Goal: Task Accomplishment & Management: Manage account settings

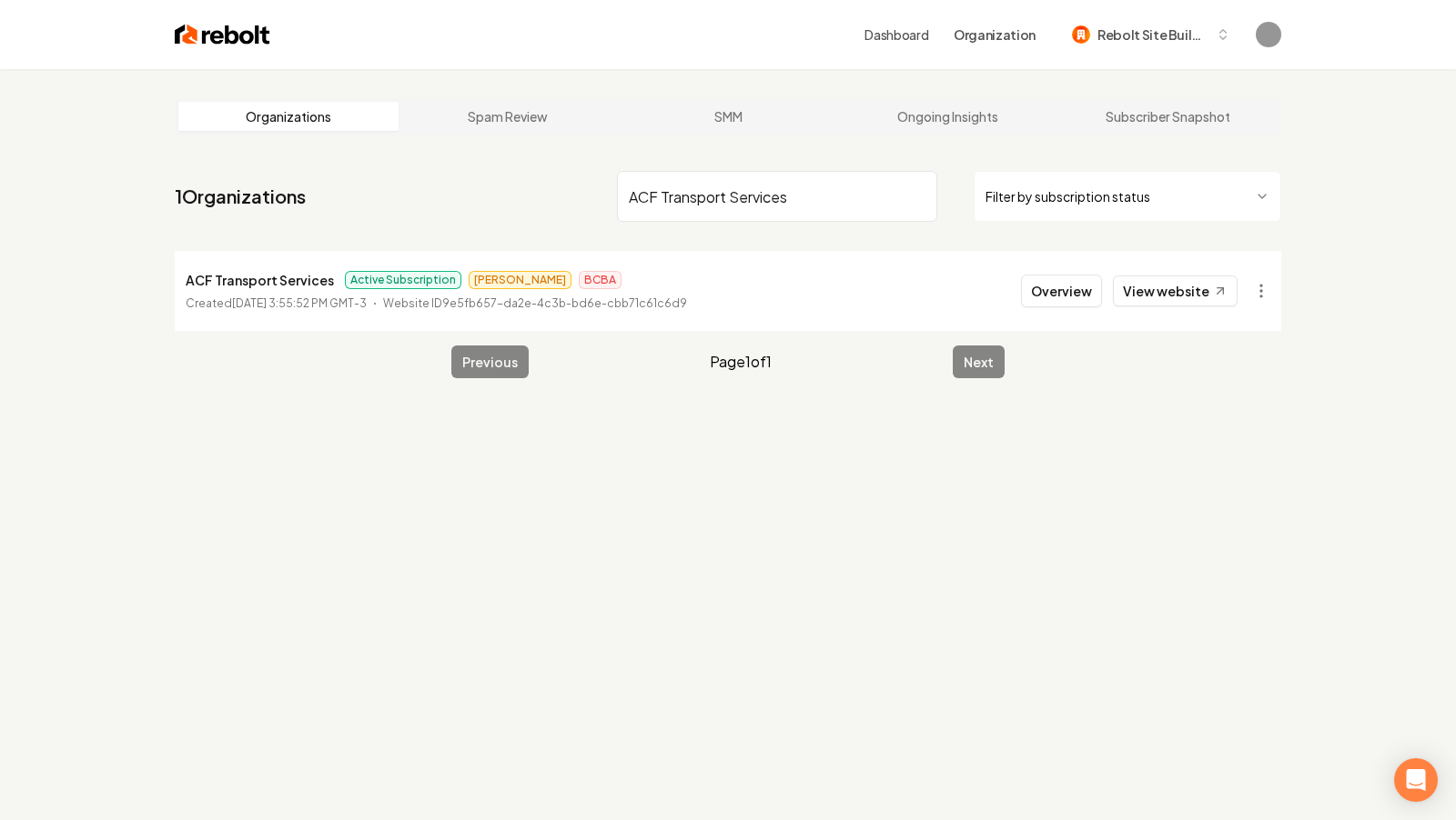
type input "ACF Transport Services"
click at [1071, 296] on button "Overview" at bounding box center [1061, 291] width 81 height 33
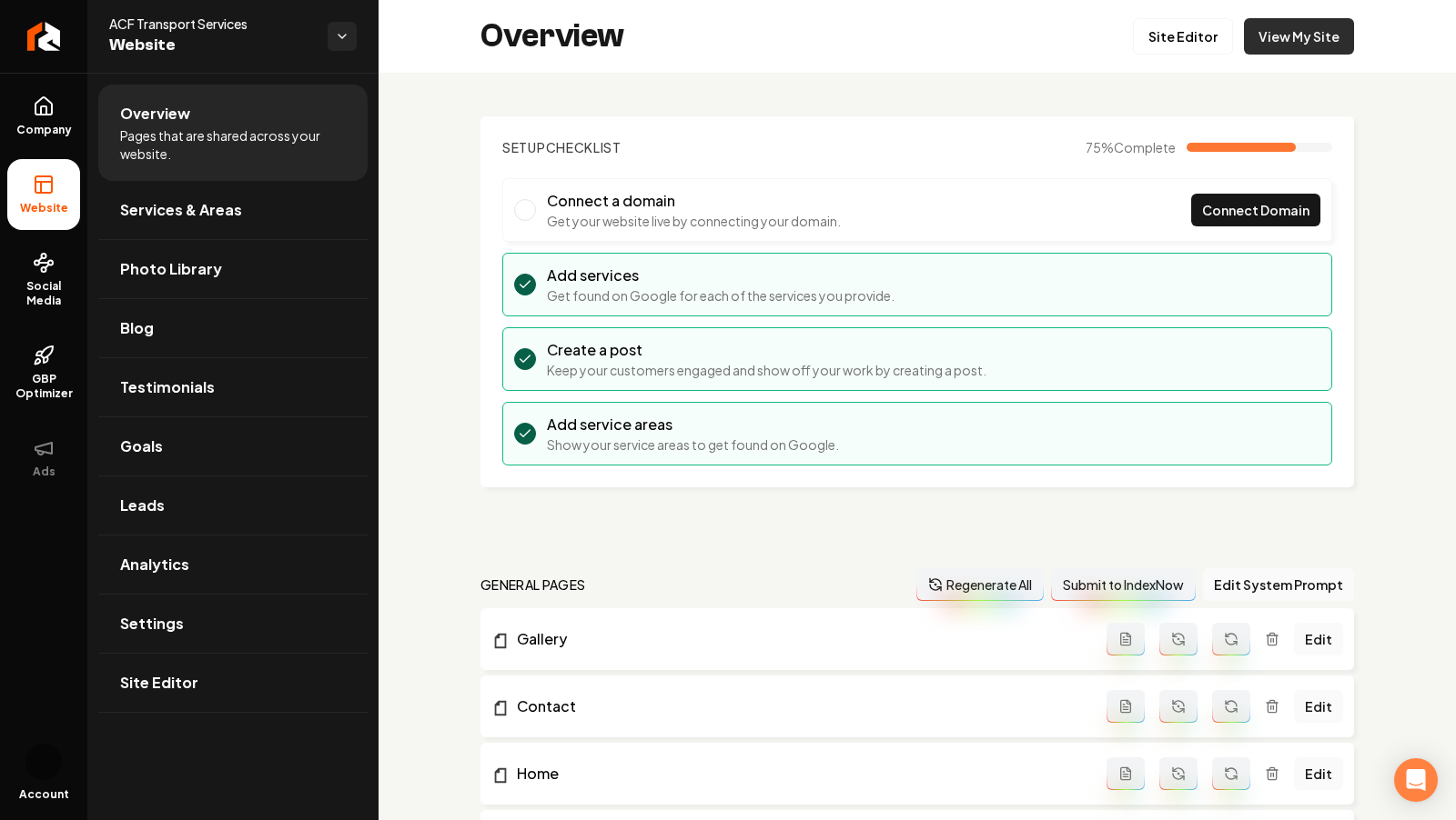
click at [1280, 44] on link "View My Site" at bounding box center [1299, 37] width 110 height 37
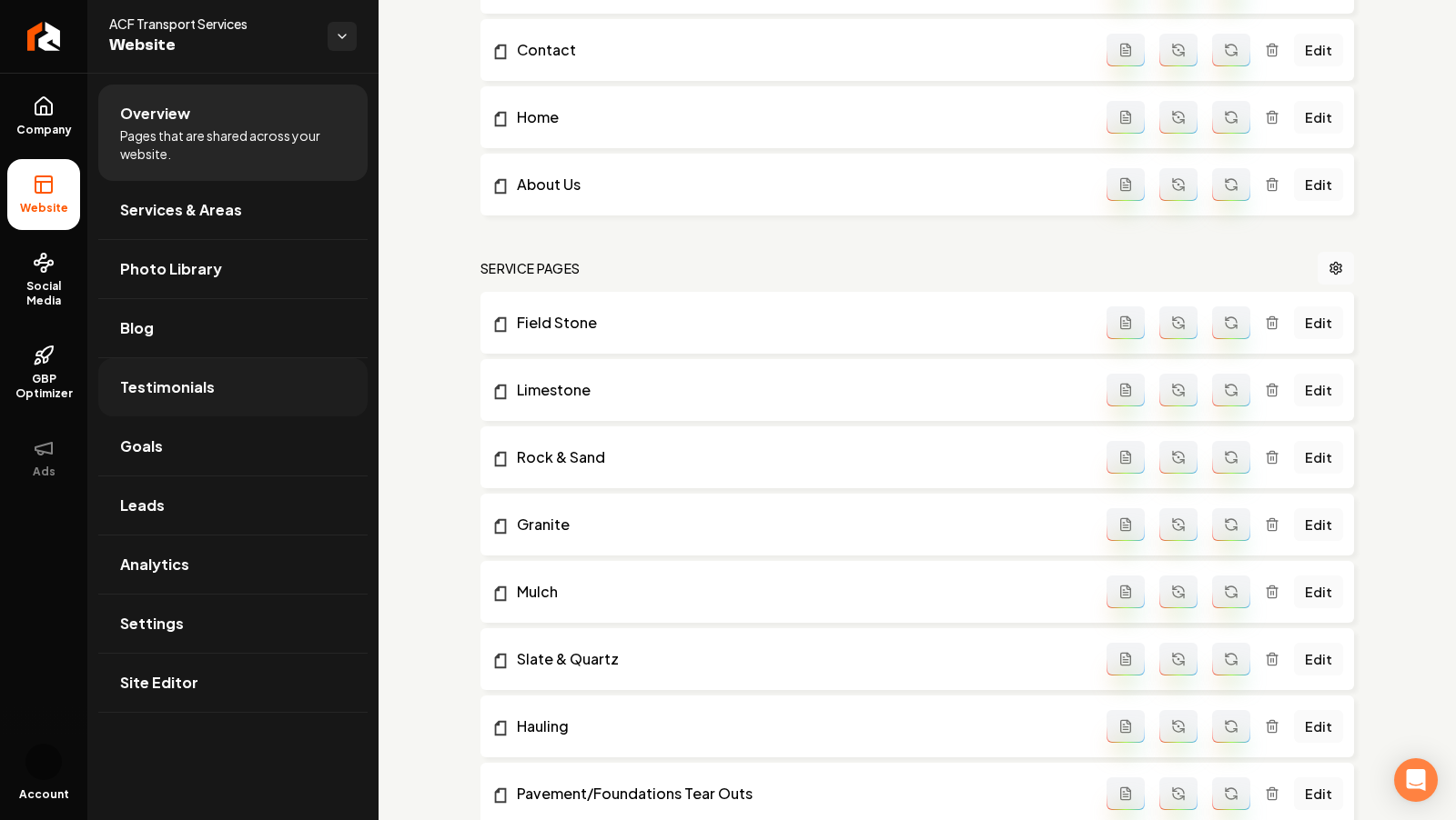
scroll to position [706, 0]
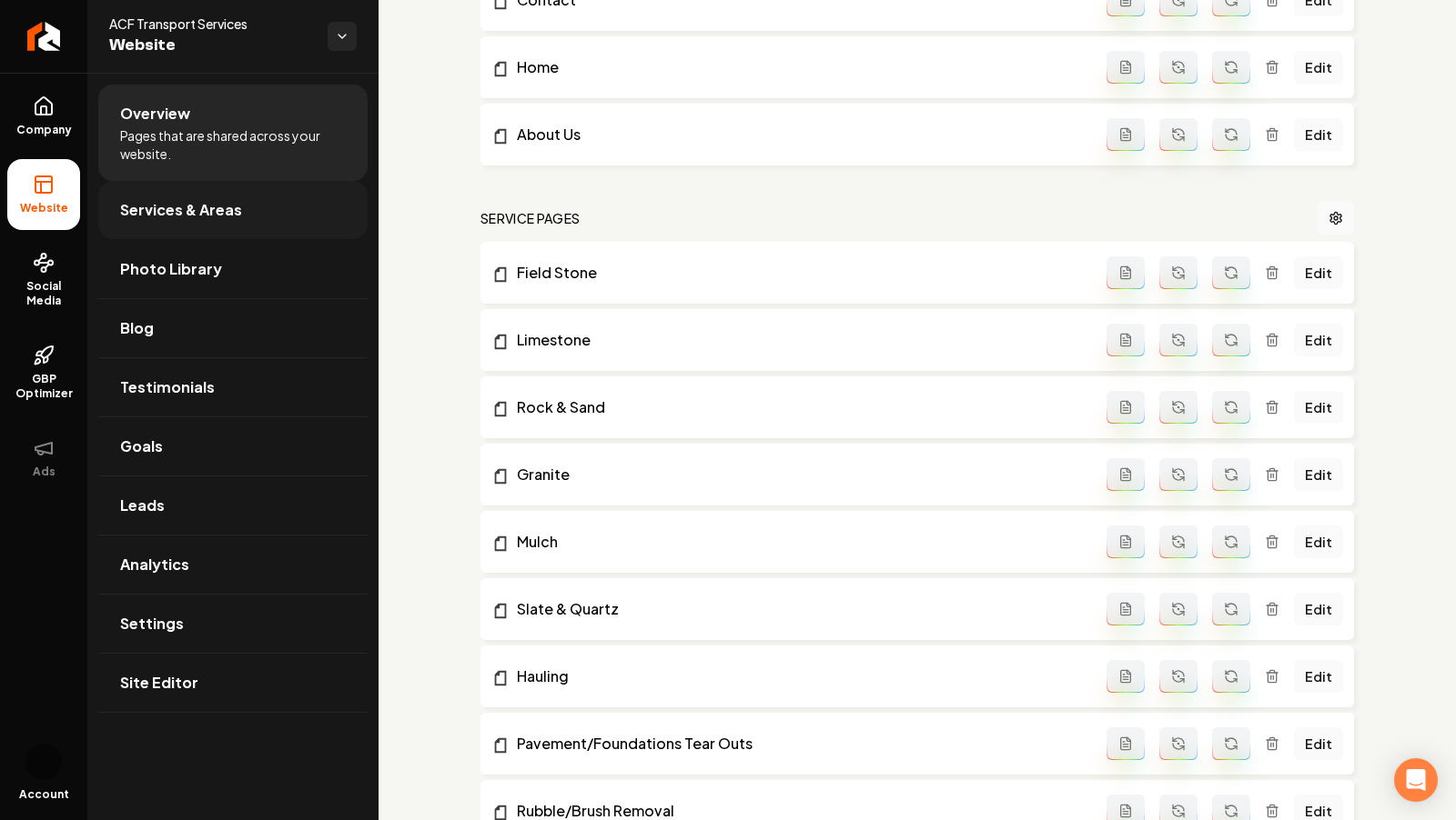
click at [164, 195] on link "Services & Areas" at bounding box center [233, 210] width 270 height 58
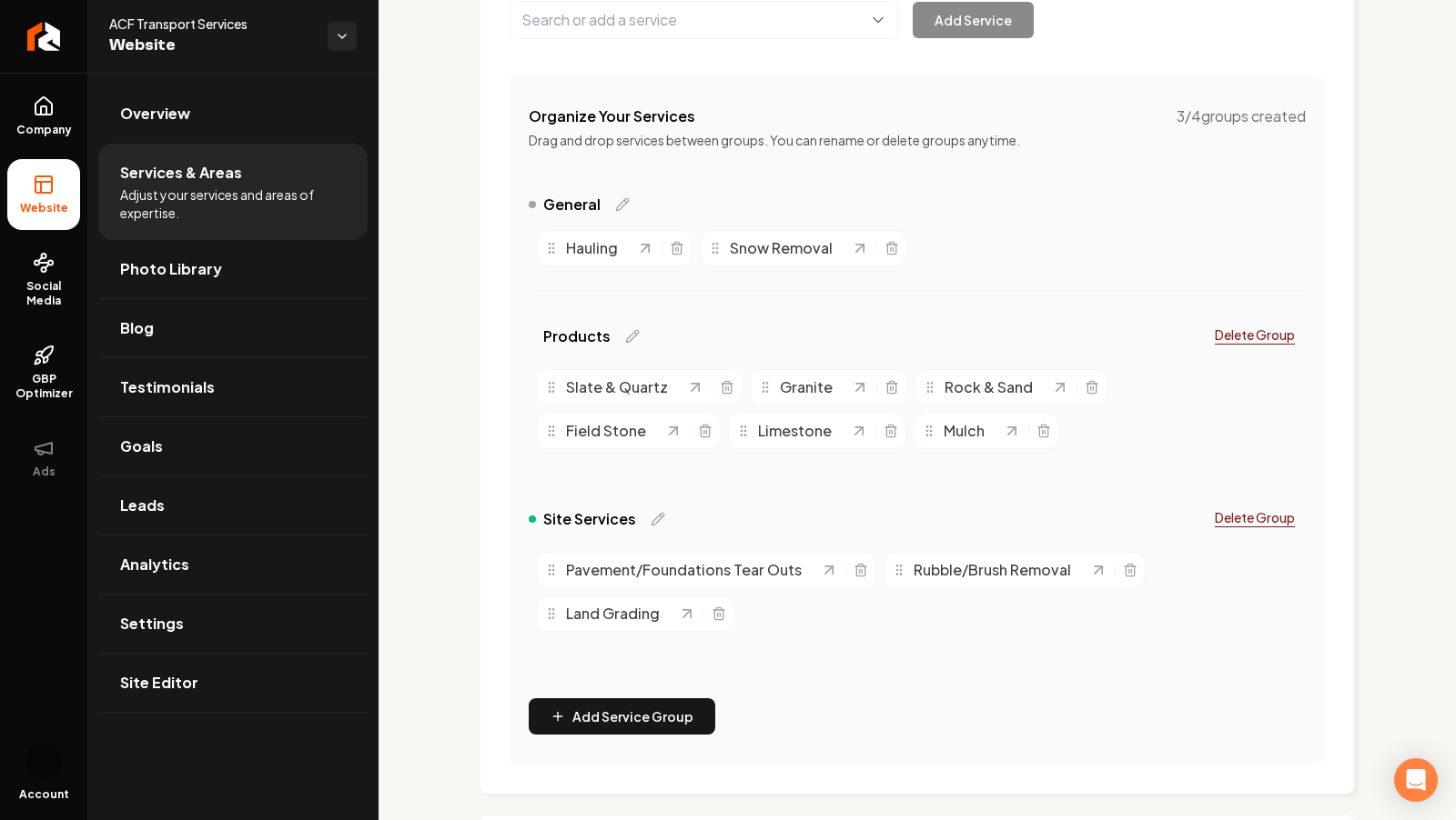
scroll to position [794, 0]
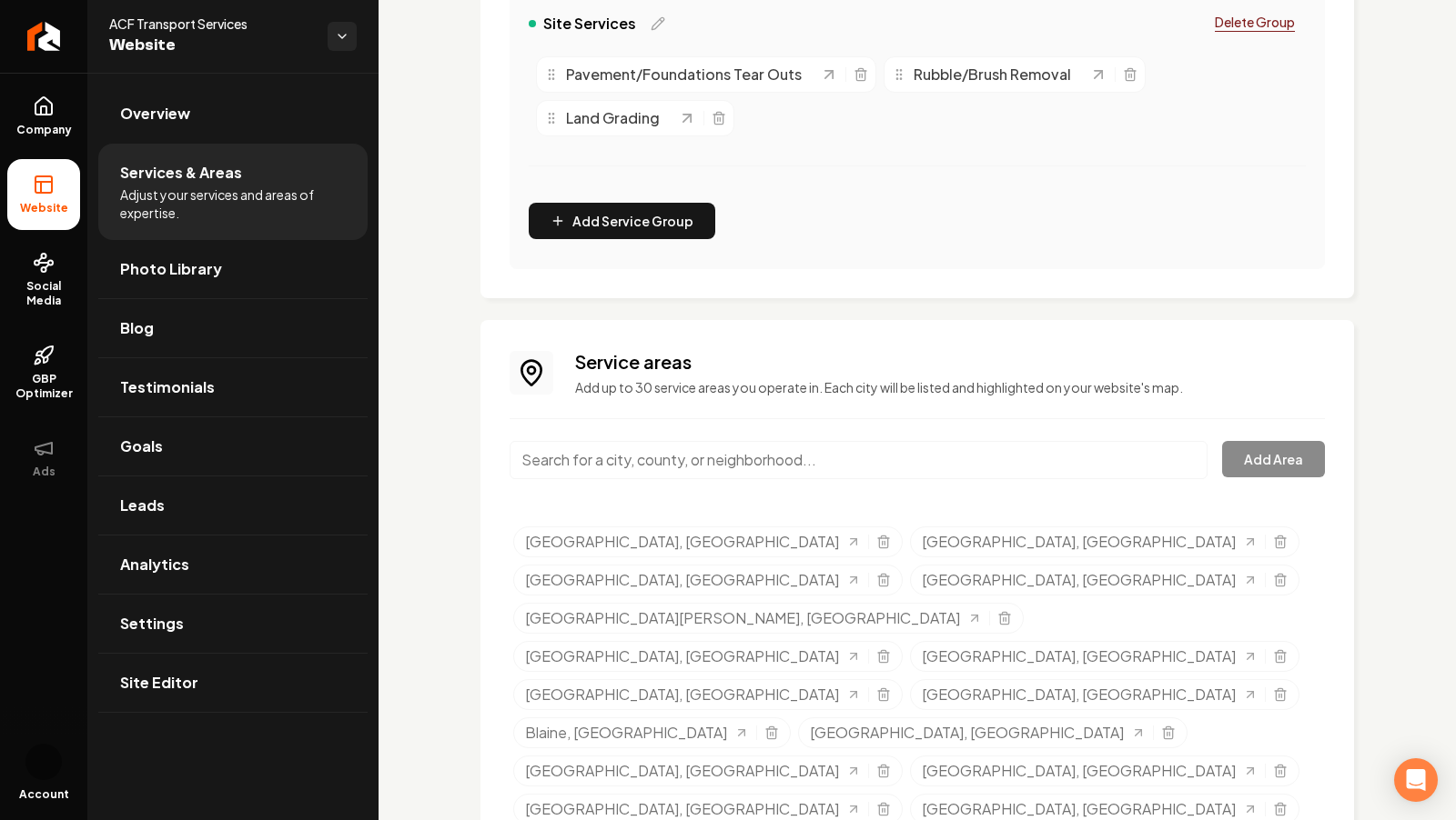
click at [772, 443] on input "Main content area" at bounding box center [858, 460] width 698 height 38
paste input "[GEOGRAPHIC_DATA]"
type input "[GEOGRAPHIC_DATA], [GEOGRAPHIC_DATA]"
click at [1250, 457] on button "Add Area" at bounding box center [1273, 459] width 103 height 37
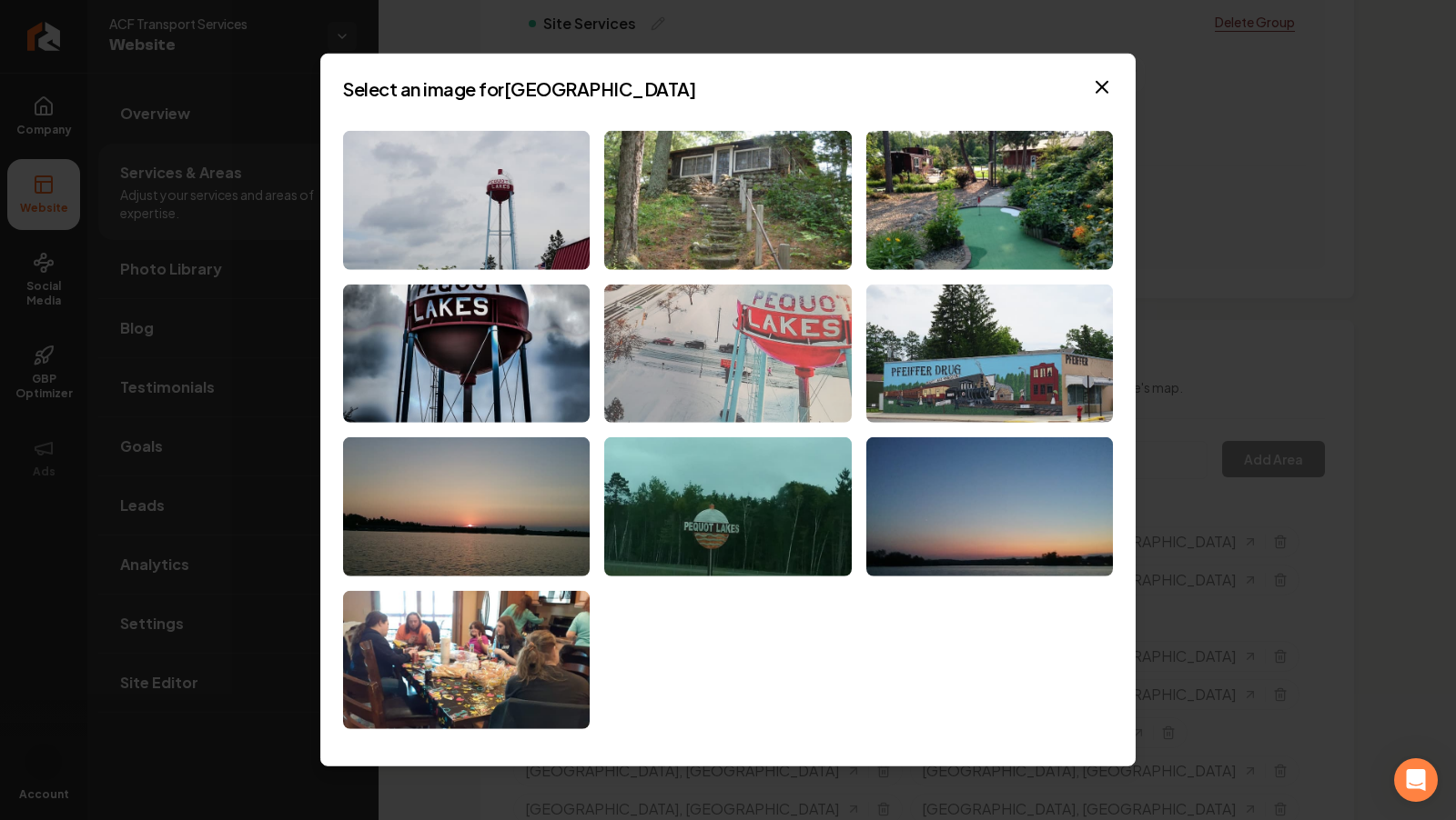
click at [767, 375] on img at bounding box center [727, 353] width 247 height 140
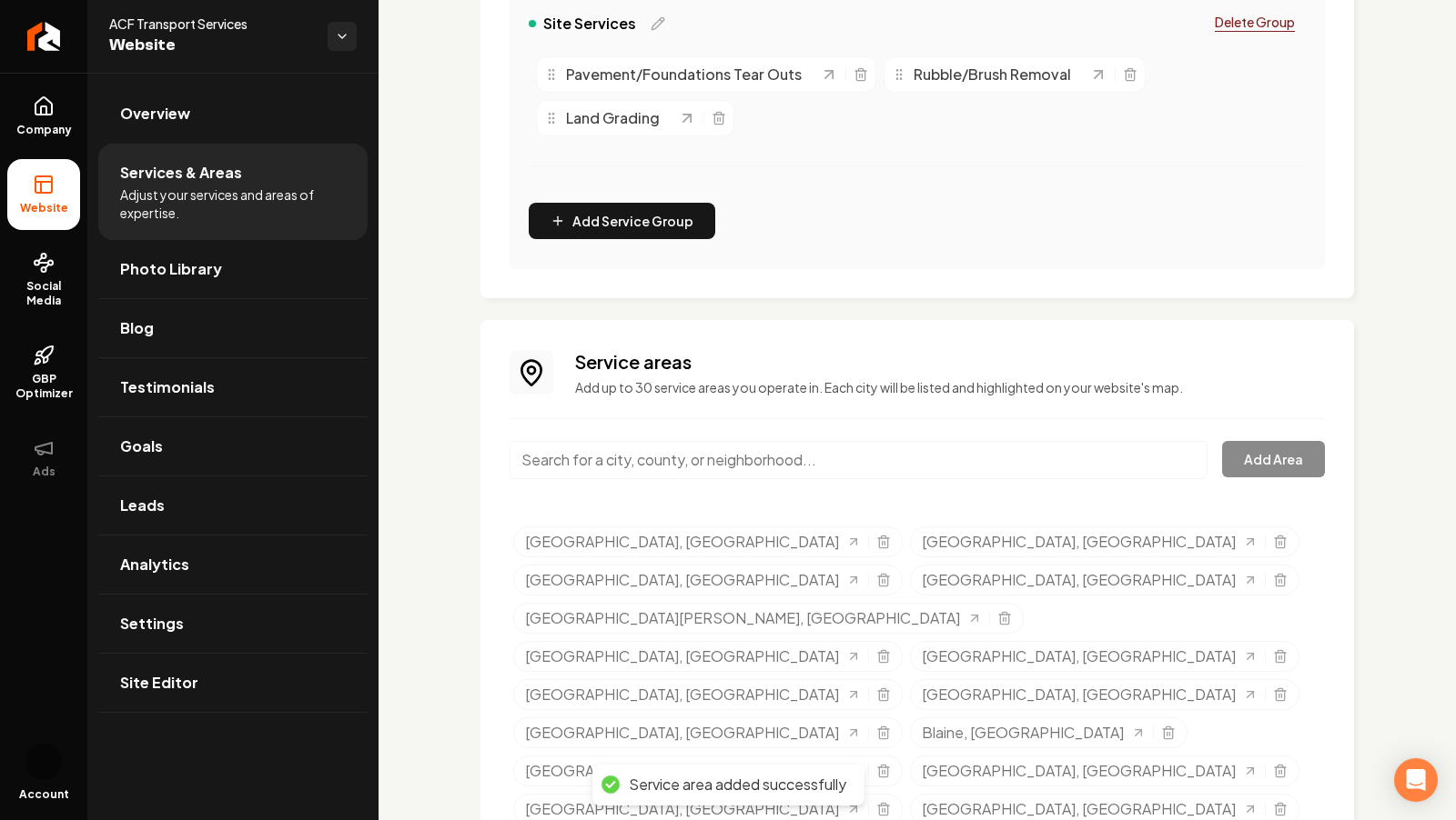
click at [850, 457] on input "Main content area" at bounding box center [858, 460] width 698 height 38
paste input "Brainerd"
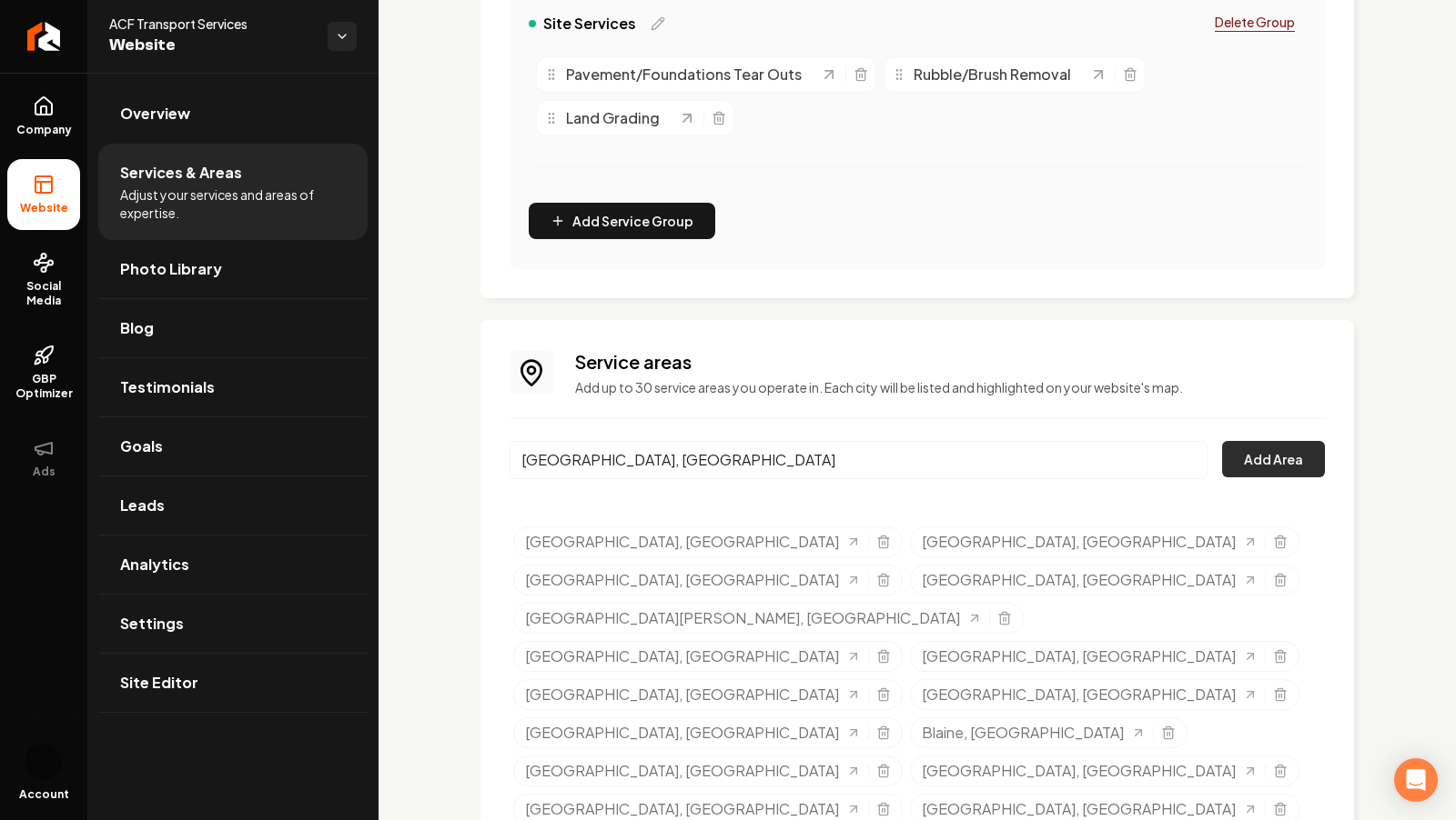
click at [1271, 454] on button "Add Area" at bounding box center [1273, 459] width 103 height 37
click at [663, 448] on input "[GEOGRAPHIC_DATA], [GEOGRAPHIC_DATA]" at bounding box center [858, 460] width 698 height 38
paste input "Wadena"
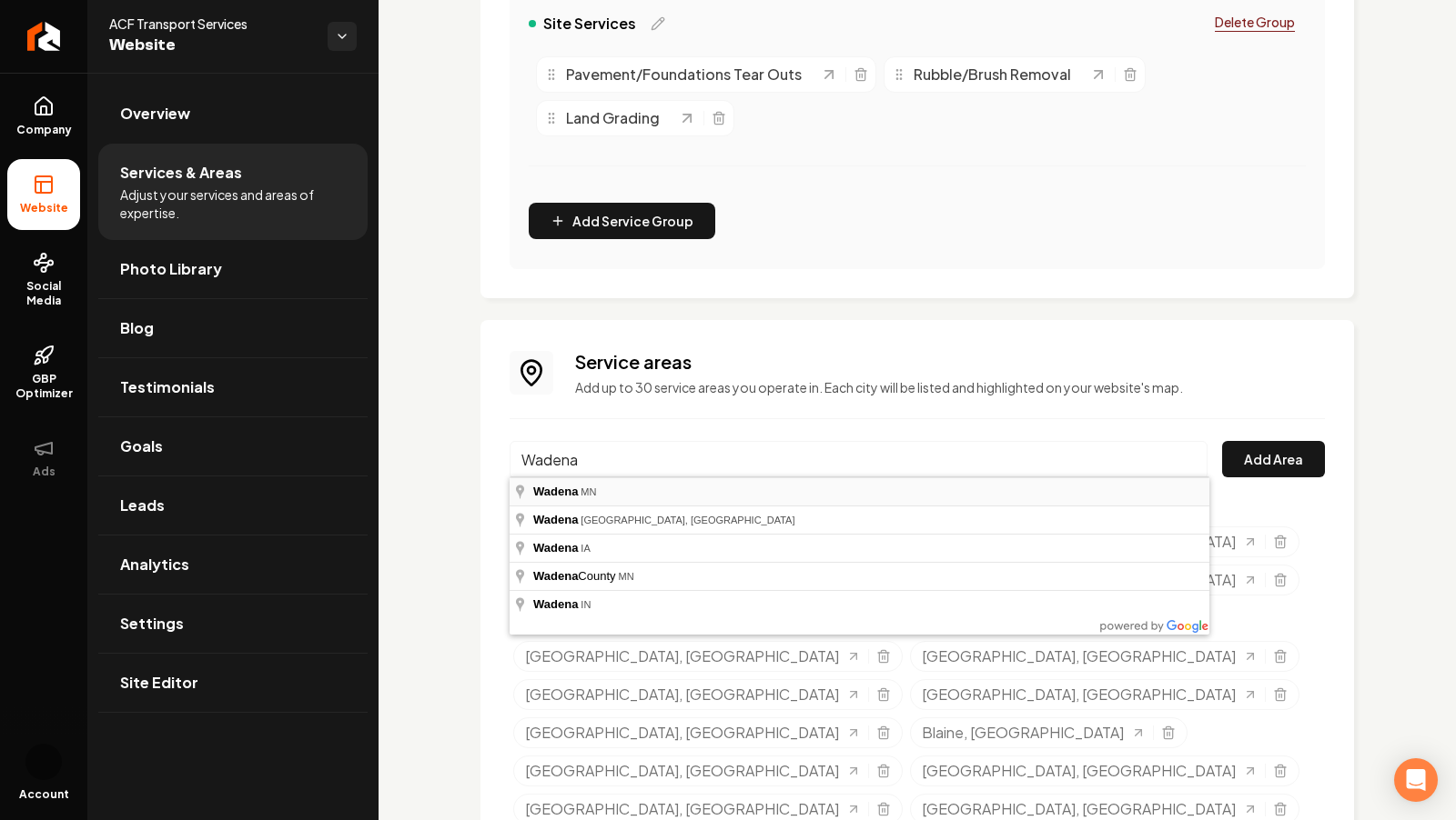
type input "[GEOGRAPHIC_DATA], [GEOGRAPHIC_DATA]"
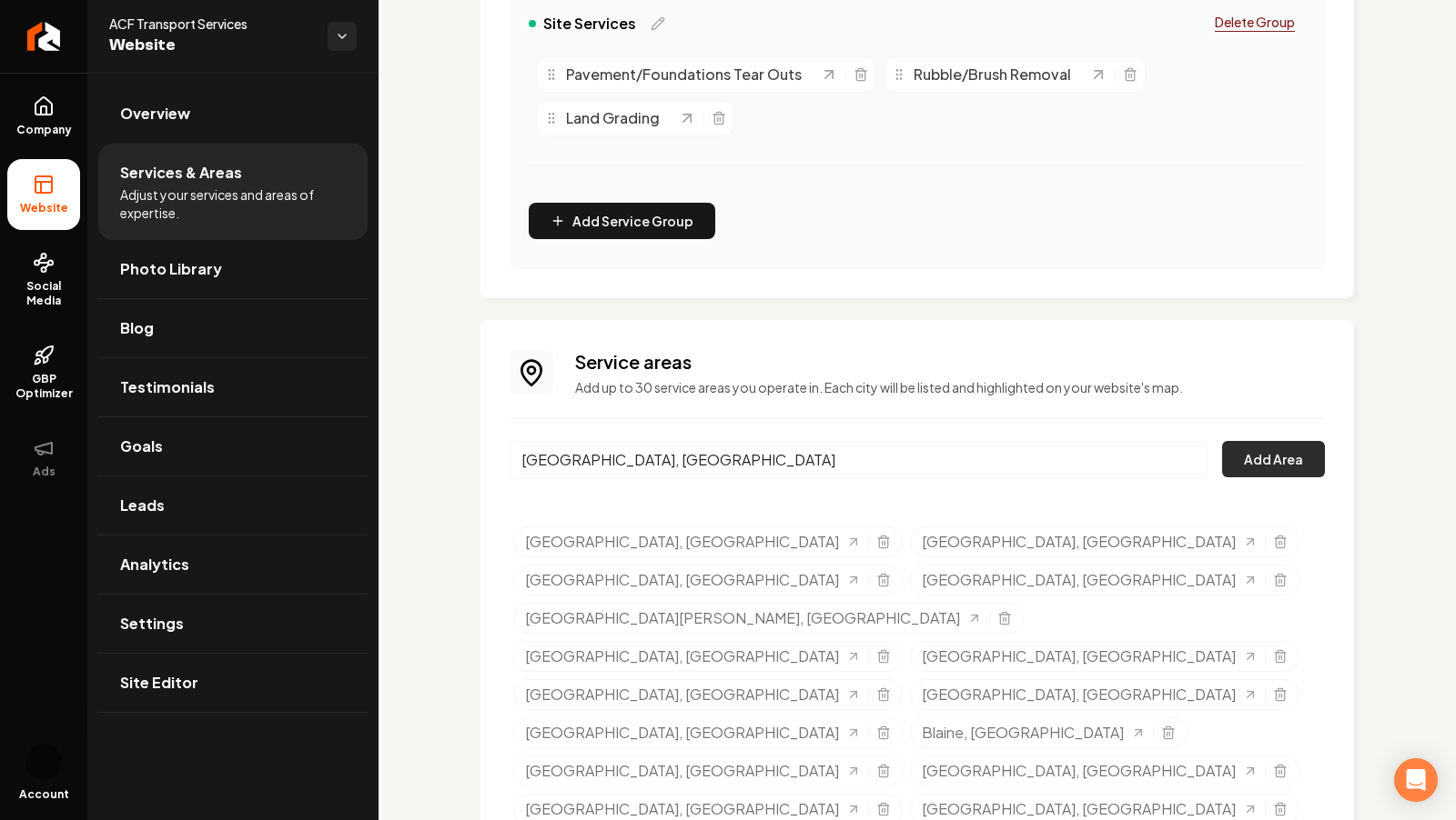
click at [1290, 446] on button "Add Area" at bounding box center [1273, 459] width 103 height 37
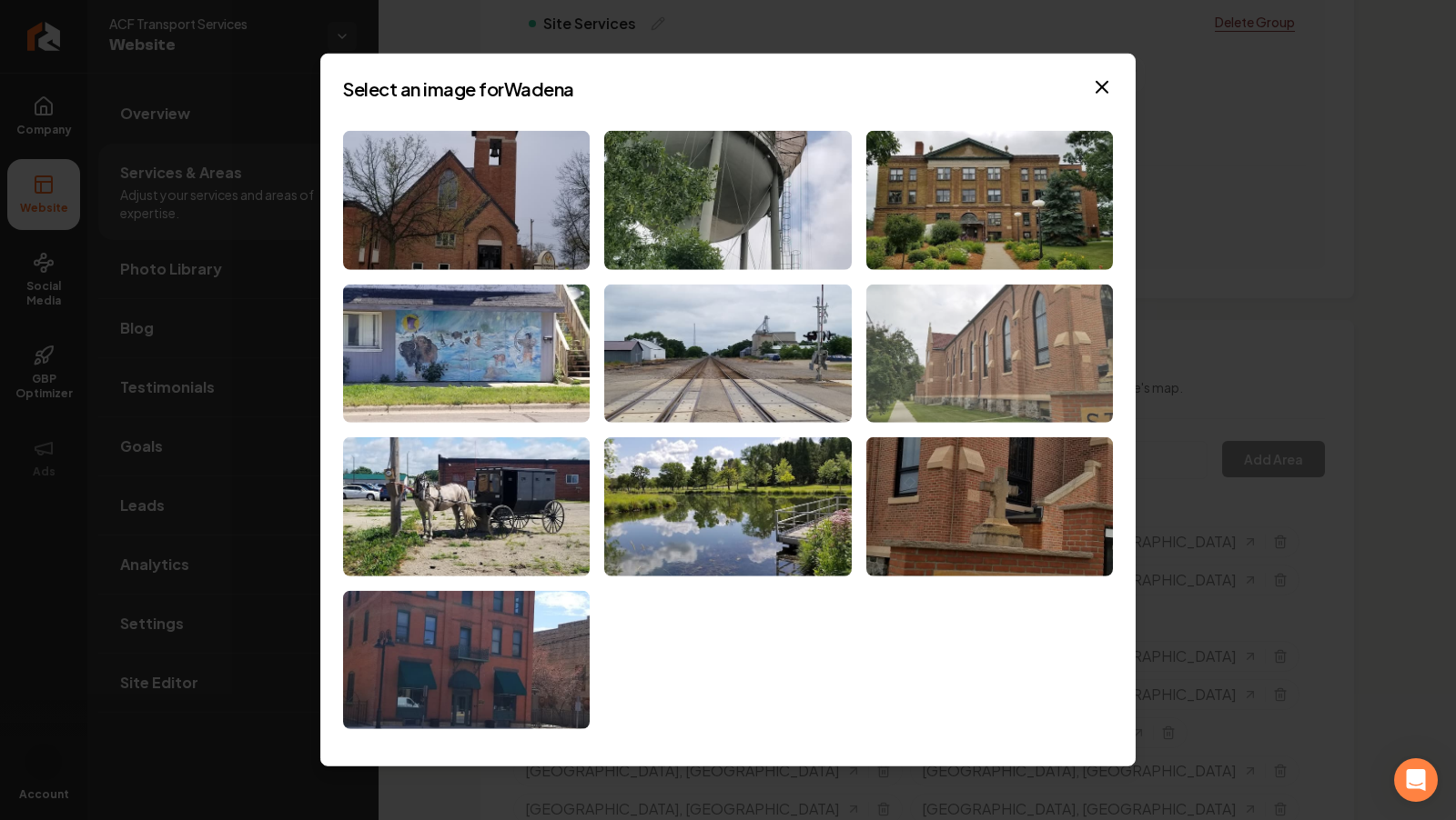
click at [923, 347] on img at bounding box center [990, 353] width 247 height 140
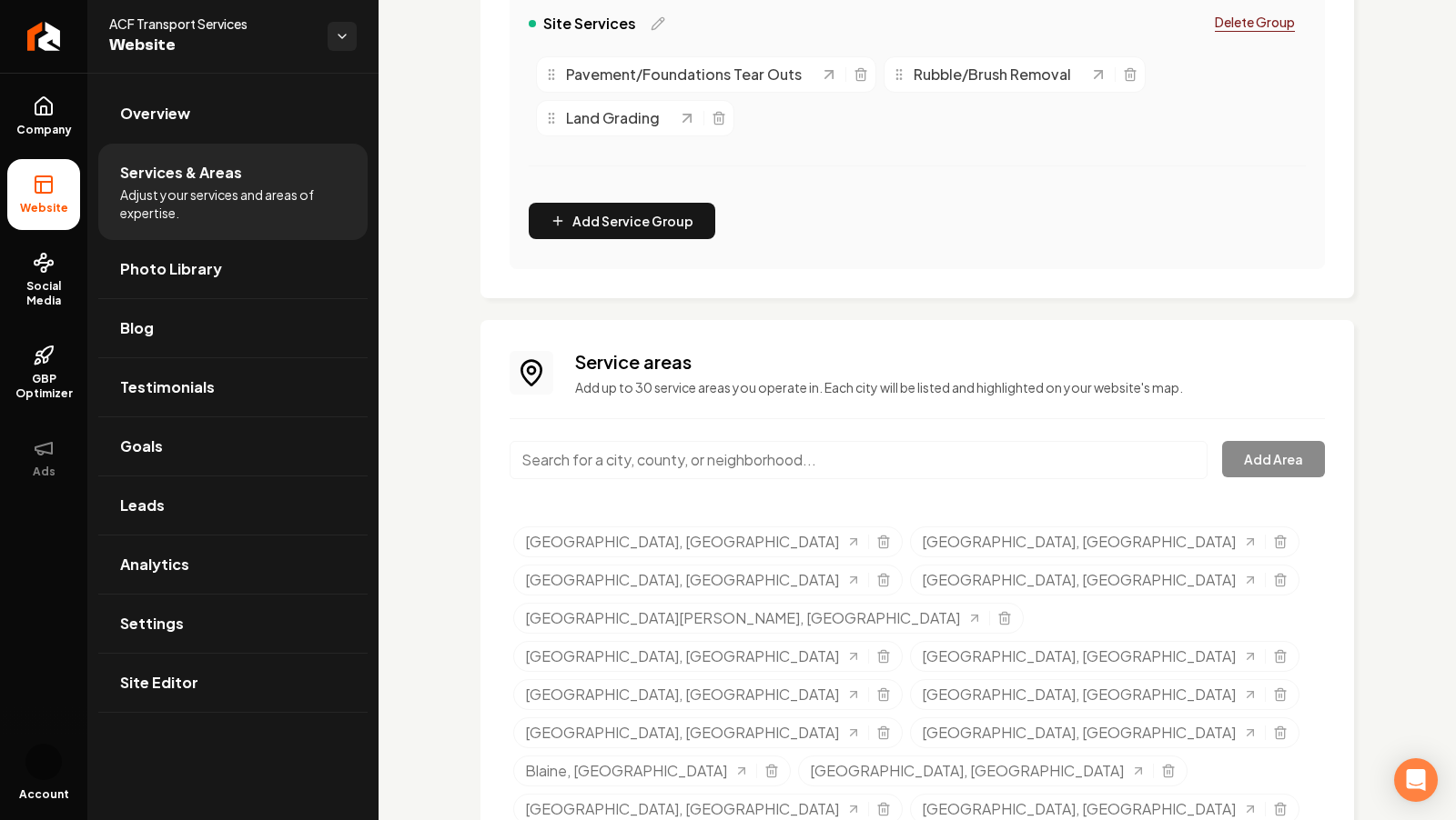
click at [678, 448] on input "Main content area" at bounding box center [858, 460] width 698 height 38
paste input "[GEOGRAPHIC_DATA]"
click at [1276, 459] on button "Add Area" at bounding box center [1273, 459] width 103 height 37
click at [730, 393] on p "Add up to 30 service areas you operate in. Each city will be listed and highlig…" at bounding box center [949, 387] width 750 height 18
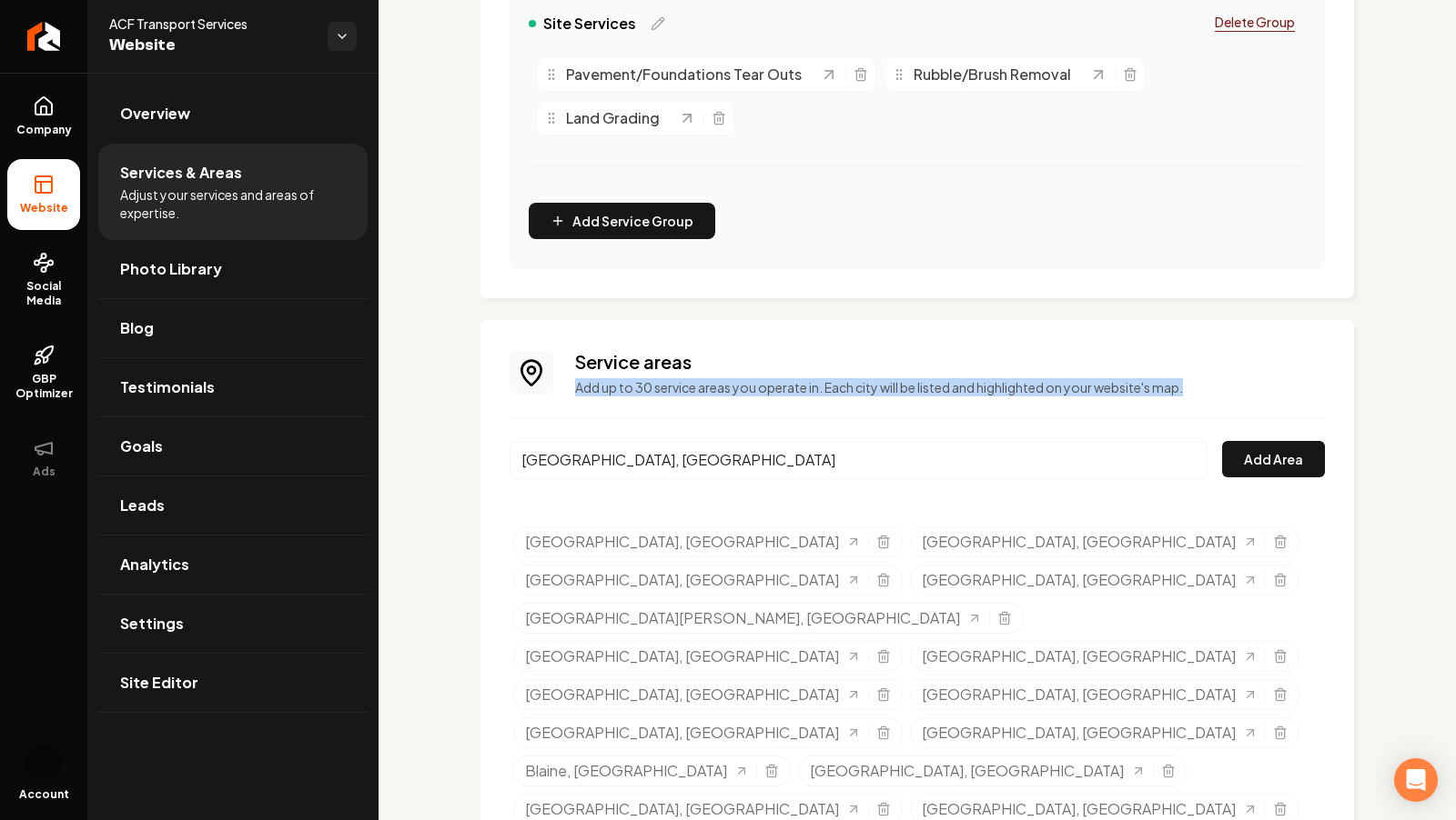
click at [730, 393] on p "Add up to 30 service areas you operate in. Each city will be listed and highlig…" at bounding box center [949, 387] width 750 height 18
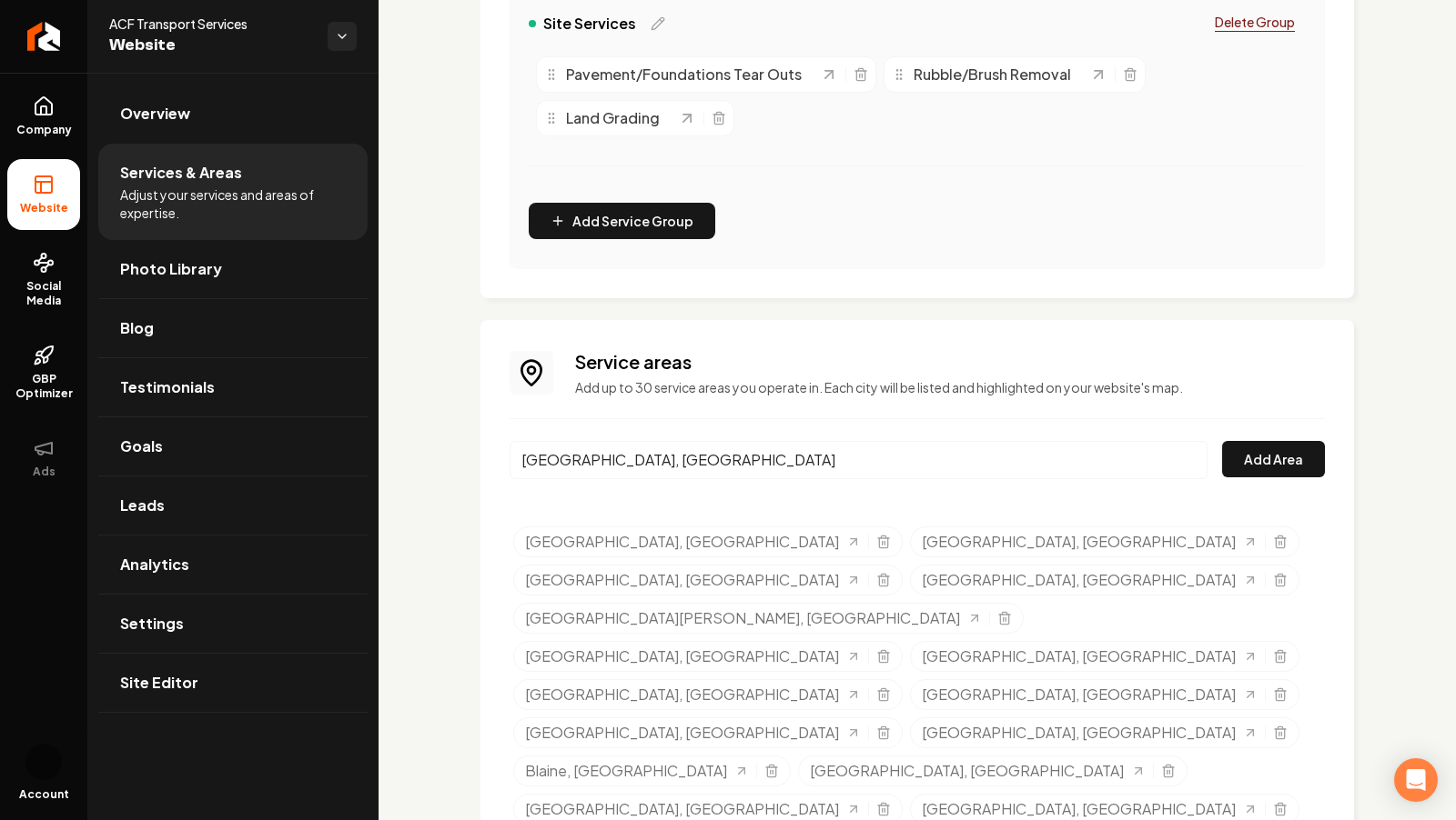
click at [681, 448] on input "[GEOGRAPHIC_DATA], [GEOGRAPHIC_DATA]" at bounding box center [858, 460] width 698 height 38
paste input "[GEOGRAPHIC_DATA]"
click at [681, 448] on input "[GEOGRAPHIC_DATA]" at bounding box center [858, 460] width 698 height 38
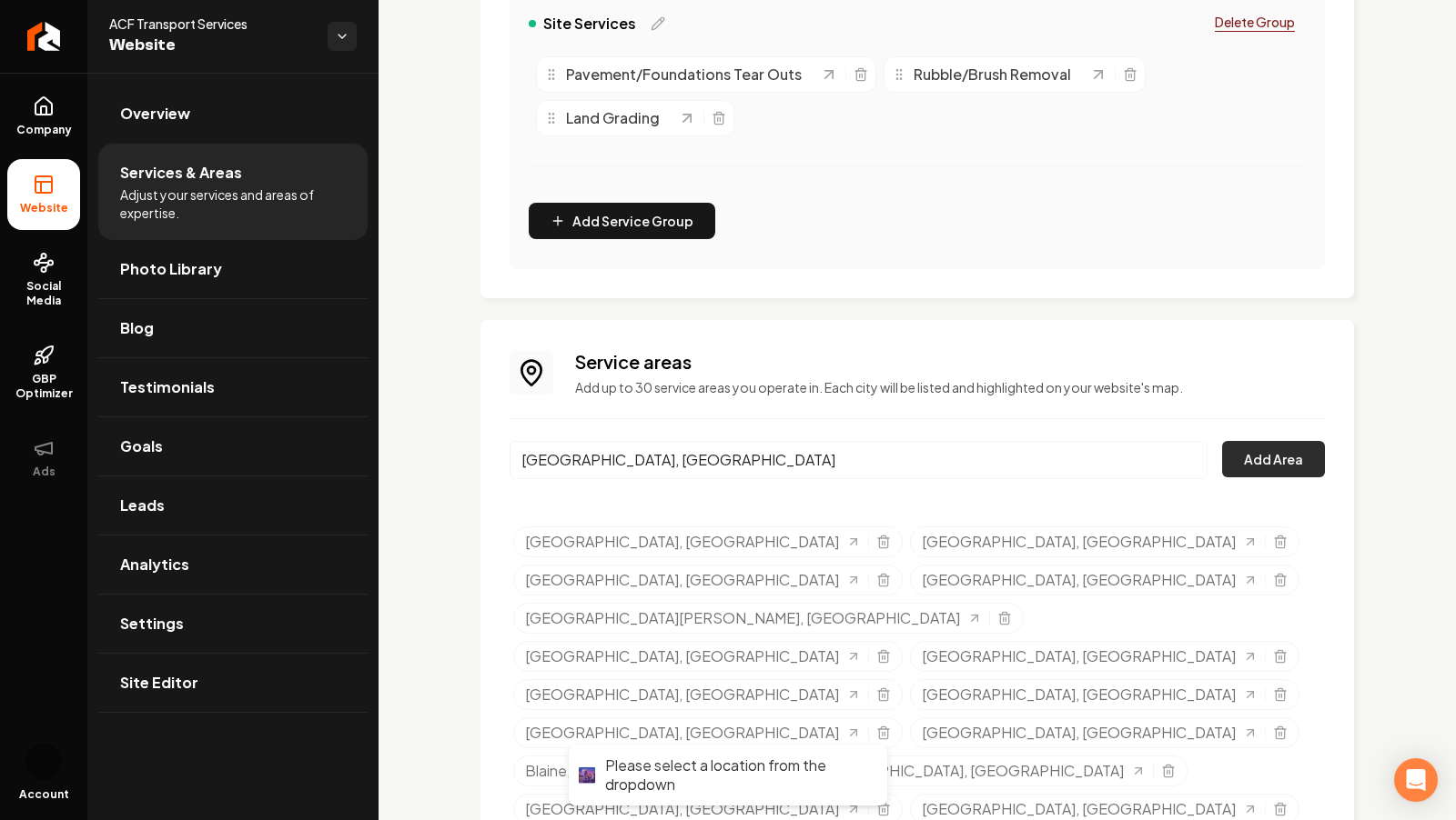
click at [1255, 463] on button "Add Area" at bounding box center [1273, 459] width 103 height 37
click at [734, 443] on input "[GEOGRAPHIC_DATA], [GEOGRAPHIC_DATA]" at bounding box center [858, 460] width 698 height 38
paste input "Wilmar"
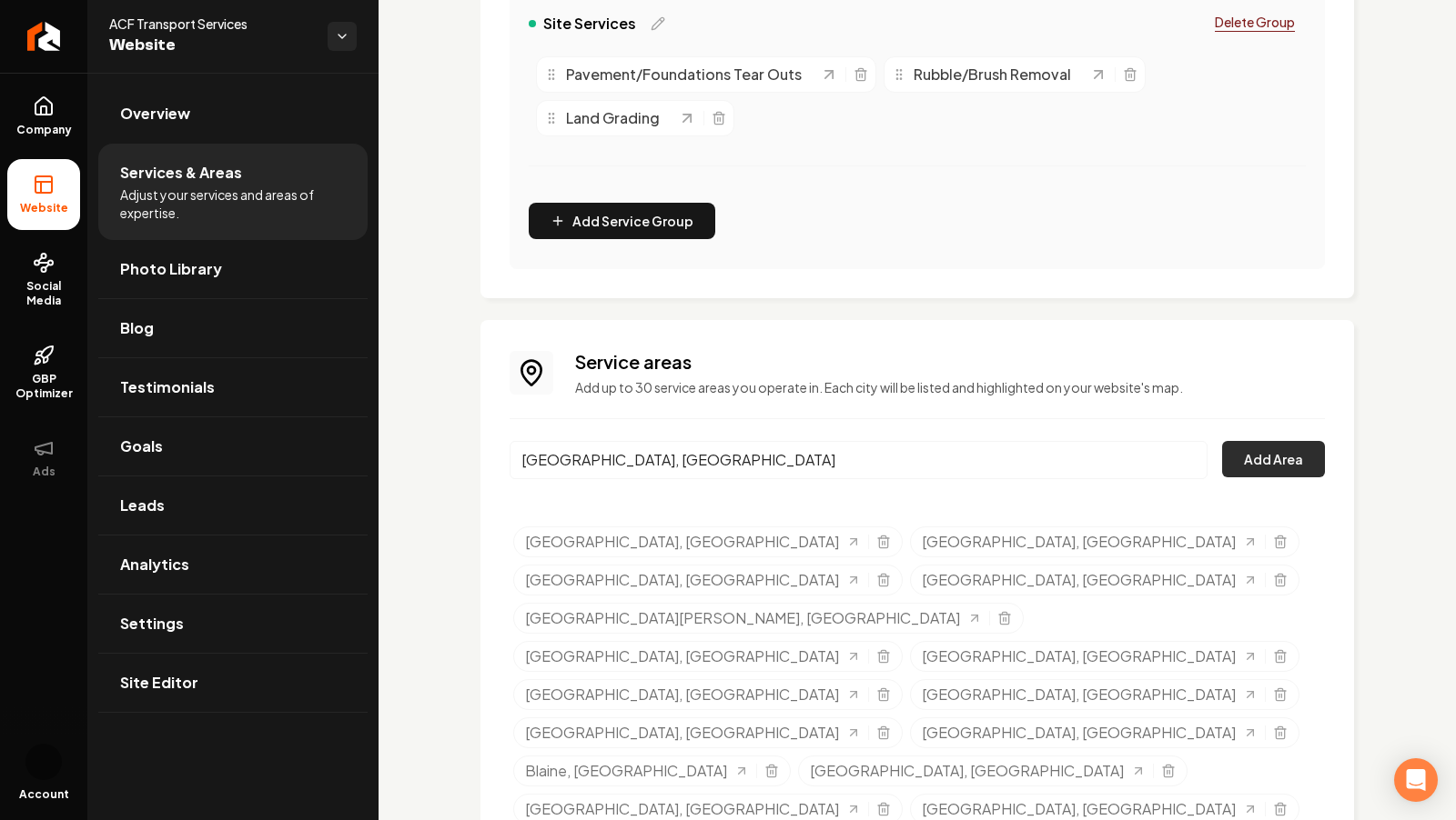
click at [1280, 471] on button "Add Area" at bounding box center [1273, 459] width 103 height 37
click at [645, 452] on input "[GEOGRAPHIC_DATA], [GEOGRAPHIC_DATA]" at bounding box center [858, 460] width 698 height 38
paste input "[PERSON_NAME]"
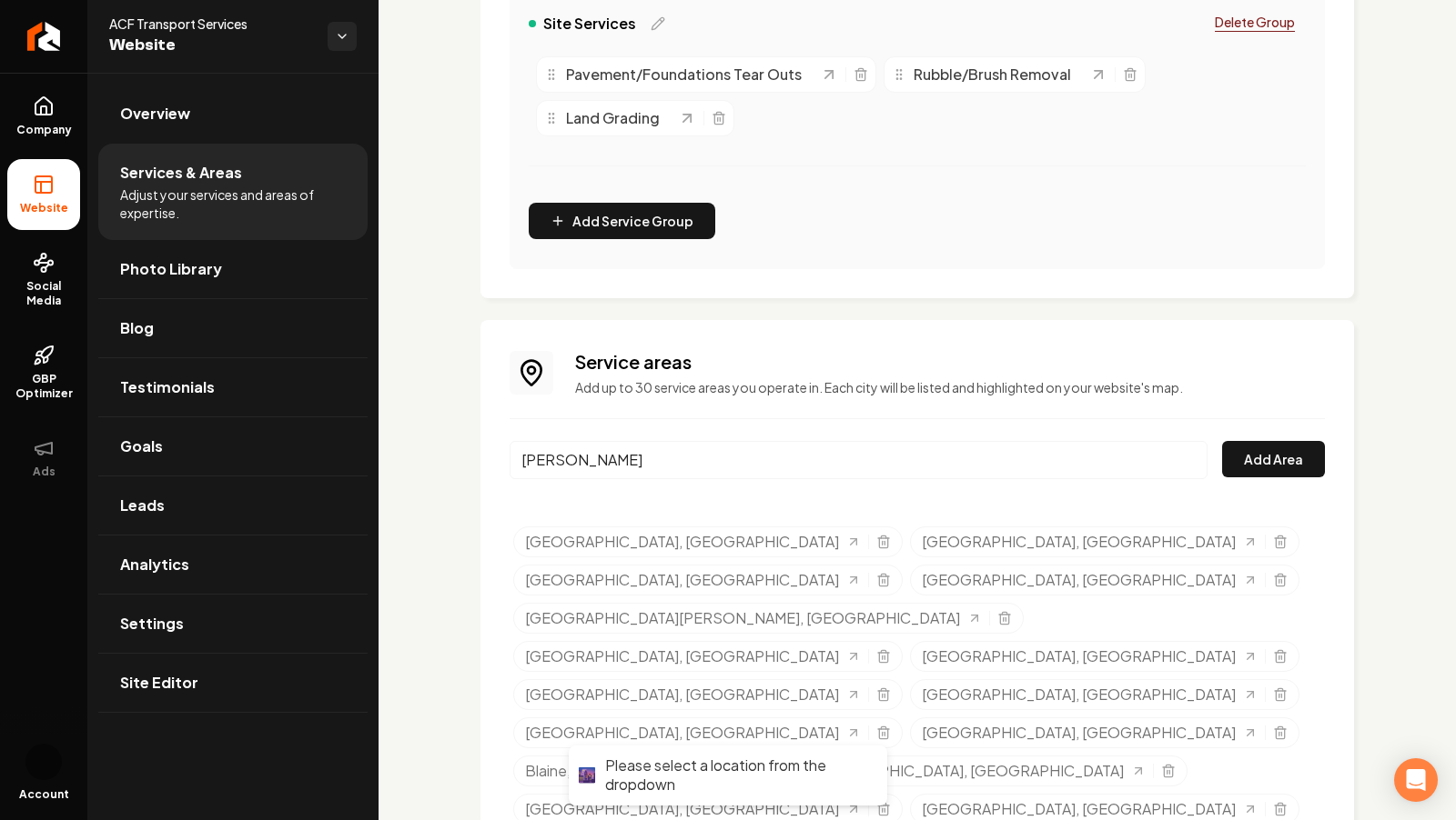
click at [789, 430] on div "Service areas Add up to 30 service areas you operate in. Each city will be list…" at bounding box center [917, 686] width 816 height 674
click at [786, 450] on input "[PERSON_NAME]" at bounding box center [858, 460] width 698 height 38
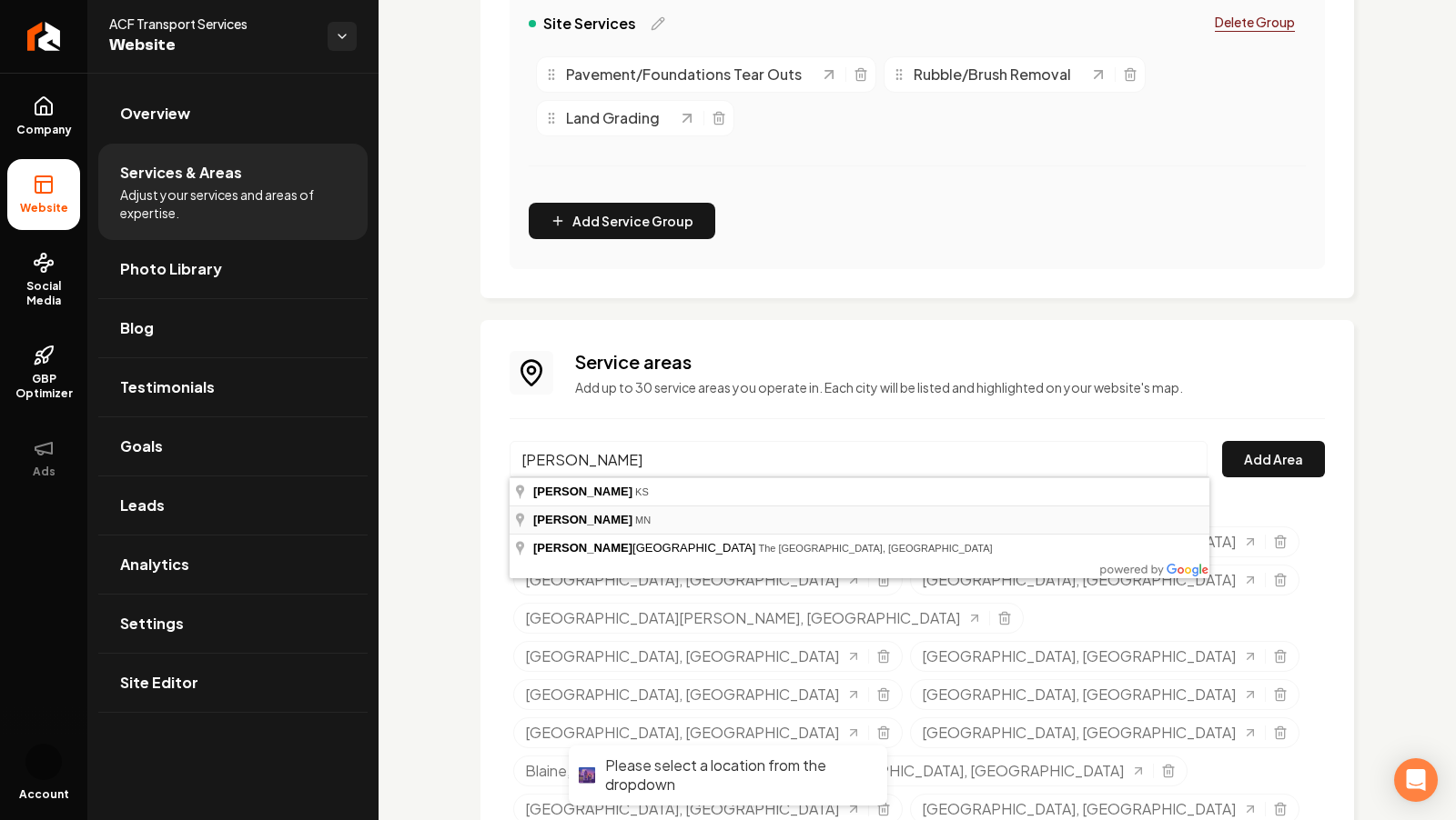
type input "[GEOGRAPHIC_DATA], [GEOGRAPHIC_DATA]"
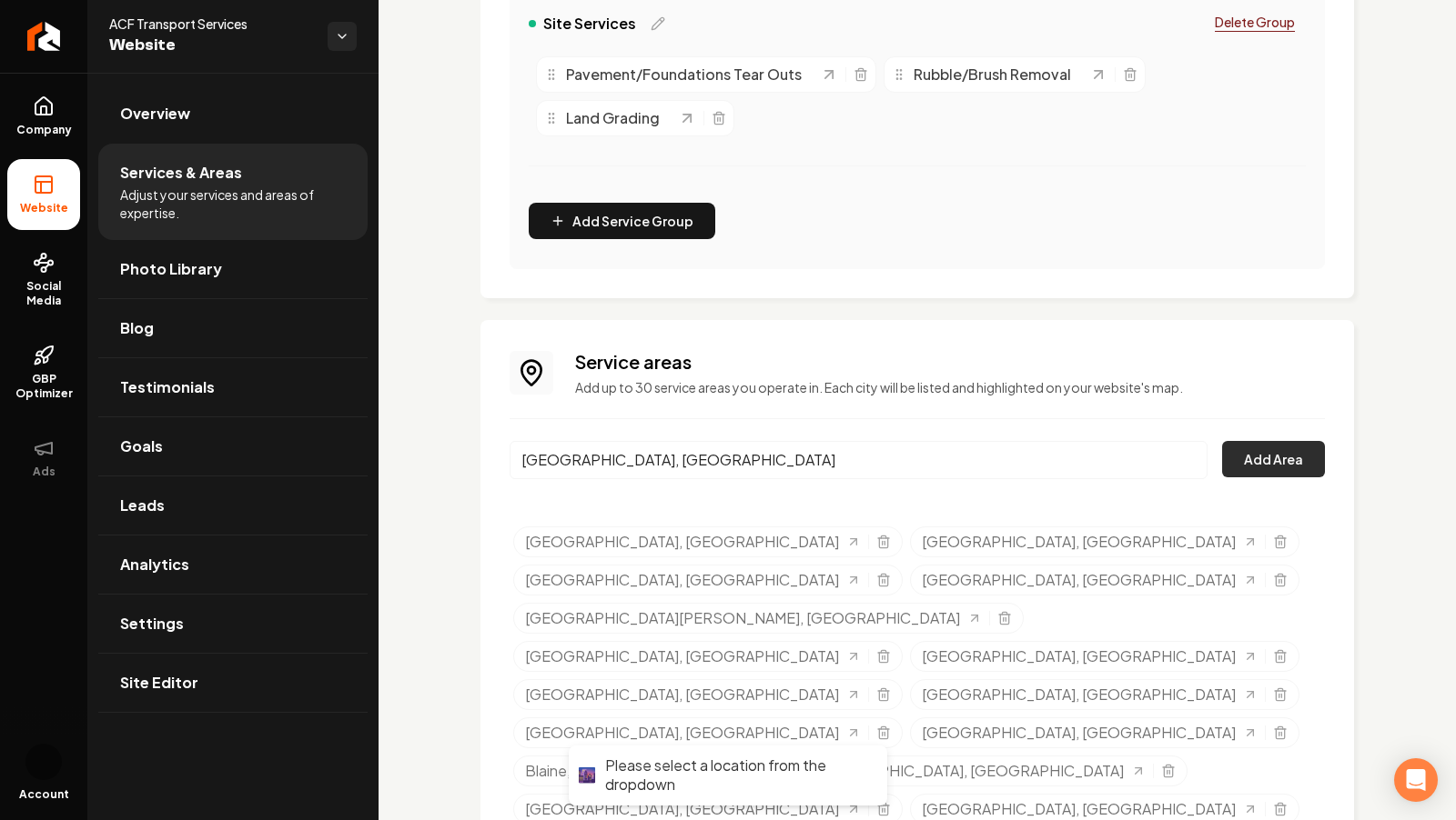
click at [1271, 441] on button "Add Area" at bounding box center [1273, 459] width 103 height 37
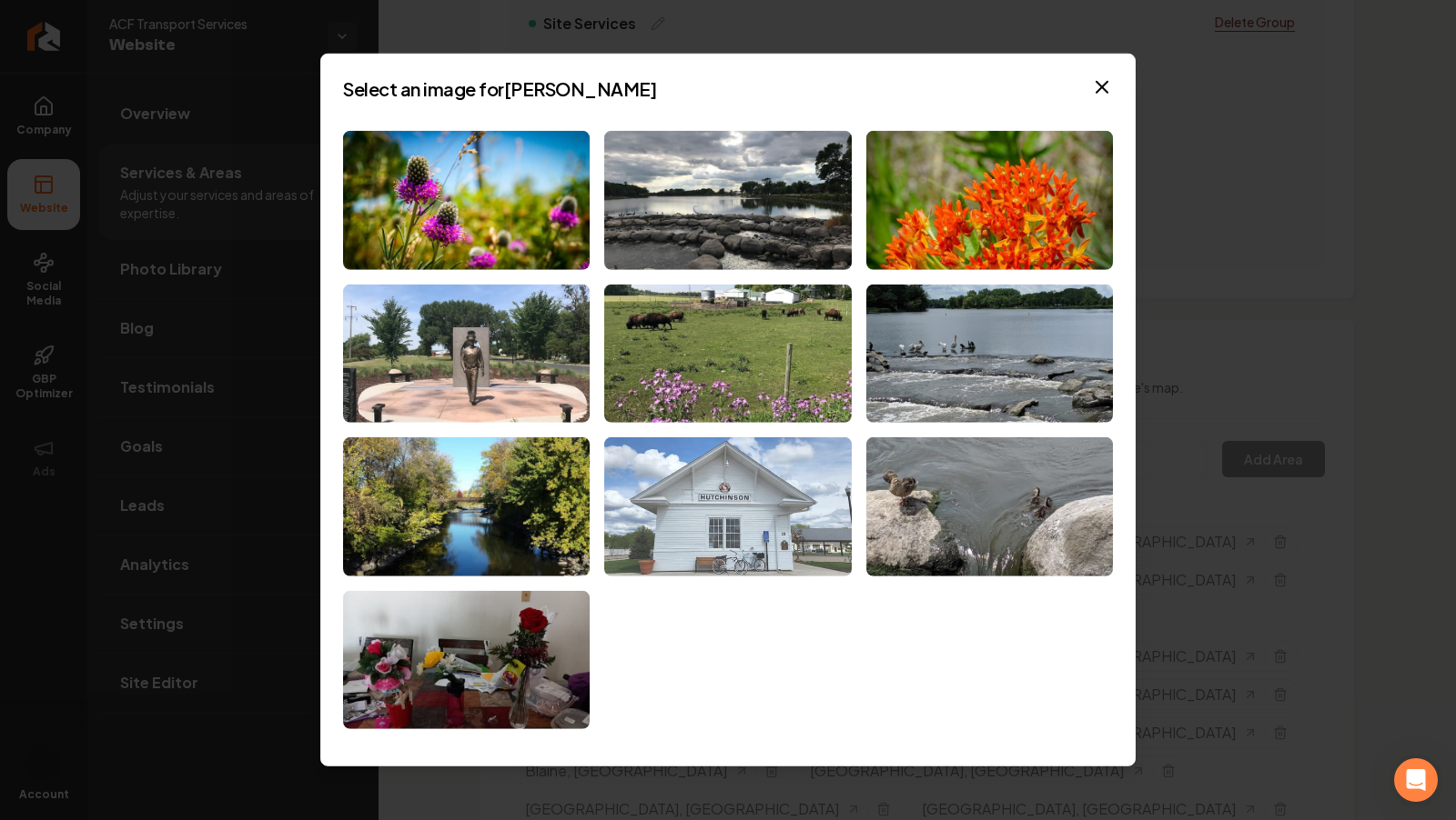
click at [776, 504] on img at bounding box center [727, 506] width 247 height 140
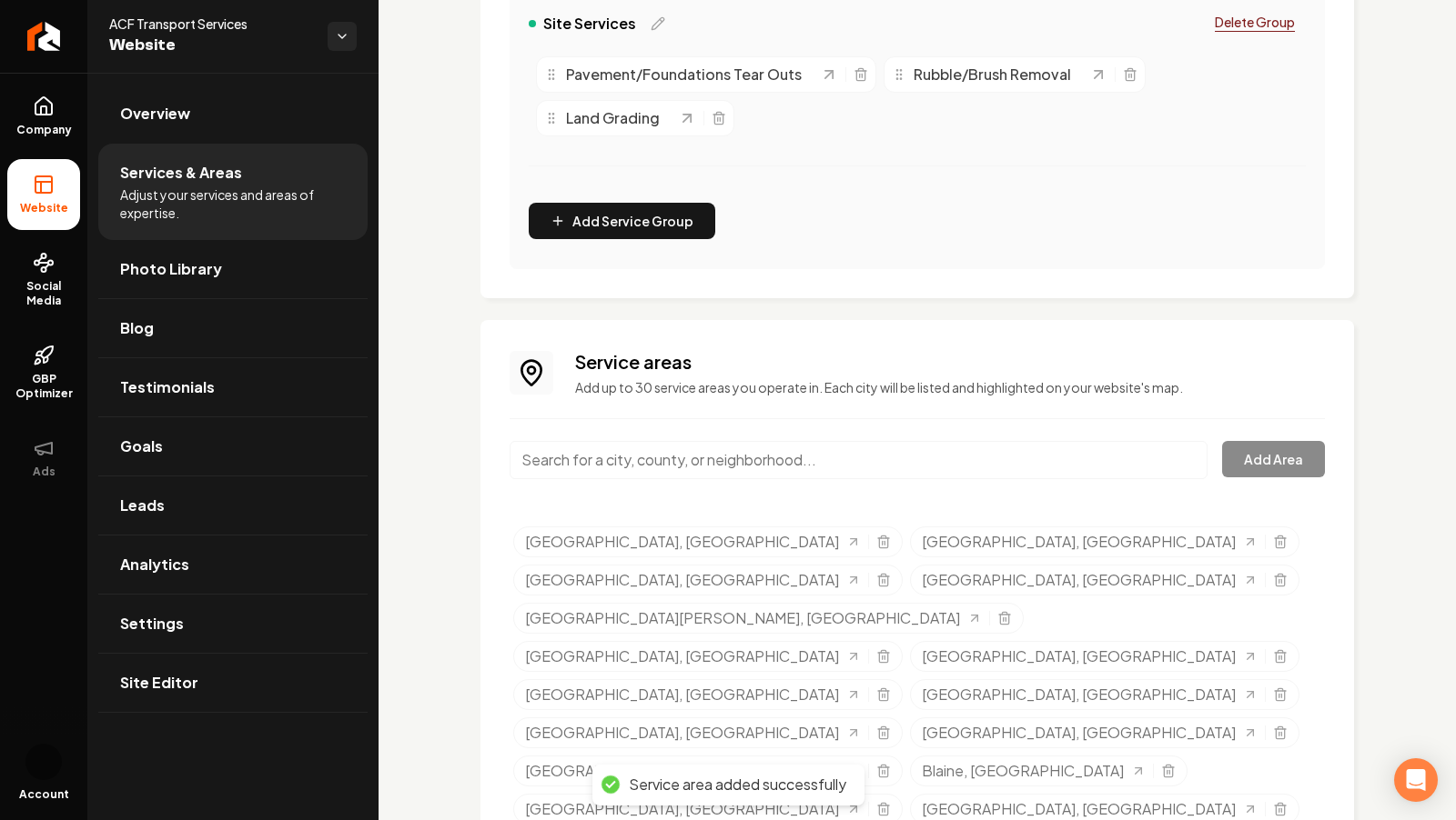
click at [702, 437] on div "Service areas Add up to 30 service areas you operate in. Each city will be list…" at bounding box center [917, 686] width 816 height 674
click at [702, 451] on input "Main content area" at bounding box center [858, 460] width 698 height 38
paste input "Hastings"
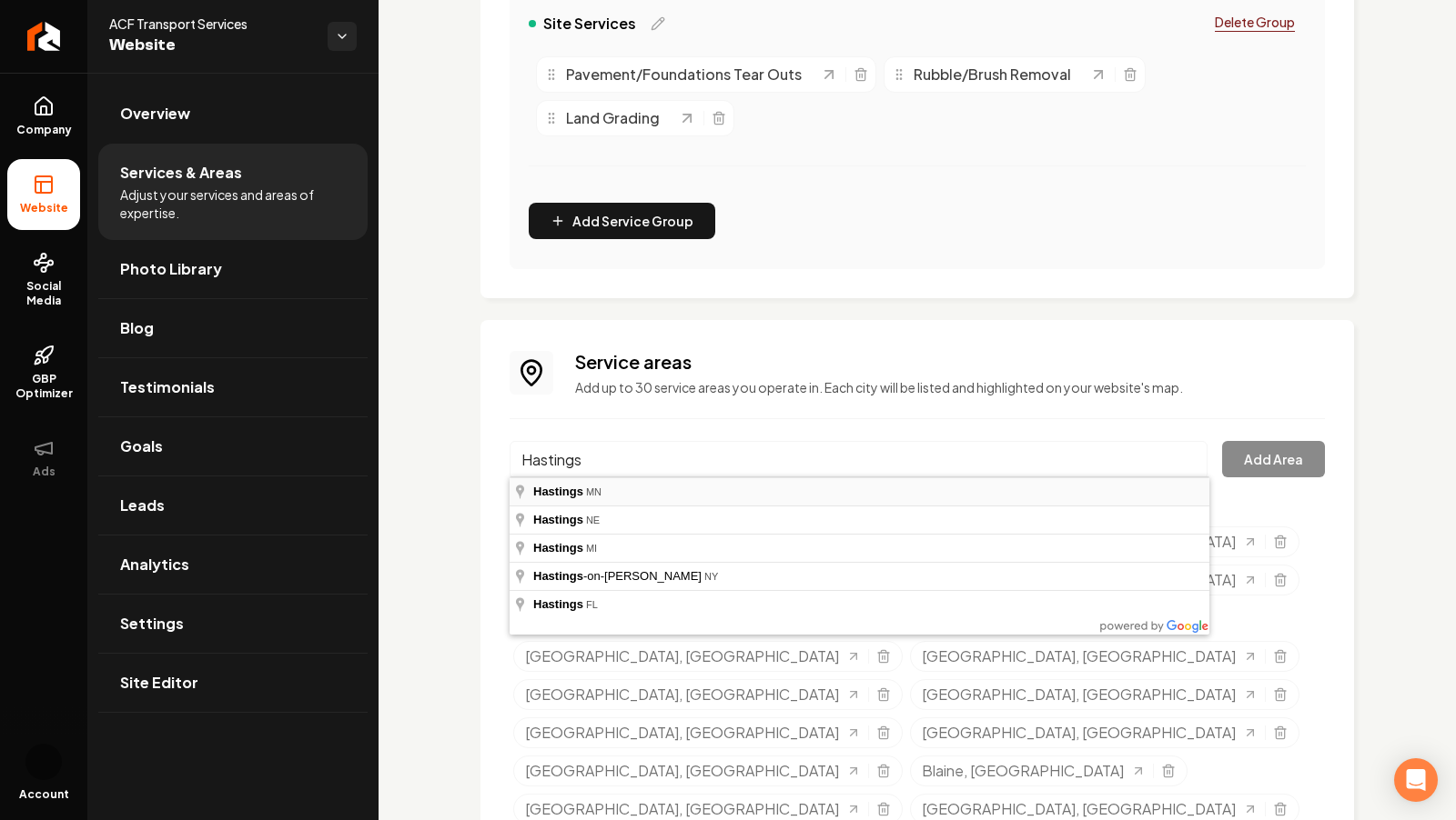
type input "[GEOGRAPHIC_DATA], [GEOGRAPHIC_DATA]"
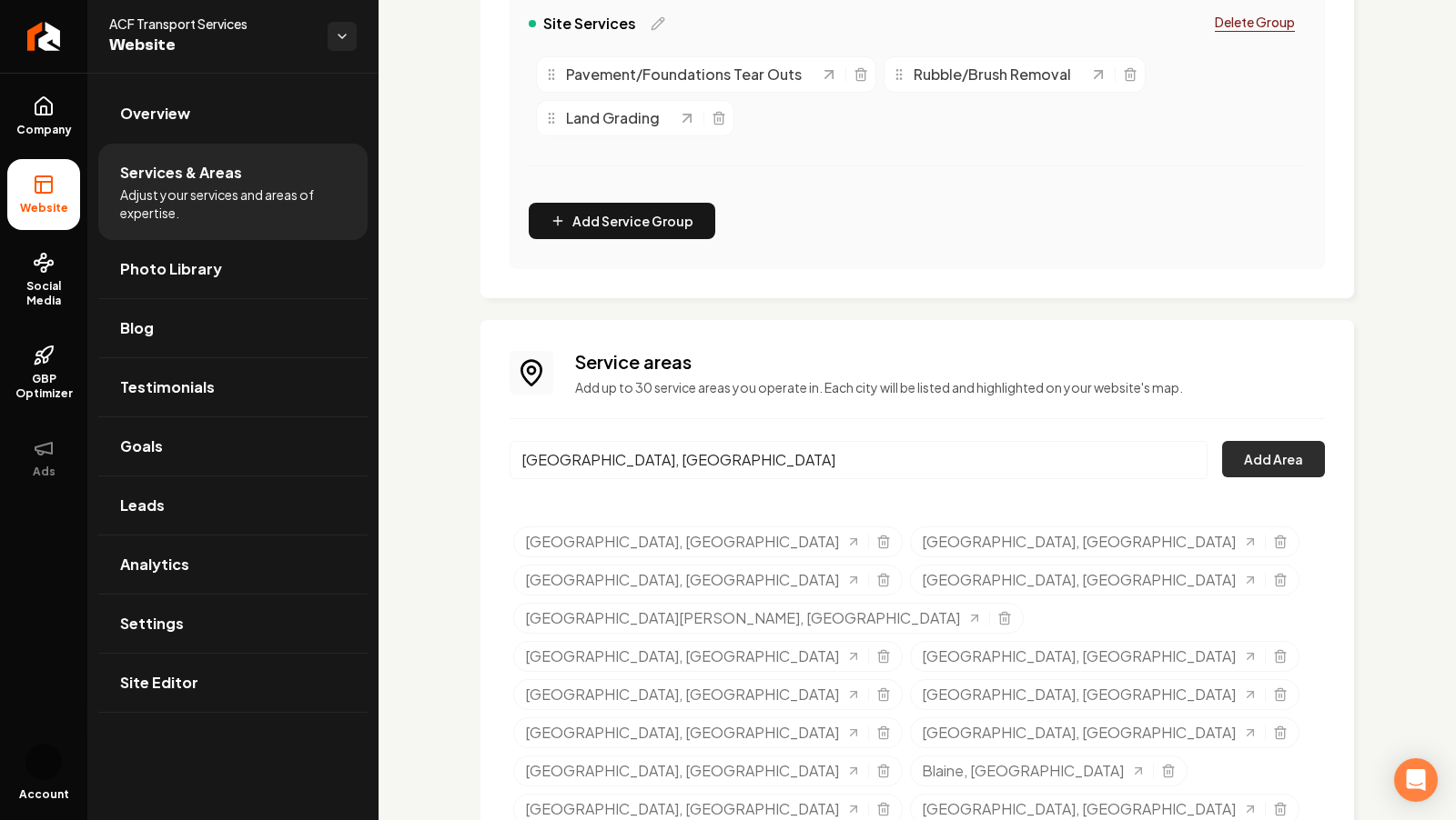
click at [1245, 466] on button "Add Area" at bounding box center [1273, 459] width 103 height 37
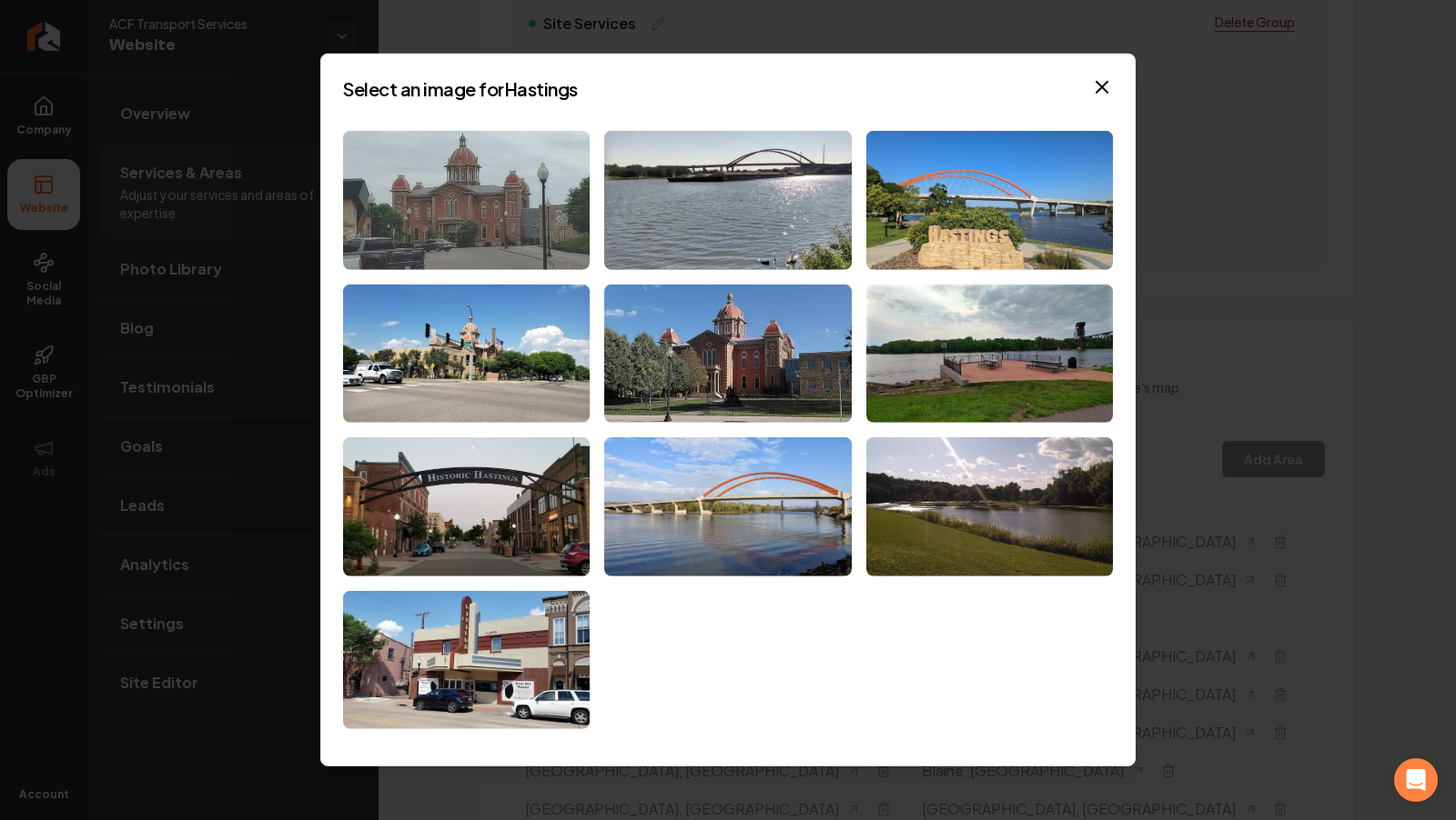
click at [474, 206] on img at bounding box center [466, 200] width 247 height 140
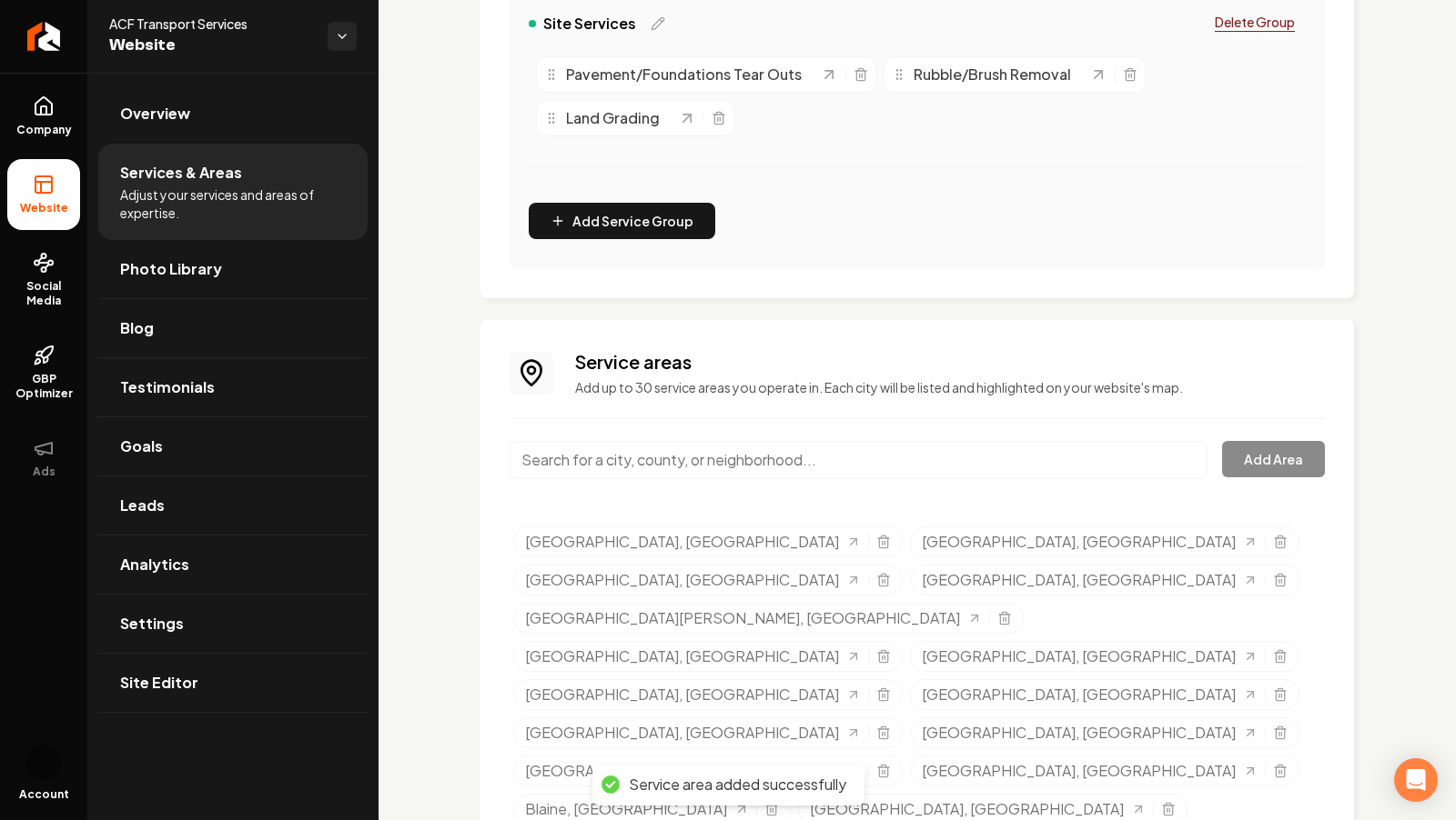
click at [649, 463] on input "Main content area" at bounding box center [858, 460] width 698 height 38
paste input "Shakopee"
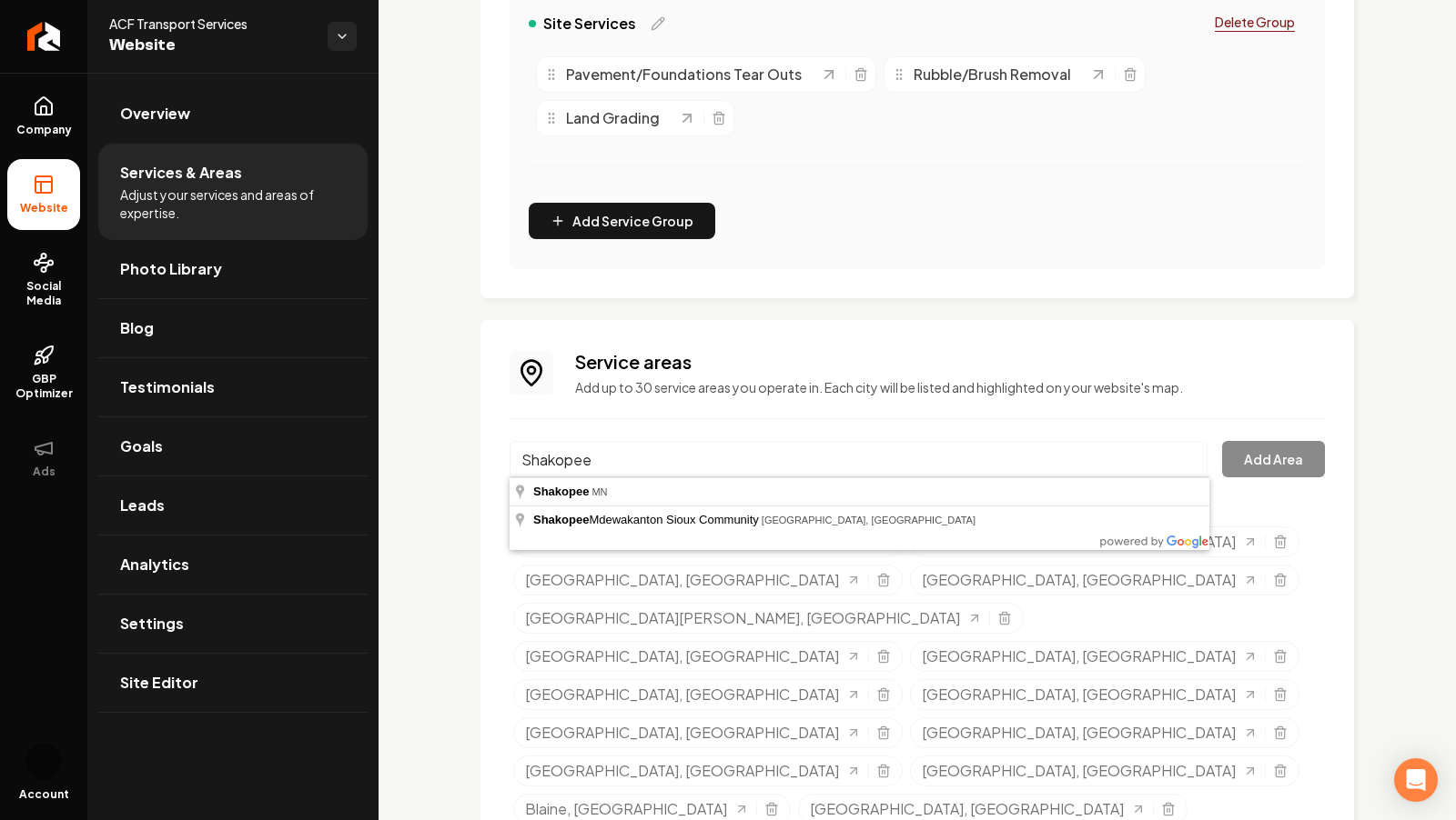
type input "Shakopee, [GEOGRAPHIC_DATA]"
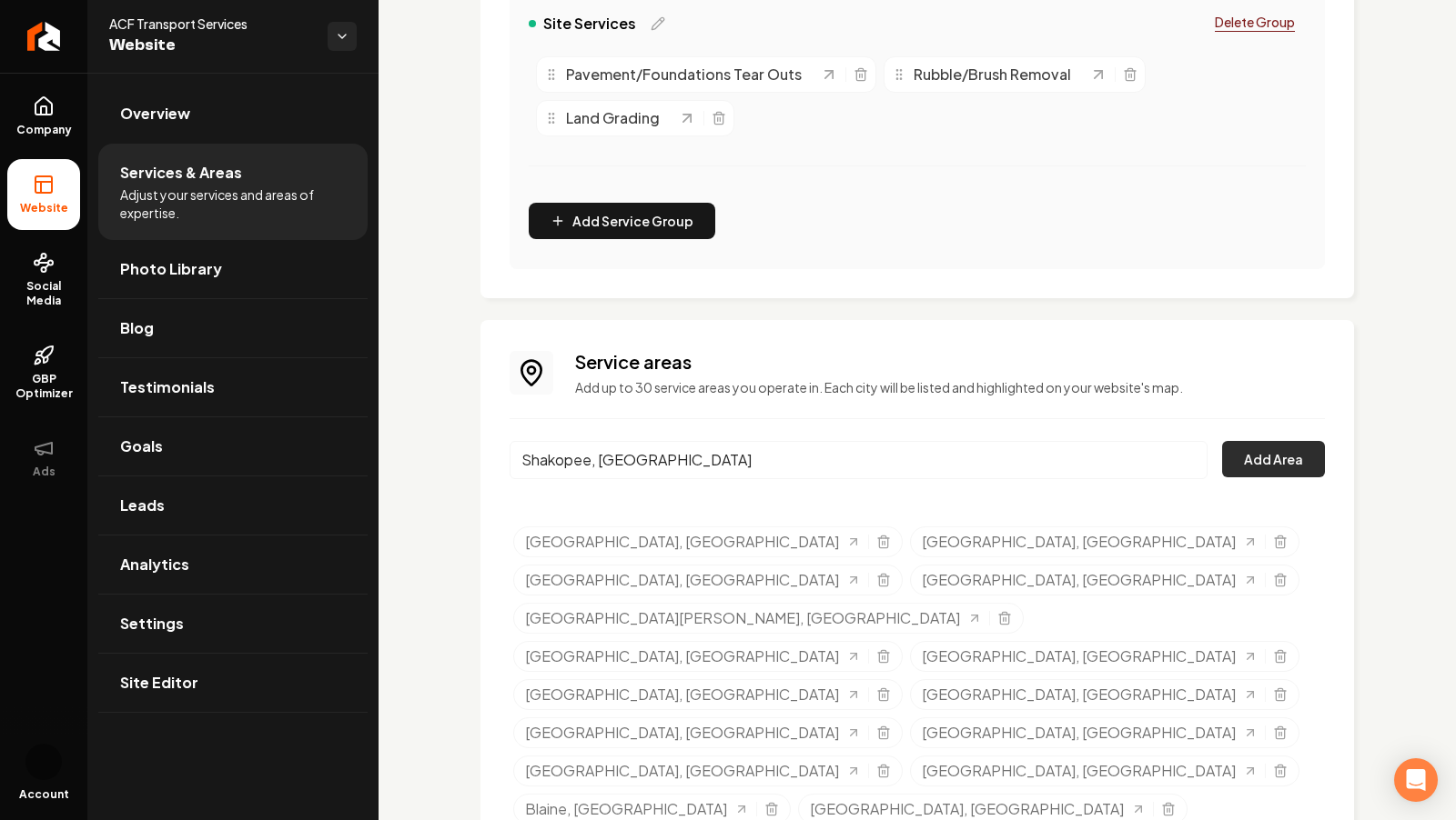
click at [1297, 468] on button "Add Area" at bounding box center [1273, 459] width 103 height 37
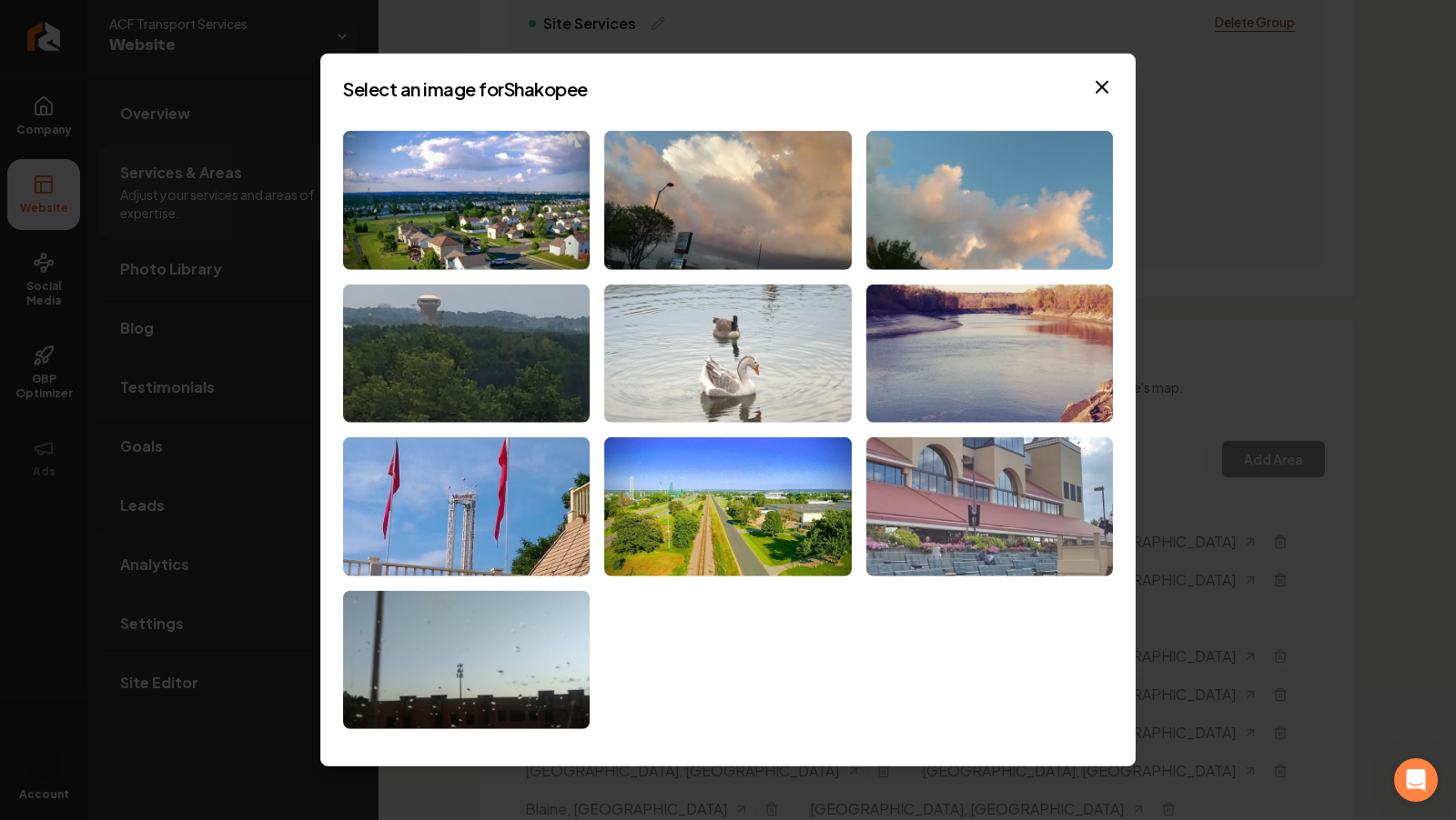
click at [921, 519] on img at bounding box center [990, 506] width 247 height 140
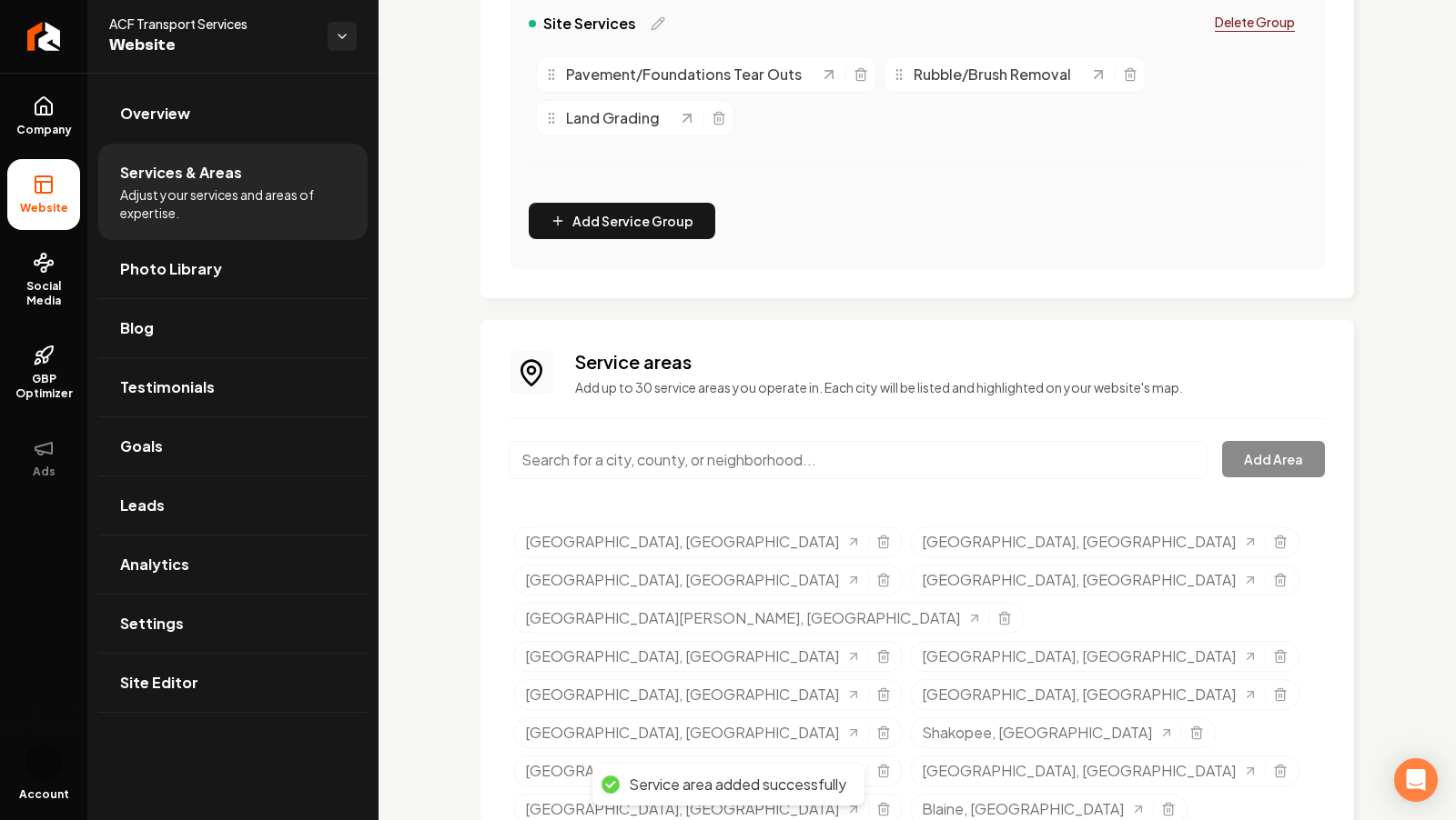
scroll to position [868, 0]
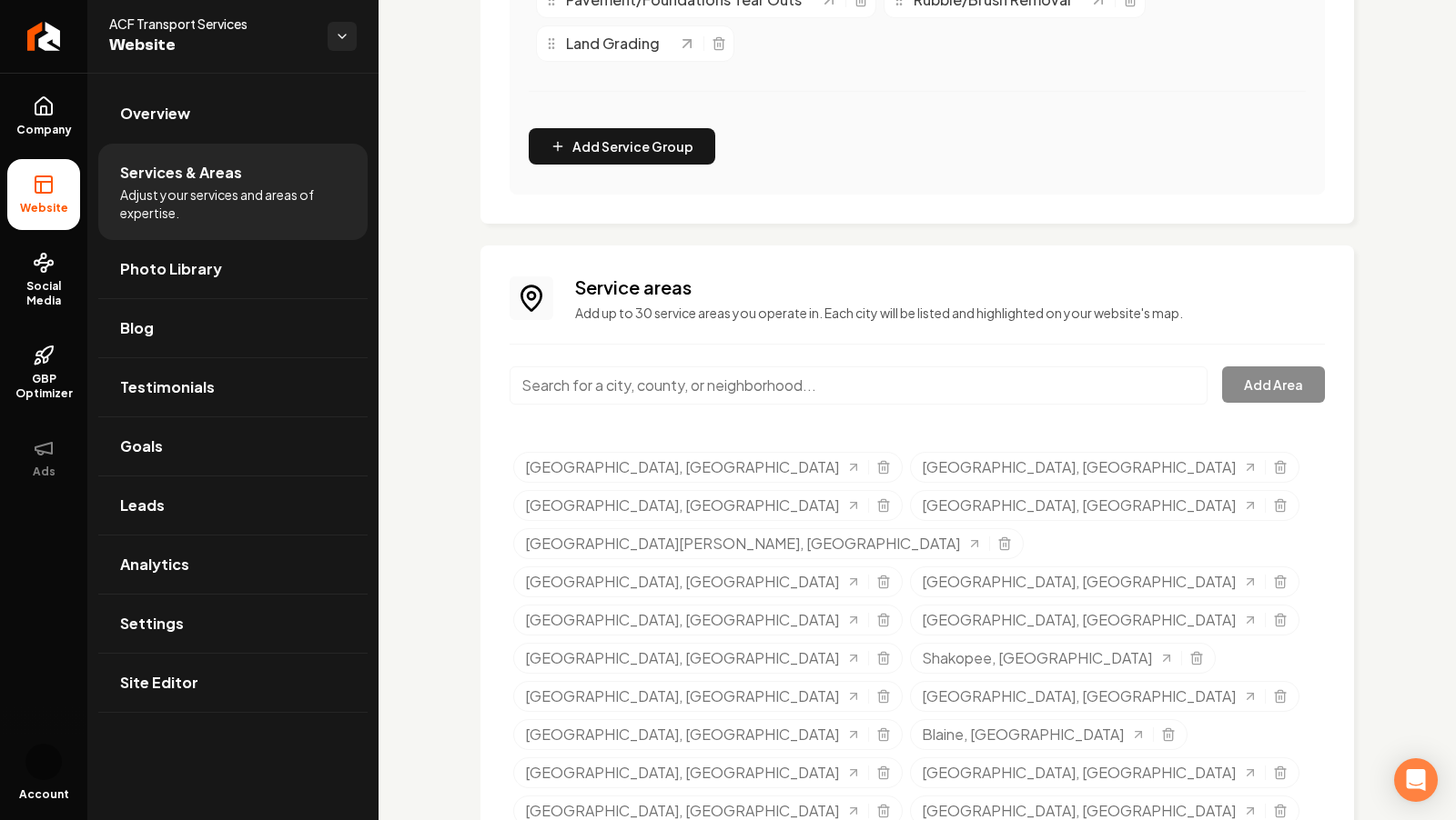
click at [907, 395] on input "Main content area" at bounding box center [858, 386] width 698 height 38
paste input "[PERSON_NAME]"
click at [1228, 383] on button "Add Area" at bounding box center [1273, 385] width 103 height 37
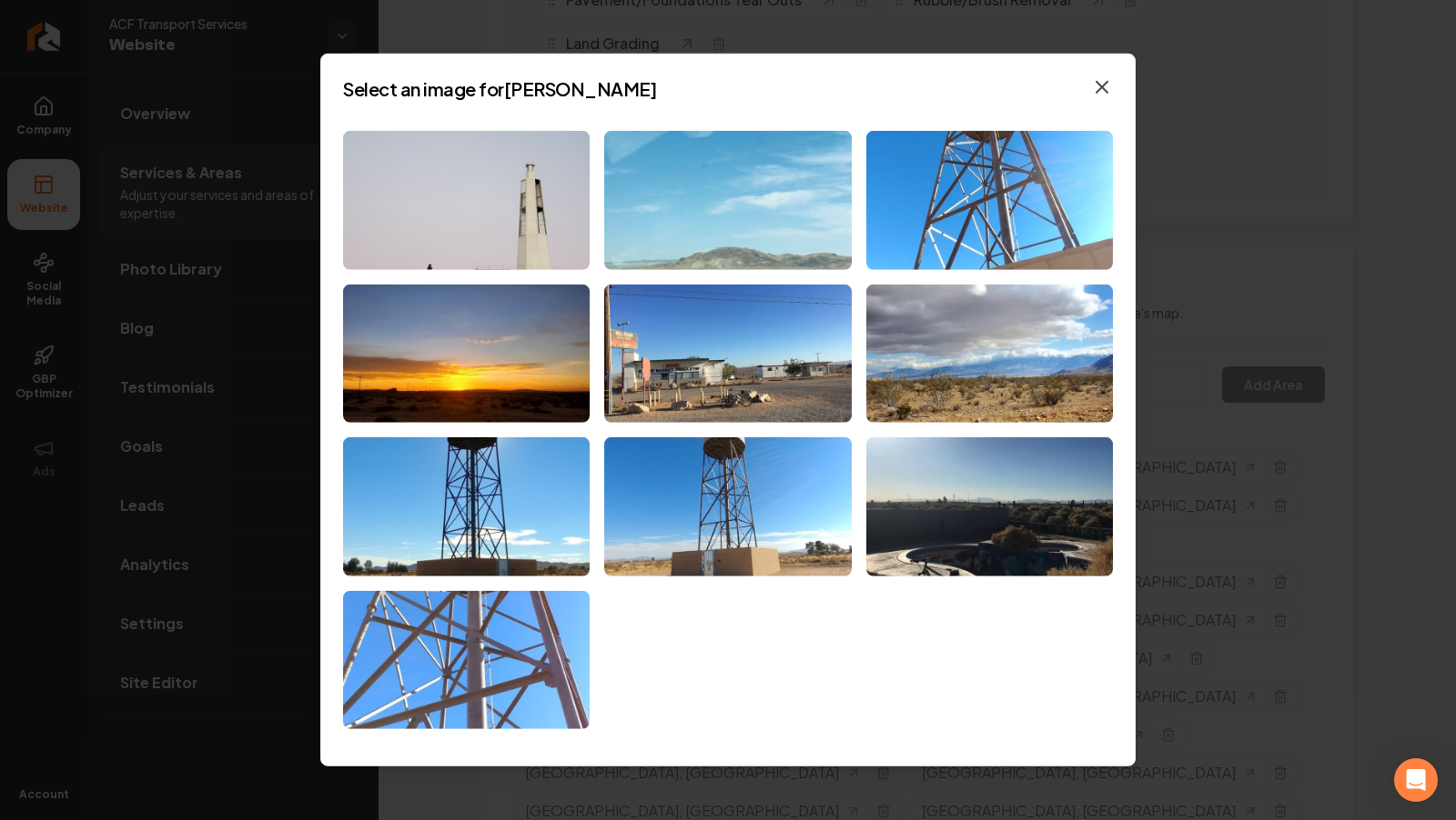
click at [1107, 88] on icon "button" at bounding box center [1102, 87] width 22 height 22
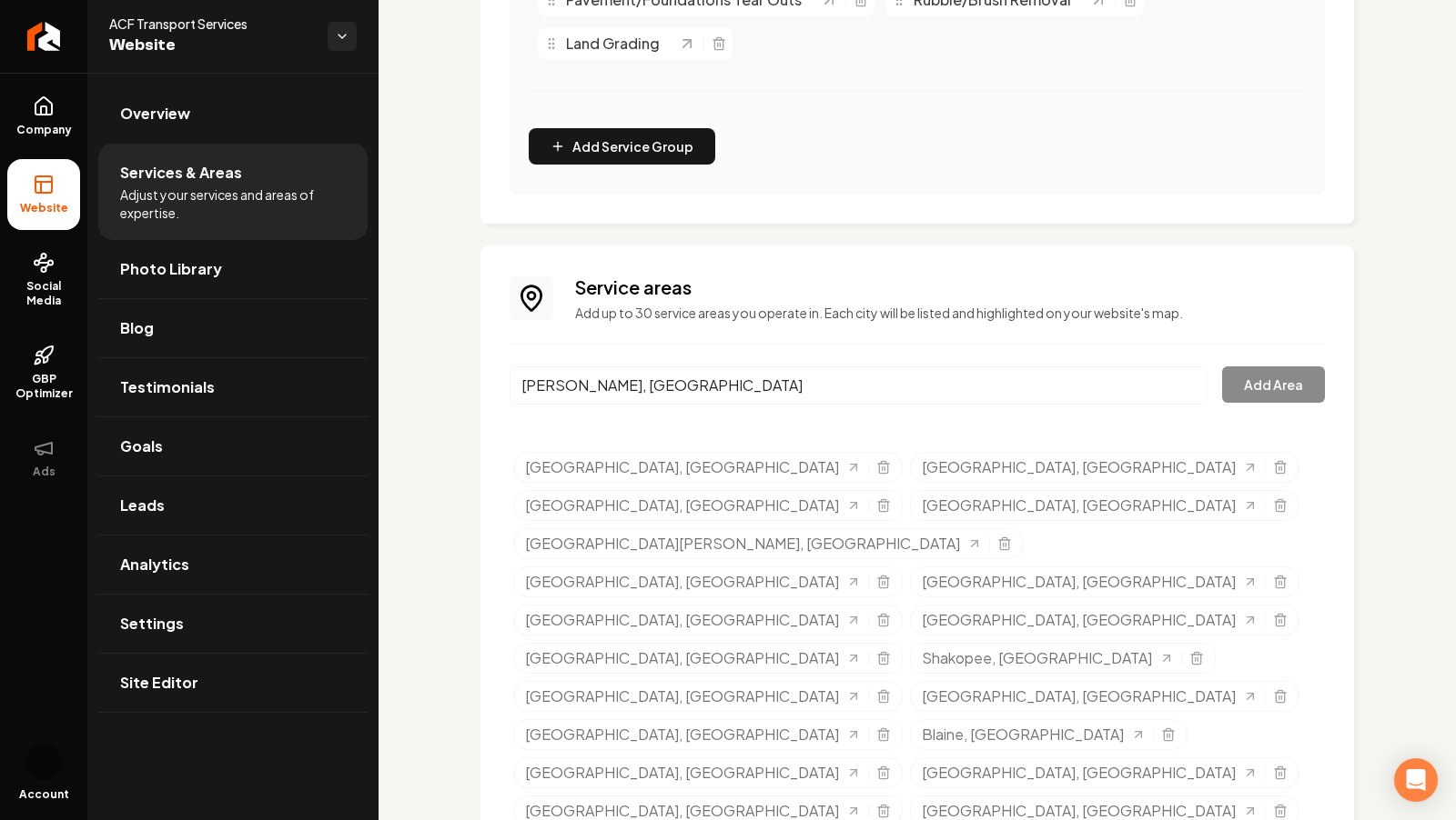
click at [595, 372] on input "[PERSON_NAME], [GEOGRAPHIC_DATA]" at bounding box center [858, 386] width 698 height 38
click at [600, 373] on input "[PERSON_NAME], [GEOGRAPHIC_DATA]" at bounding box center [858, 386] width 698 height 38
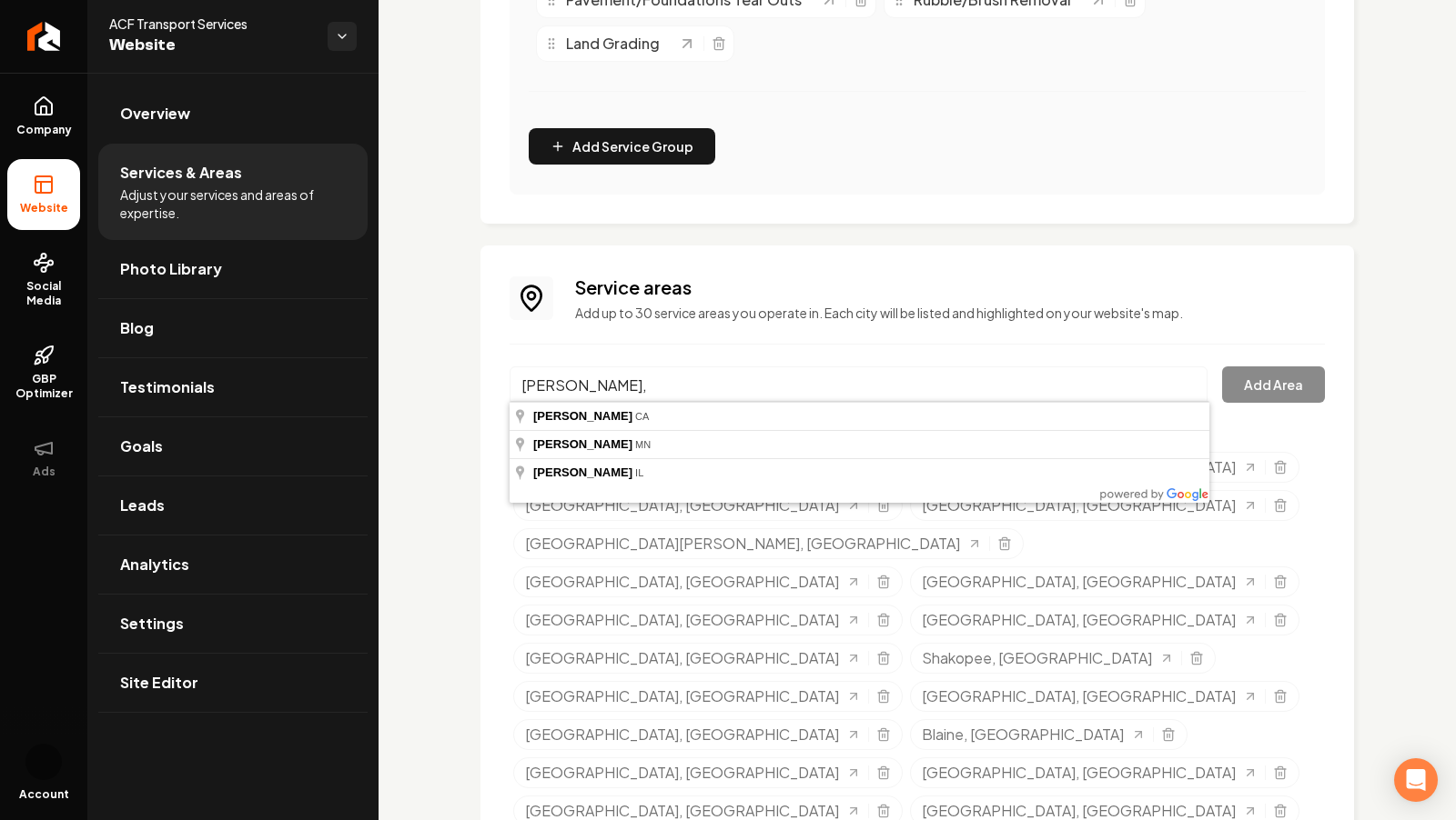
type input "[PERSON_NAME], [GEOGRAPHIC_DATA]"
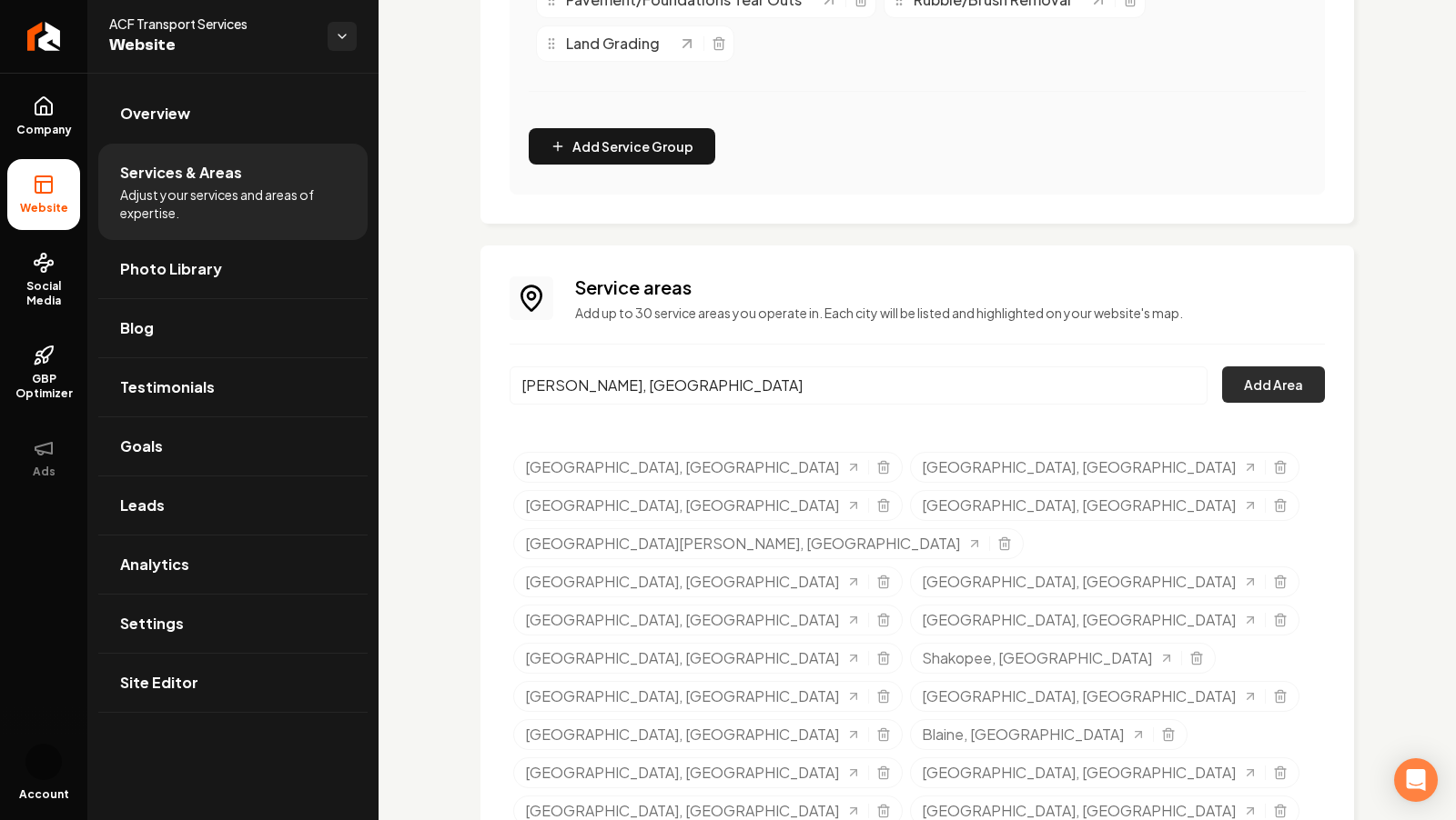
click at [1271, 373] on button "Add Area" at bounding box center [1273, 385] width 103 height 37
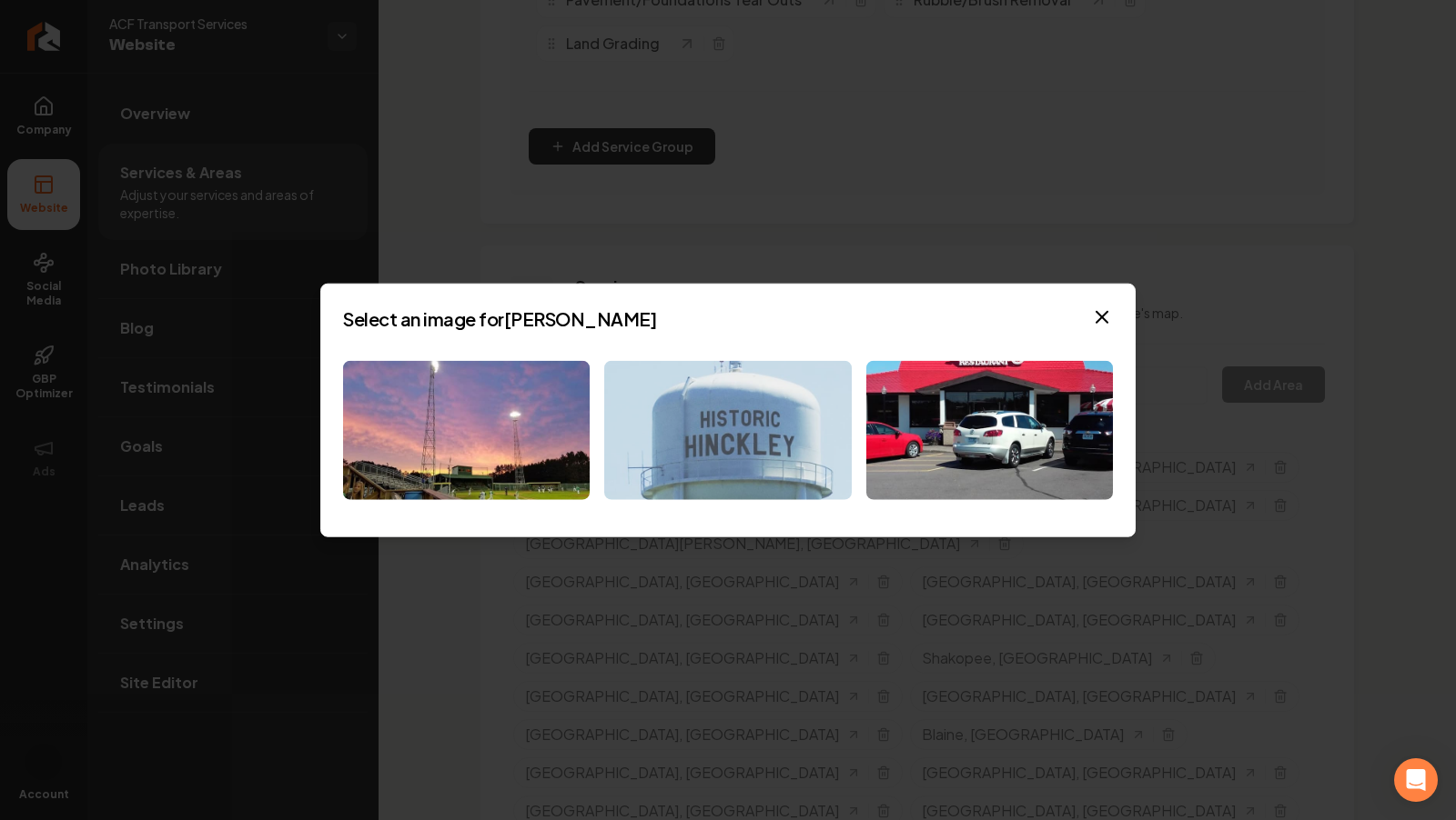
click at [747, 455] on img at bounding box center [727, 430] width 247 height 140
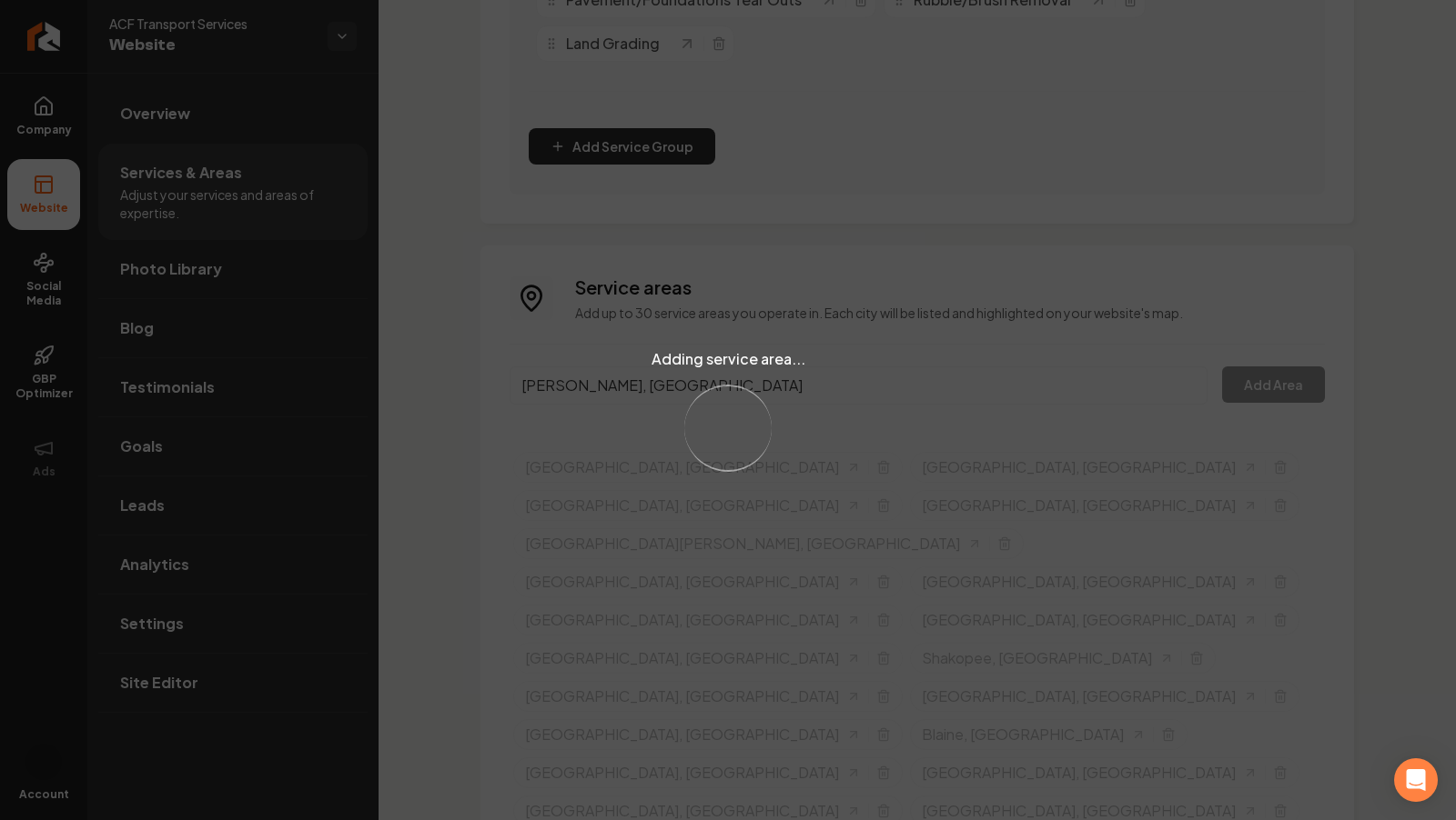
click at [746, 438] on div "Loading..." at bounding box center [728, 429] width 116 height 115
click at [711, 384] on input "[PERSON_NAME], [GEOGRAPHIC_DATA]" at bounding box center [858, 386] width 698 height 38
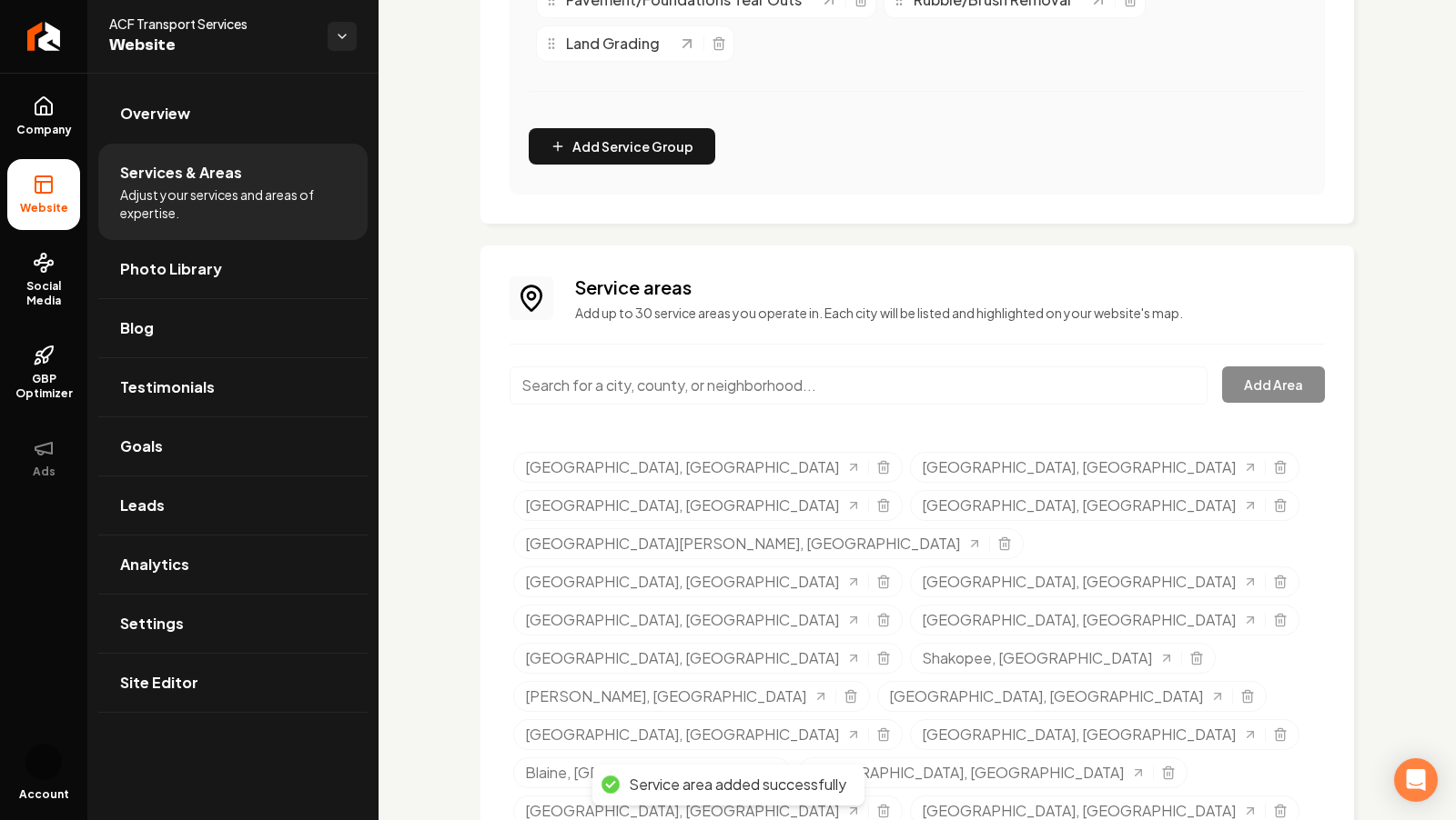
paste input "[GEOGRAPHIC_DATA]"
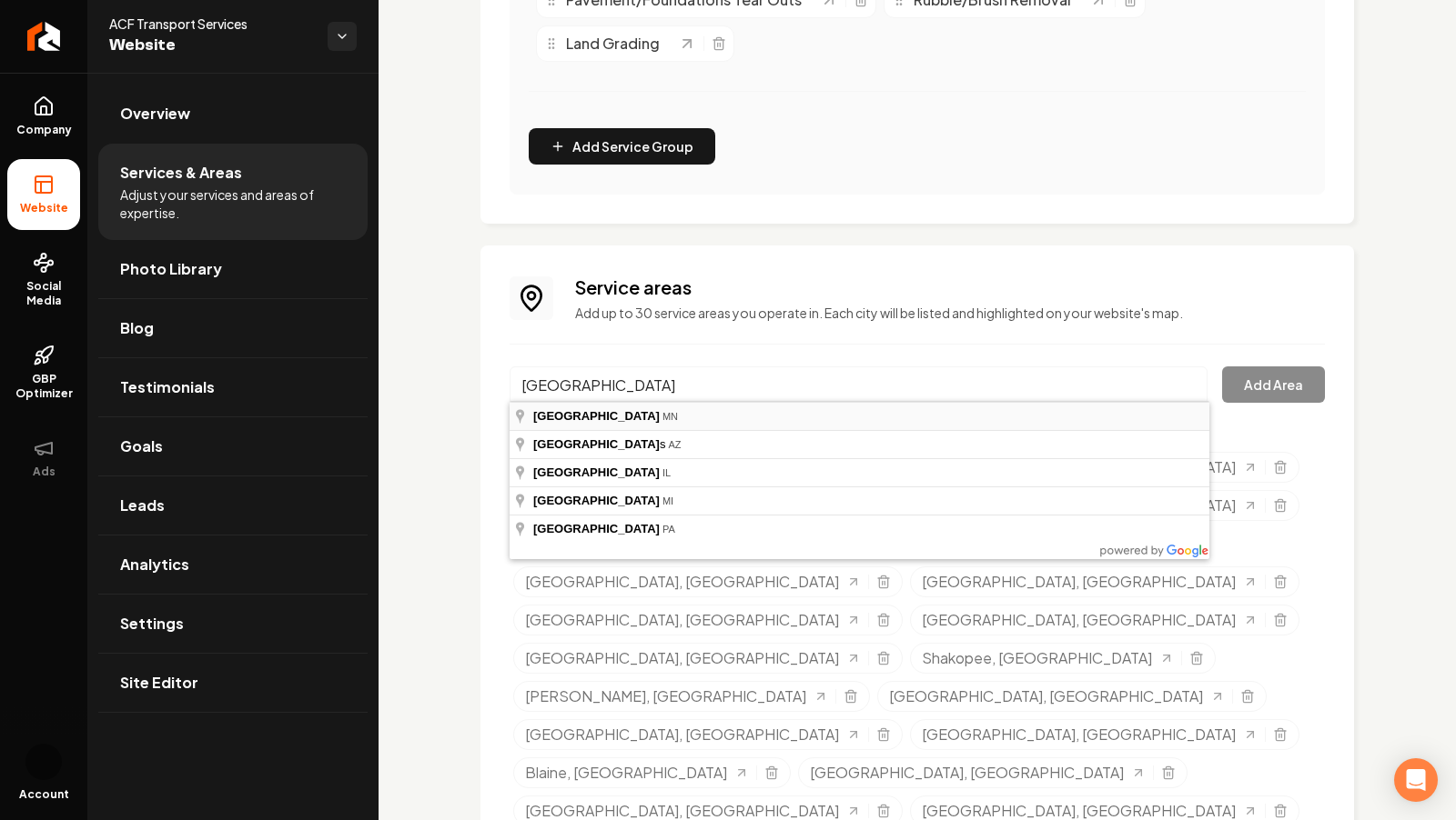
type input "[GEOGRAPHIC_DATA], [GEOGRAPHIC_DATA]"
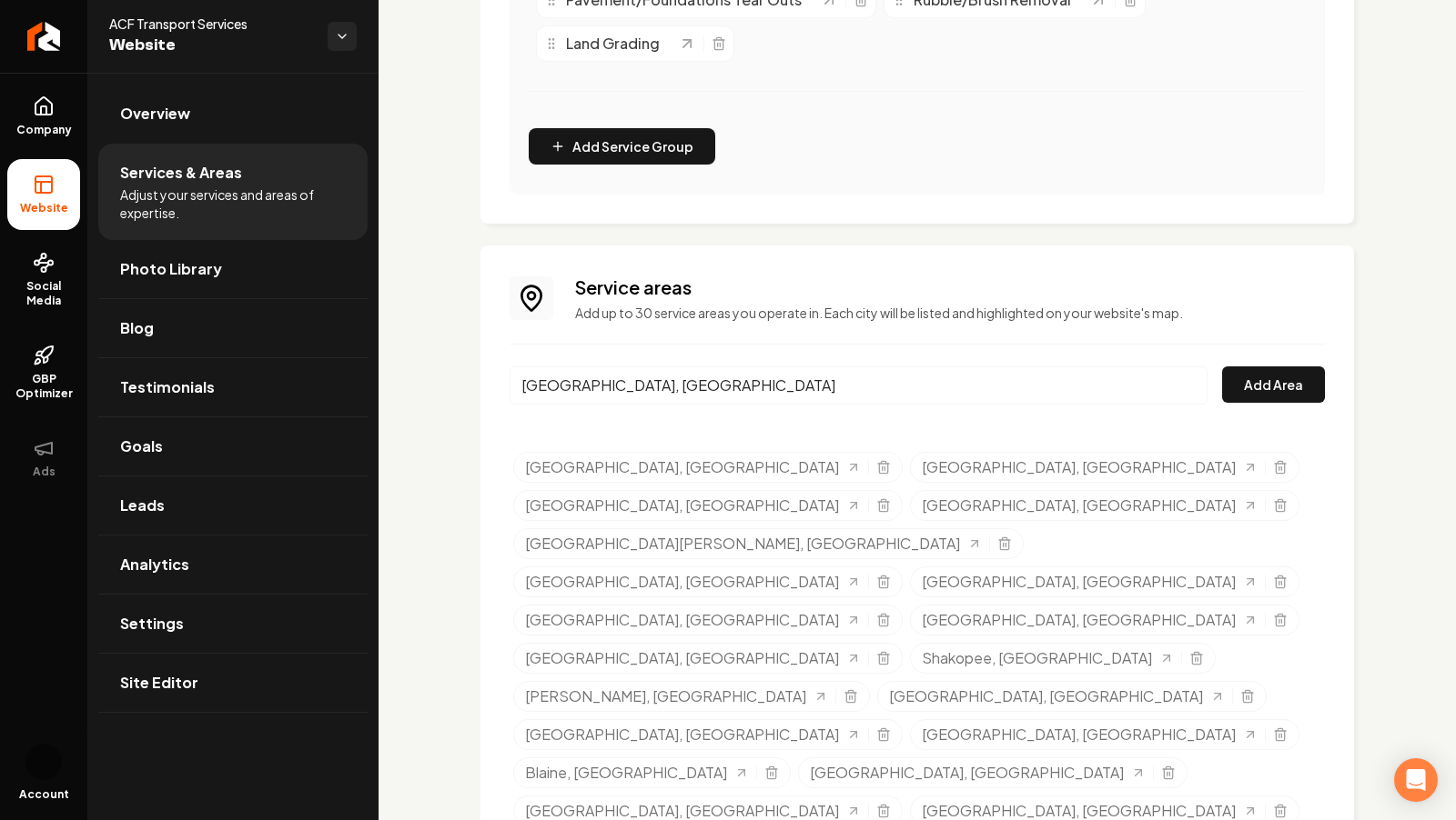
click at [652, 391] on input "[GEOGRAPHIC_DATA], [GEOGRAPHIC_DATA]" at bounding box center [858, 386] width 698 height 38
click at [1260, 388] on button "Add Area" at bounding box center [1273, 385] width 103 height 37
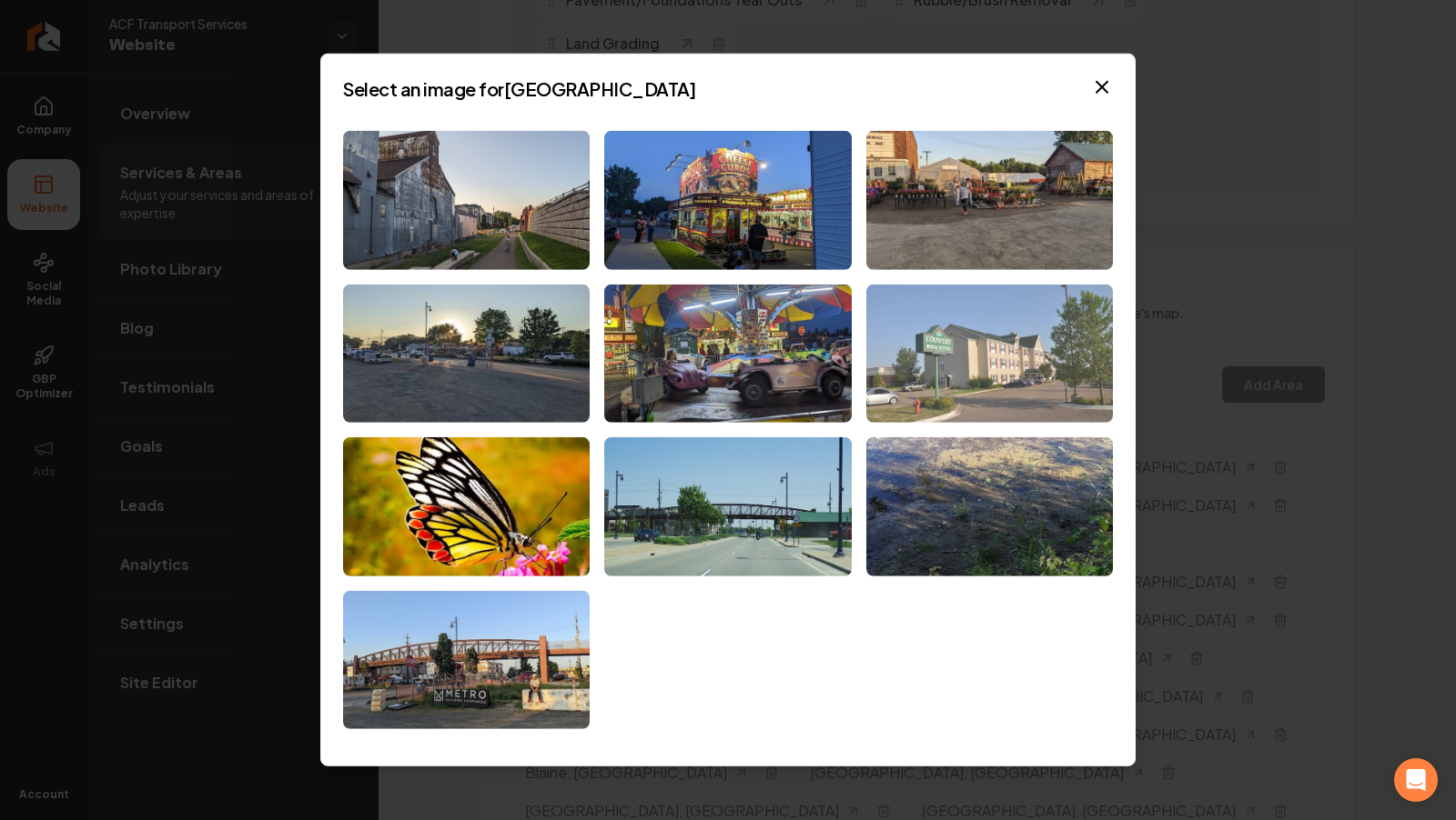
click at [984, 375] on img at bounding box center [990, 353] width 247 height 140
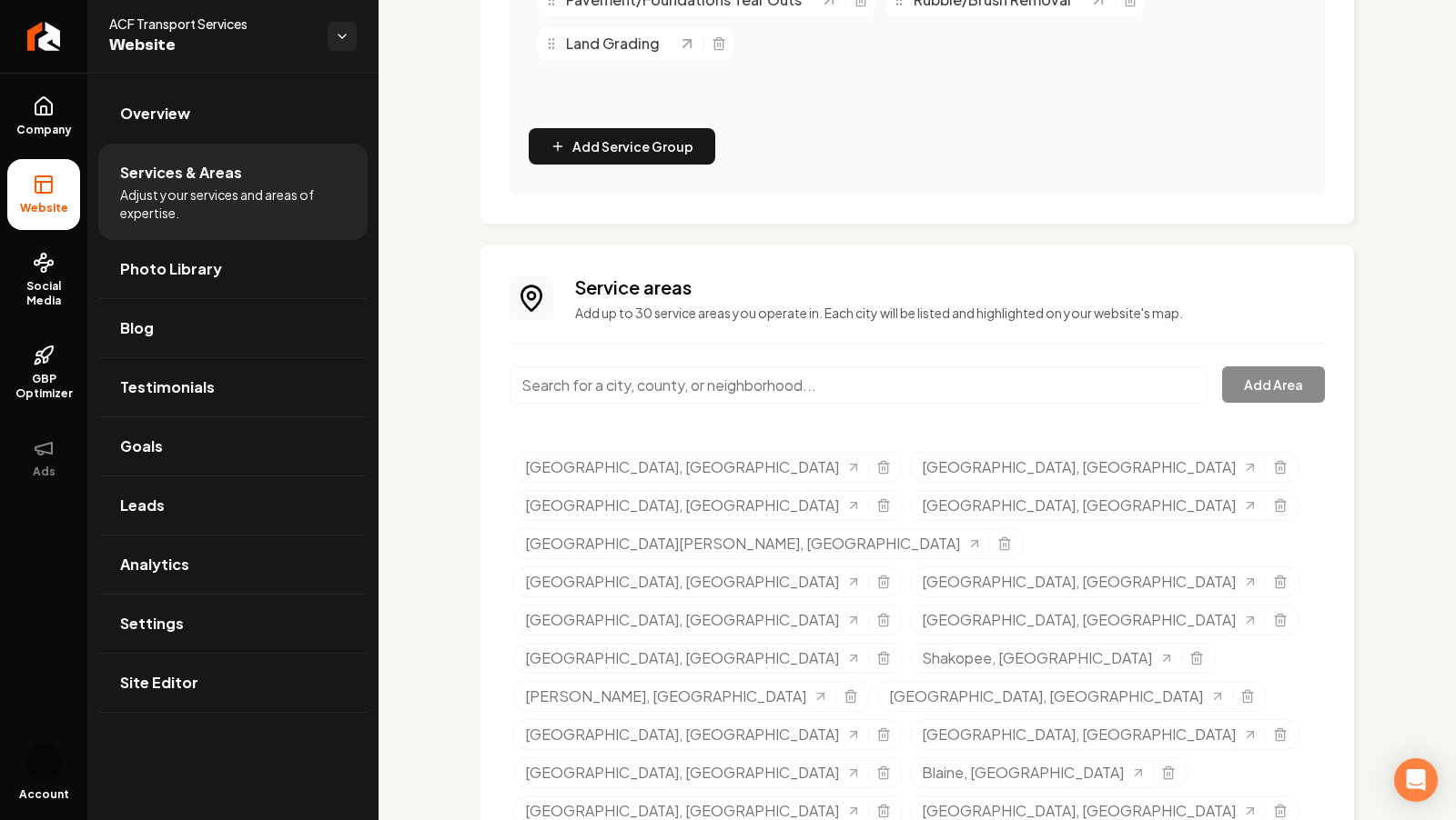
click at [618, 373] on input "Main content area" at bounding box center [858, 386] width 698 height 38
paste input "[PERSON_NAME]"
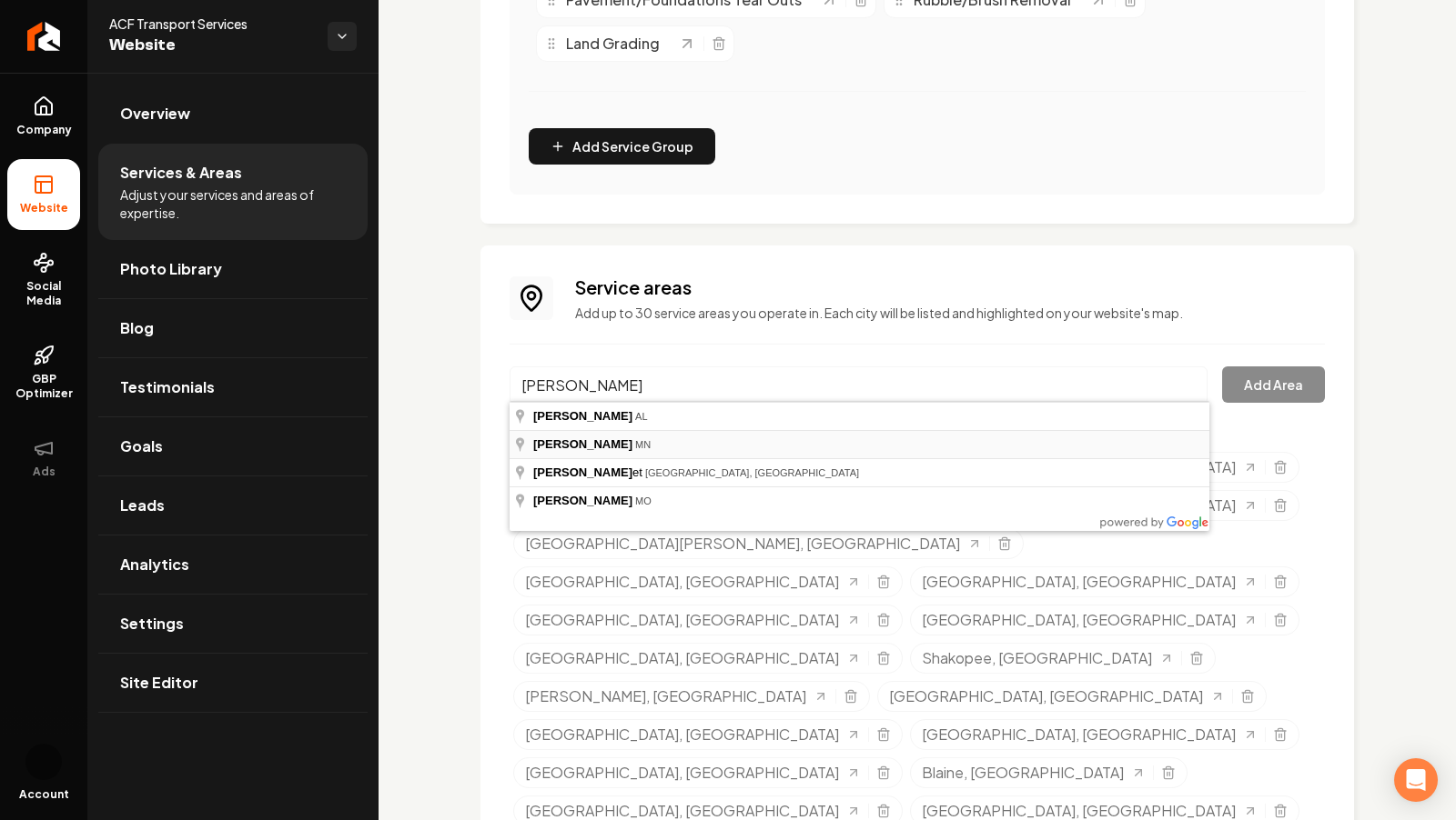
type input "[GEOGRAPHIC_DATA], [GEOGRAPHIC_DATA]"
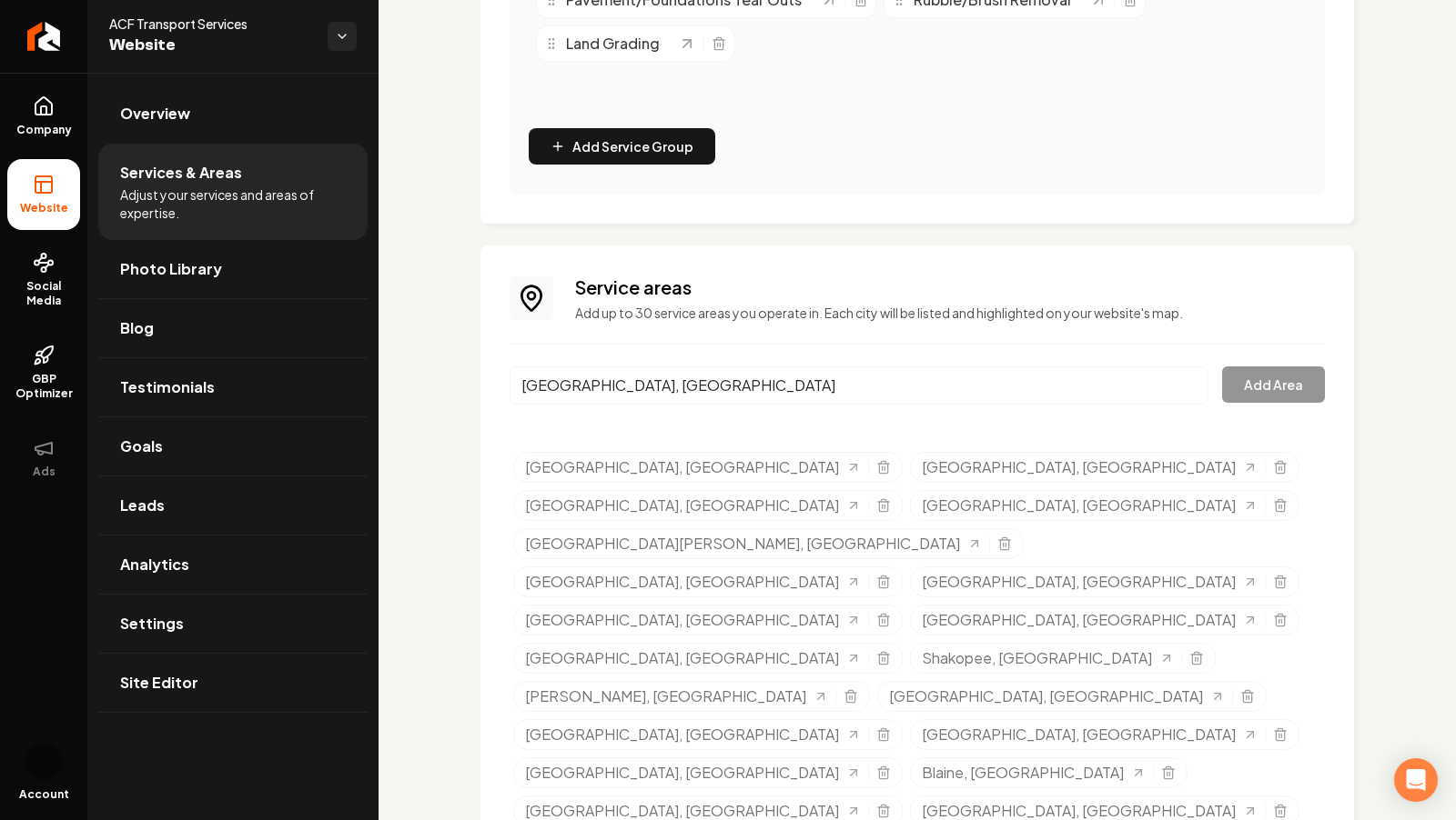
click at [1285, 388] on button "Add Area" at bounding box center [1273, 385] width 103 height 37
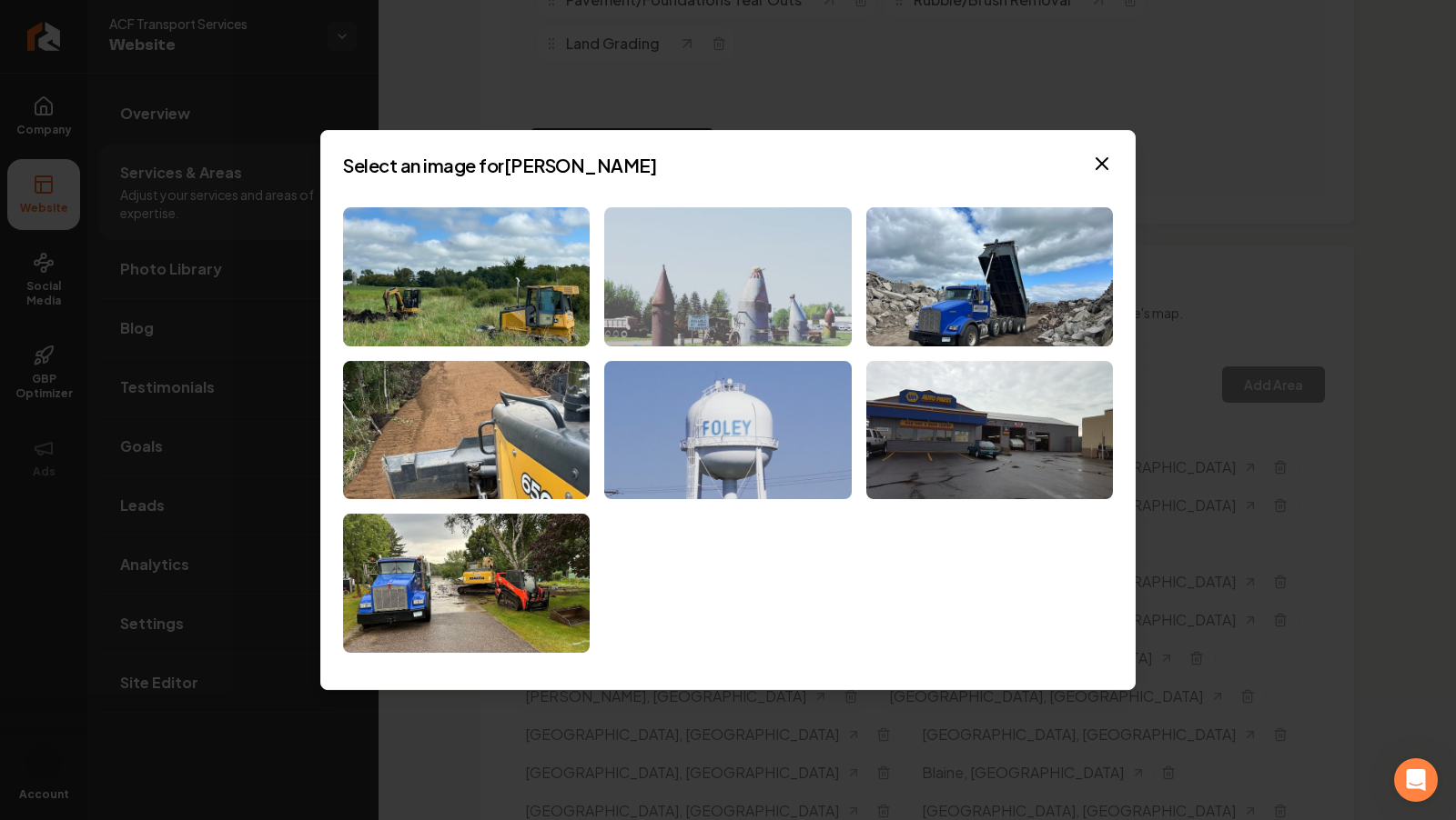
click at [765, 318] on img at bounding box center [727, 276] width 247 height 140
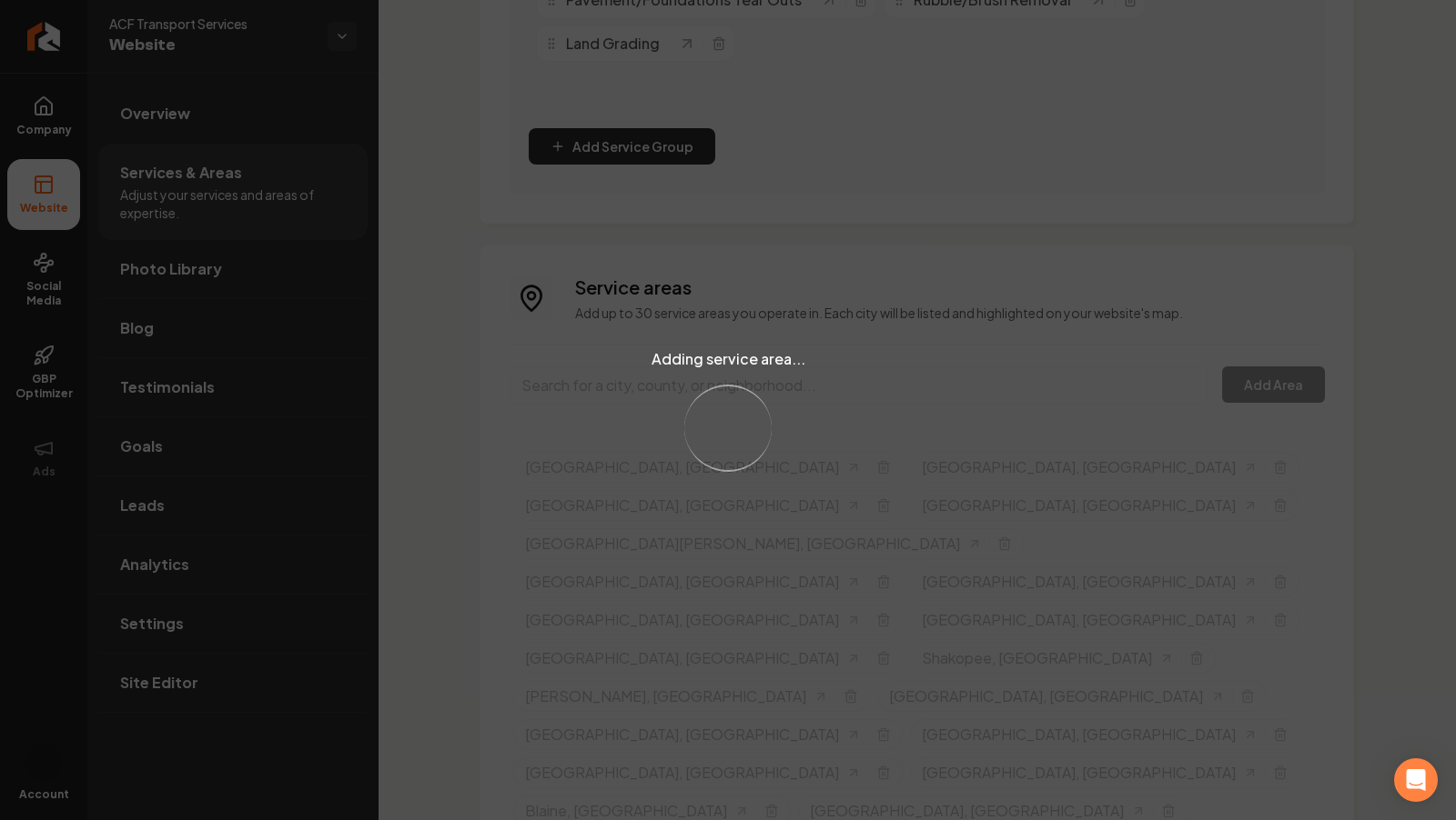
click at [655, 379] on input "Main content area" at bounding box center [858, 386] width 698 height 38
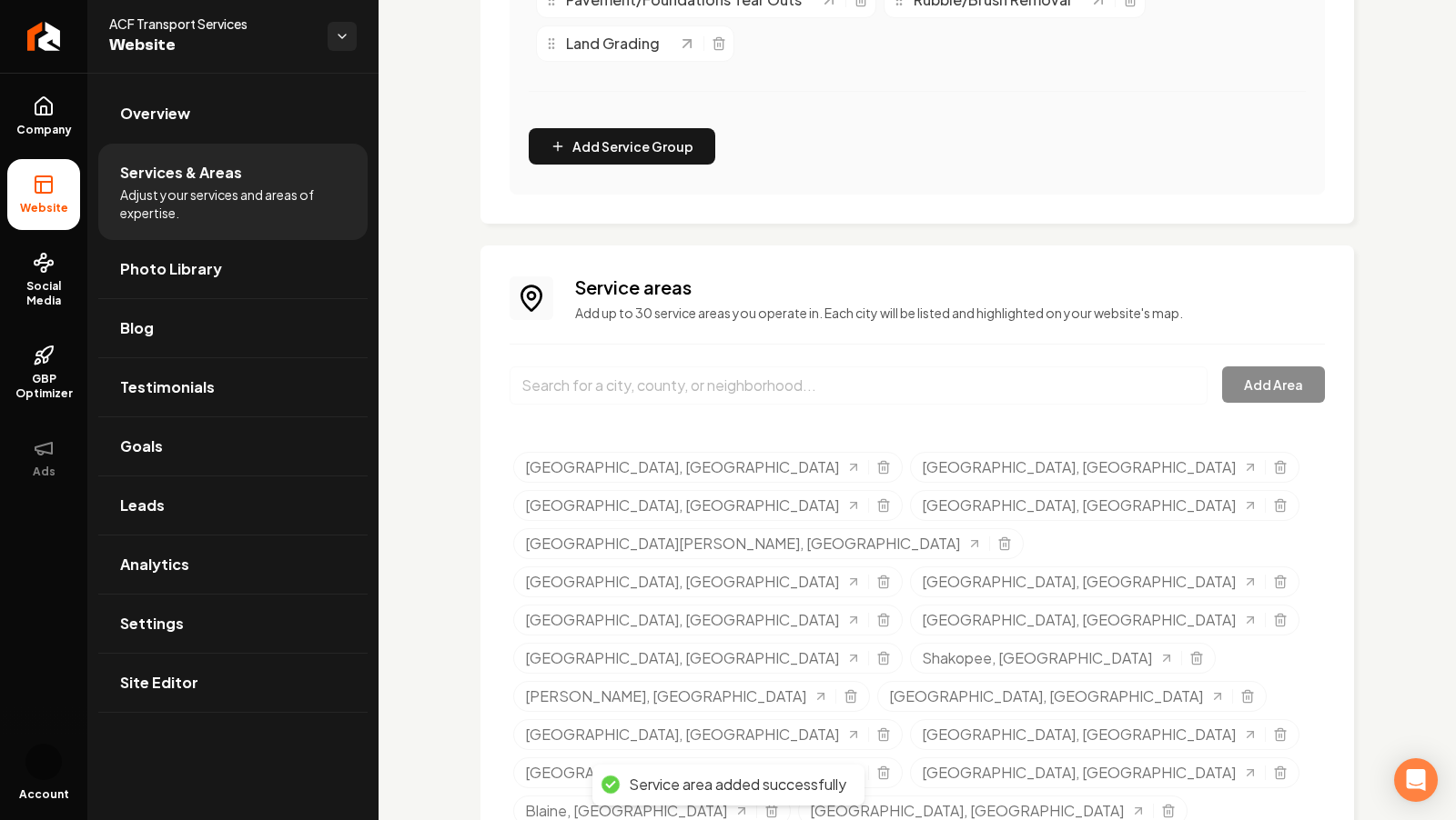
paste input "Milaca"
click at [603, 378] on input "Milaca" at bounding box center [858, 386] width 698 height 38
click at [1281, 381] on div "[GEOGRAPHIC_DATA], [GEOGRAPHIC_DATA] Add Area" at bounding box center [917, 397] width 816 height 60
click at [939, 367] on input "[GEOGRAPHIC_DATA], [GEOGRAPHIC_DATA]" at bounding box center [858, 386] width 698 height 38
click at [1055, 395] on input "[GEOGRAPHIC_DATA], [GEOGRAPHIC_DATA]" at bounding box center [858, 386] width 698 height 38
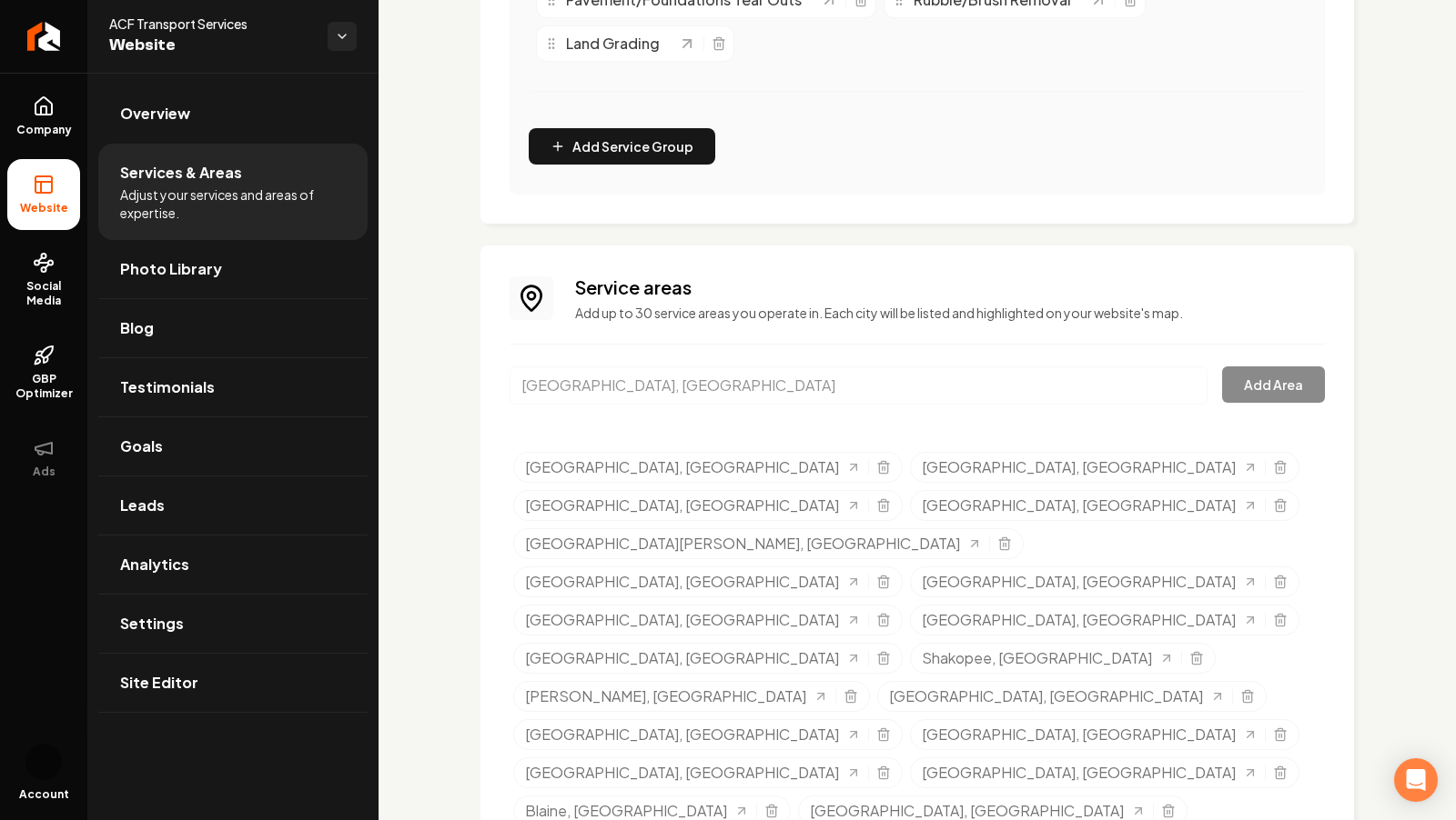
click at [1055, 395] on input "[GEOGRAPHIC_DATA], [GEOGRAPHIC_DATA]" at bounding box center [858, 386] width 698 height 38
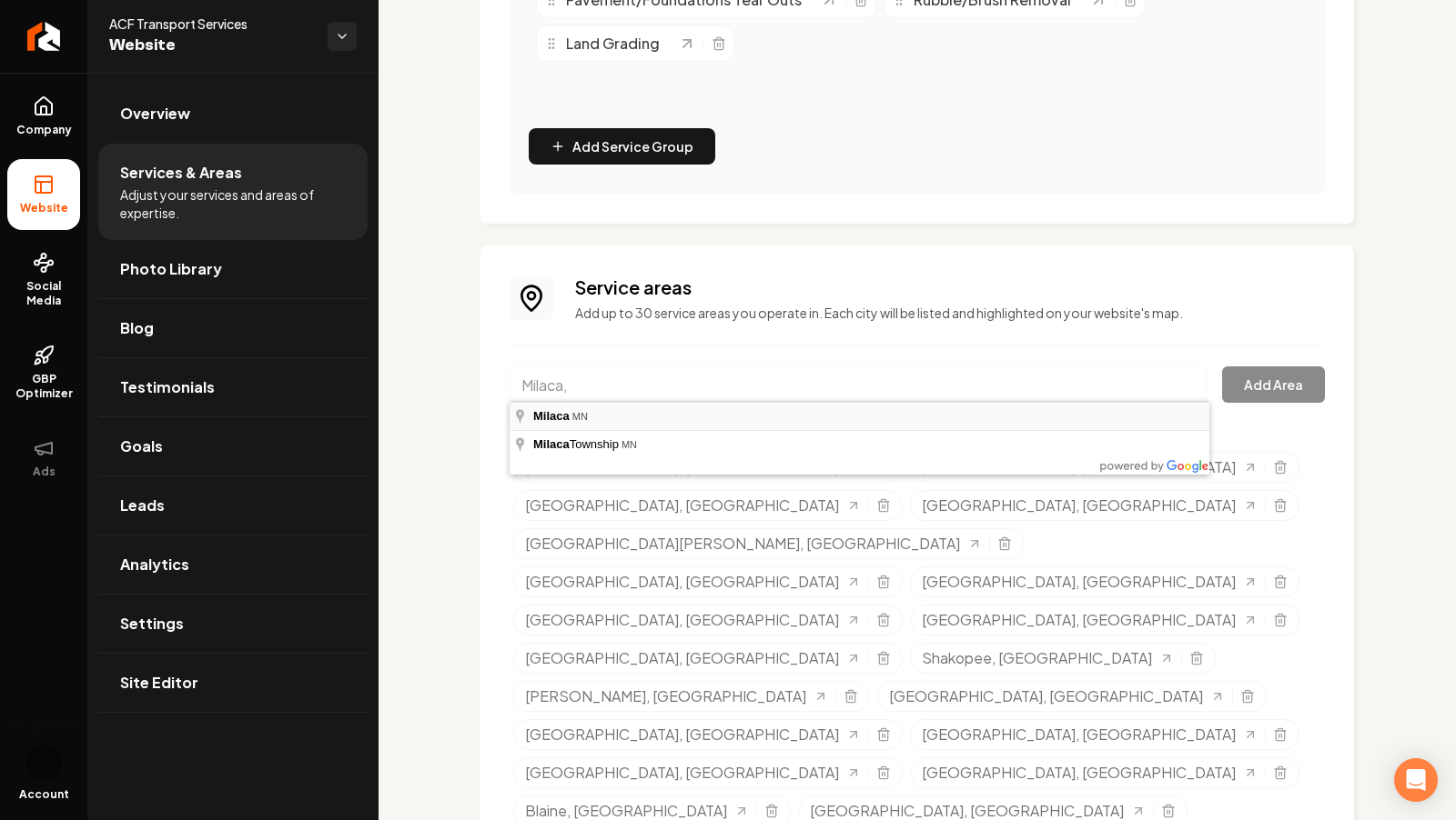
type input "[GEOGRAPHIC_DATA], [GEOGRAPHIC_DATA]"
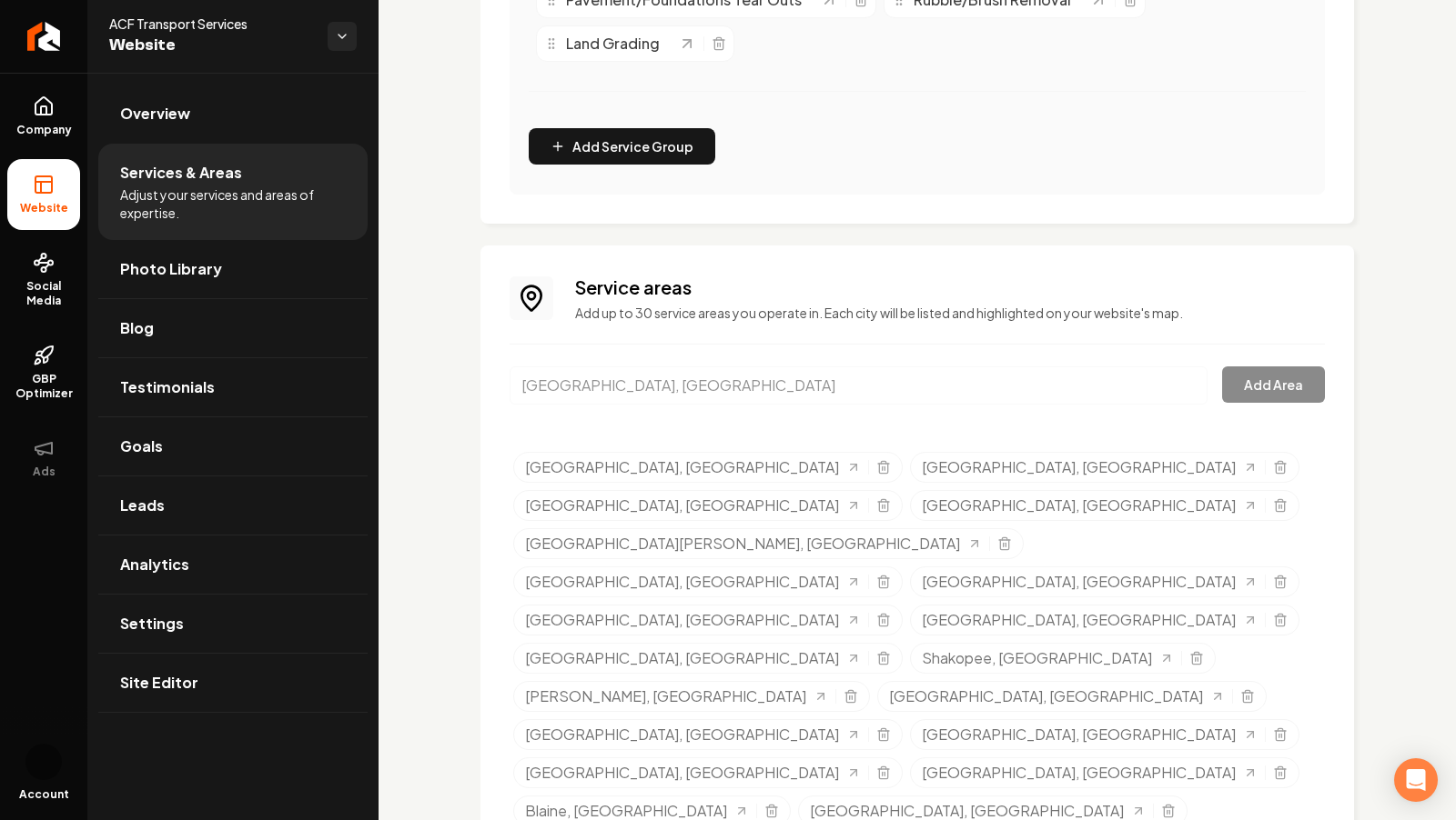
click at [1269, 377] on div "[GEOGRAPHIC_DATA], [GEOGRAPHIC_DATA] Add Area" at bounding box center [917, 397] width 816 height 60
click at [902, 384] on input "[GEOGRAPHIC_DATA], [GEOGRAPHIC_DATA]" at bounding box center [858, 386] width 698 height 38
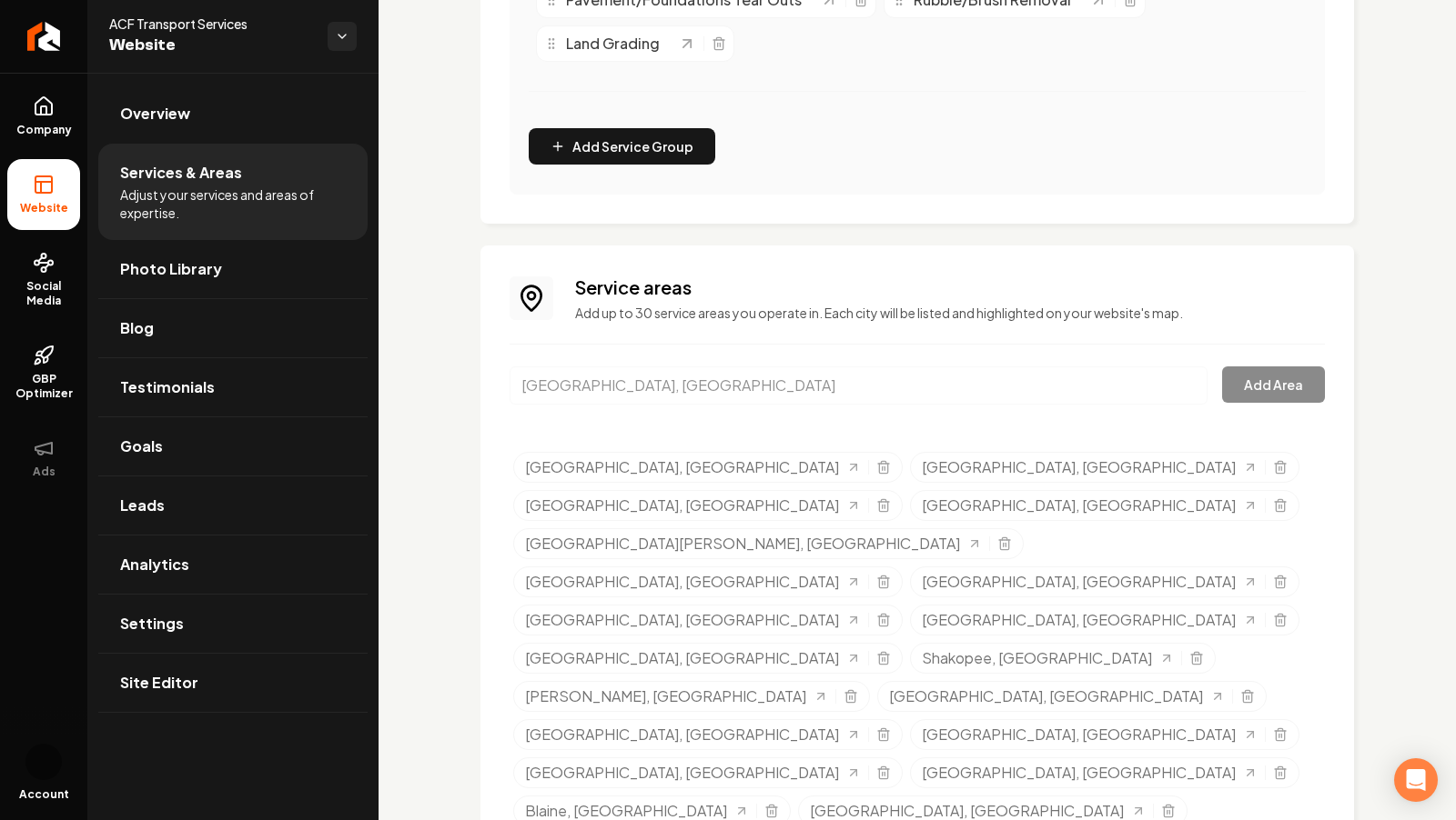
click at [902, 384] on input "[GEOGRAPHIC_DATA], [GEOGRAPHIC_DATA]" at bounding box center [858, 386] width 698 height 38
type input "k"
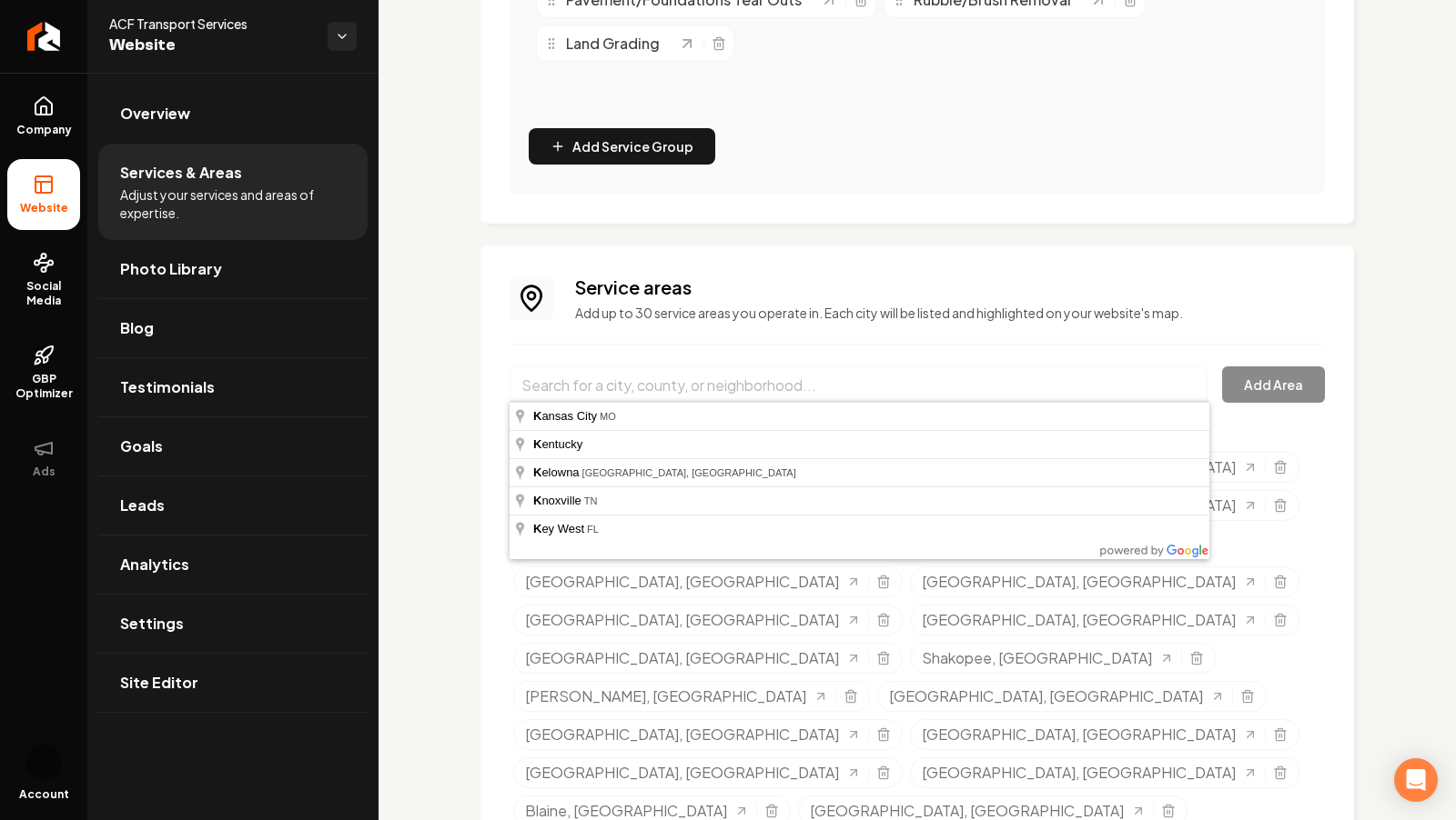
click at [1365, 510] on div "Services Provided Select from the recommended services or add your own and choo…" at bounding box center [917, 169] width 1078 height 1932
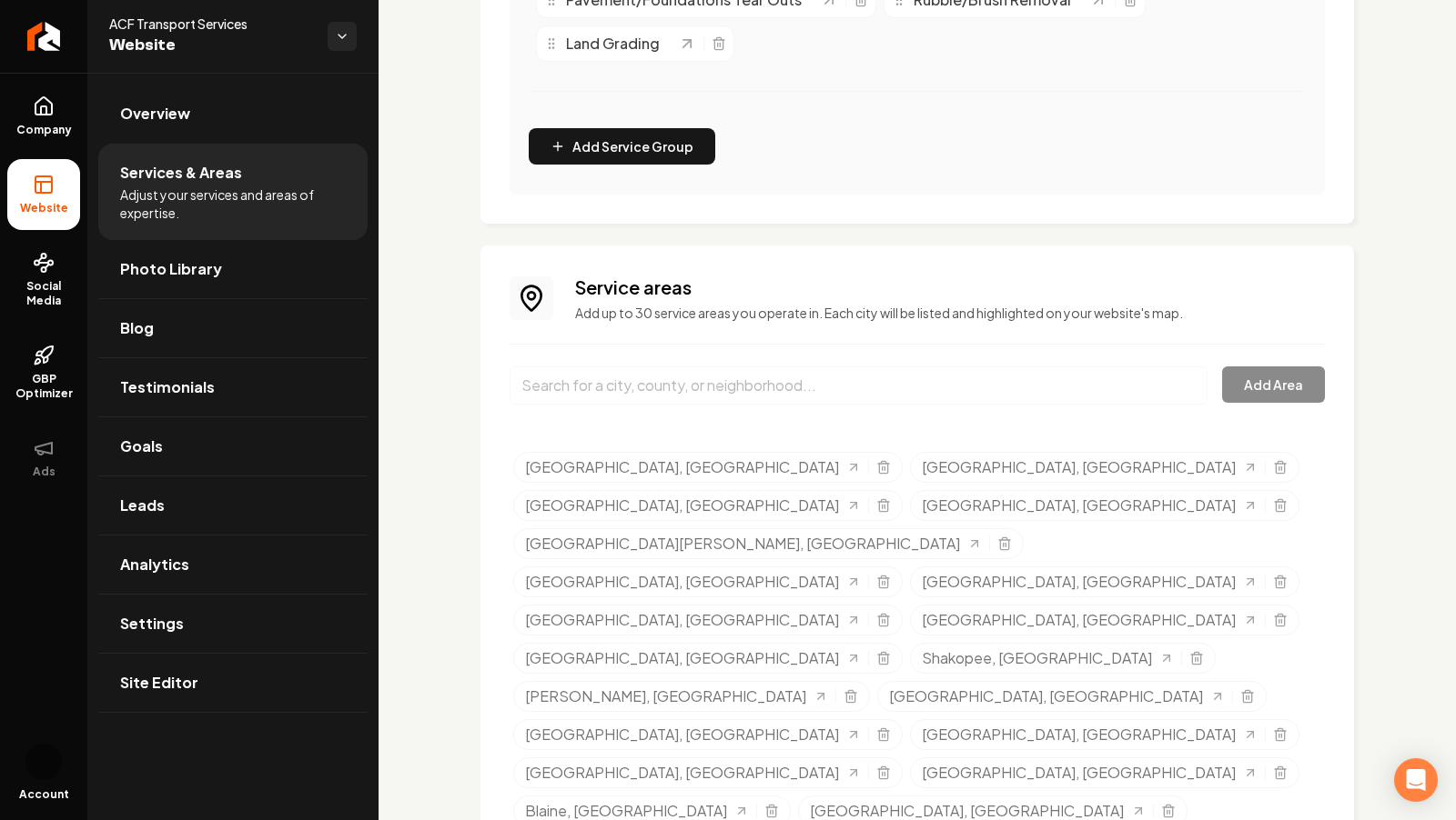
click at [1363, 514] on div "Services Provided Select from the recommended services or add your own and choo…" at bounding box center [917, 169] width 1078 height 1932
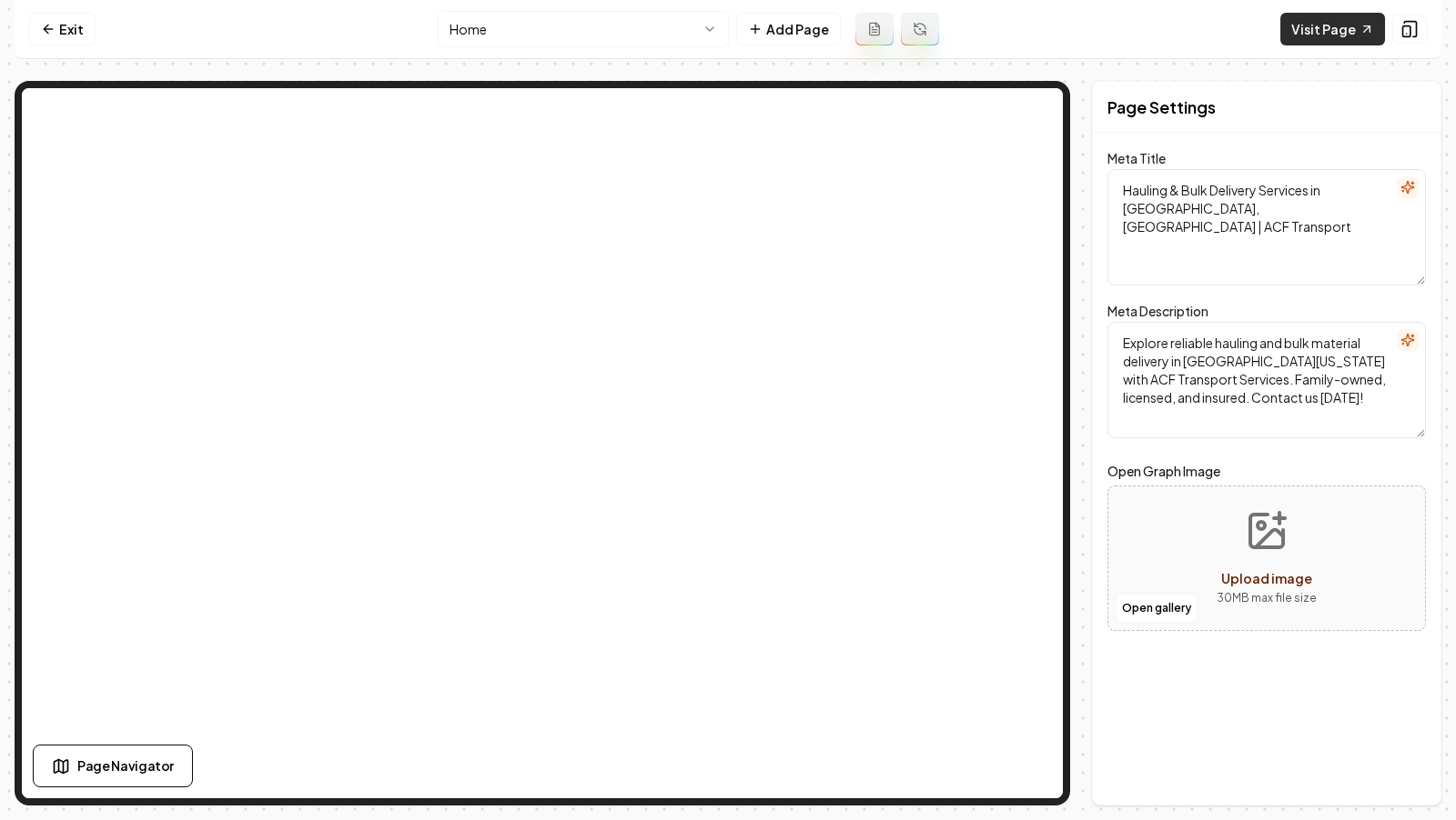
click at [1344, 34] on link "Visit Page" at bounding box center [1332, 29] width 105 height 33
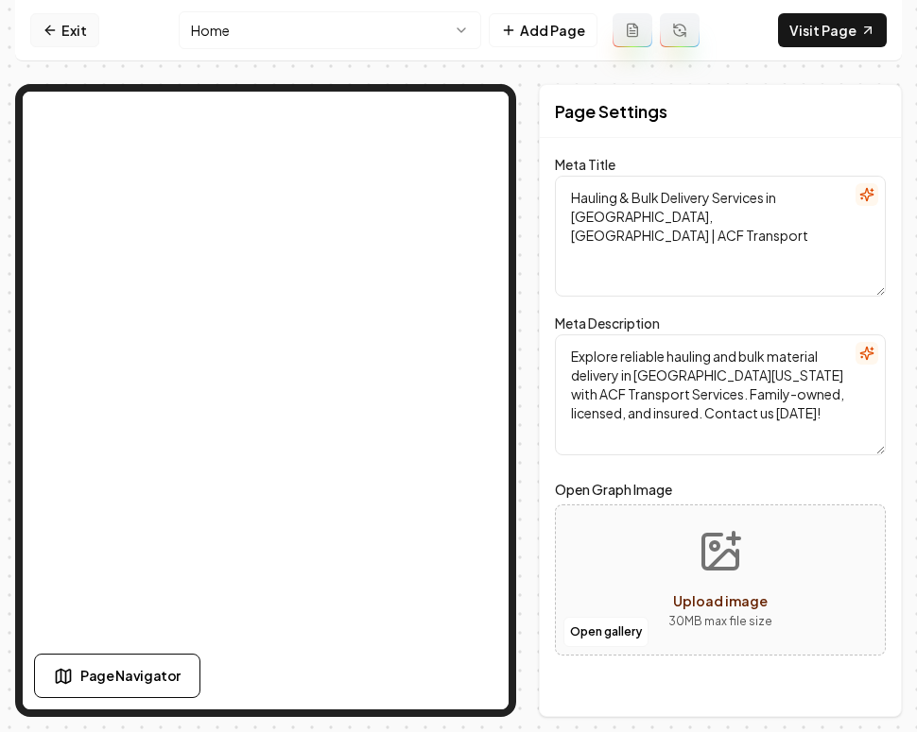
click at [64, 25] on link "Exit" at bounding box center [64, 30] width 69 height 34
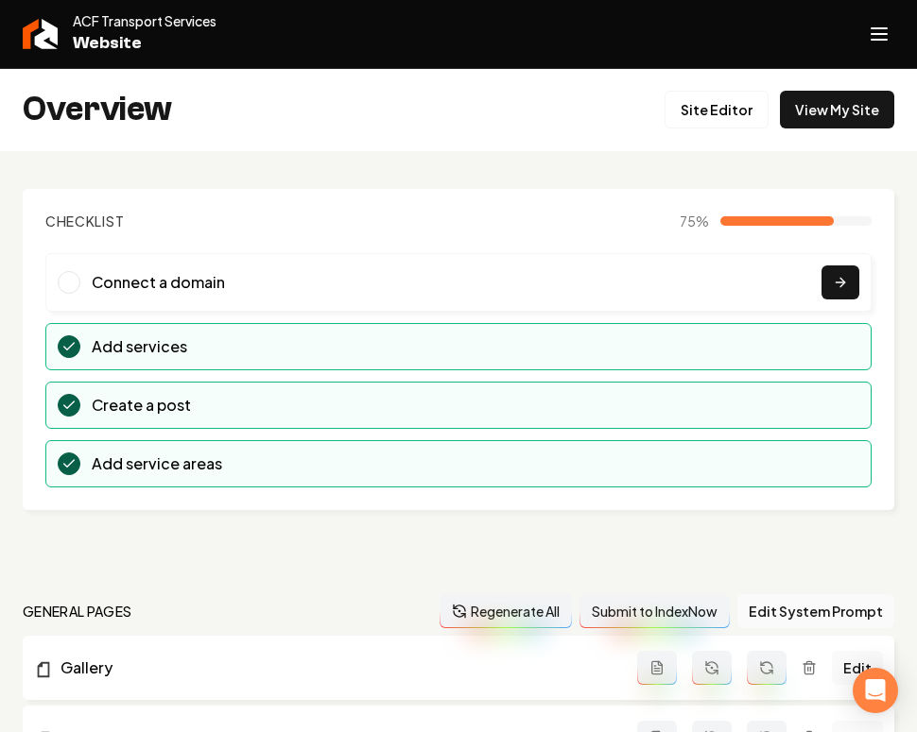
click at [884, 36] on icon "Open navigation menu" at bounding box center [878, 34] width 23 height 30
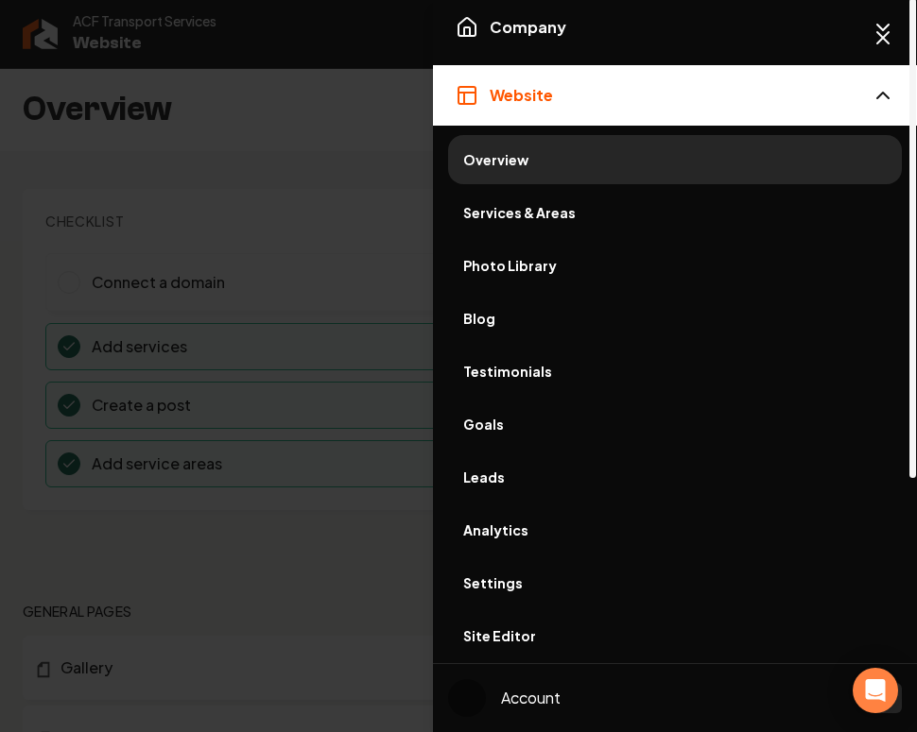
click at [536, 215] on span "Services & Areas" at bounding box center [674, 212] width 423 height 19
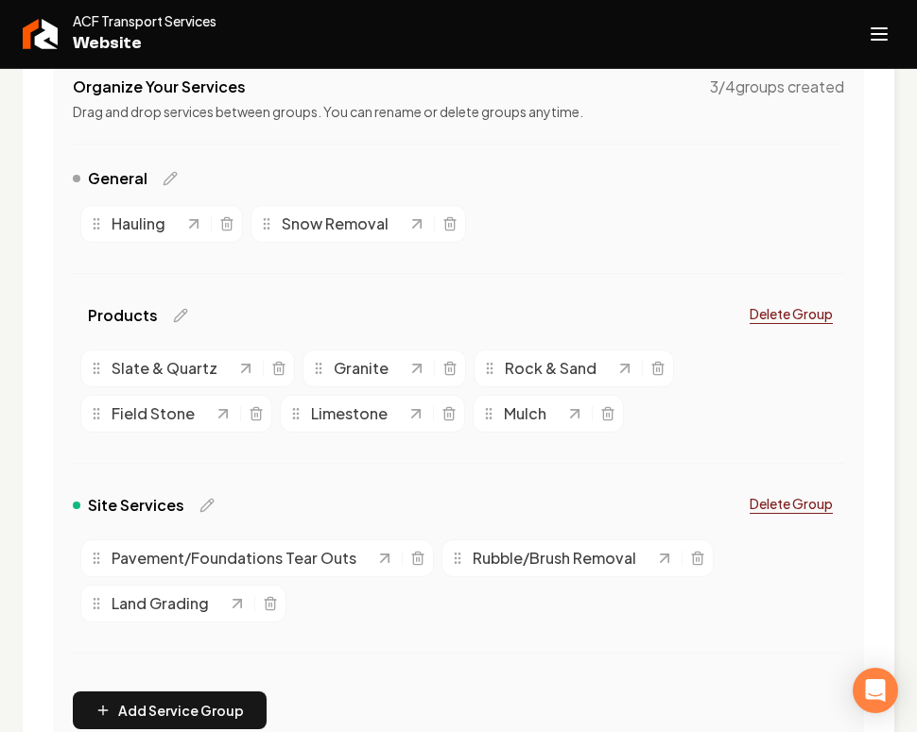
scroll to position [1053, 0]
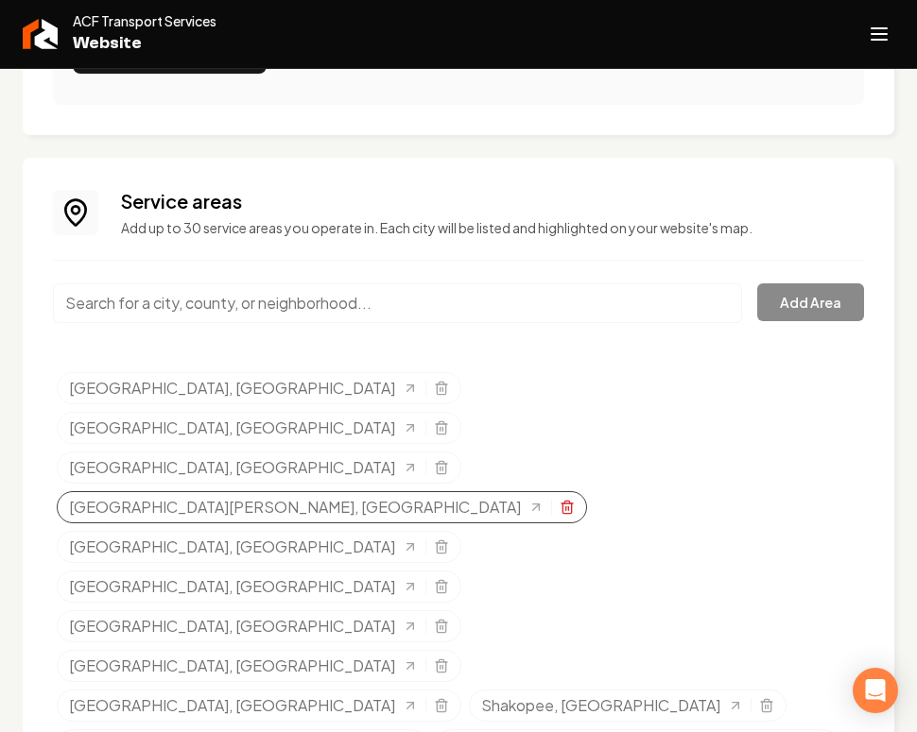
click at [575, 500] on icon "Selected tags" at bounding box center [566, 507] width 15 height 15
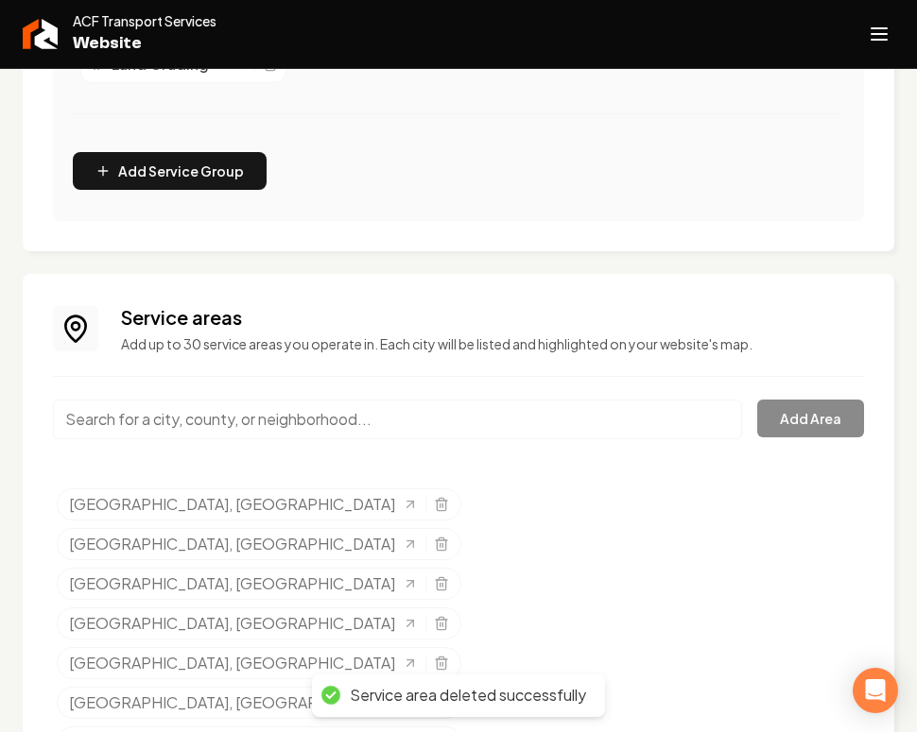
click at [232, 418] on input "Main content area" at bounding box center [397, 420] width 689 height 40
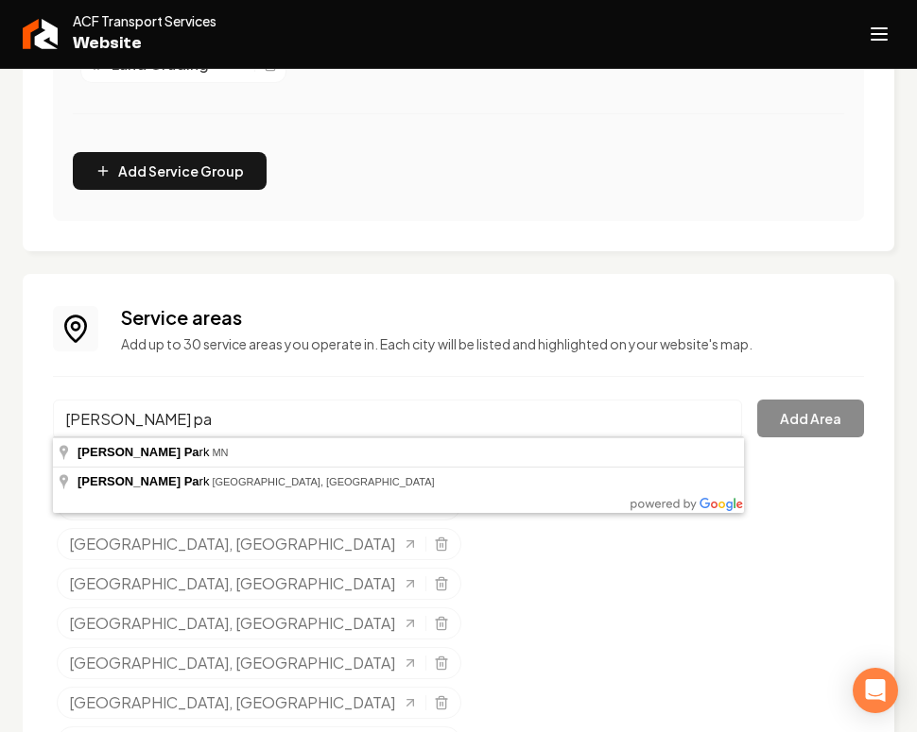
type input "Waite Park, MN"
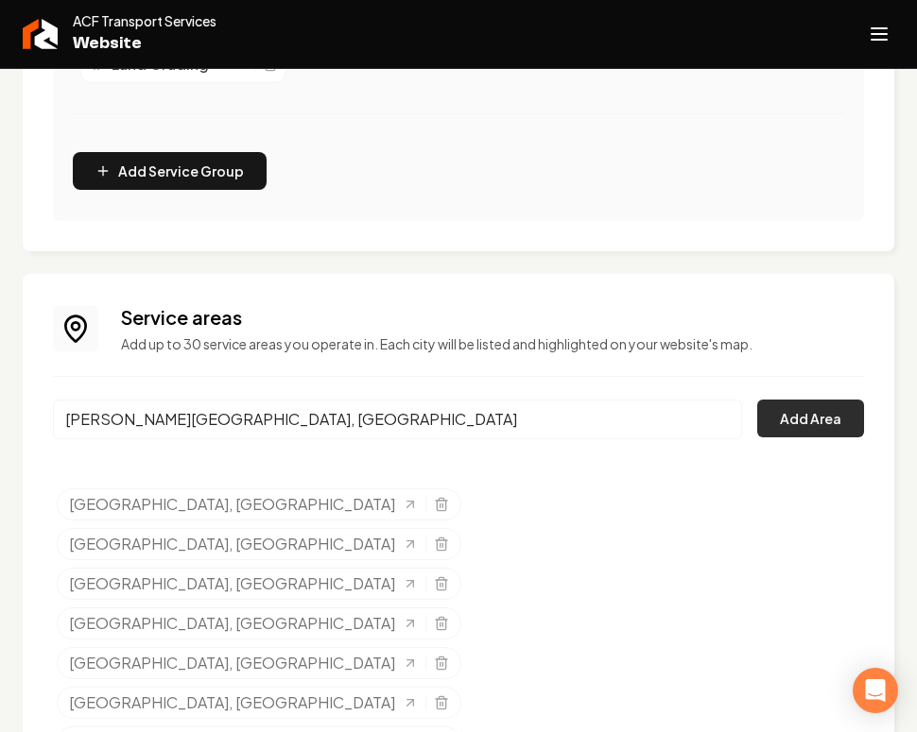
click at [790, 408] on button "Add Area" at bounding box center [810, 419] width 107 height 38
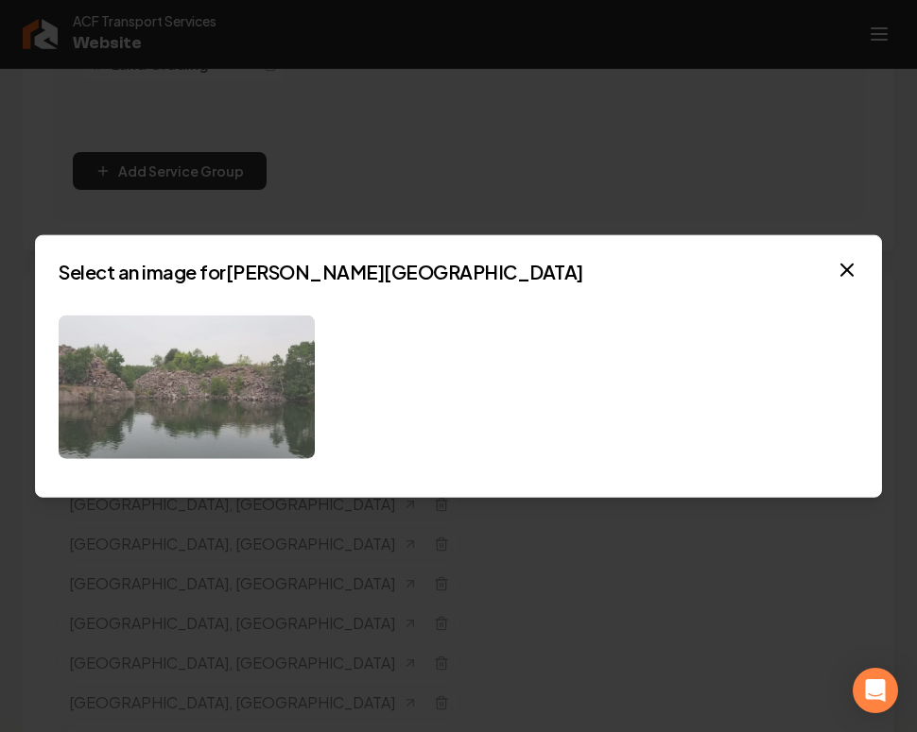
click at [232, 385] on img at bounding box center [187, 387] width 256 height 145
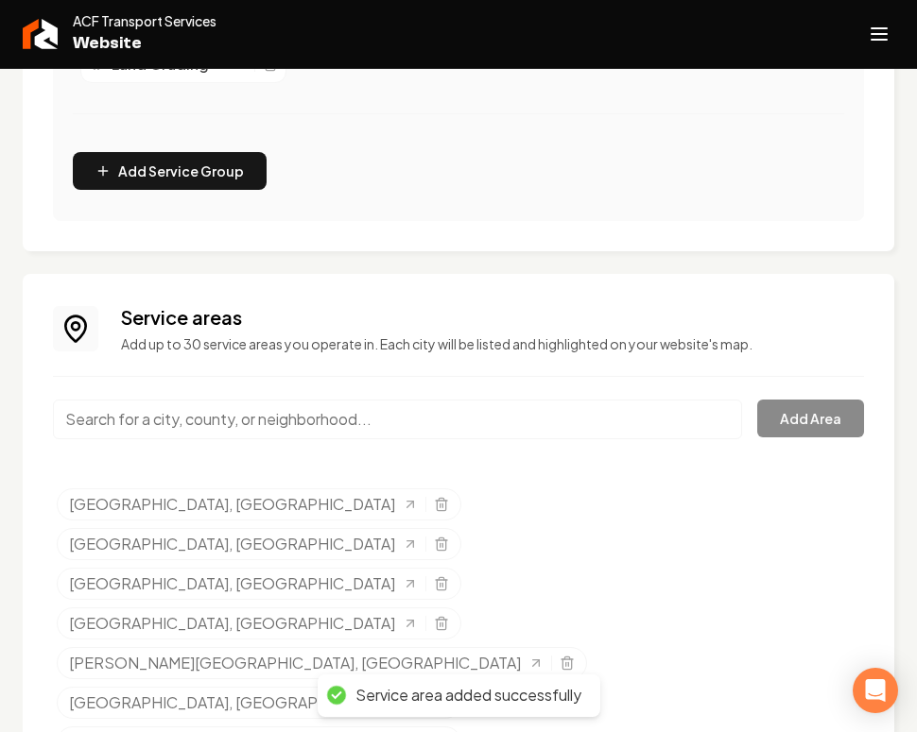
click at [214, 424] on input "Main content area" at bounding box center [397, 420] width 689 height 40
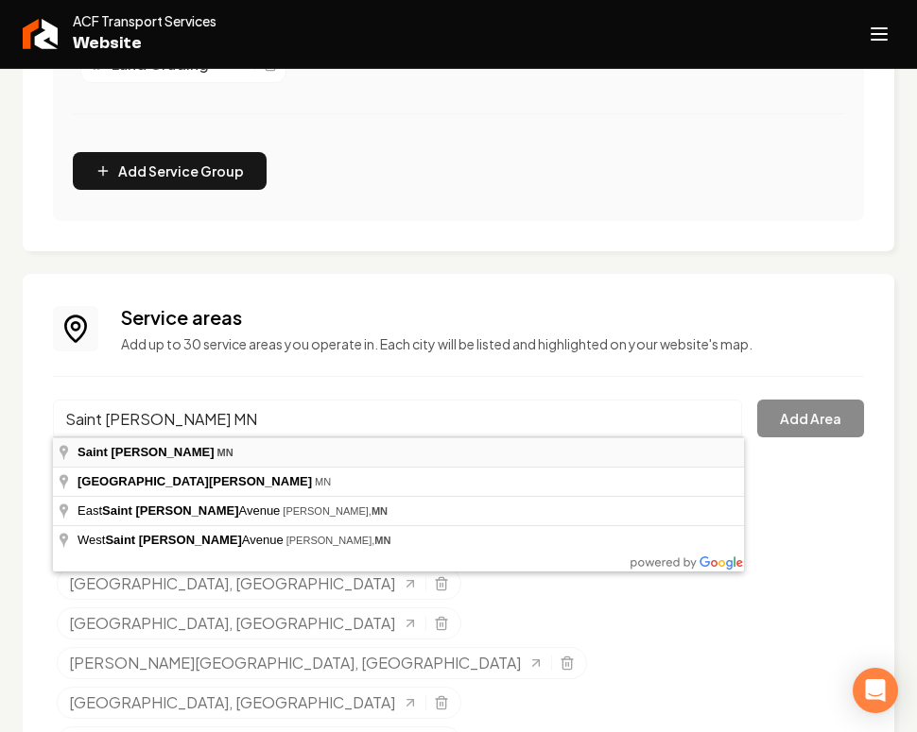
type input "Saint Joseph, MN"
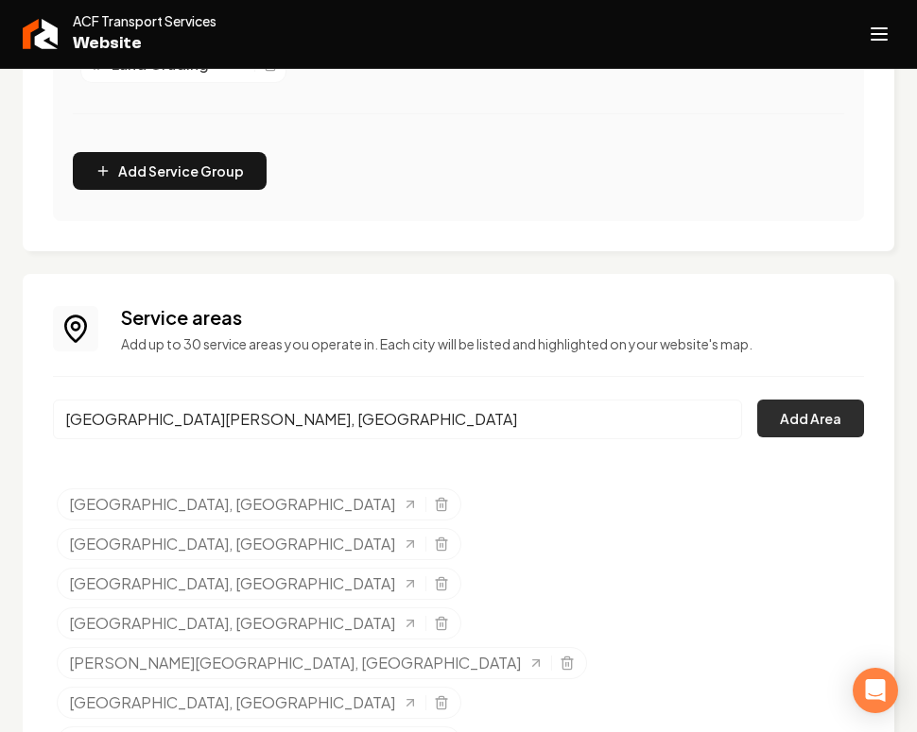
click at [833, 406] on button "Add Area" at bounding box center [810, 419] width 107 height 38
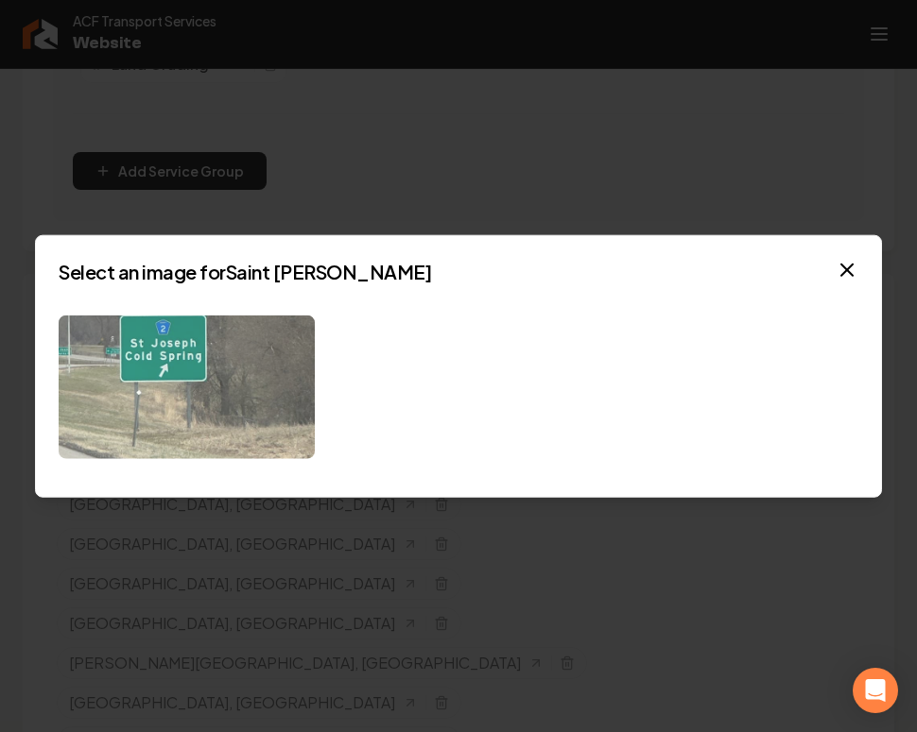
click at [259, 356] on img at bounding box center [187, 387] width 256 height 145
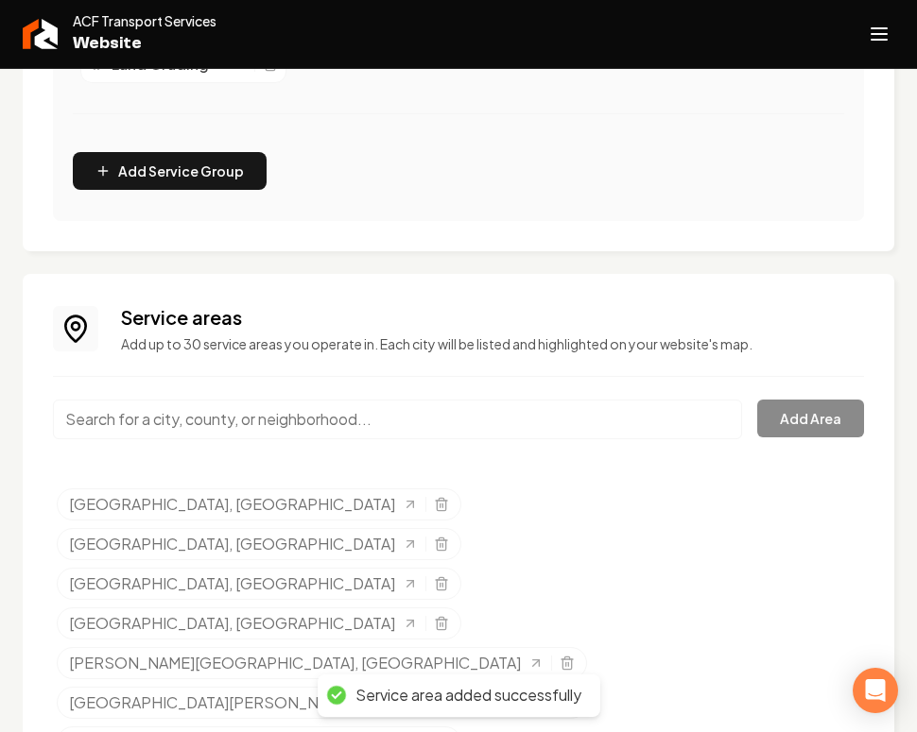
click at [367, 430] on input "Main content area" at bounding box center [397, 420] width 689 height 40
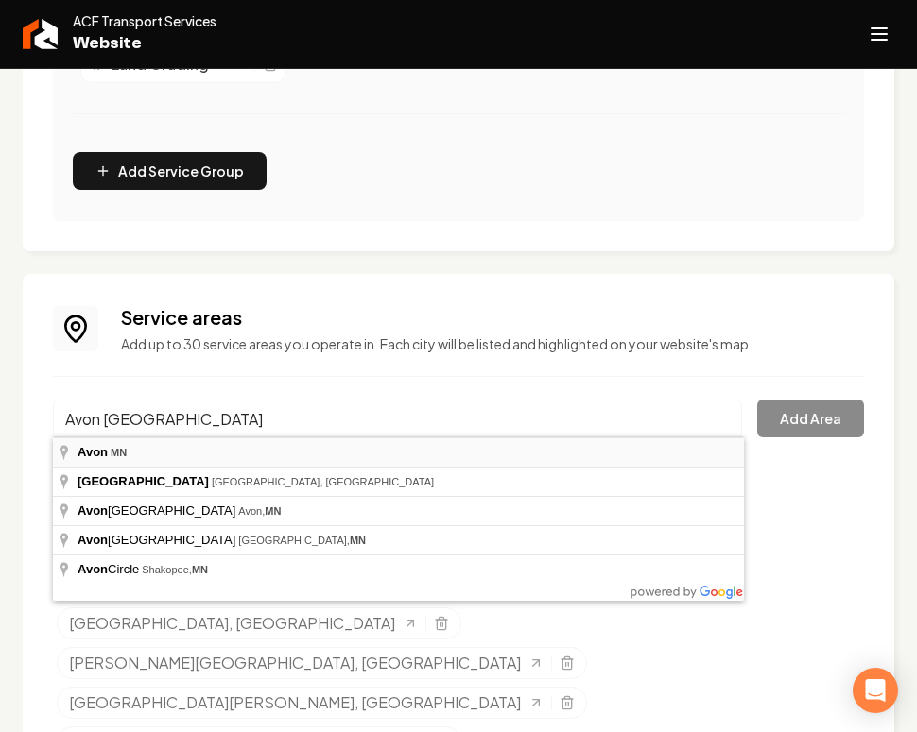
type input "Avon, MN"
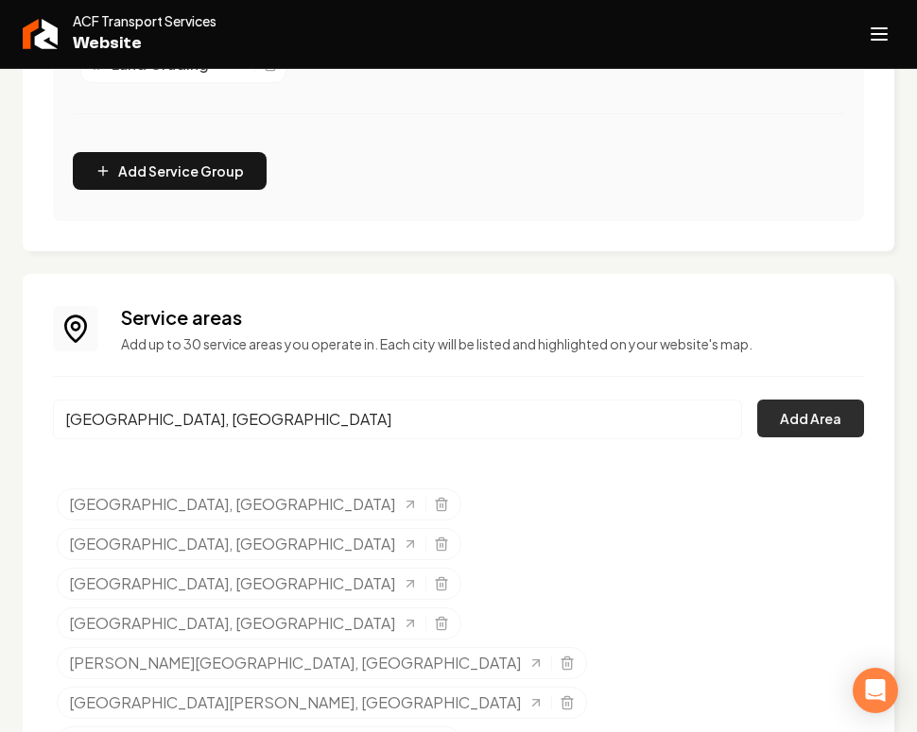
click at [817, 417] on button "Add Area" at bounding box center [810, 419] width 107 height 38
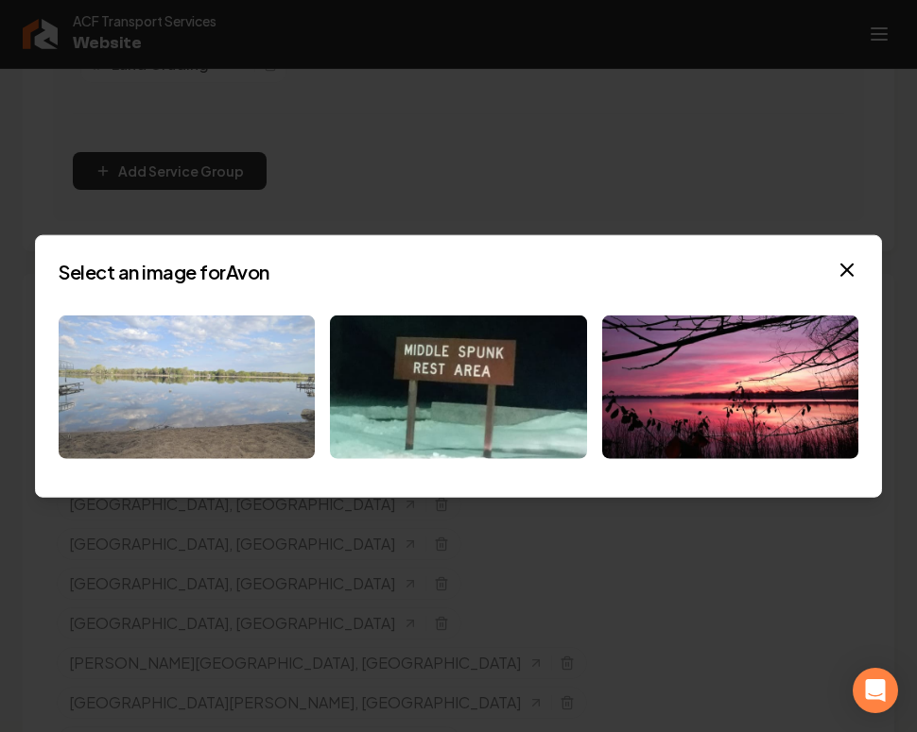
click at [227, 403] on img at bounding box center [187, 387] width 256 height 145
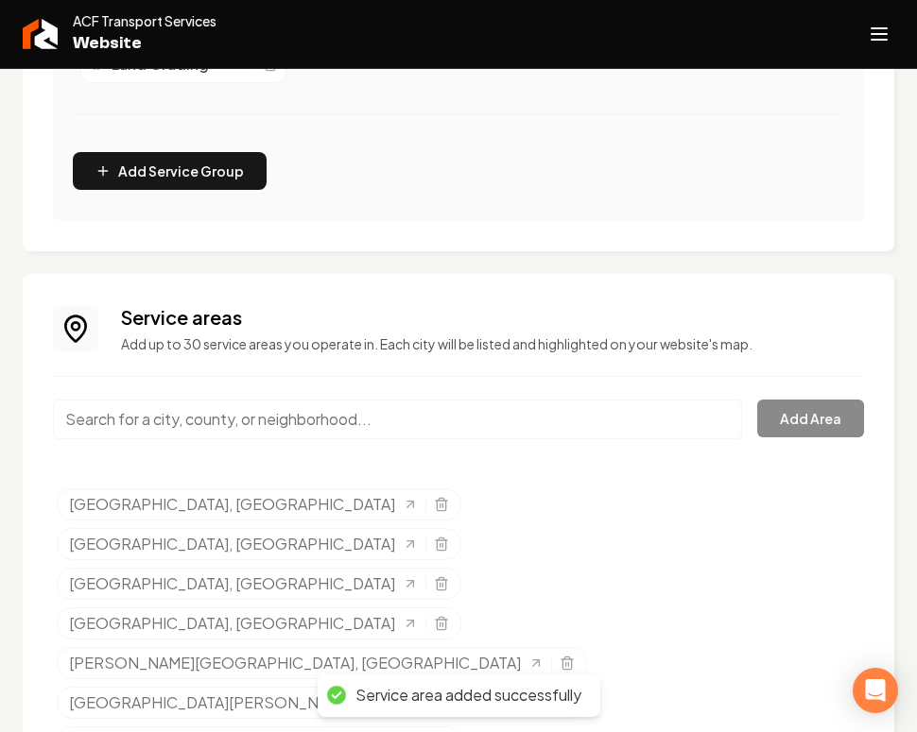
click at [205, 417] on input "Main content area" at bounding box center [397, 420] width 689 height 40
click at [206, 419] on input "Main content area" at bounding box center [397, 420] width 689 height 40
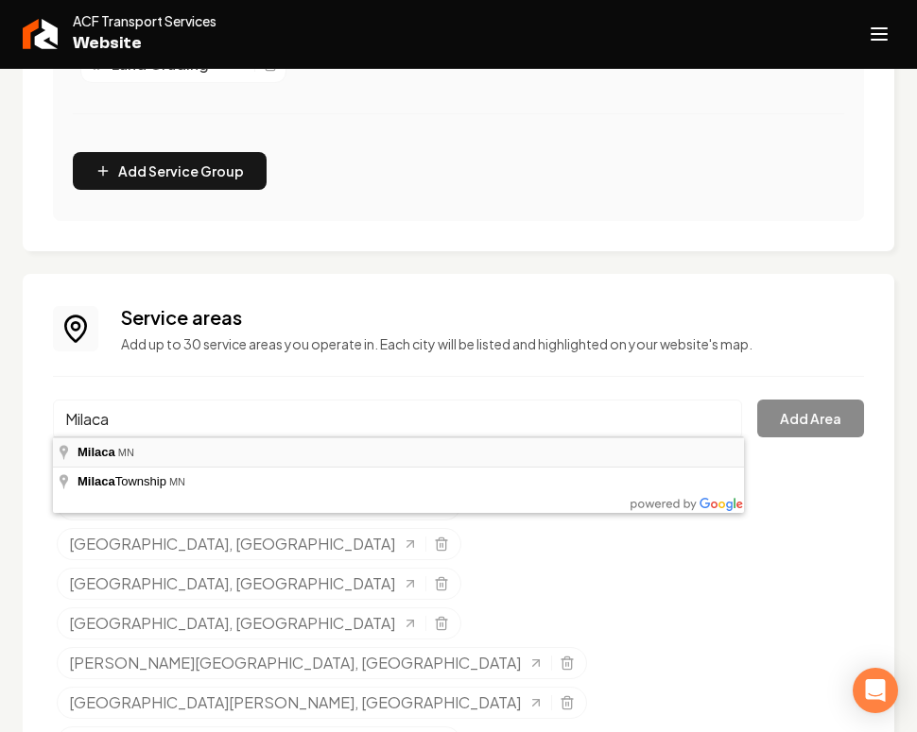
type input "[GEOGRAPHIC_DATA], [GEOGRAPHIC_DATA]"
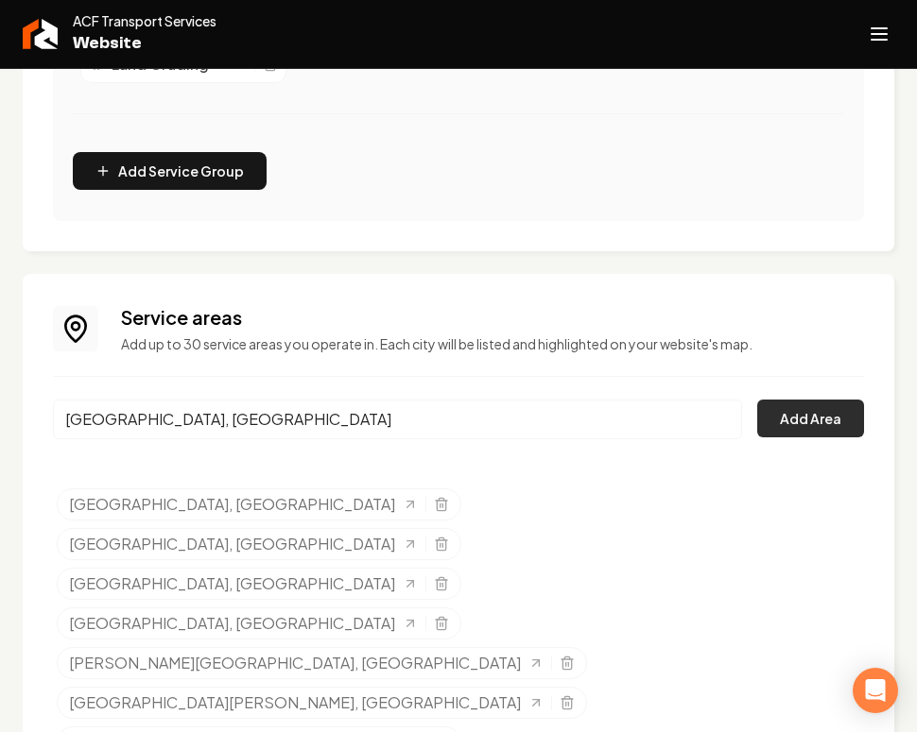
click at [857, 415] on button "Add Area" at bounding box center [810, 419] width 107 height 38
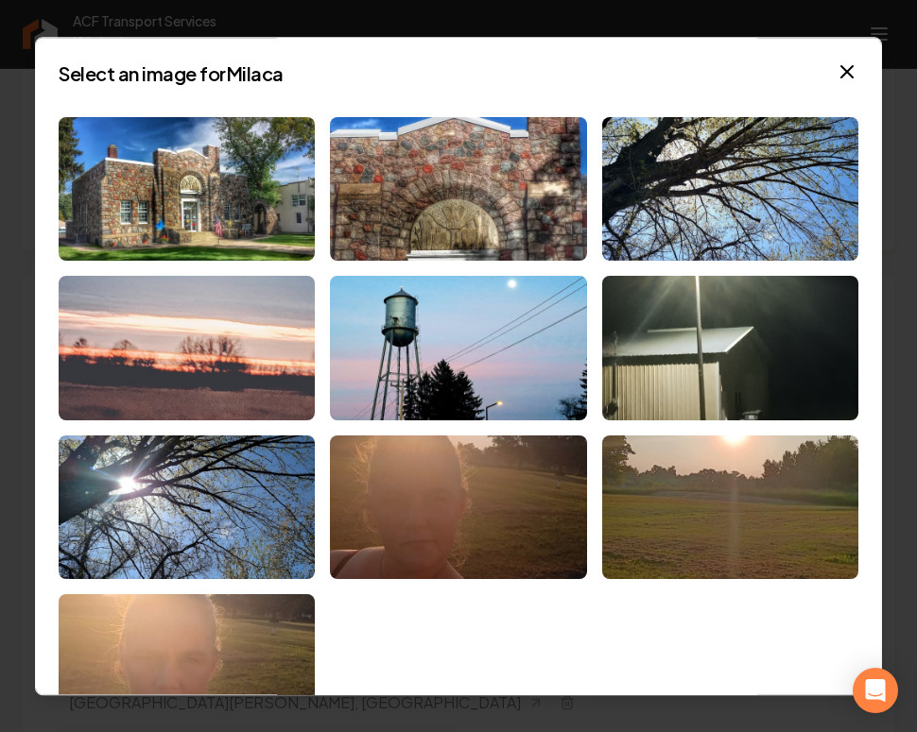
click at [233, 318] on img at bounding box center [187, 348] width 256 height 145
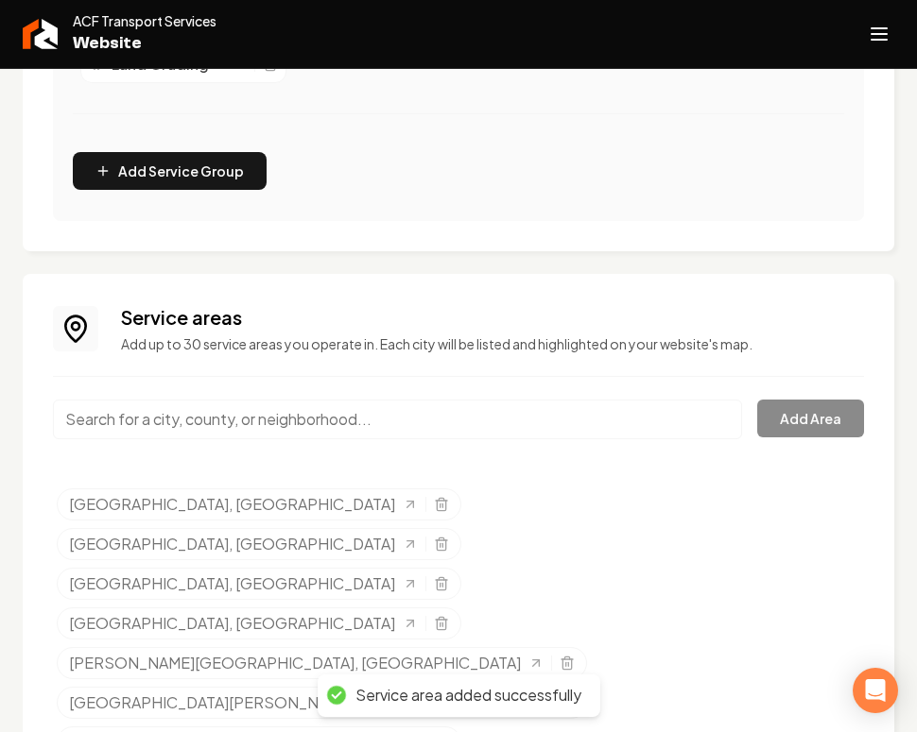
click at [213, 436] on input "Main content area" at bounding box center [397, 420] width 689 height 40
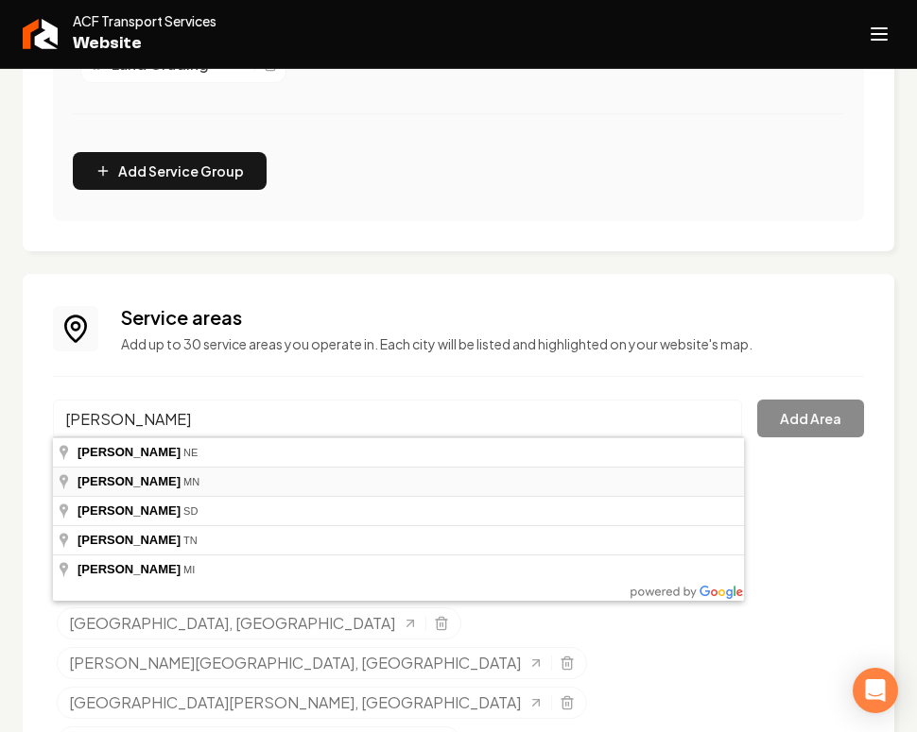
type input "Kimball, MN"
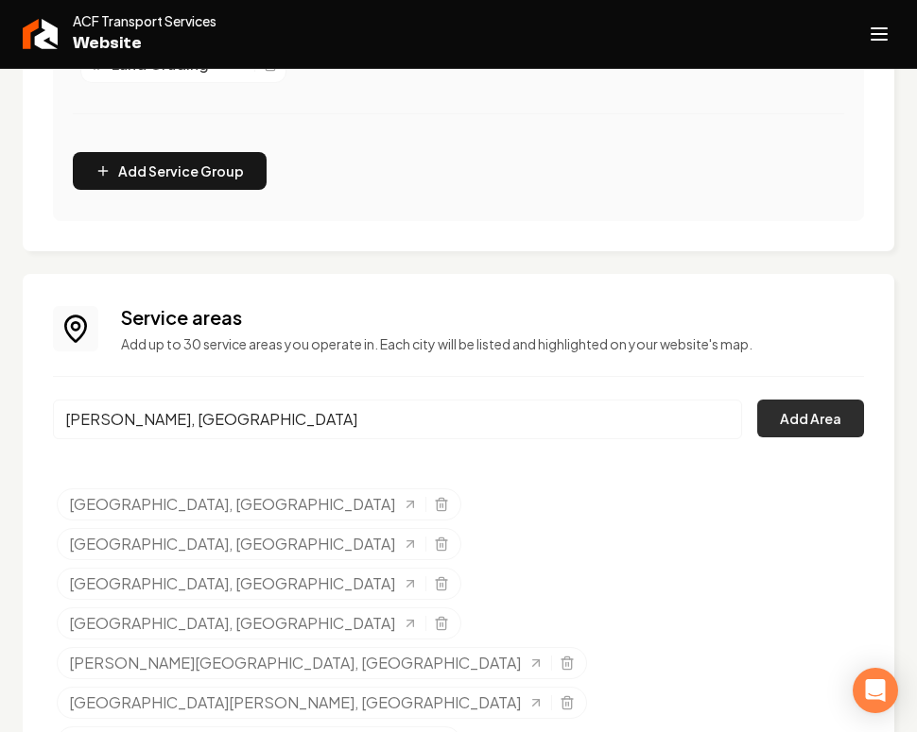
click at [818, 404] on button "Add Area" at bounding box center [810, 419] width 107 height 38
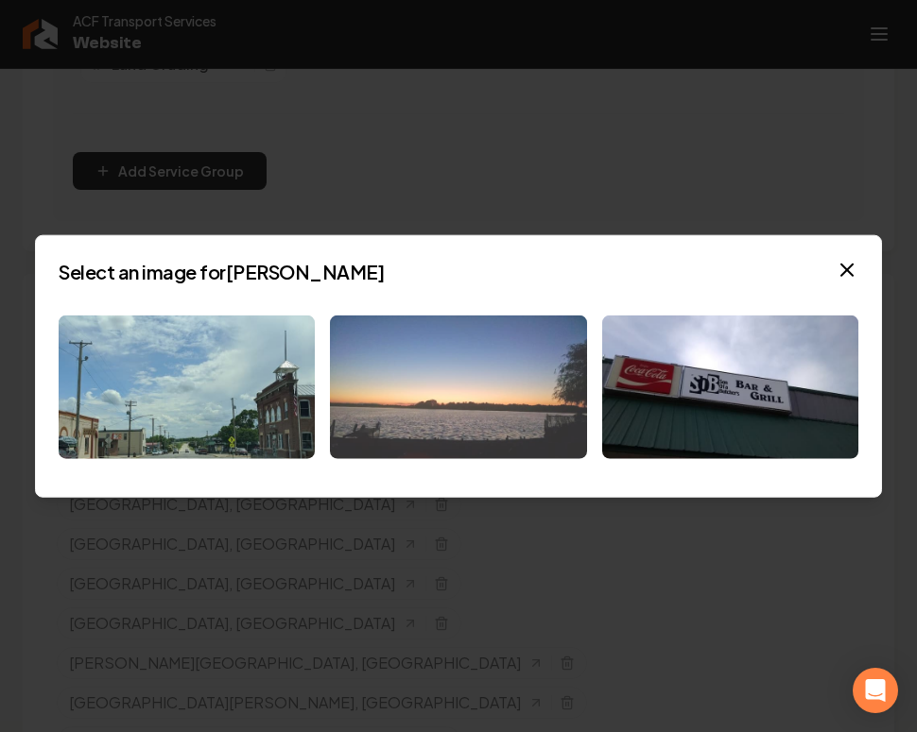
click at [486, 396] on img at bounding box center [458, 387] width 256 height 145
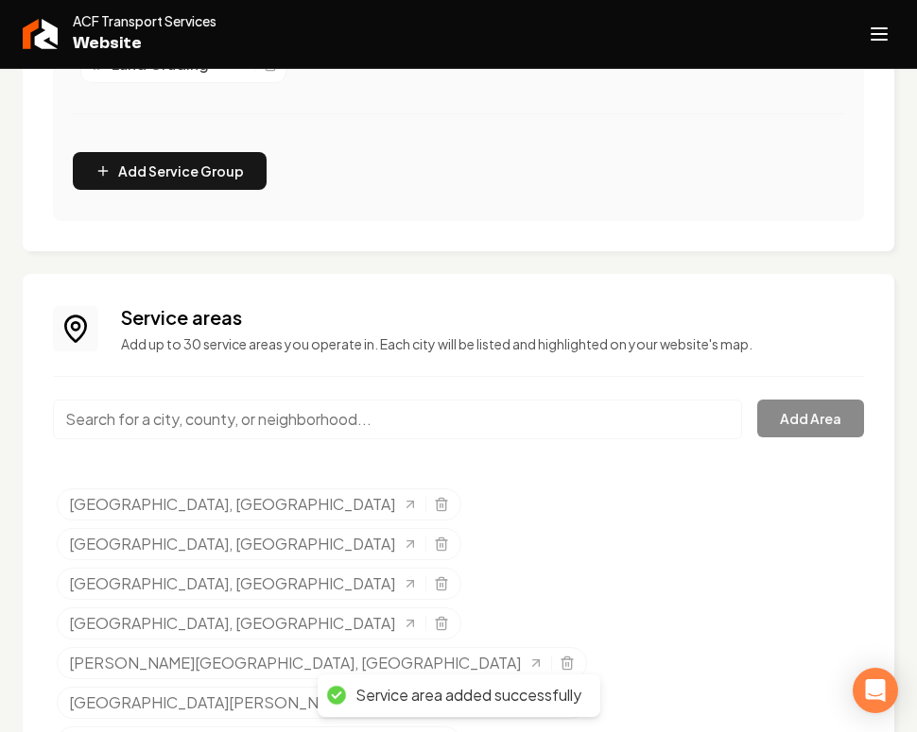
click at [178, 421] on input "Main content area" at bounding box center [397, 420] width 689 height 40
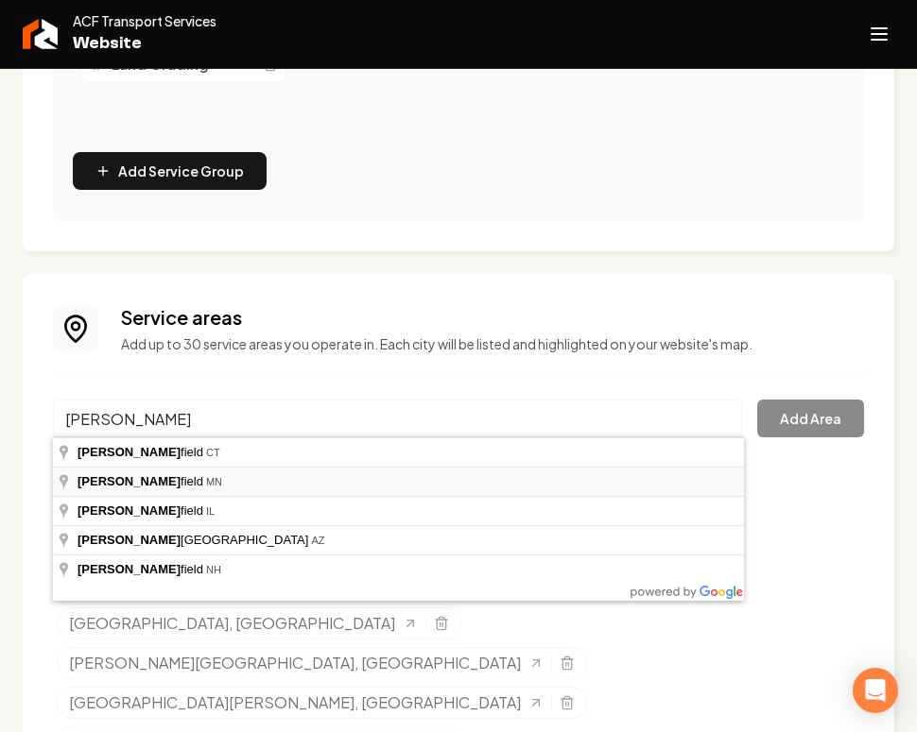
type input "Litchfield, MN"
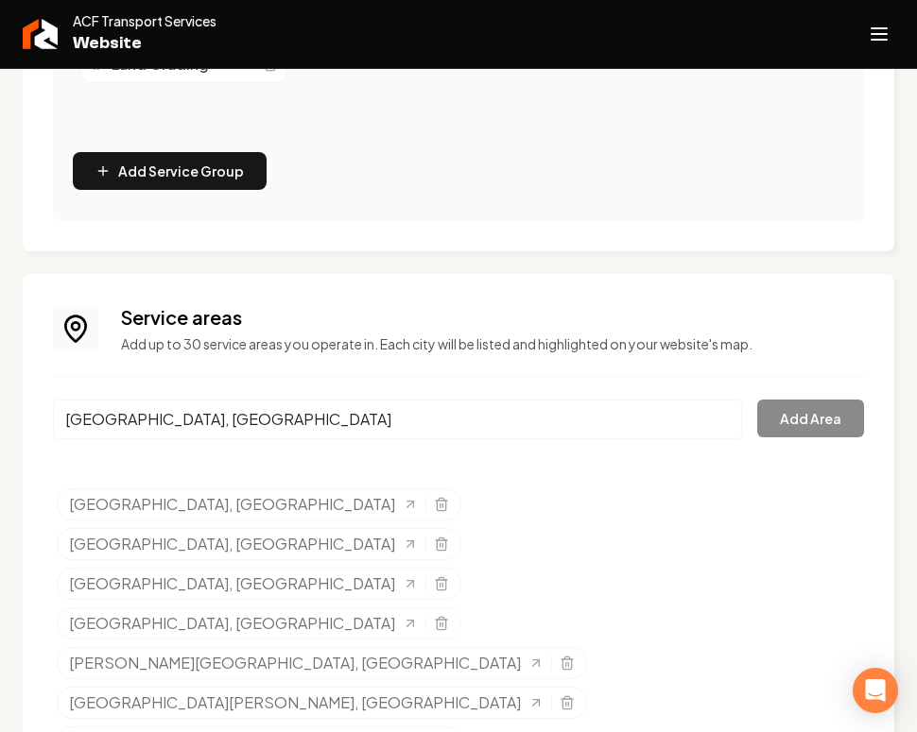
click at [755, 408] on div "Litchfield, MN Add Area" at bounding box center [458, 431] width 811 height 62
click at [775, 413] on button "Add Area" at bounding box center [810, 419] width 107 height 38
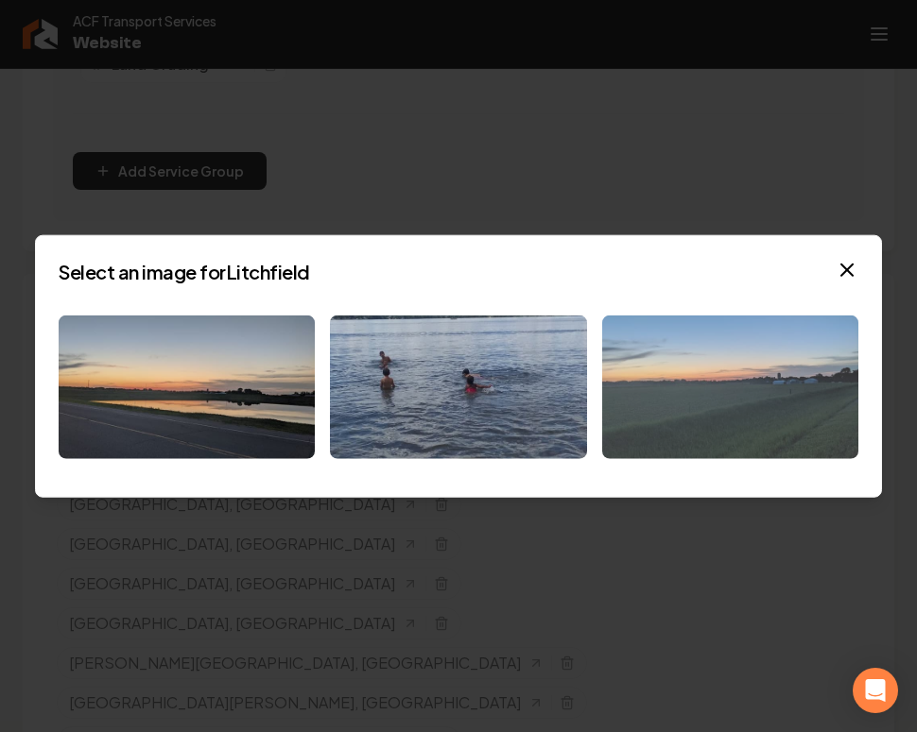
click at [792, 377] on img at bounding box center [730, 387] width 256 height 145
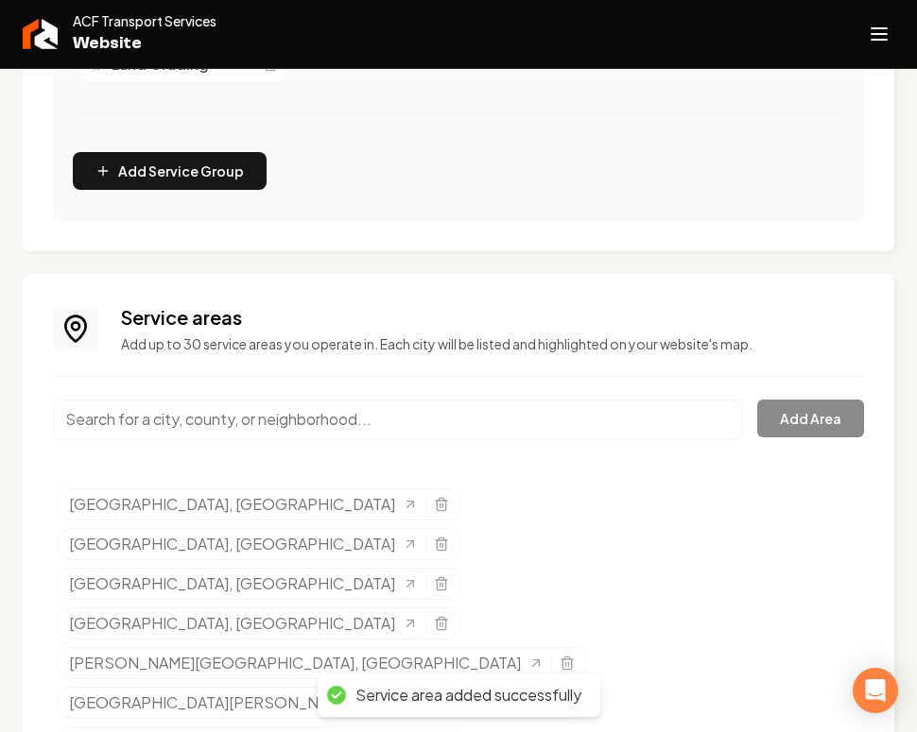
click at [259, 415] on input "Main content area" at bounding box center [397, 420] width 689 height 40
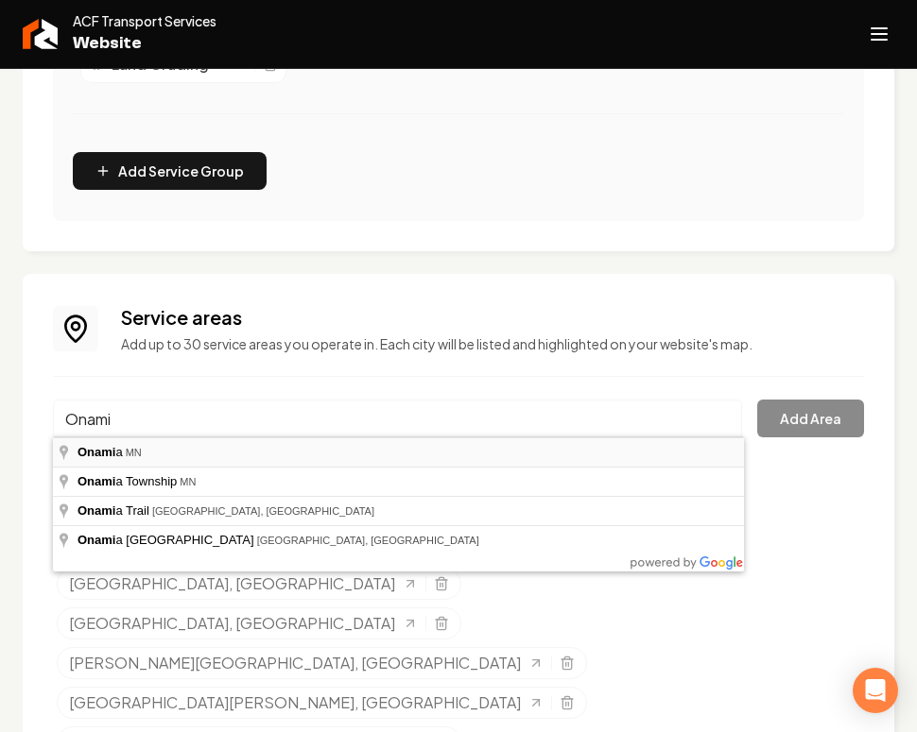
type input "Onamia, MN"
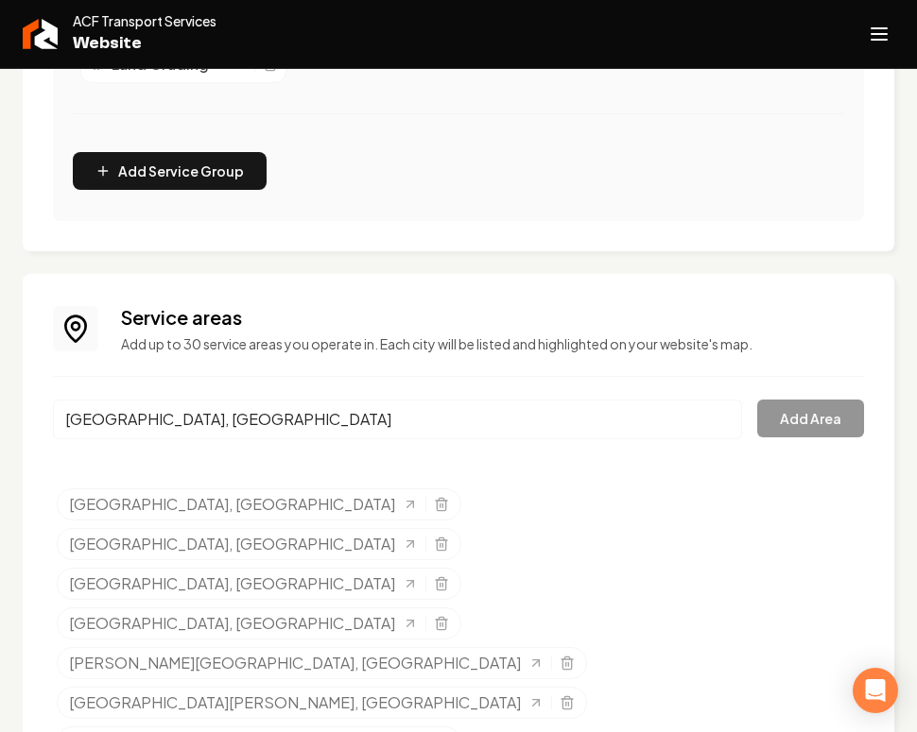
click at [808, 430] on button "Add Area" at bounding box center [810, 419] width 107 height 38
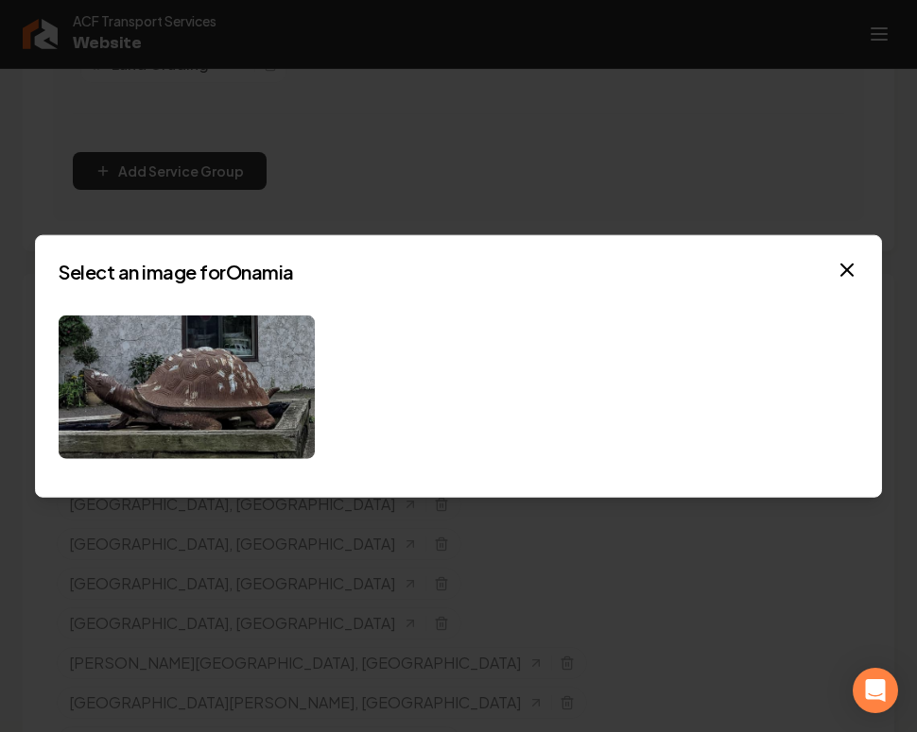
click at [400, 372] on div at bounding box center [458, 387] width 799 height 145
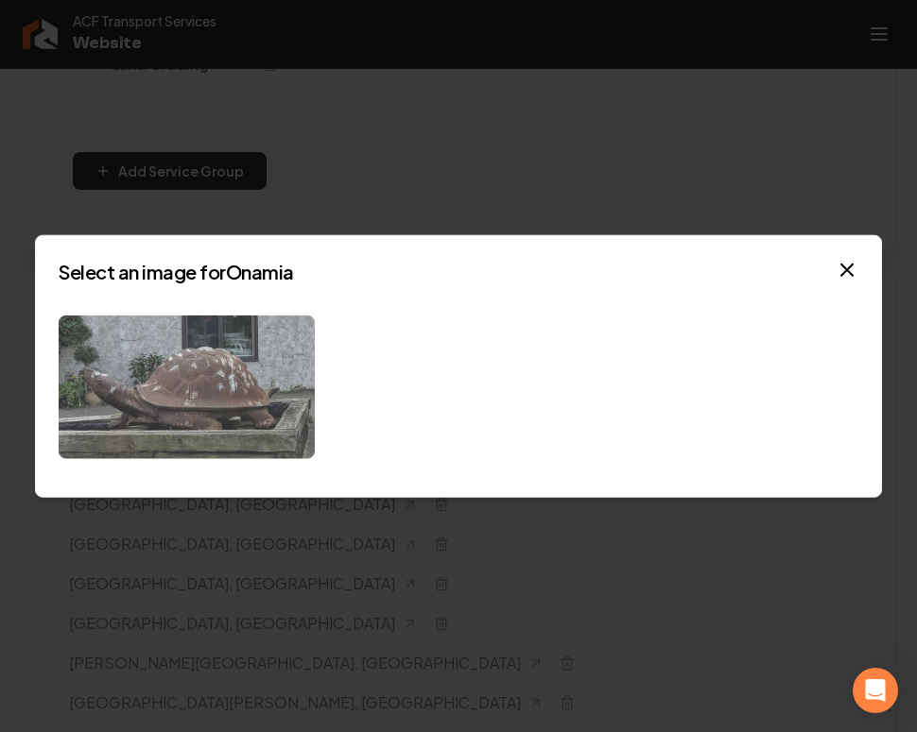
click at [278, 378] on img at bounding box center [187, 387] width 256 height 145
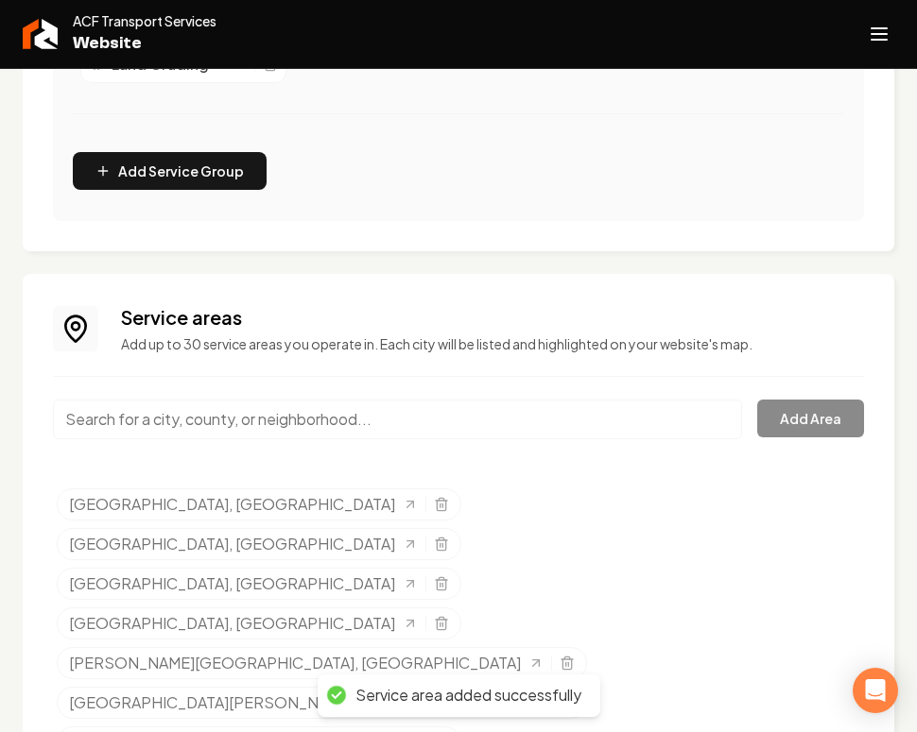
click at [217, 415] on input "Main content area" at bounding box center [397, 420] width 689 height 40
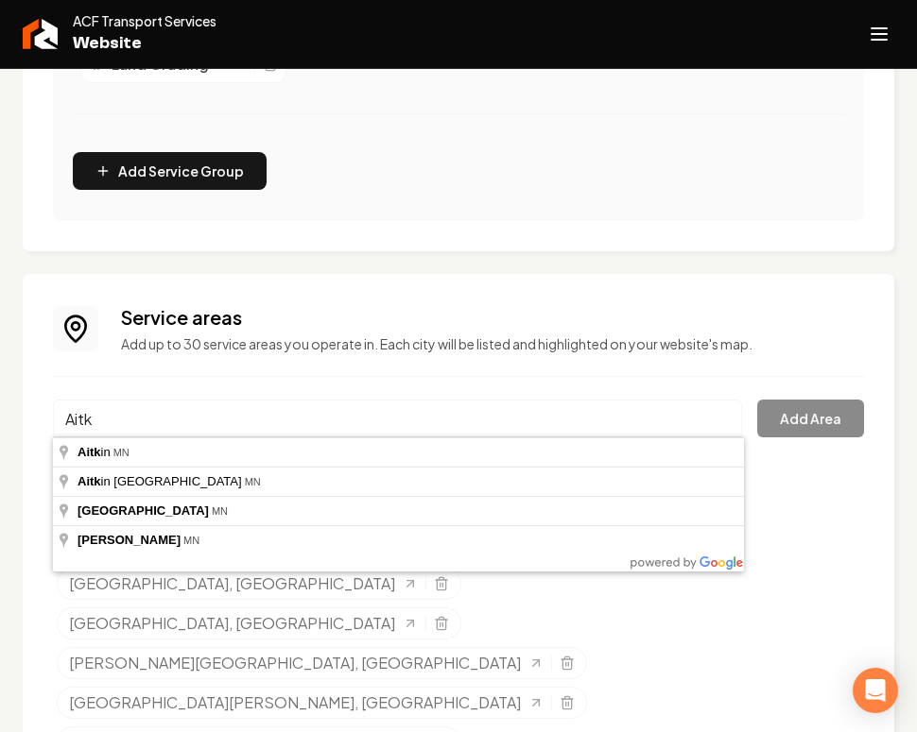
type input "Aitkin, MN"
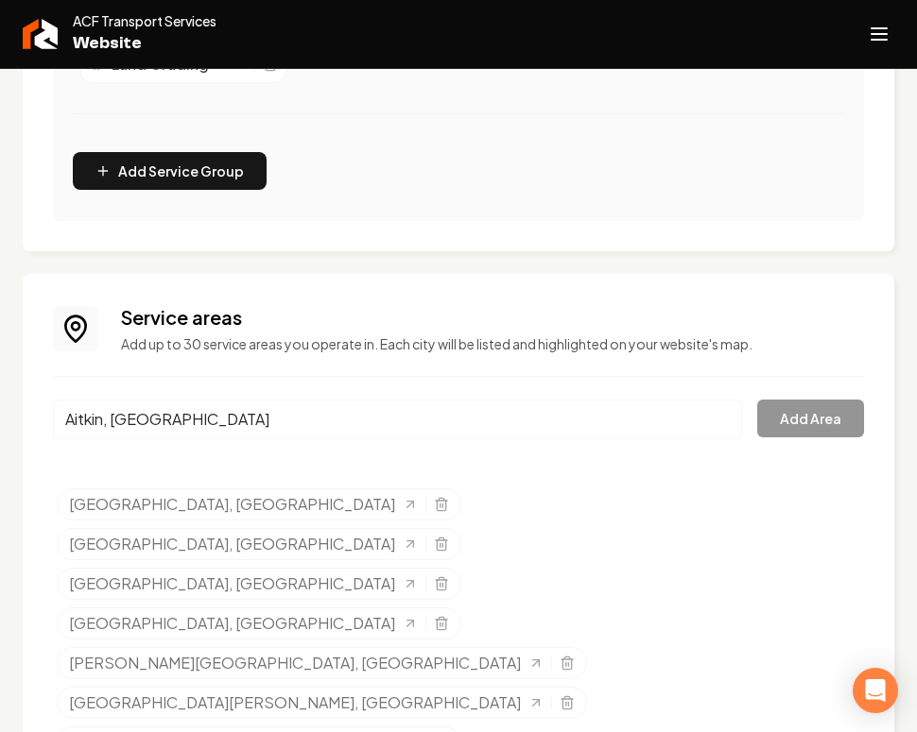
click at [786, 420] on button "Add Area" at bounding box center [810, 419] width 107 height 38
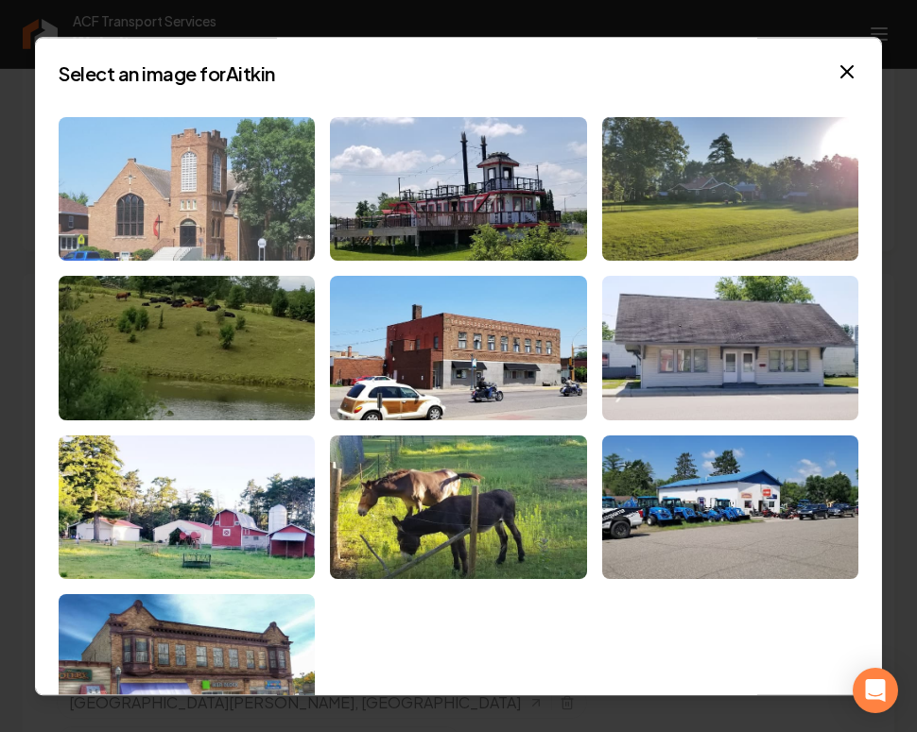
click at [222, 197] on img at bounding box center [187, 189] width 256 height 145
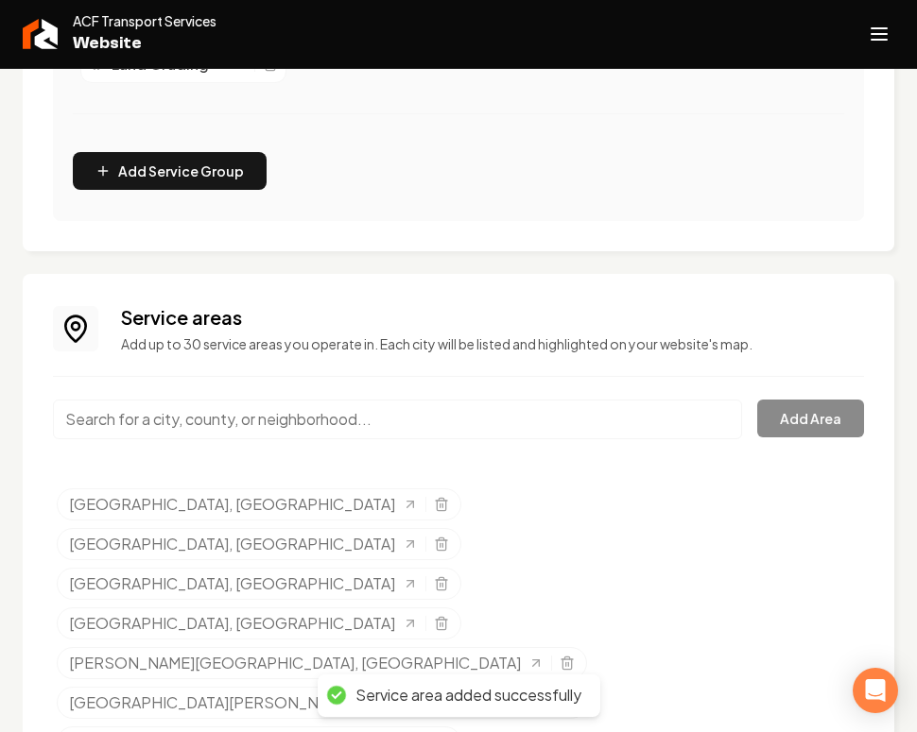
click at [179, 428] on input "Main content area" at bounding box center [397, 420] width 689 height 40
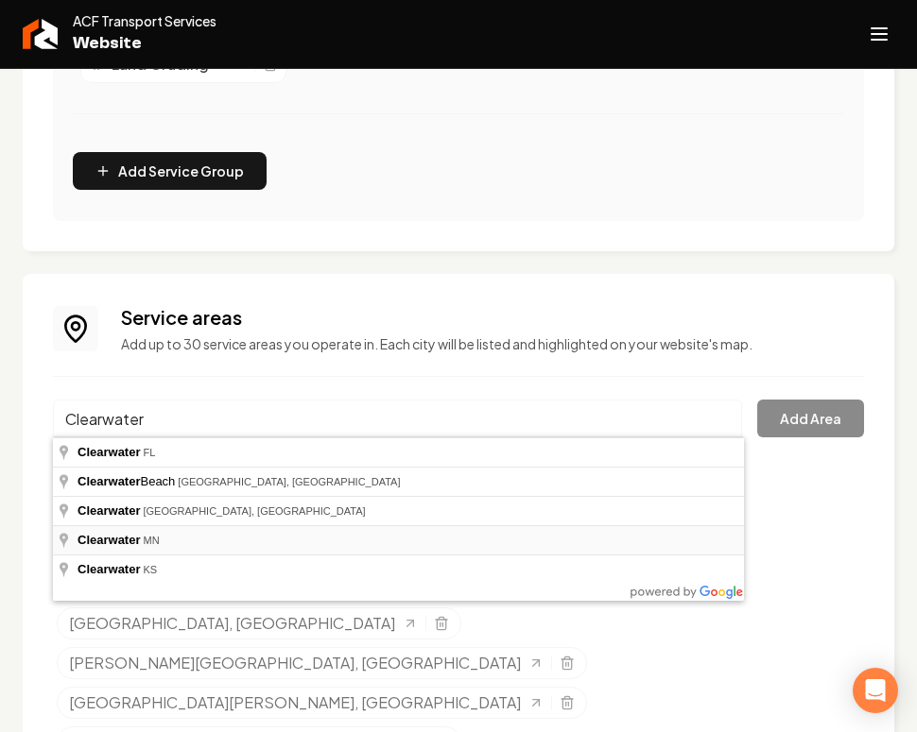
type input "Clearwater, MN"
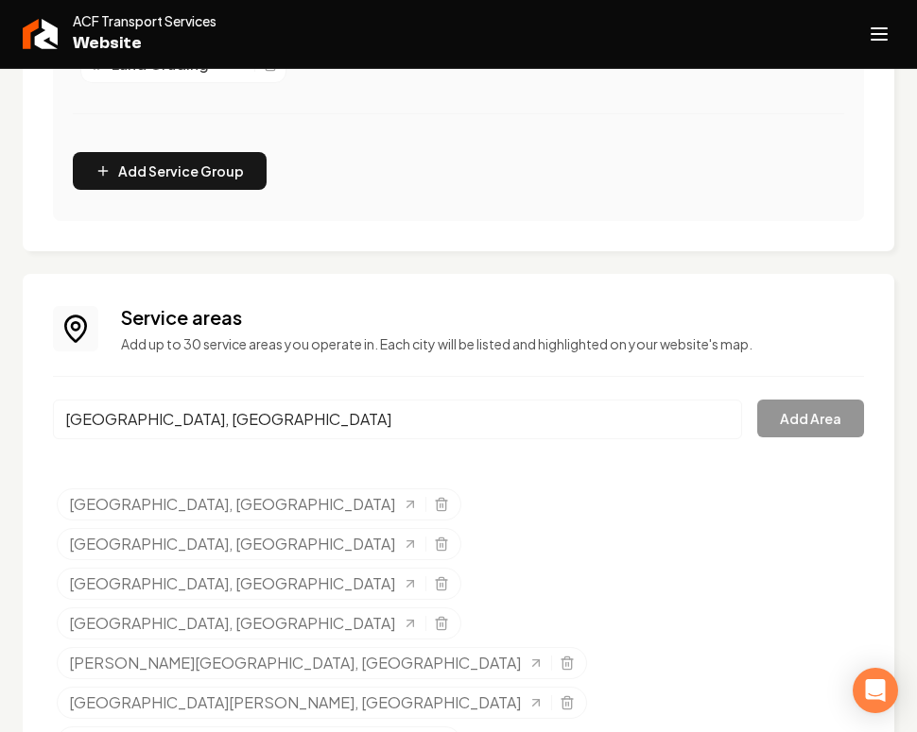
click at [828, 408] on button "Add Area" at bounding box center [810, 419] width 107 height 38
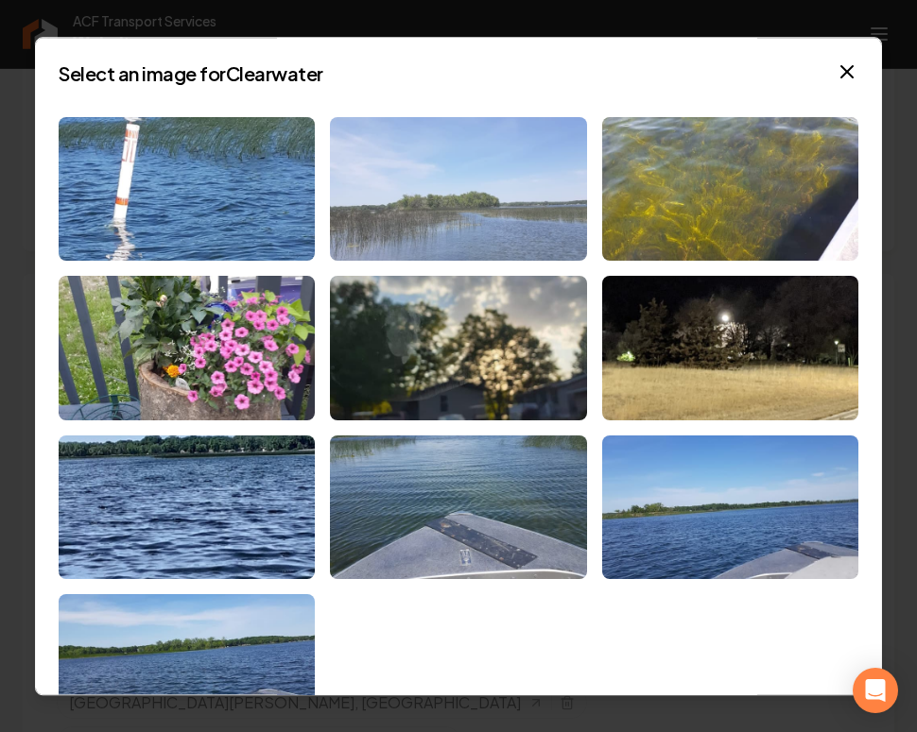
click at [460, 180] on img at bounding box center [458, 189] width 256 height 145
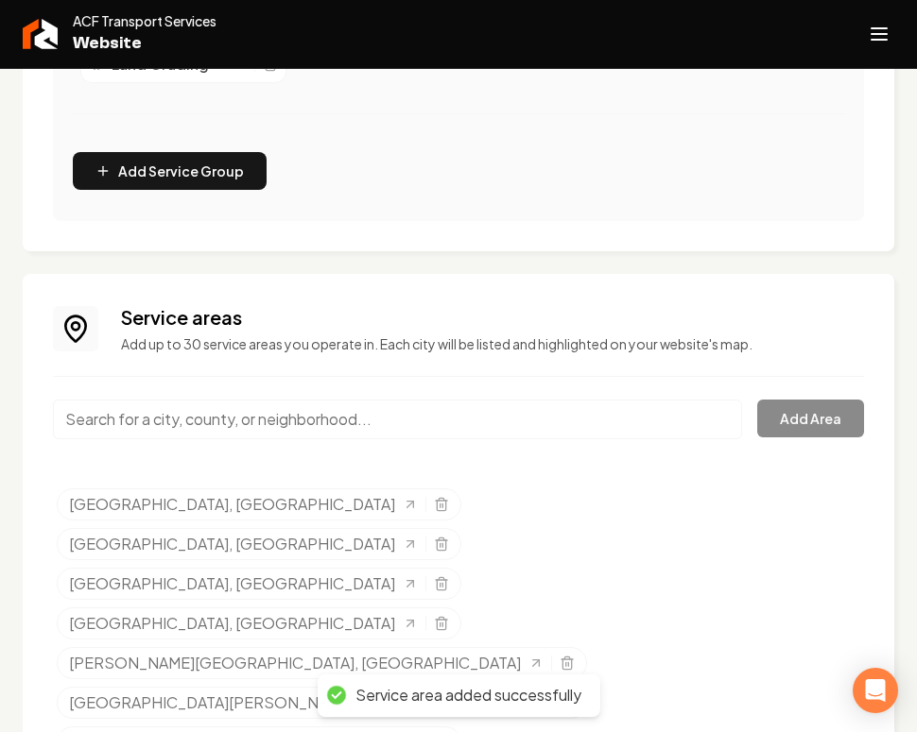
click at [305, 415] on input "Main content area" at bounding box center [397, 420] width 689 height 40
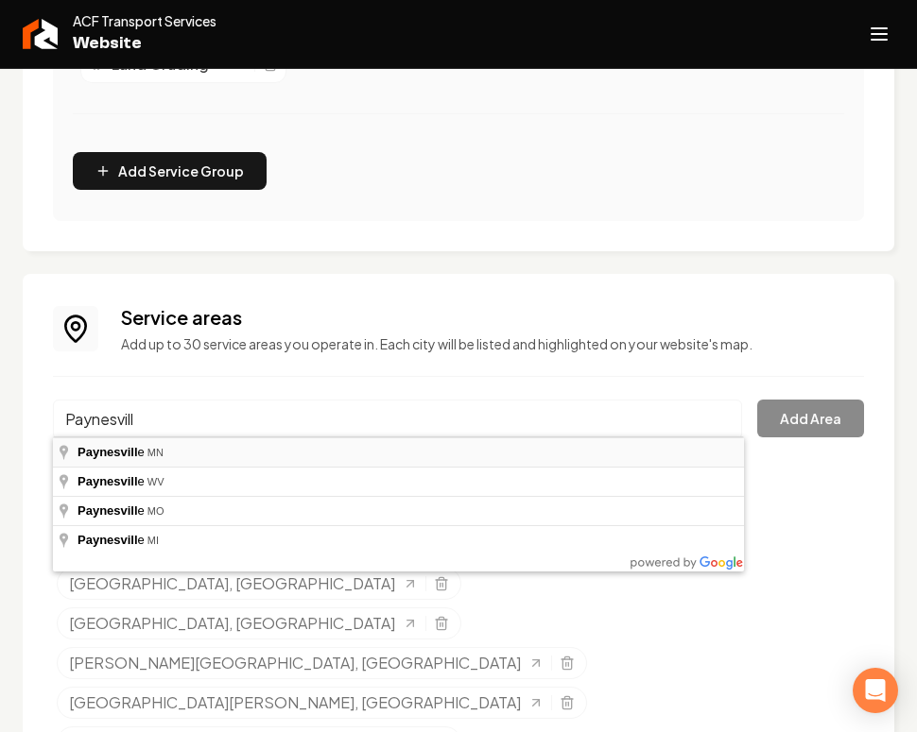
type input "Paynesville, MN"
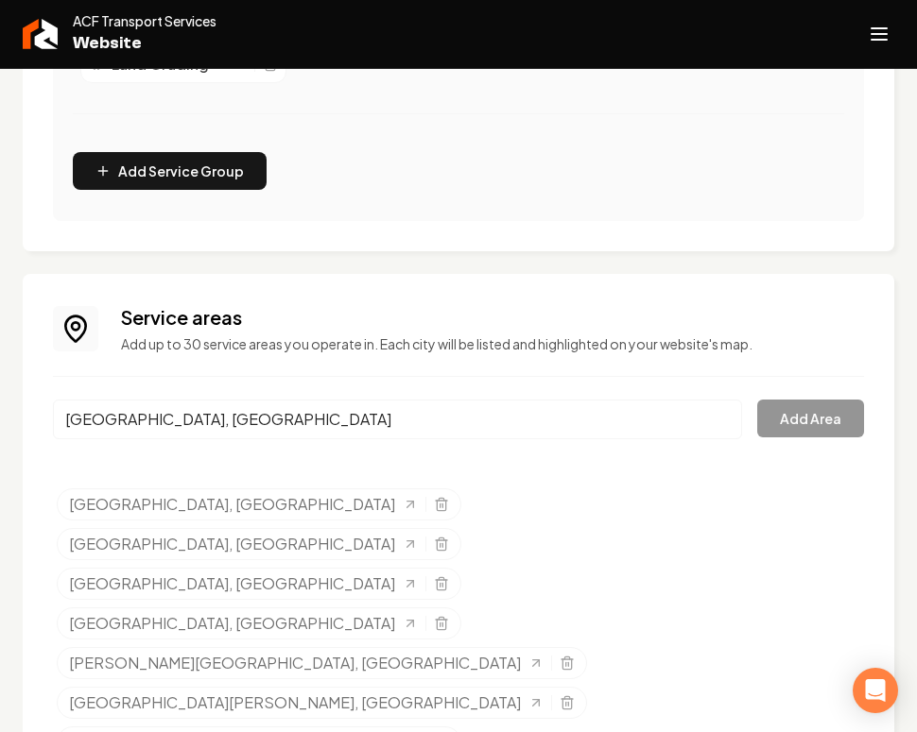
click at [821, 414] on button "Add Area" at bounding box center [810, 419] width 107 height 38
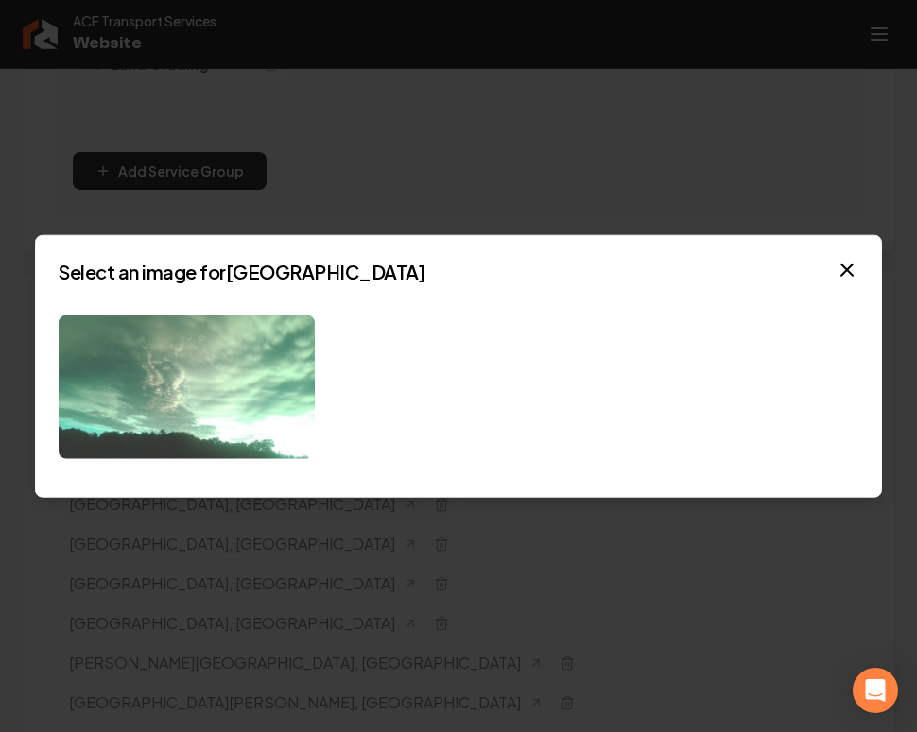
click at [269, 342] on img at bounding box center [187, 387] width 256 height 145
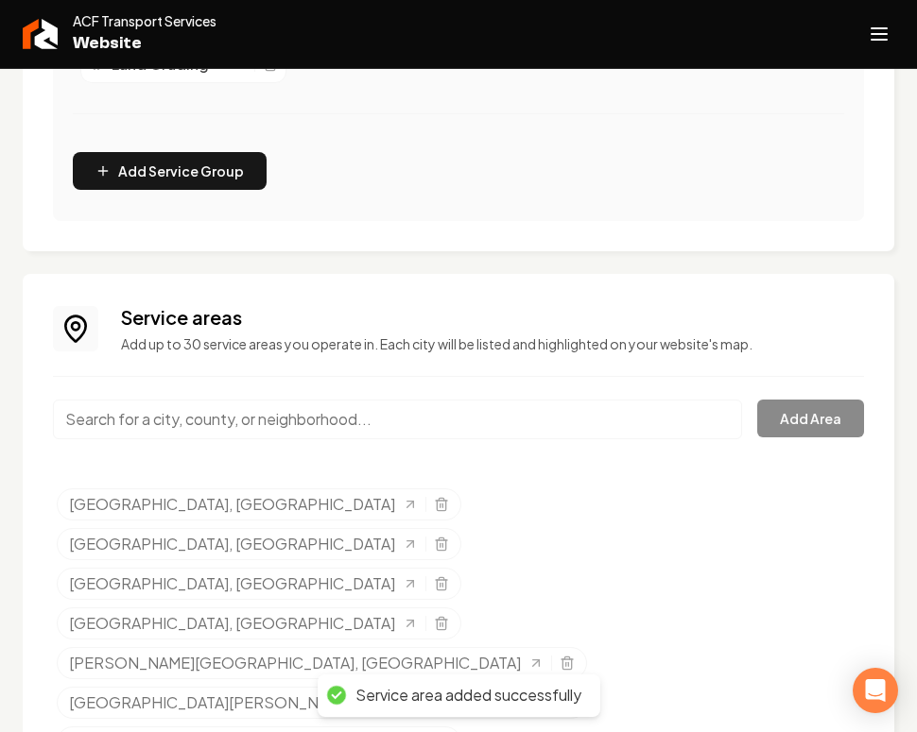
click at [258, 408] on input "Main content area" at bounding box center [397, 420] width 689 height 40
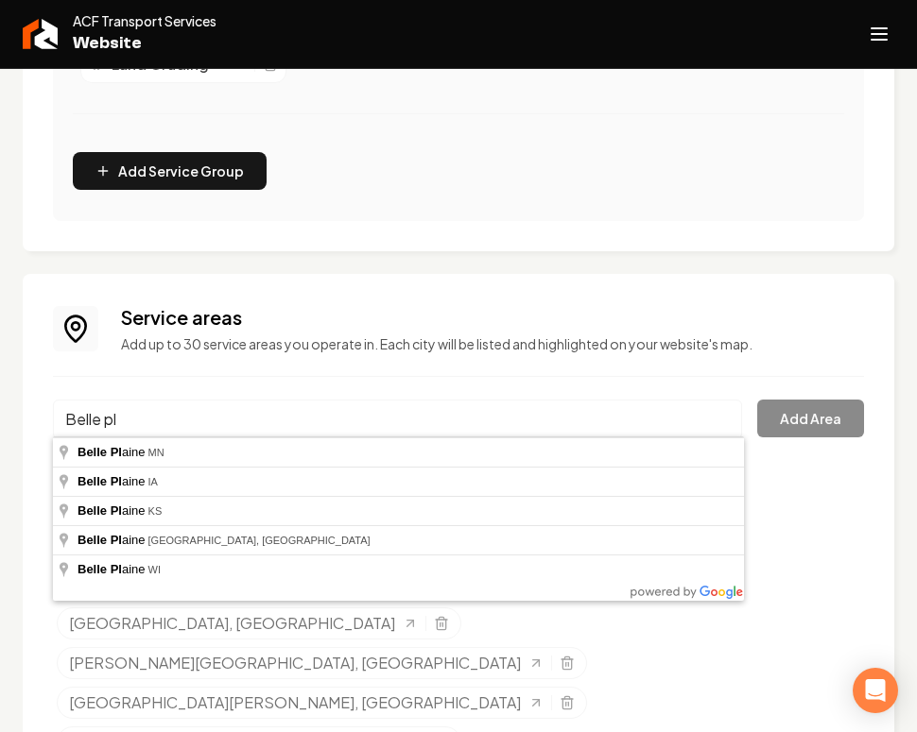
type input "Belle Plaine, MN"
click at [801, 416] on button "Add Area" at bounding box center [810, 419] width 107 height 38
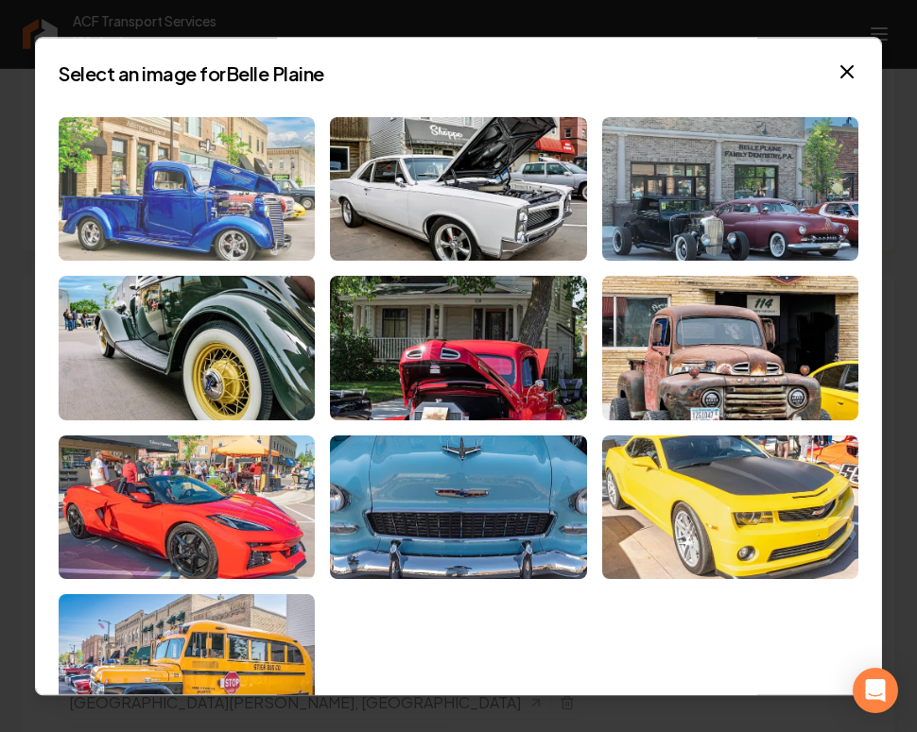
click at [225, 215] on img at bounding box center [187, 189] width 256 height 145
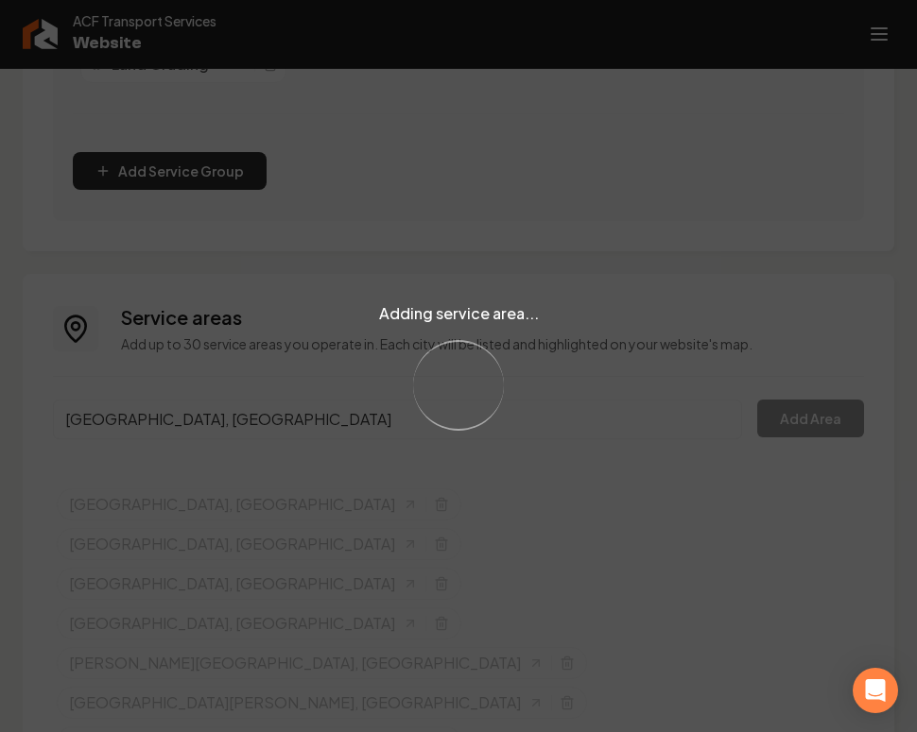
click at [202, 414] on div "Adding service area... Loading..." at bounding box center [458, 366] width 917 height 732
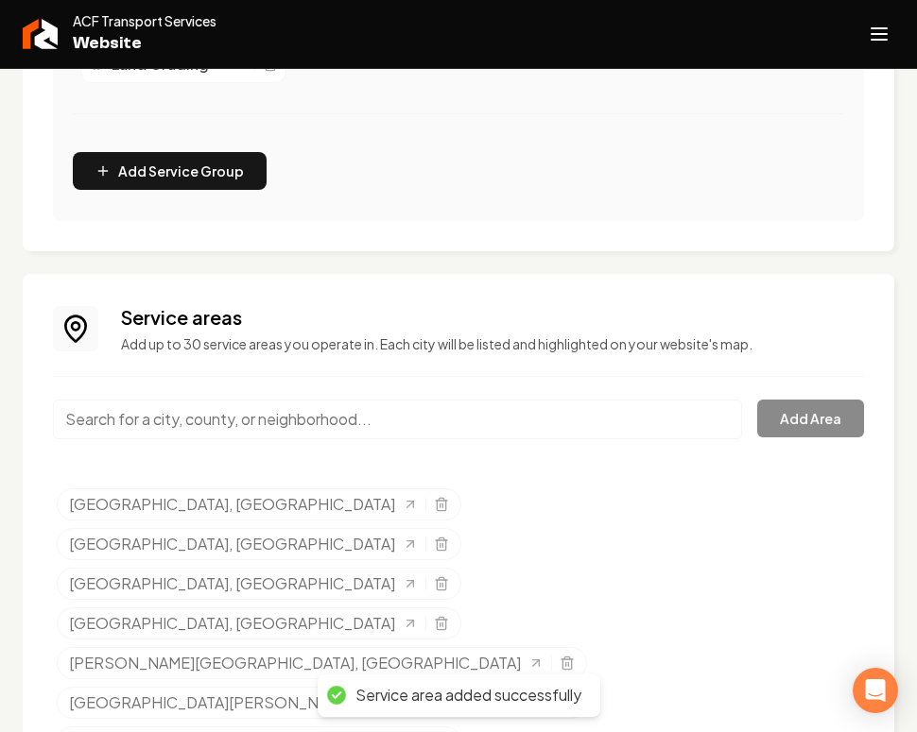
click at [202, 423] on input "Main content area" at bounding box center [397, 420] width 689 height 40
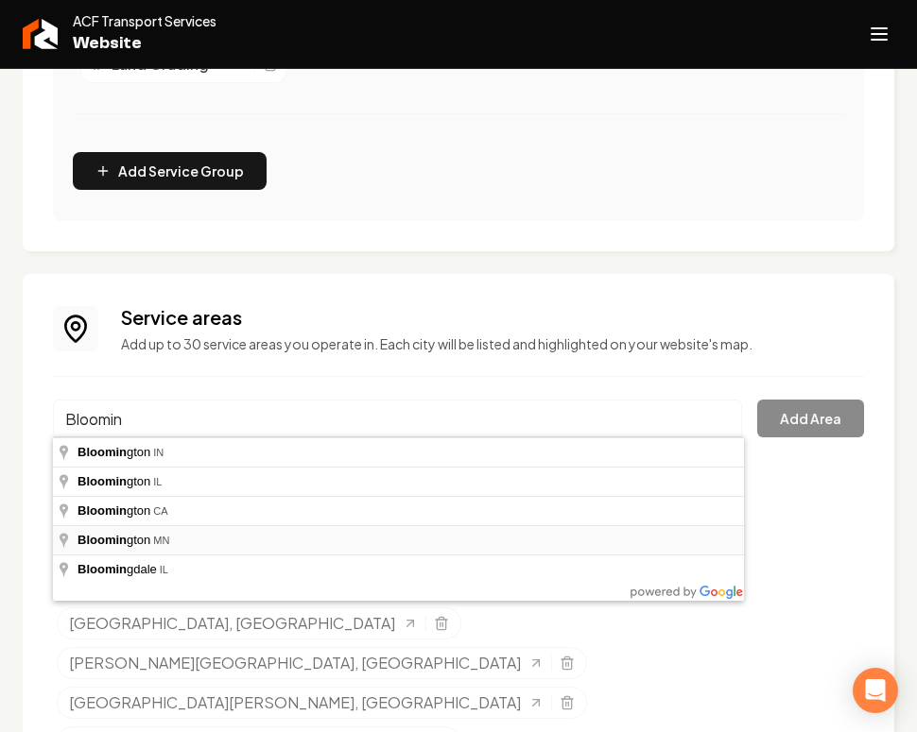
type input "Bloomington, MN"
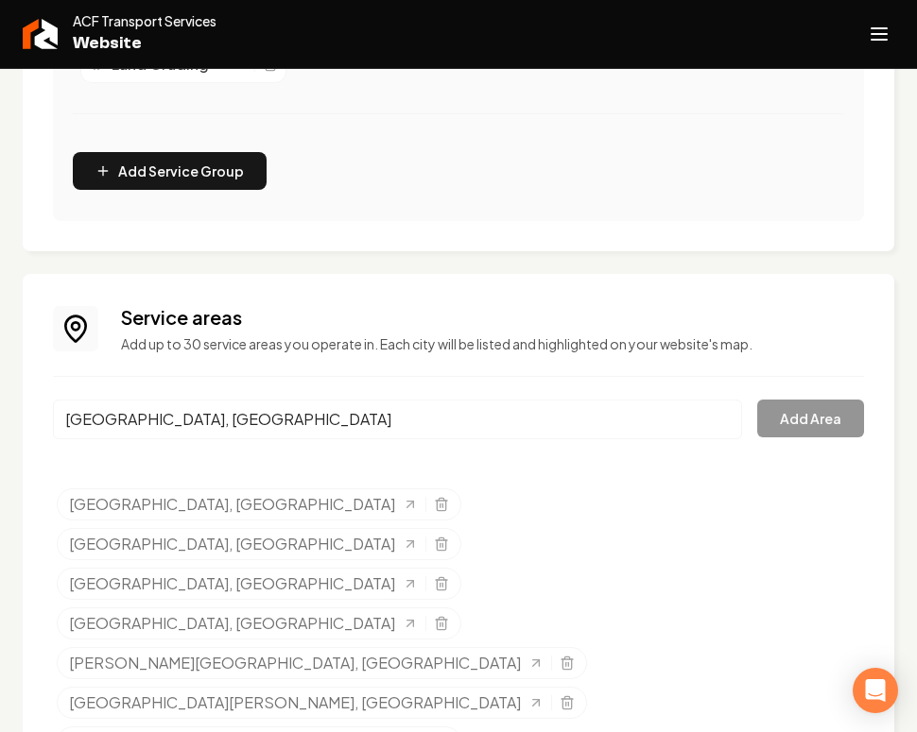
click at [822, 404] on button "Add Area" at bounding box center [810, 419] width 107 height 38
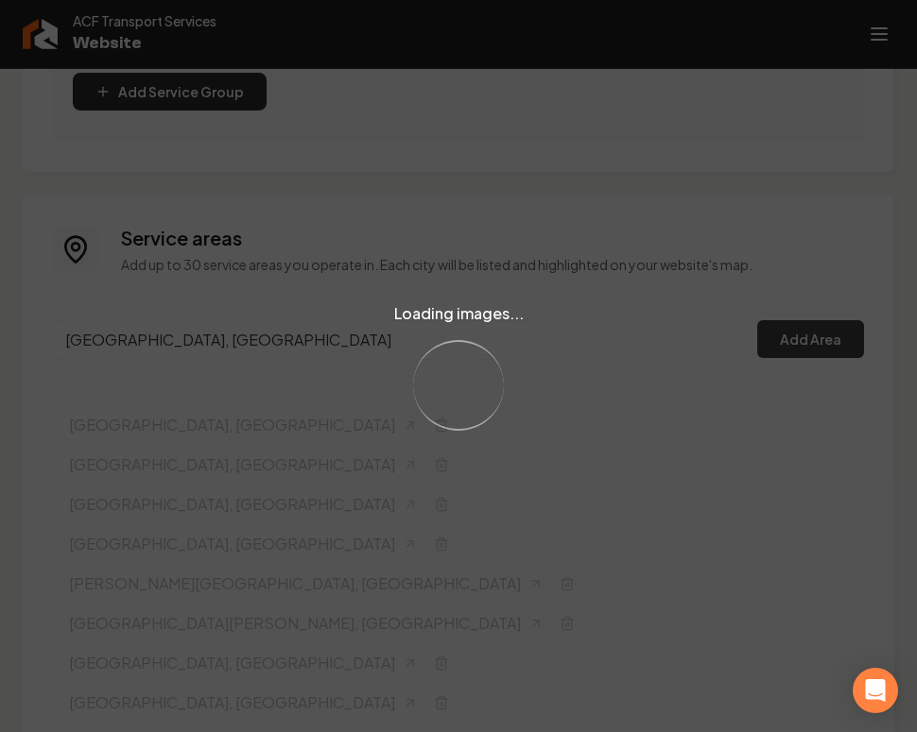
scroll to position [1053, 0]
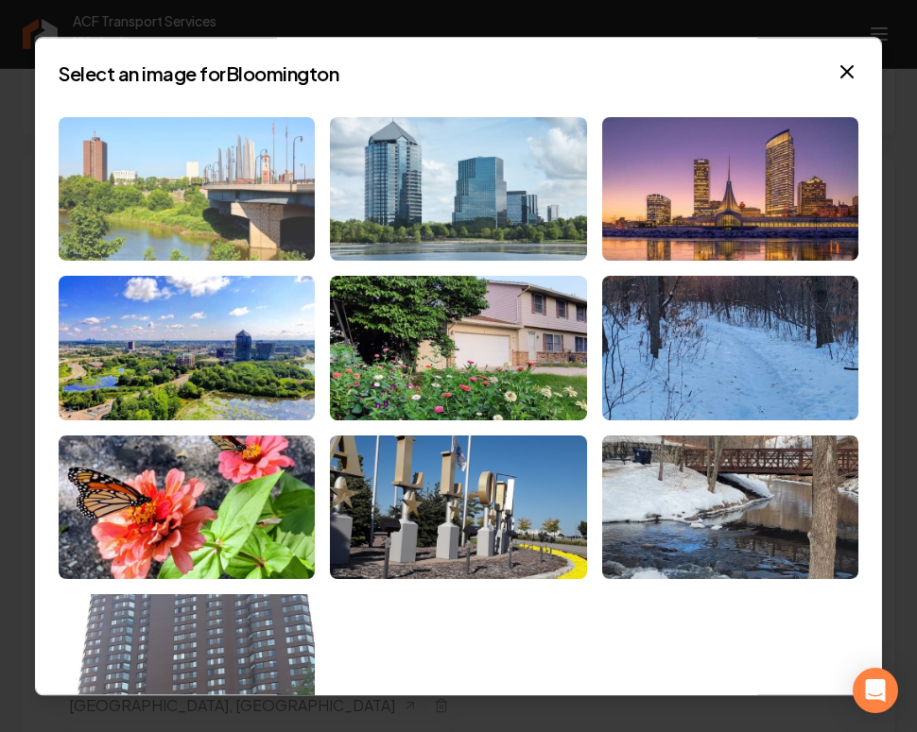
click at [215, 222] on img at bounding box center [187, 189] width 256 height 145
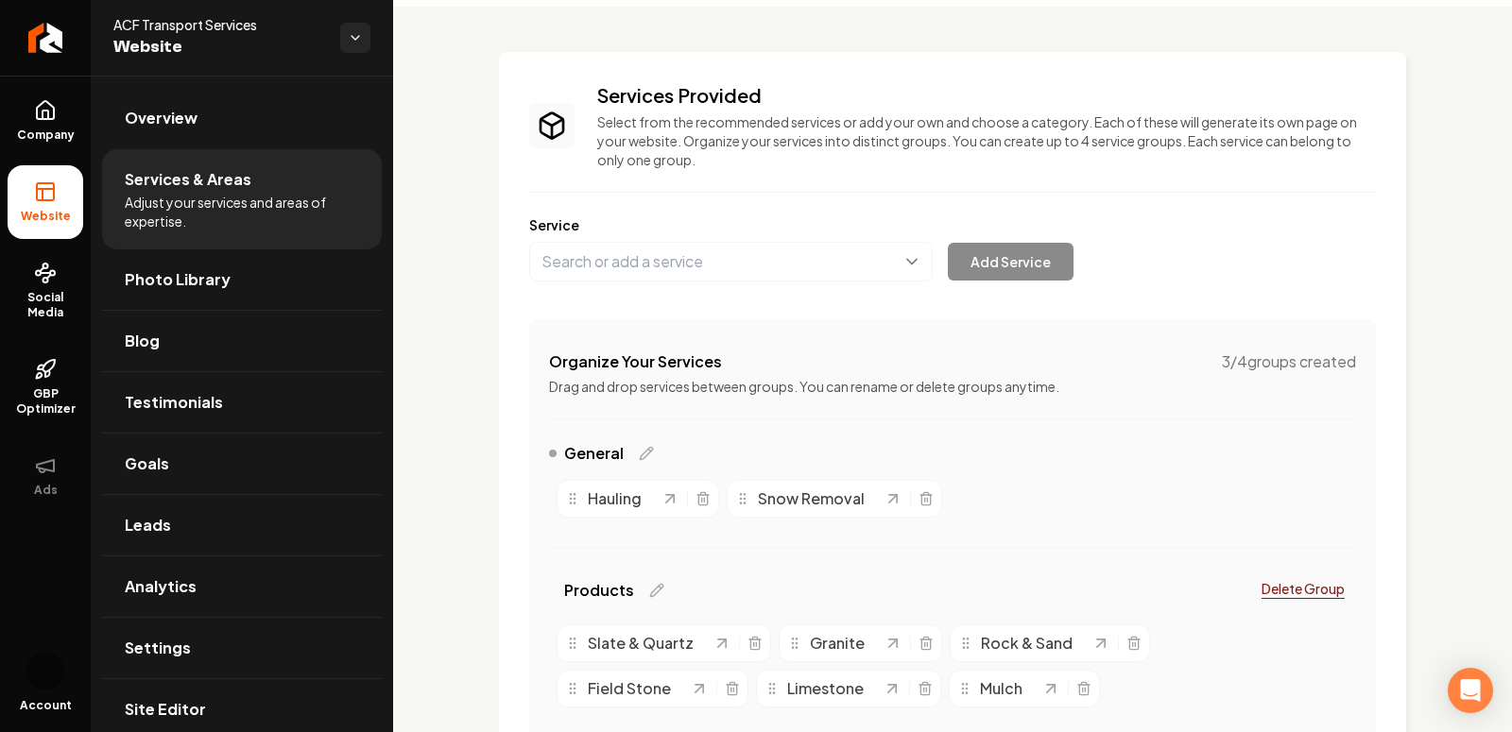
scroll to position [0, 0]
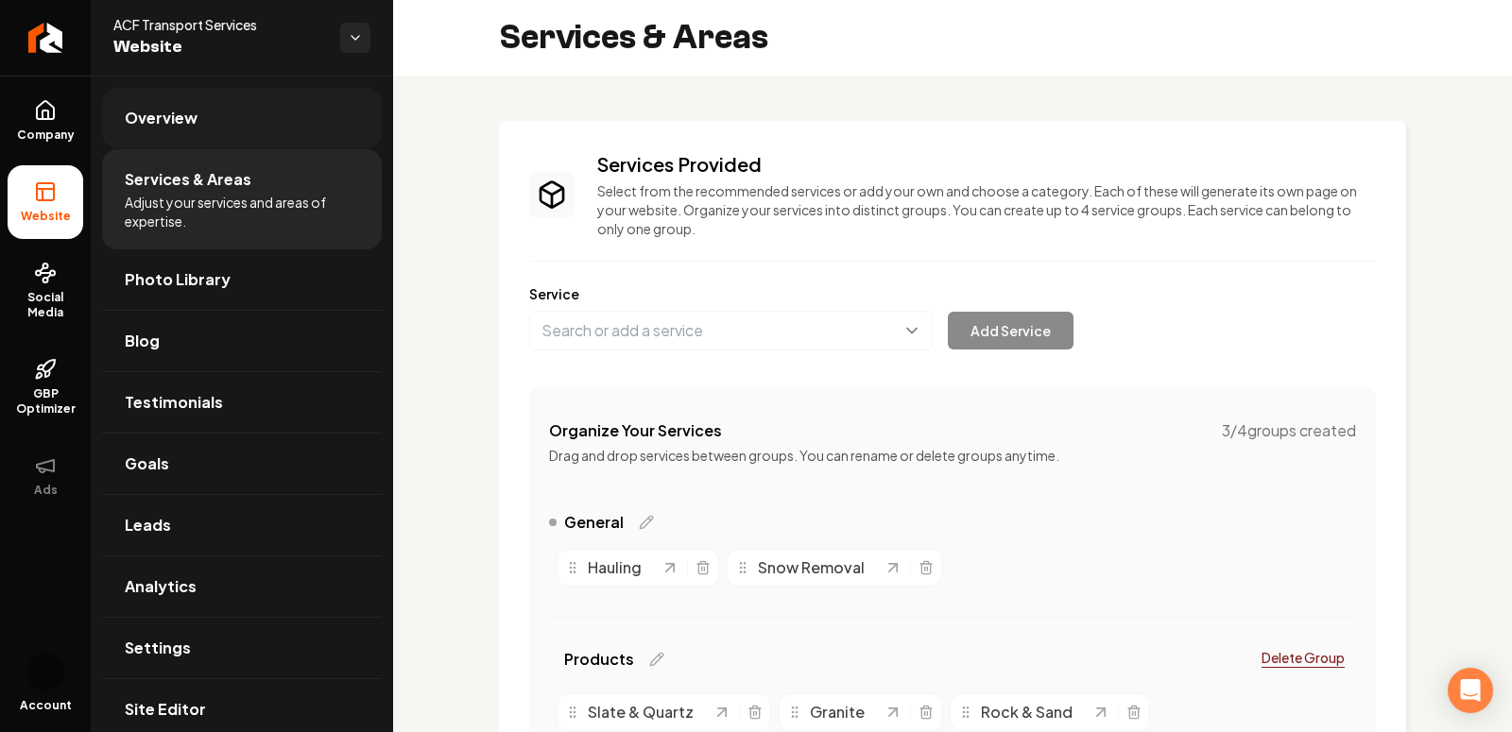
click at [297, 65] on div "ACF Transport Services Website" at bounding box center [242, 38] width 302 height 76
click at [287, 121] on link "Overview" at bounding box center [242, 118] width 280 height 60
click at [197, 111] on link "Overview" at bounding box center [242, 118] width 280 height 60
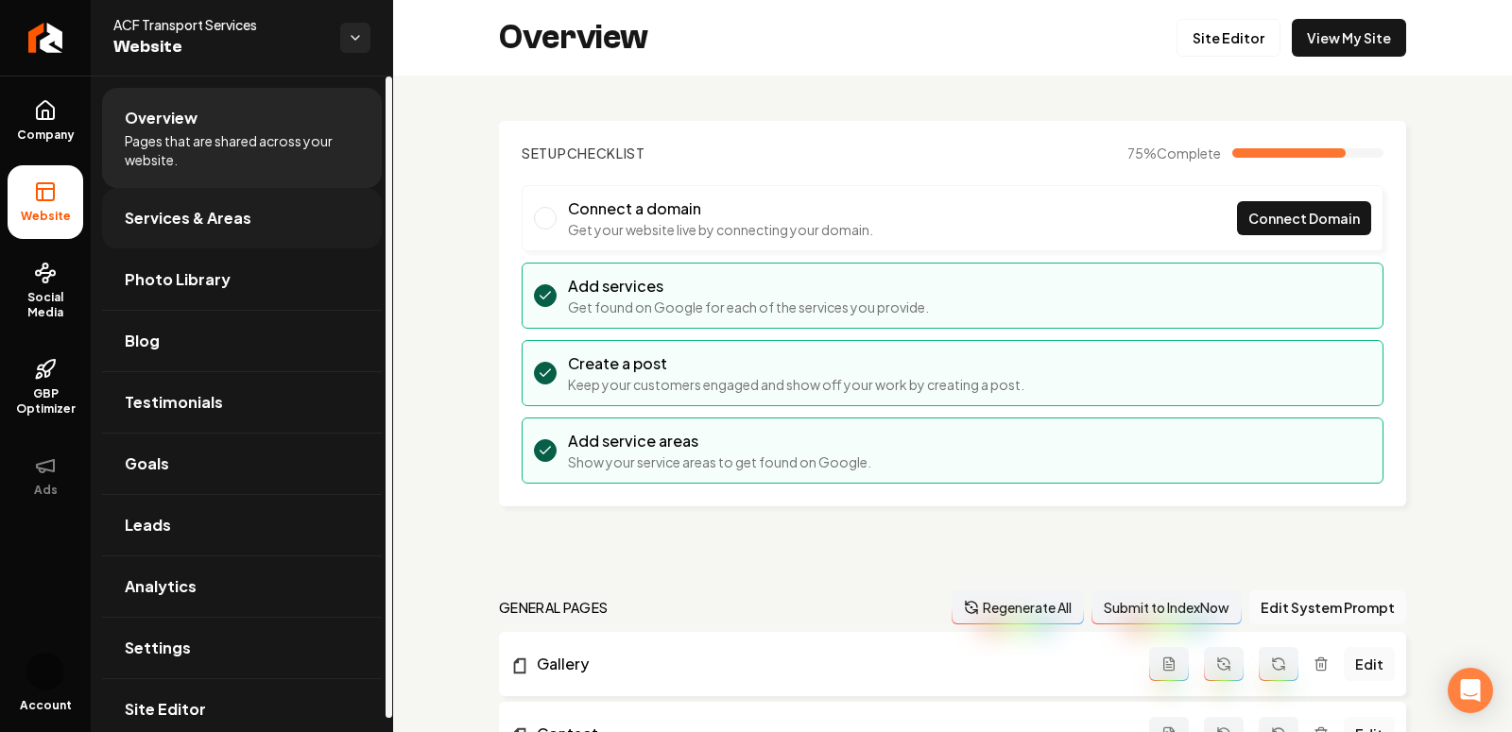
click at [220, 241] on link "Services & Areas" at bounding box center [242, 218] width 280 height 60
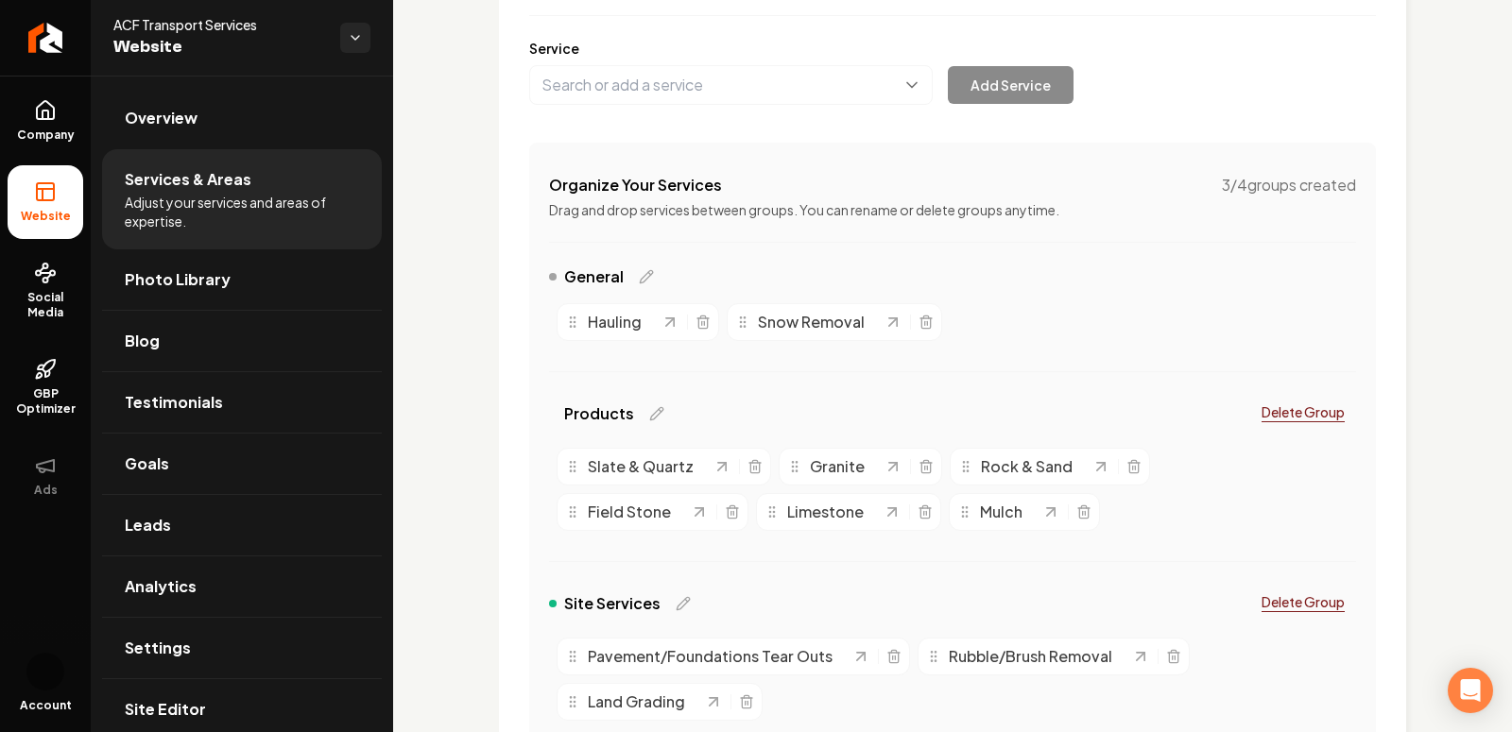
scroll to position [259, 0]
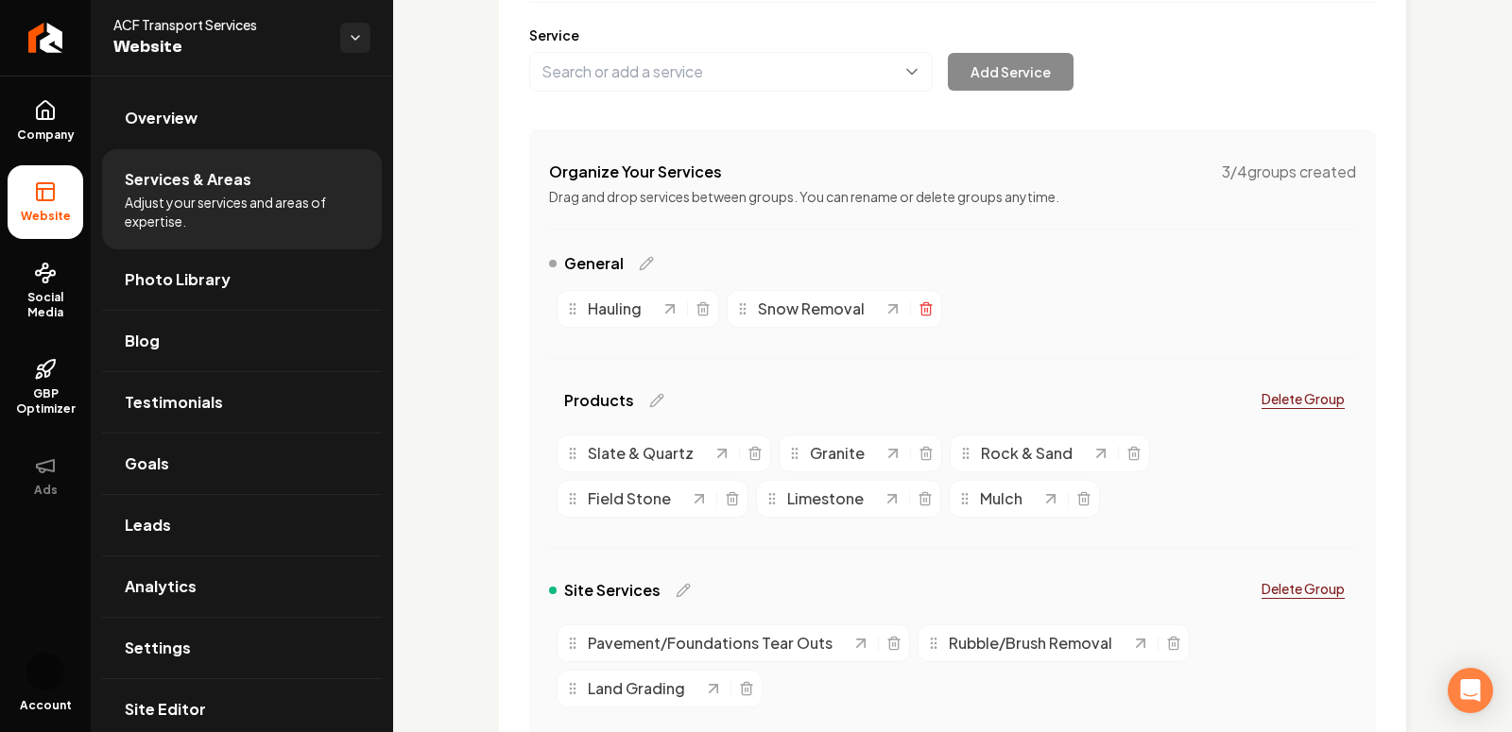
click at [925, 310] on line "Main content area" at bounding box center [925, 310] width 0 height 4
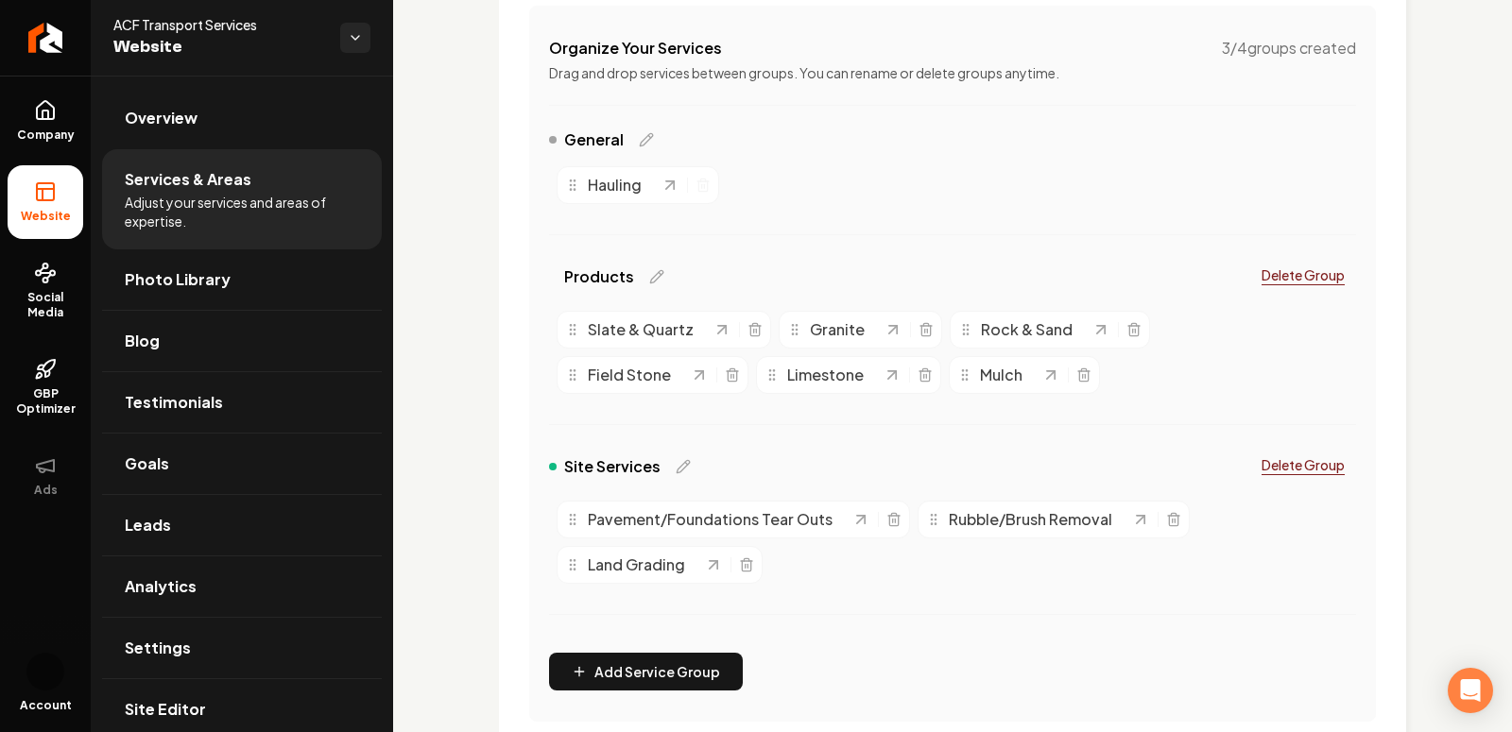
scroll to position [387, 0]
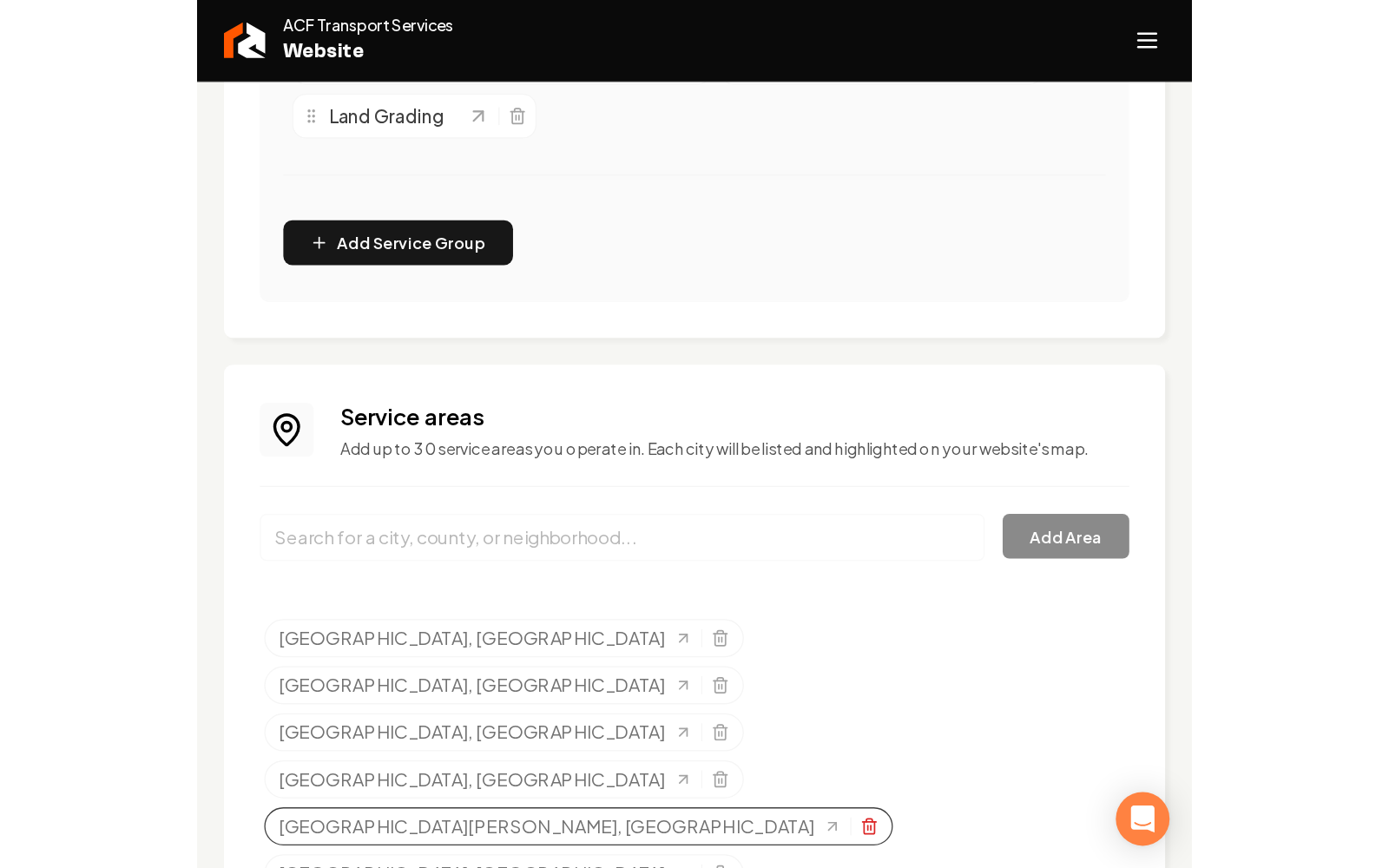
scroll to position [1038, 0]
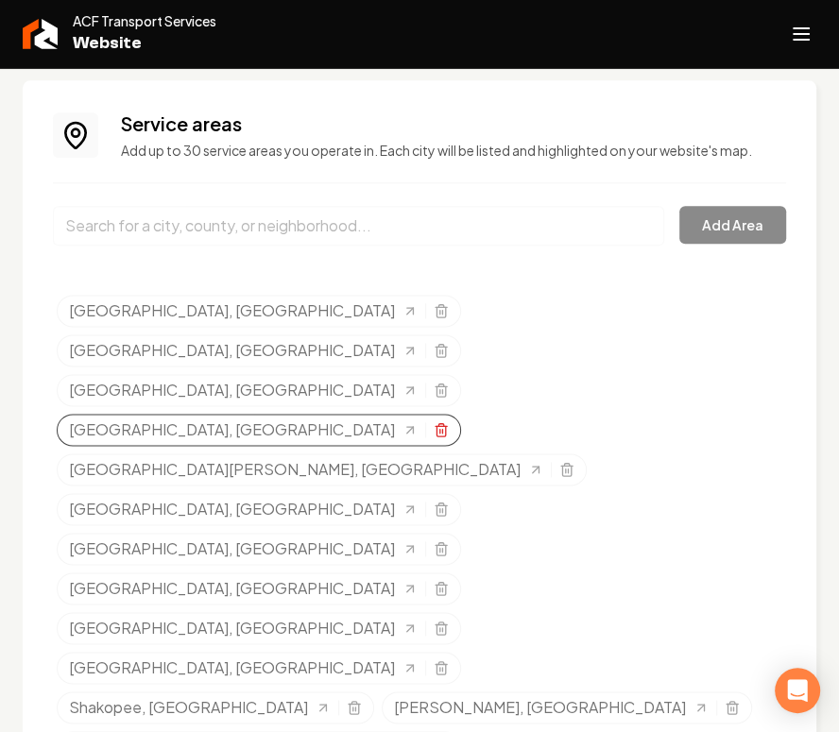
click at [434, 422] on icon "Selected tags" at bounding box center [441, 429] width 15 height 15
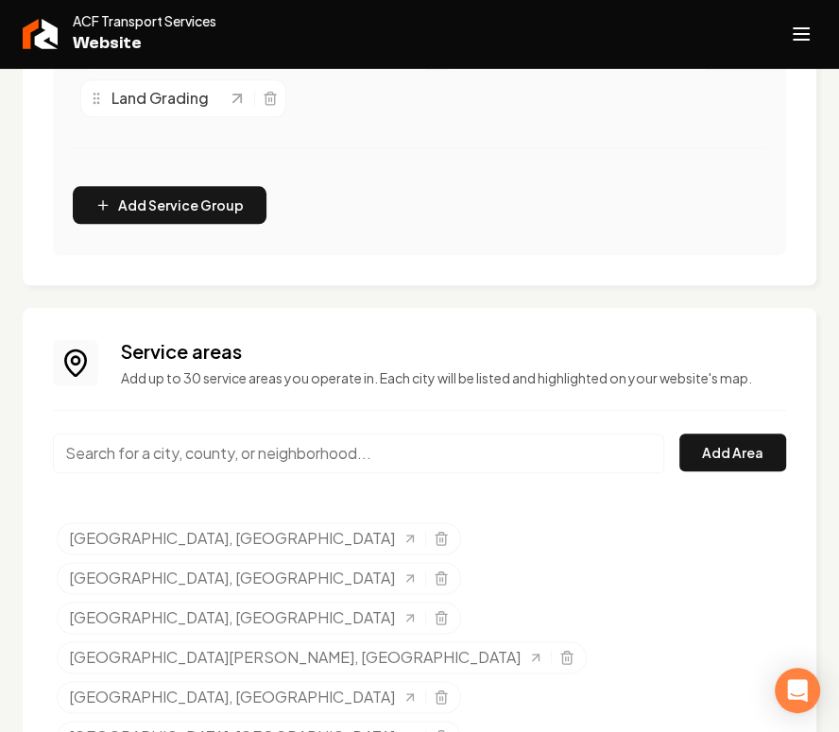
scroll to position [939, 0]
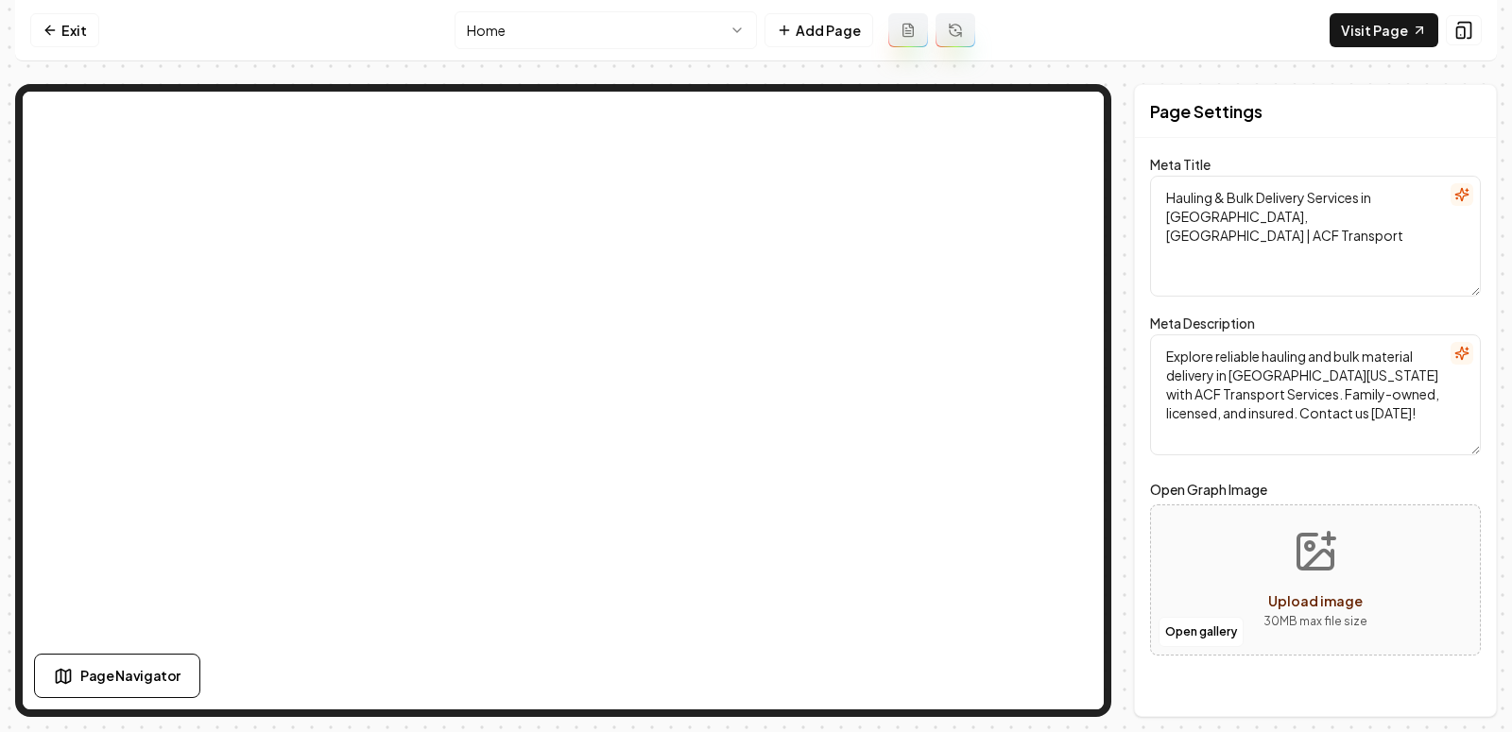
click at [575, 47] on html "Computer Required This feature is only available on a computer. Please switch t…" at bounding box center [756, 366] width 1512 height 732
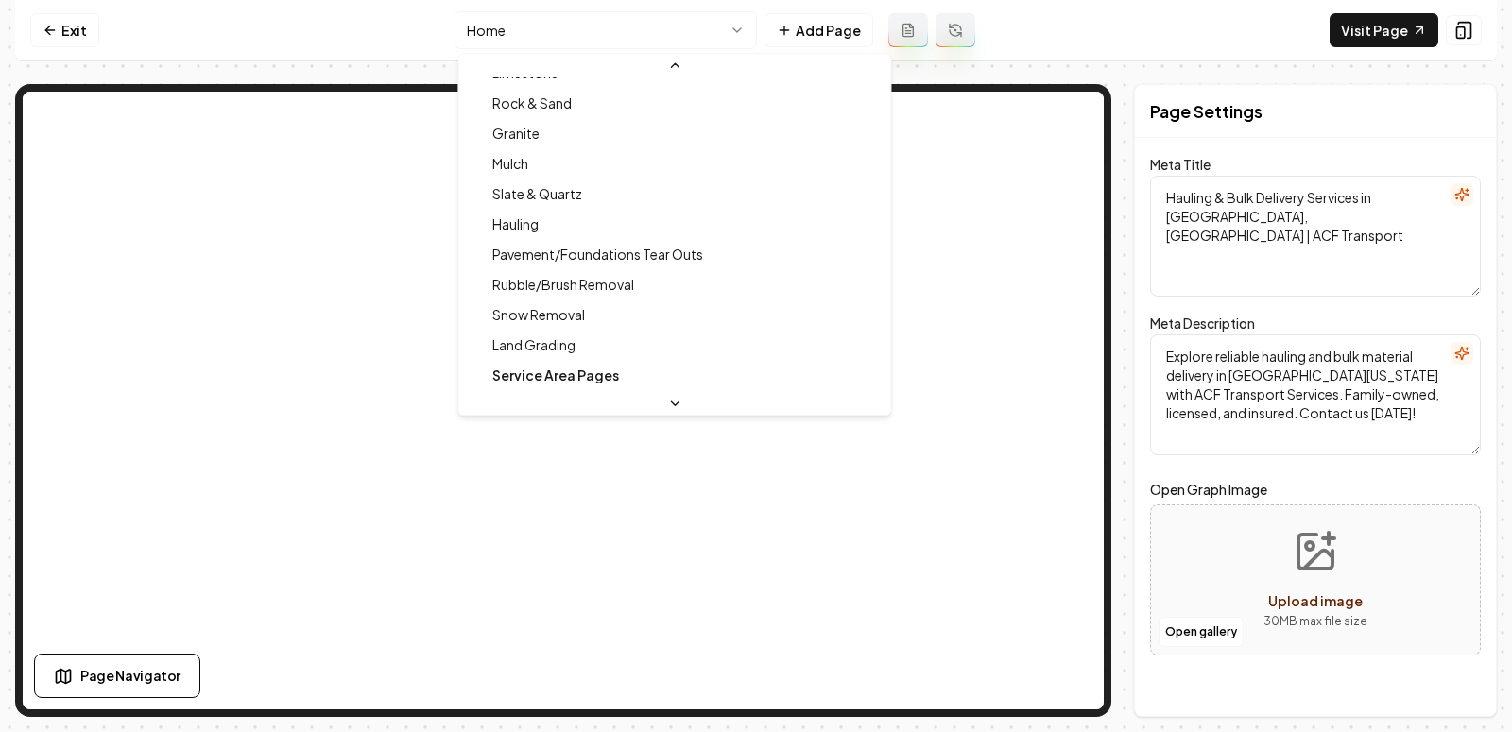
scroll to position [230, 0]
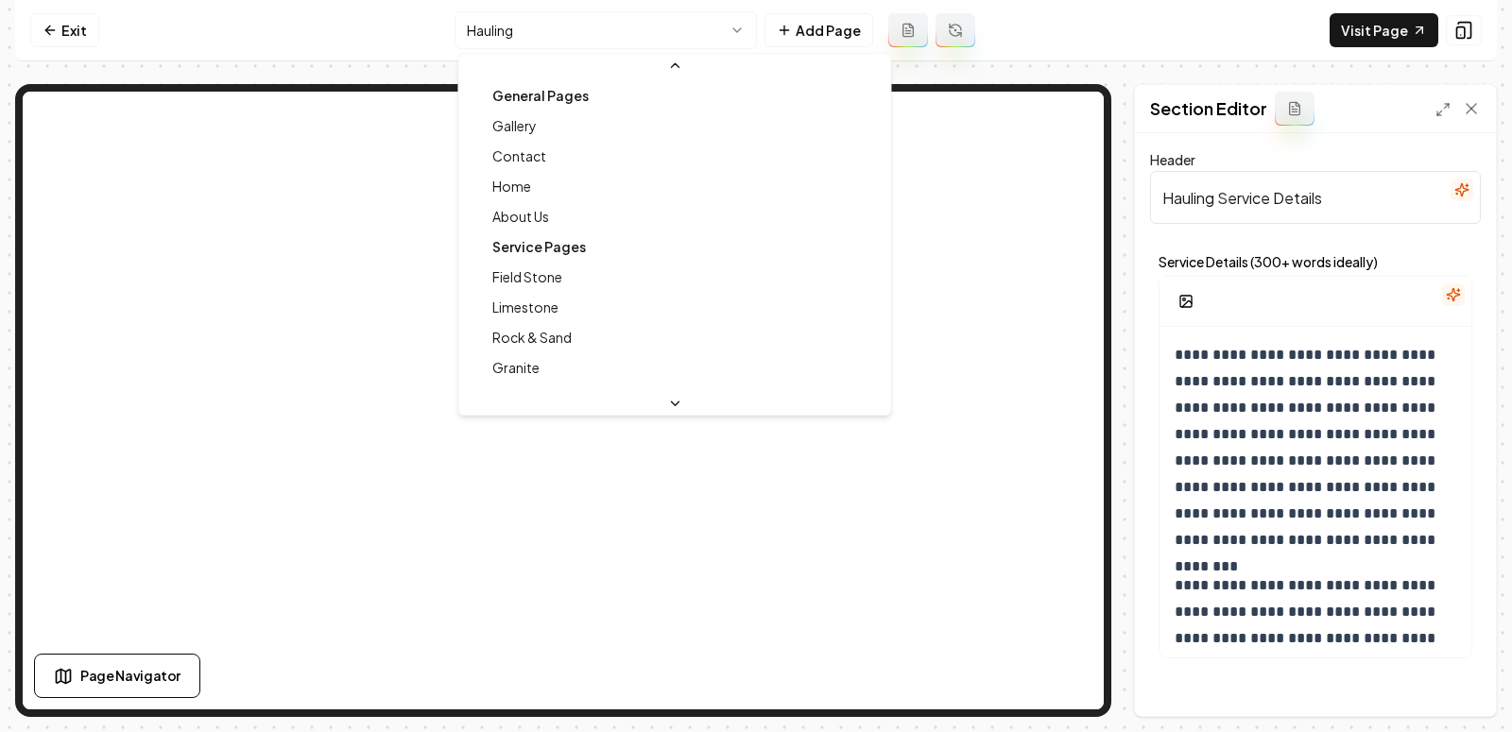
click at [596, 27] on html "**********" at bounding box center [756, 366] width 1512 height 732
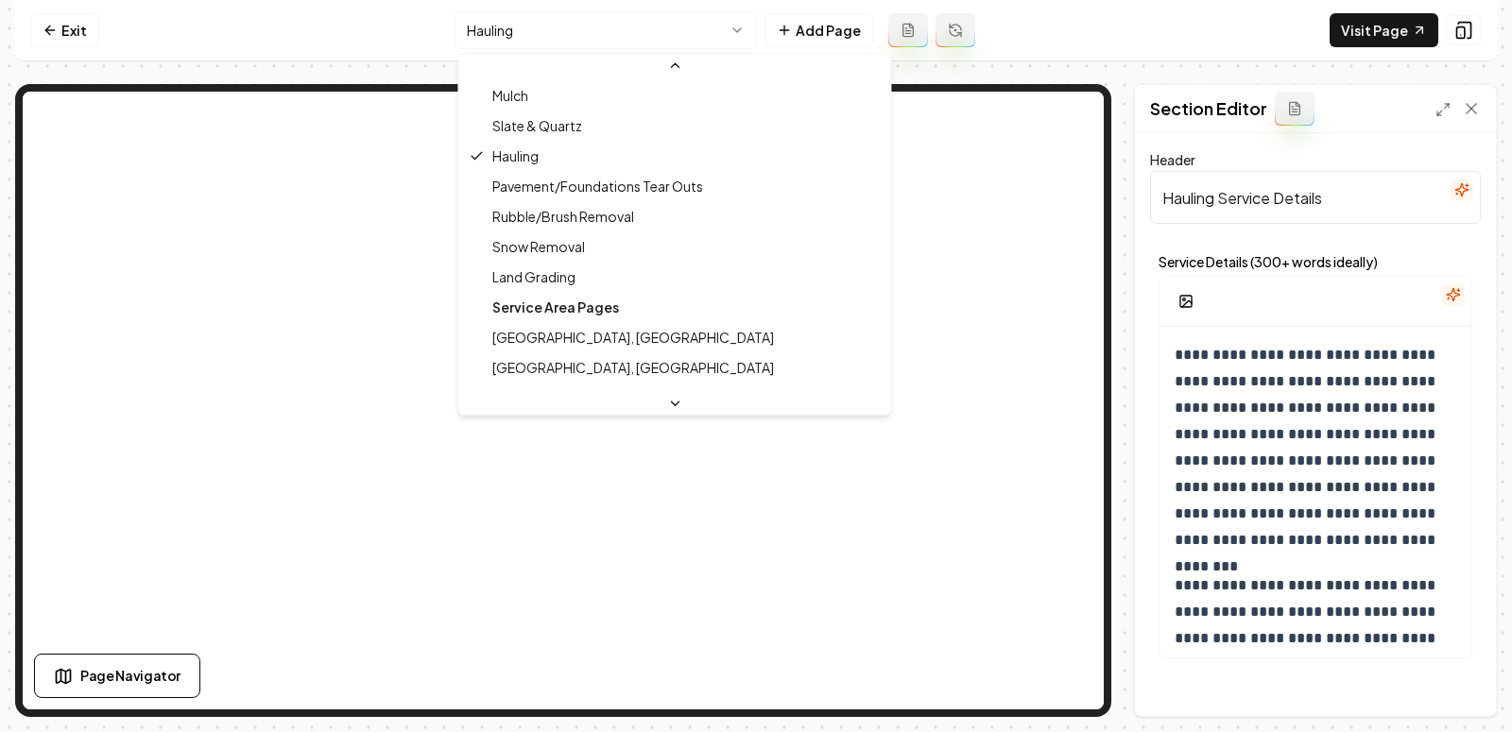
scroll to position [307, 0]
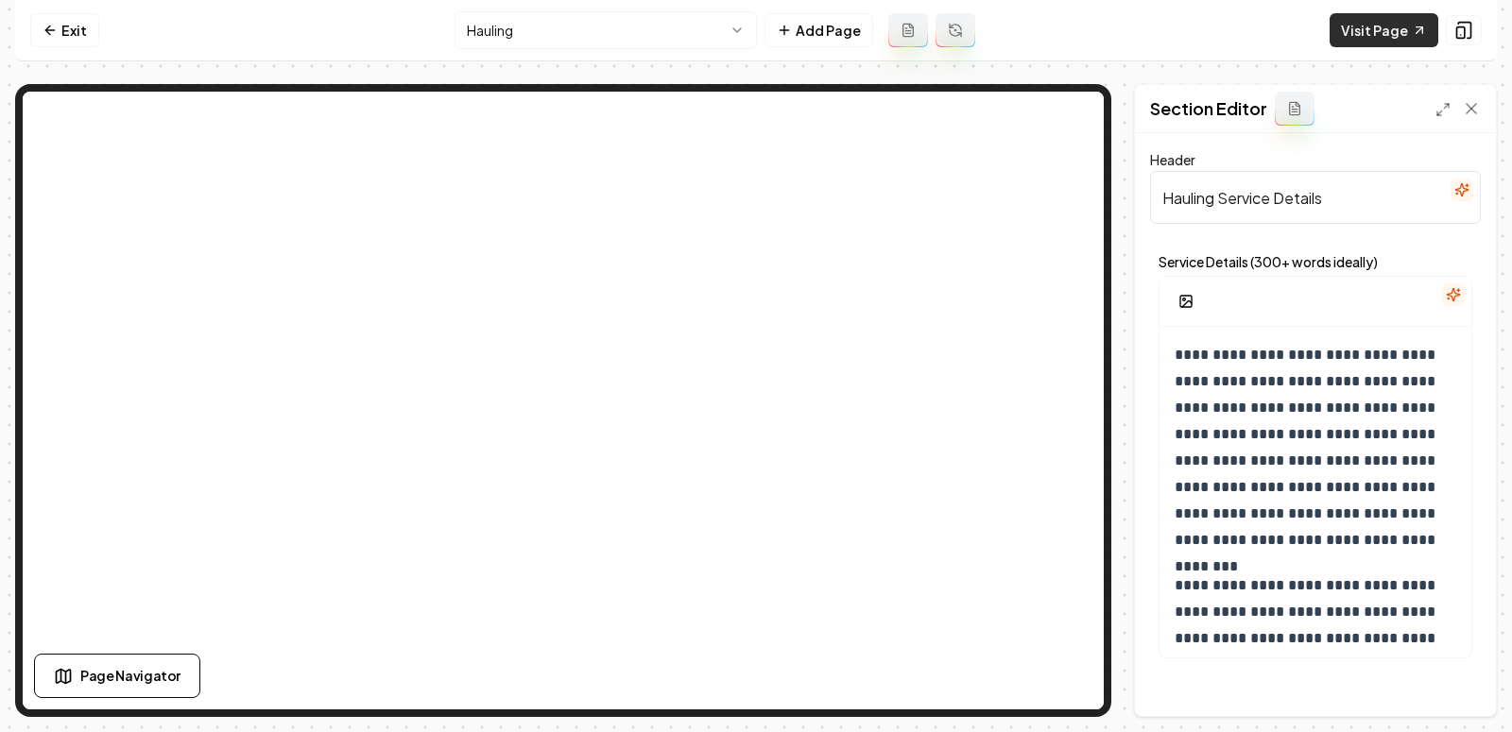
click at [1344, 32] on link "Visit Page" at bounding box center [1383, 30] width 109 height 34
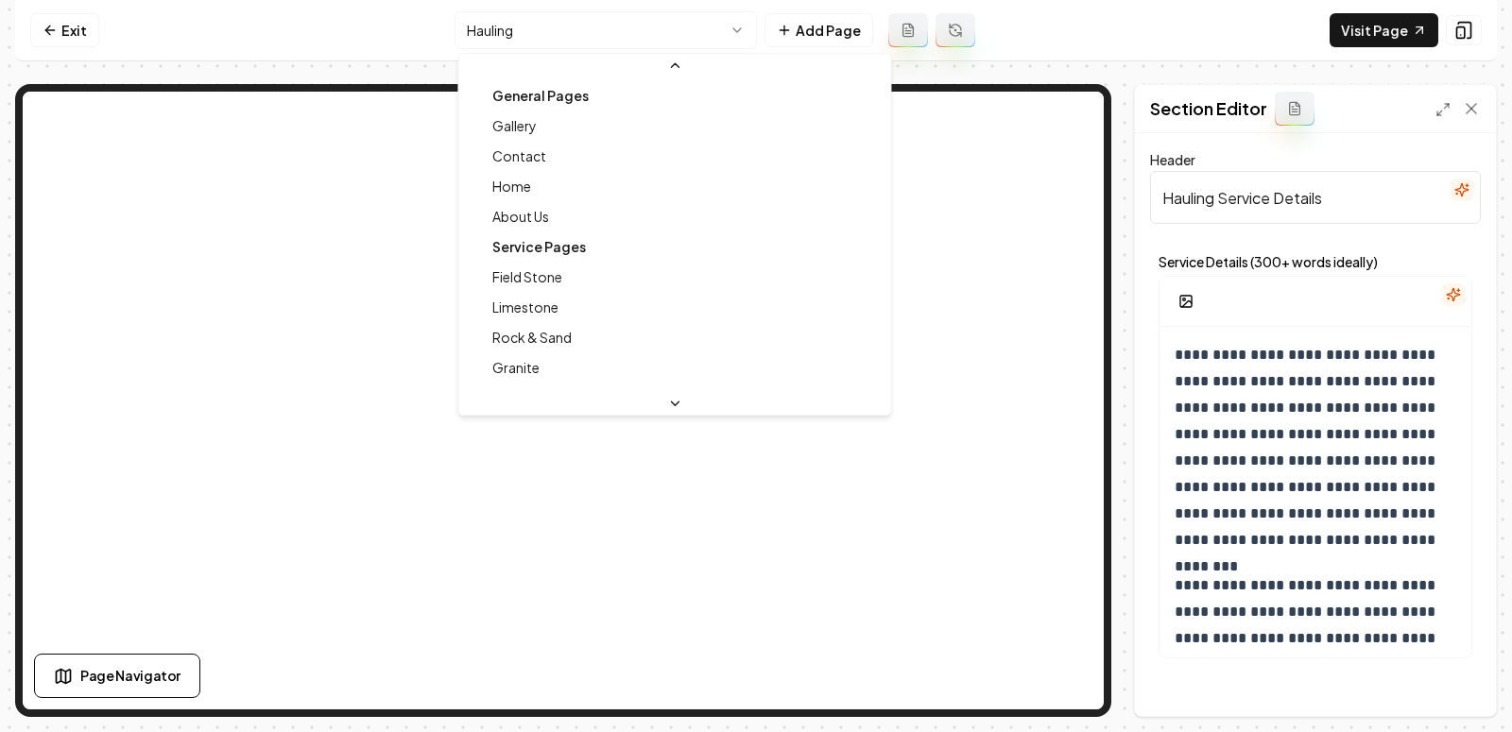
click at [554, 42] on html "**********" at bounding box center [756, 366] width 1512 height 732
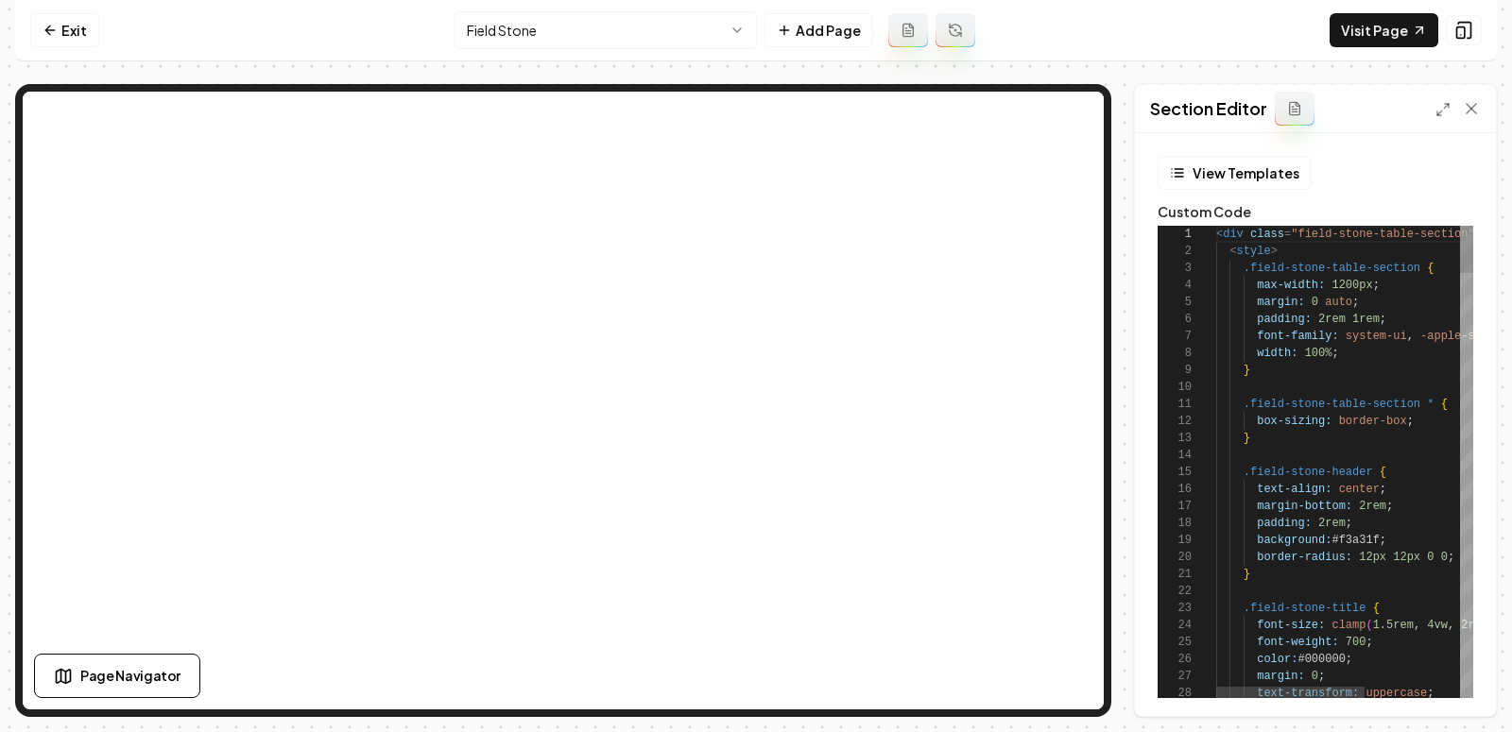
scroll to position [170, 0]
click at [1176, 177] on icon "button" at bounding box center [1177, 172] width 15 height 15
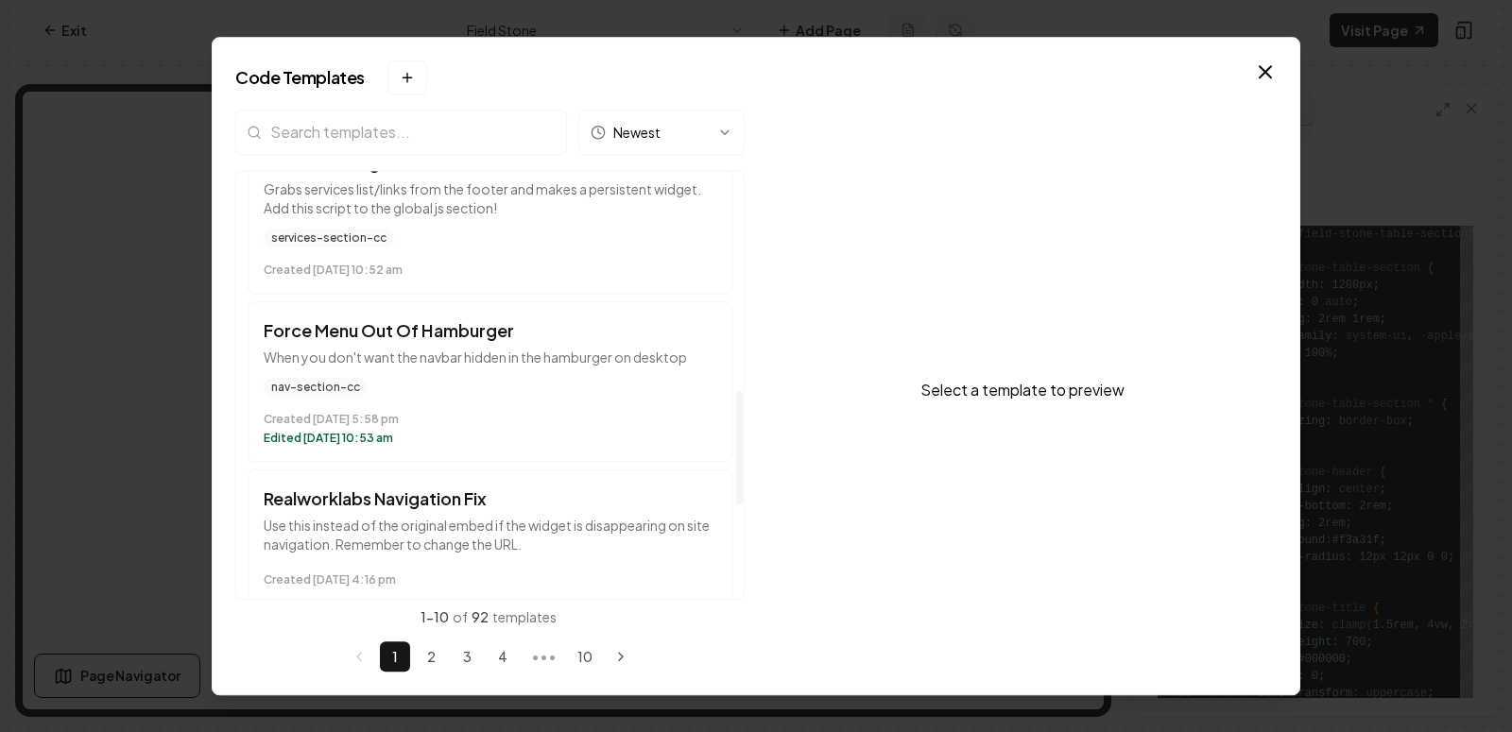
scroll to position [832, 0]
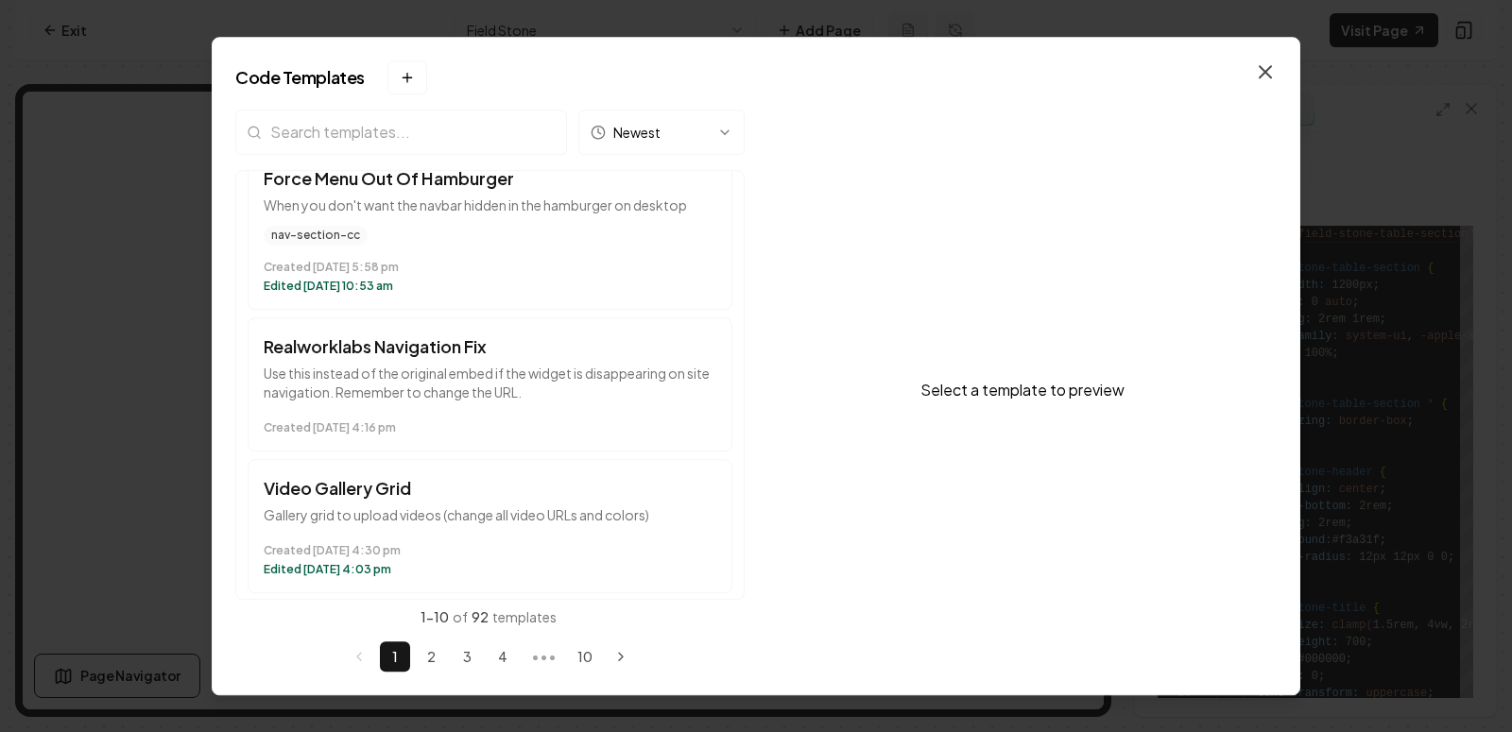
click at [1269, 69] on icon "button" at bounding box center [1265, 71] width 23 height 23
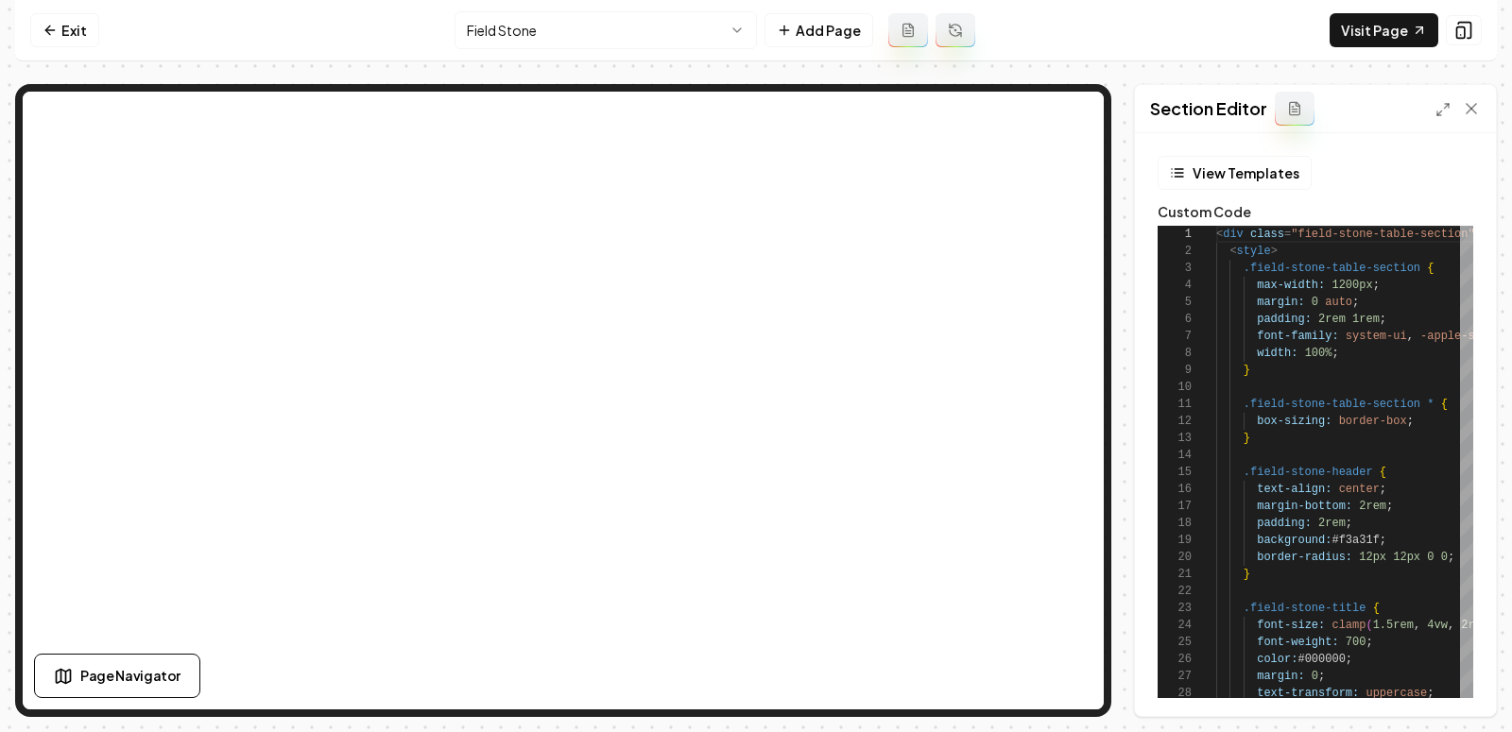
click at [541, 57] on nav "Exit Field Stone Add Page Visit Page" at bounding box center [756, 30] width 1482 height 61
click at [538, 17] on html "Computer Required This feature is only available on a computer. Please switch t…" at bounding box center [756, 366] width 1512 height 732
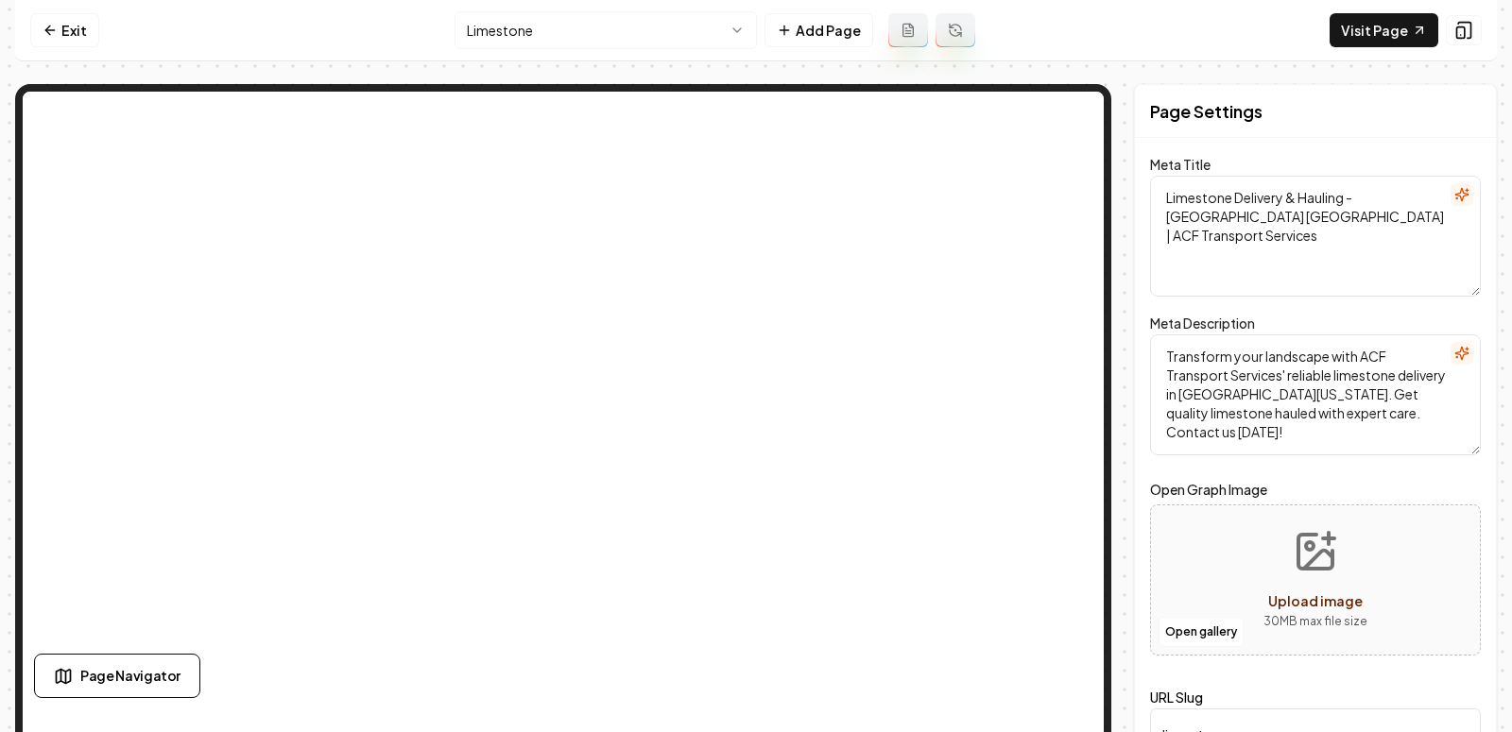
click at [598, 35] on html "Computer Required This feature is only available on a computer. Please switch t…" at bounding box center [756, 366] width 1512 height 732
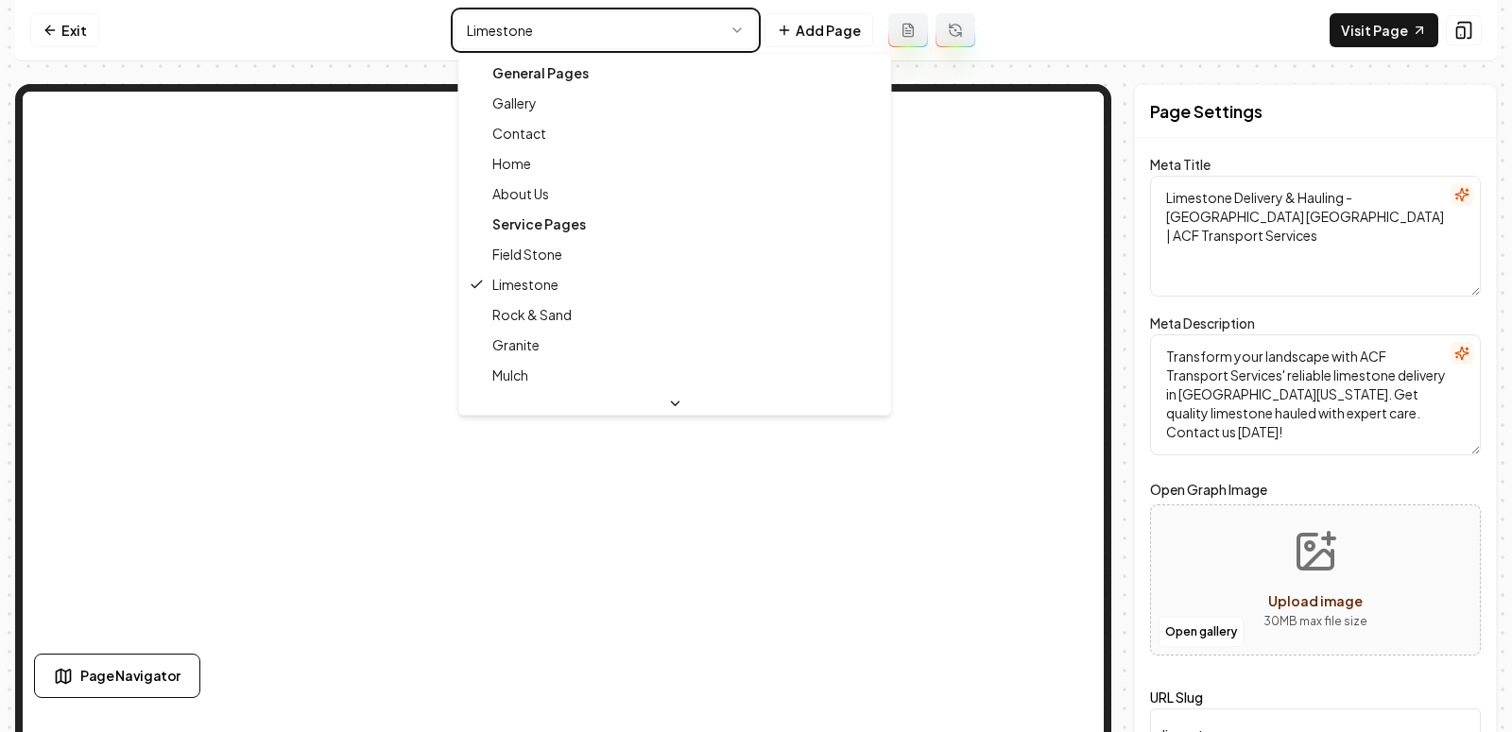
type textarea "Field Stone Delivery Services | ACF Transport Services"
type textarea "Discover field stone delivery by ACF Transport Services in St. Cloud, MN. Enhan…"
type input "field-stone"
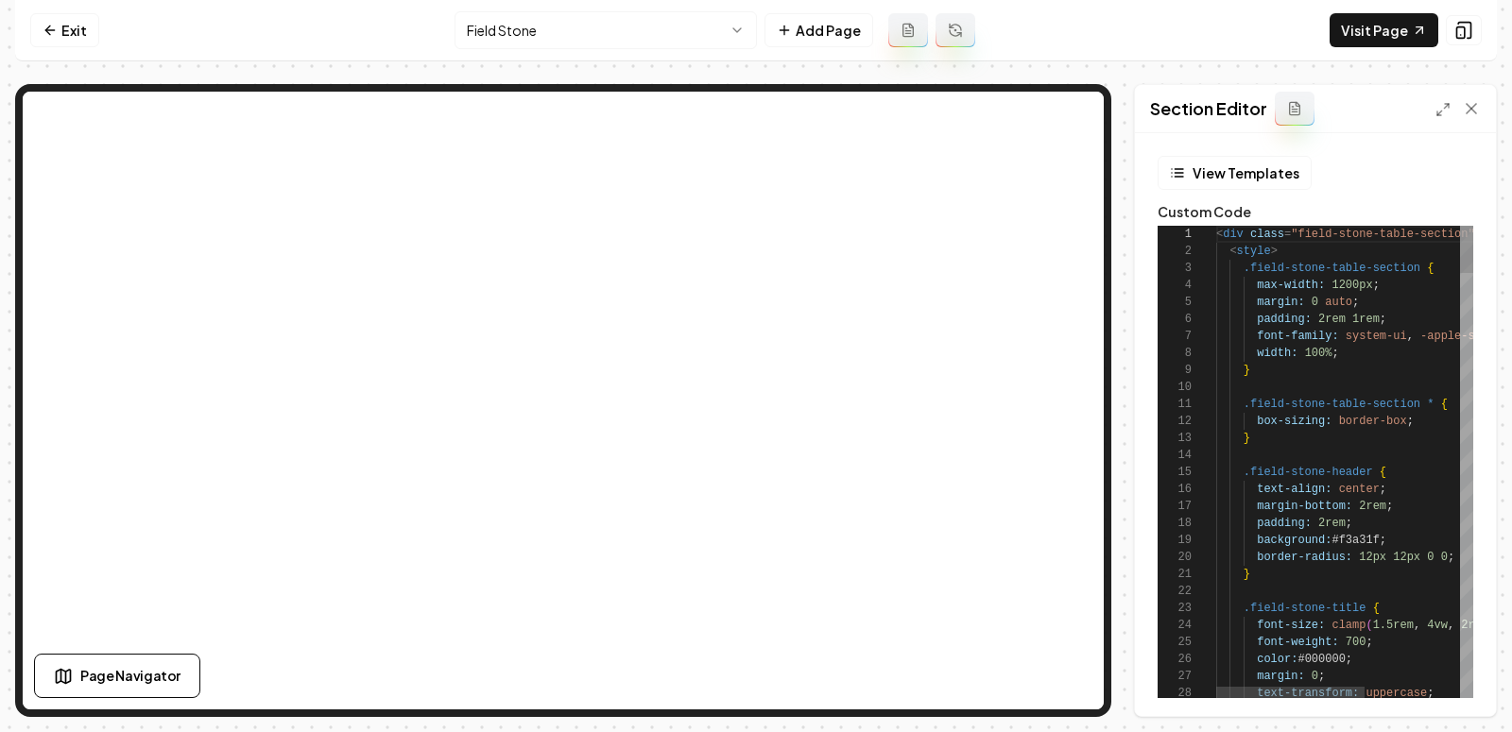
scroll to position [170, 0]
click at [1440, 106] on icon at bounding box center [1442, 109] width 15 height 15
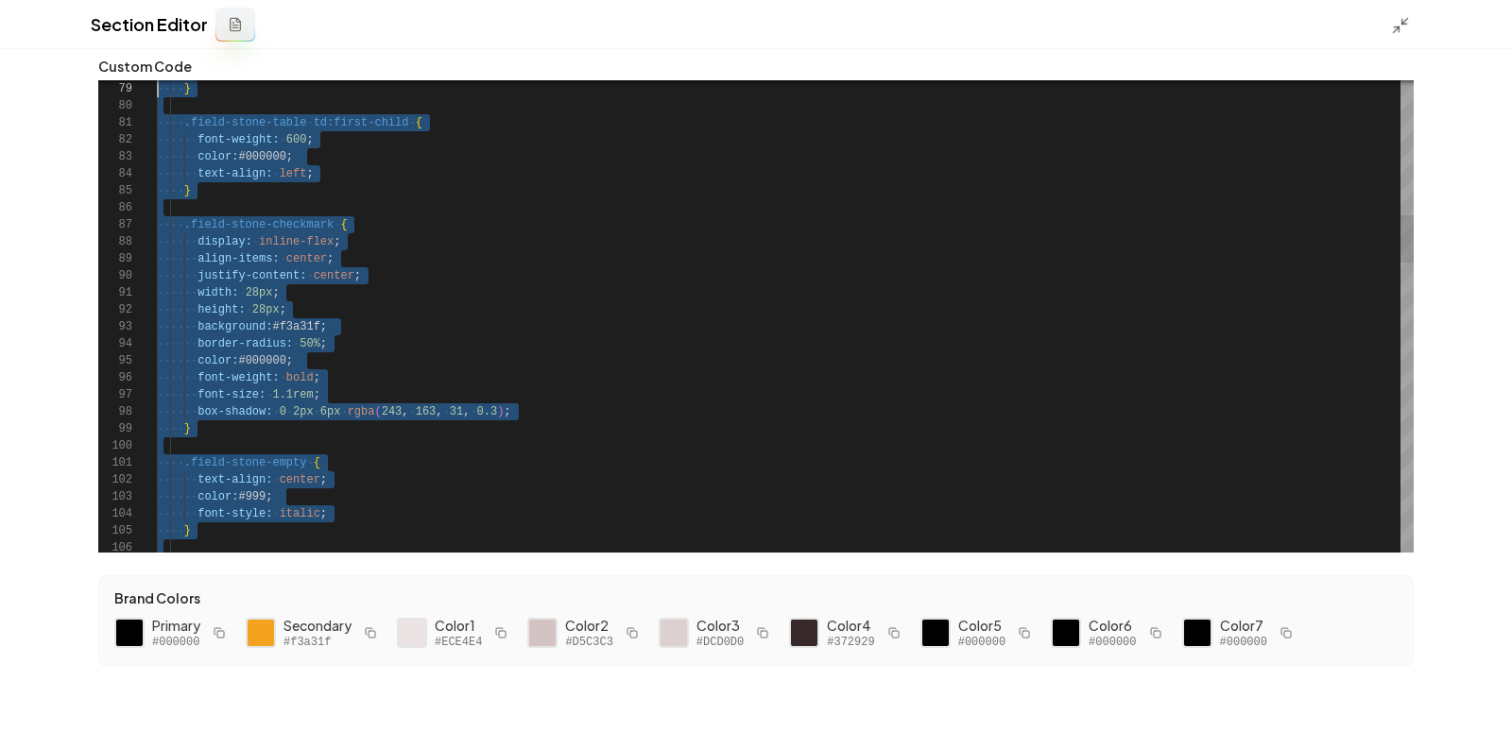
scroll to position [0, 0]
type textarea "**********"
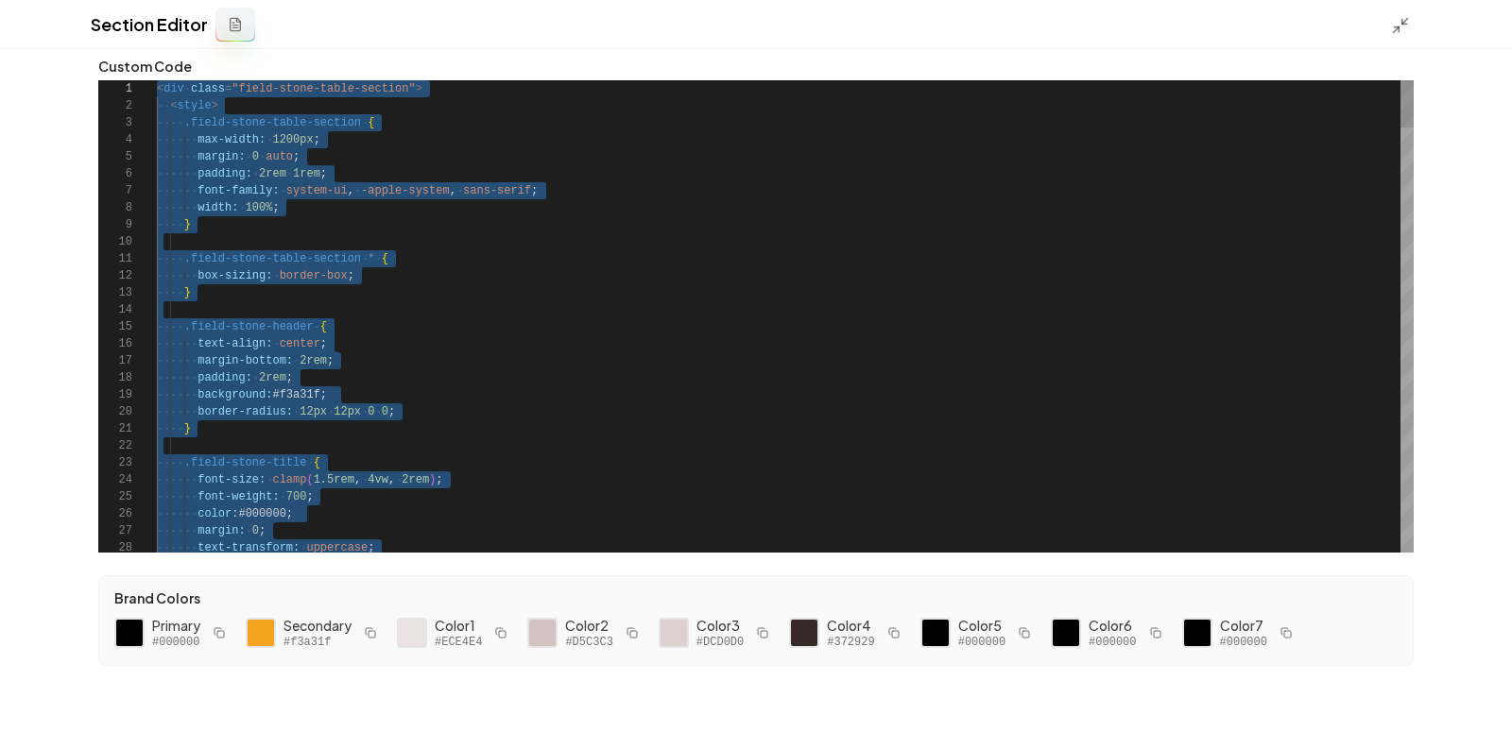
drag, startPoint x: 214, startPoint y: 548, endPoint x: 192, endPoint y: -73, distance: 621.2
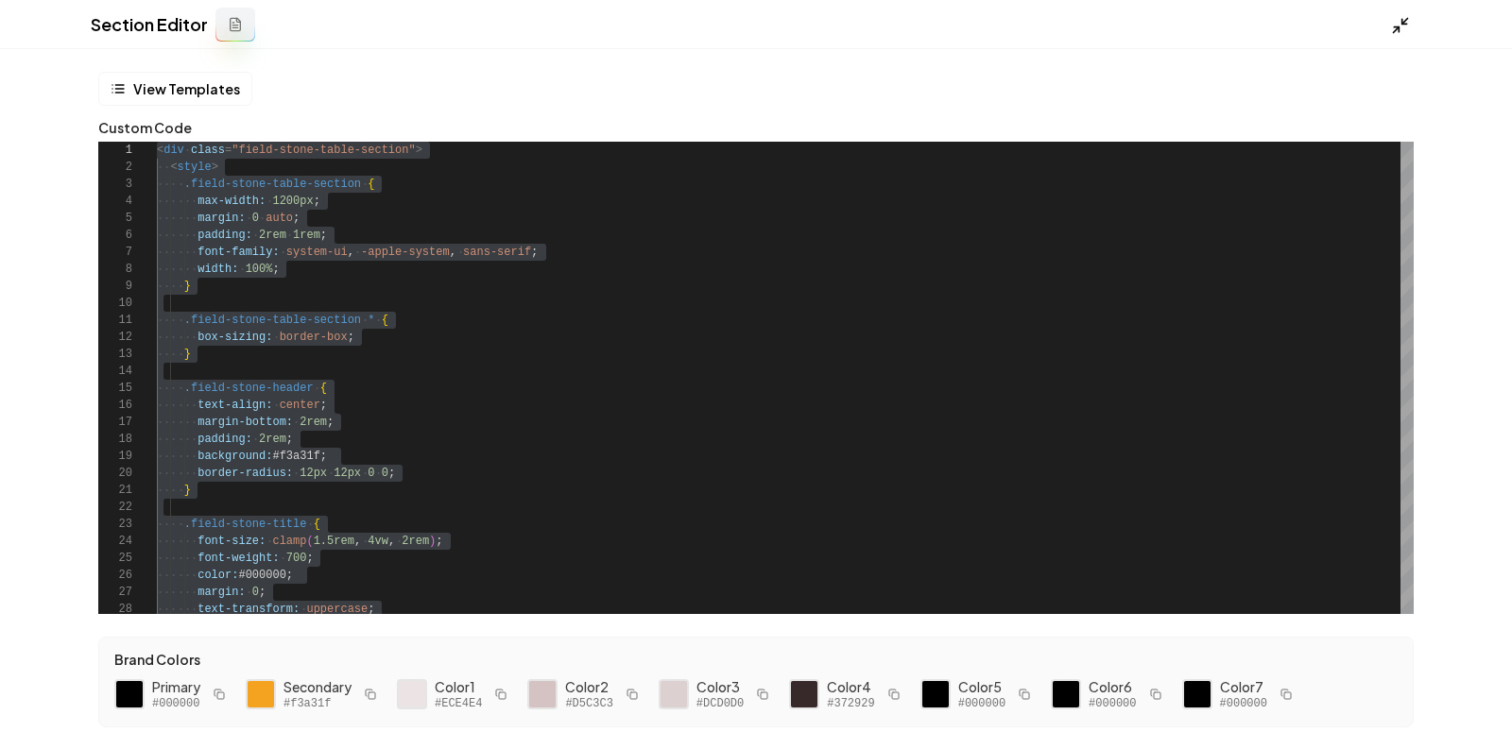
click at [1404, 20] on line at bounding box center [1405, 21] width 6 height 6
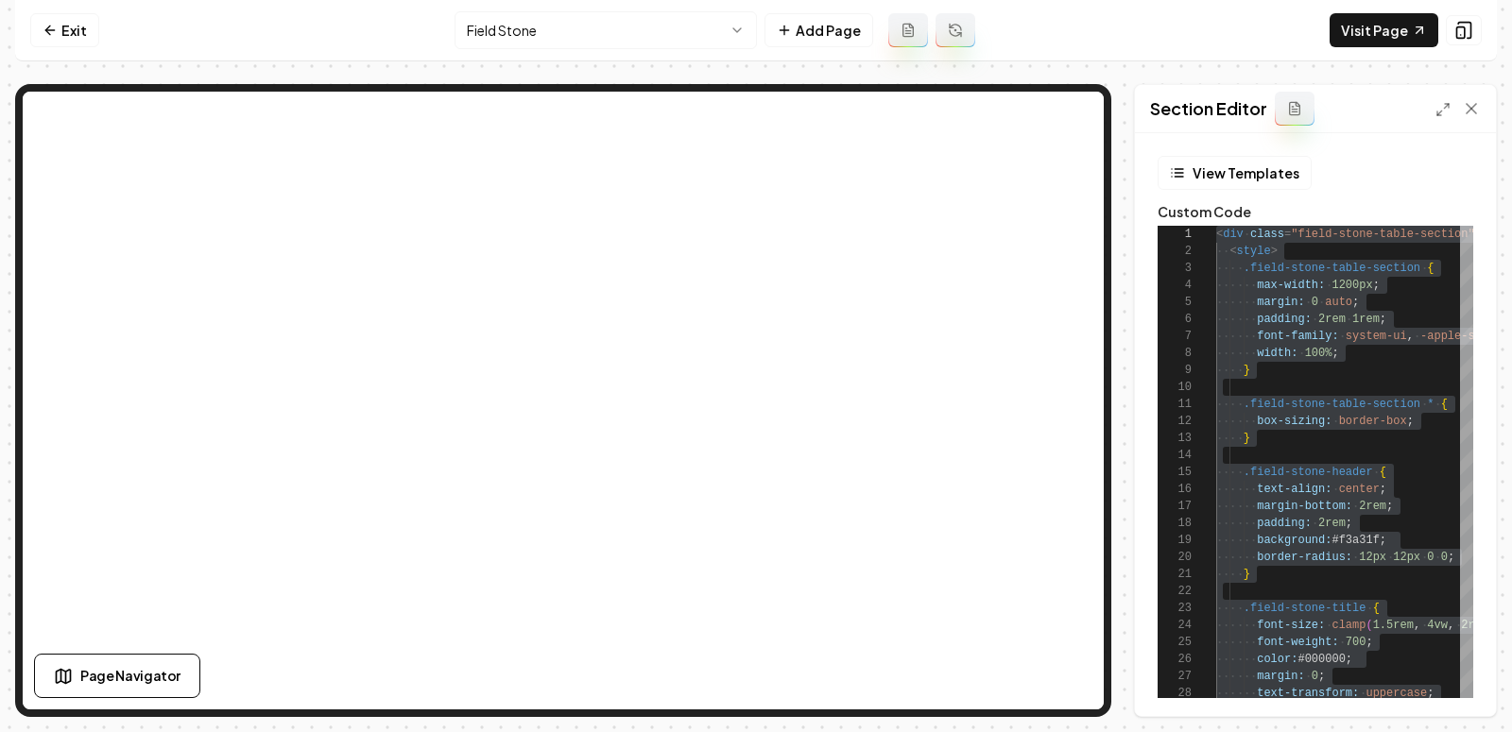
click at [498, 13] on html "Computer Required This feature is only available on a computer. Please switch t…" at bounding box center [756, 366] width 1512 height 732
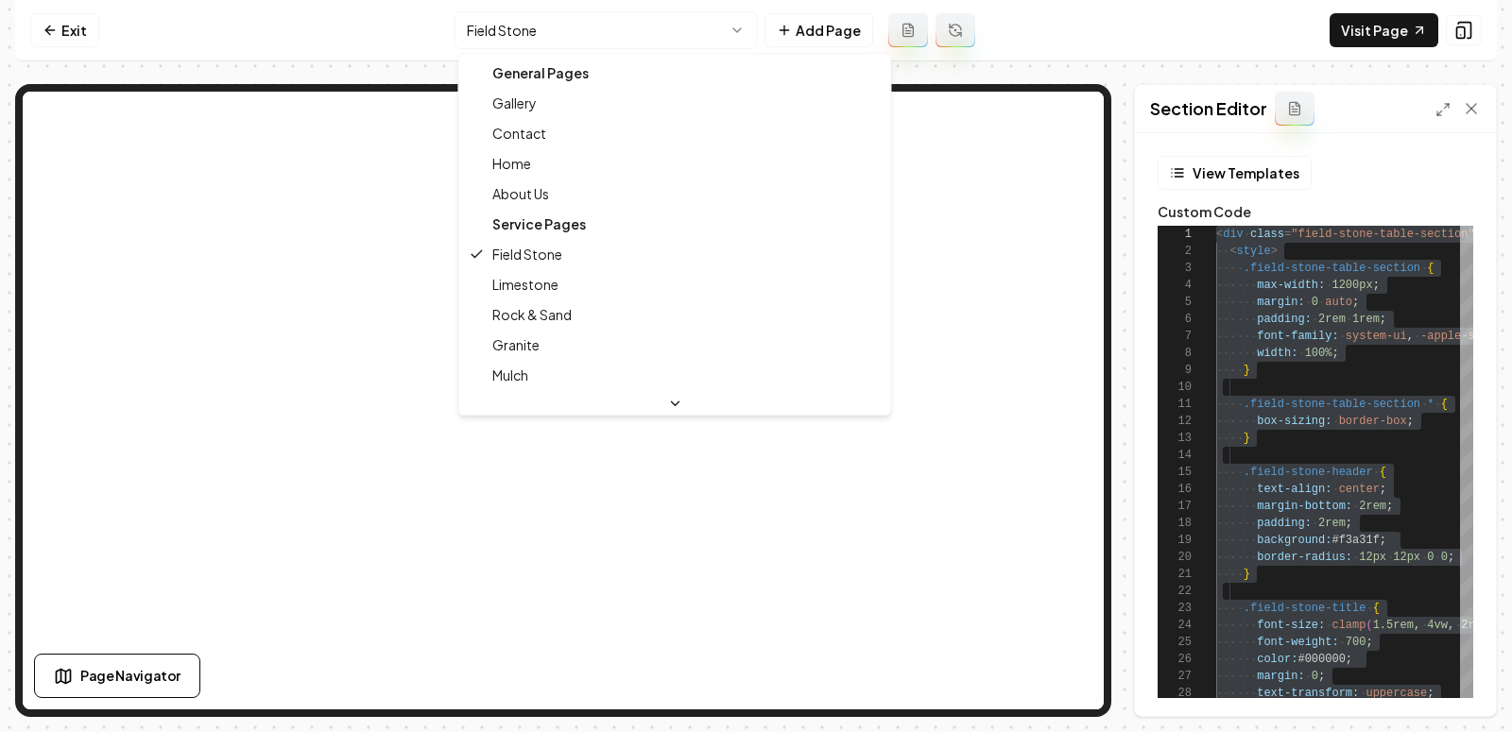
click at [576, 22] on html "Computer Required This feature is only available on a computer. Please switch t…" at bounding box center [756, 366] width 1512 height 732
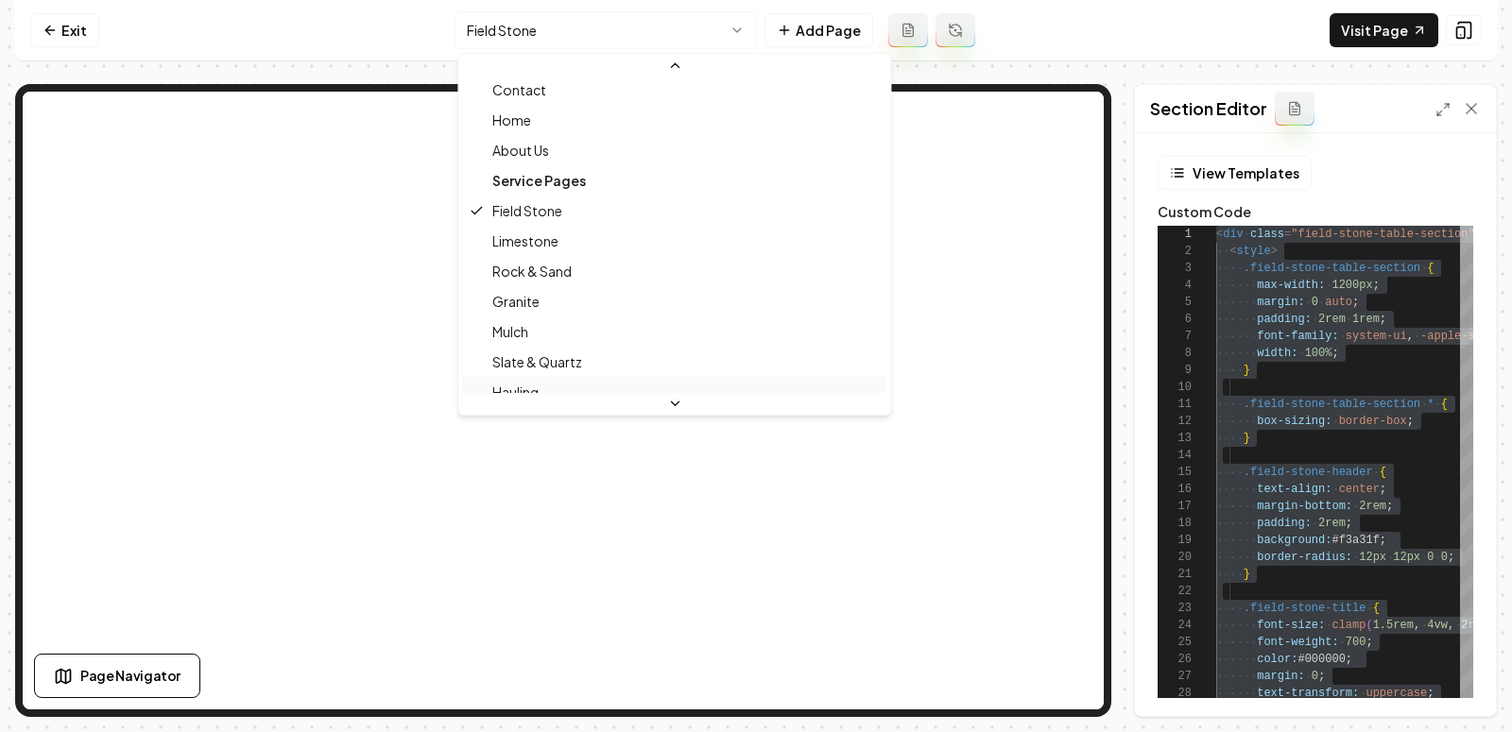
scroll to position [111, 0]
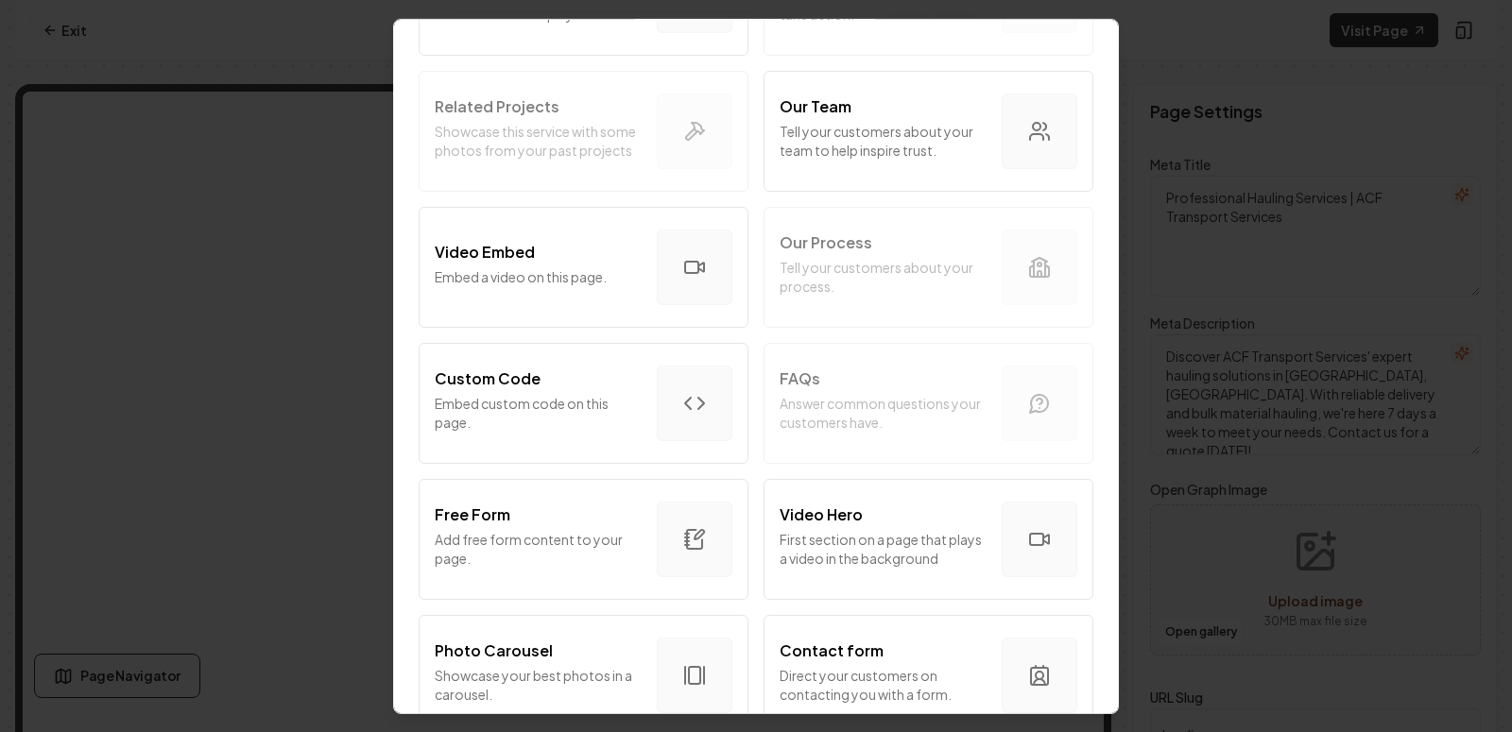
scroll to position [630, 0]
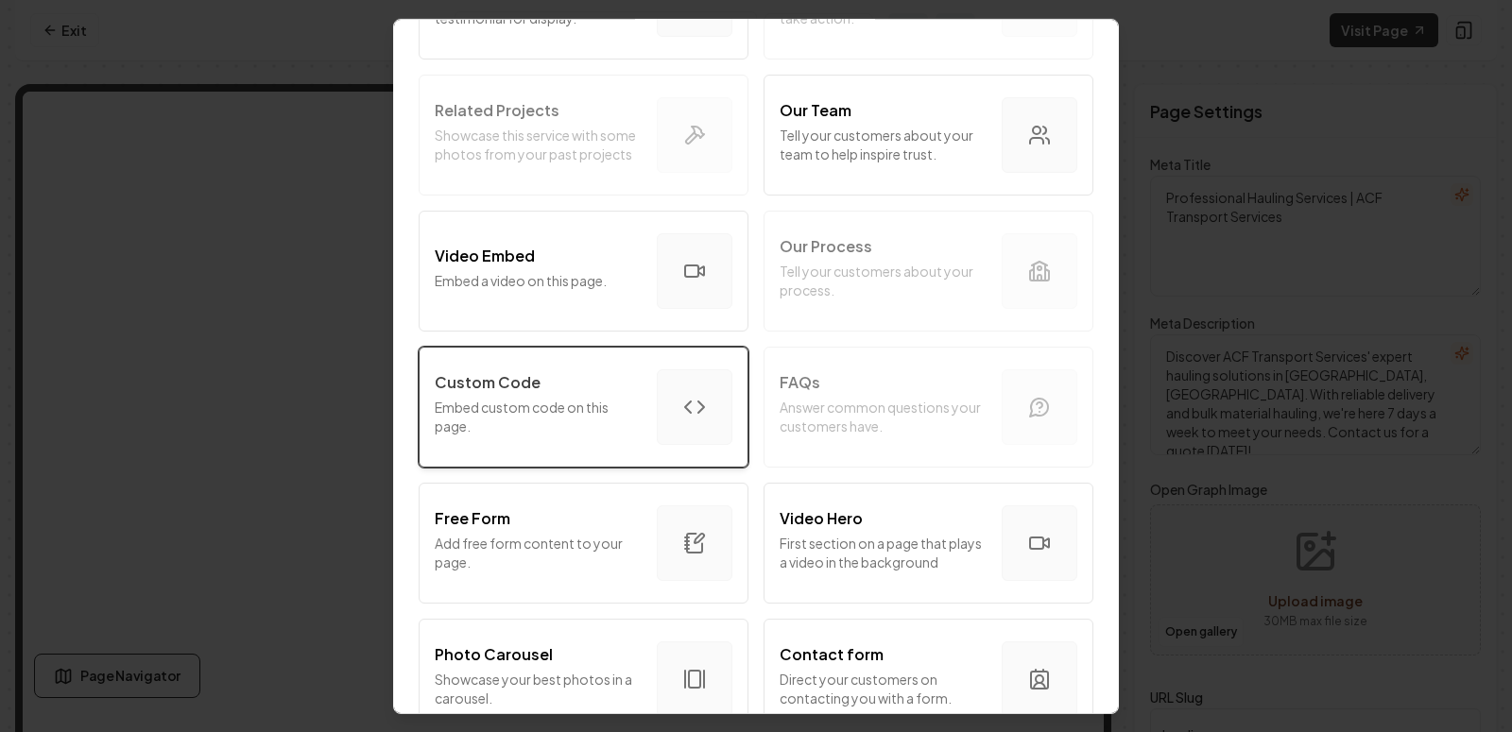
click at [571, 381] on div "Custom Code" at bounding box center [538, 381] width 207 height 23
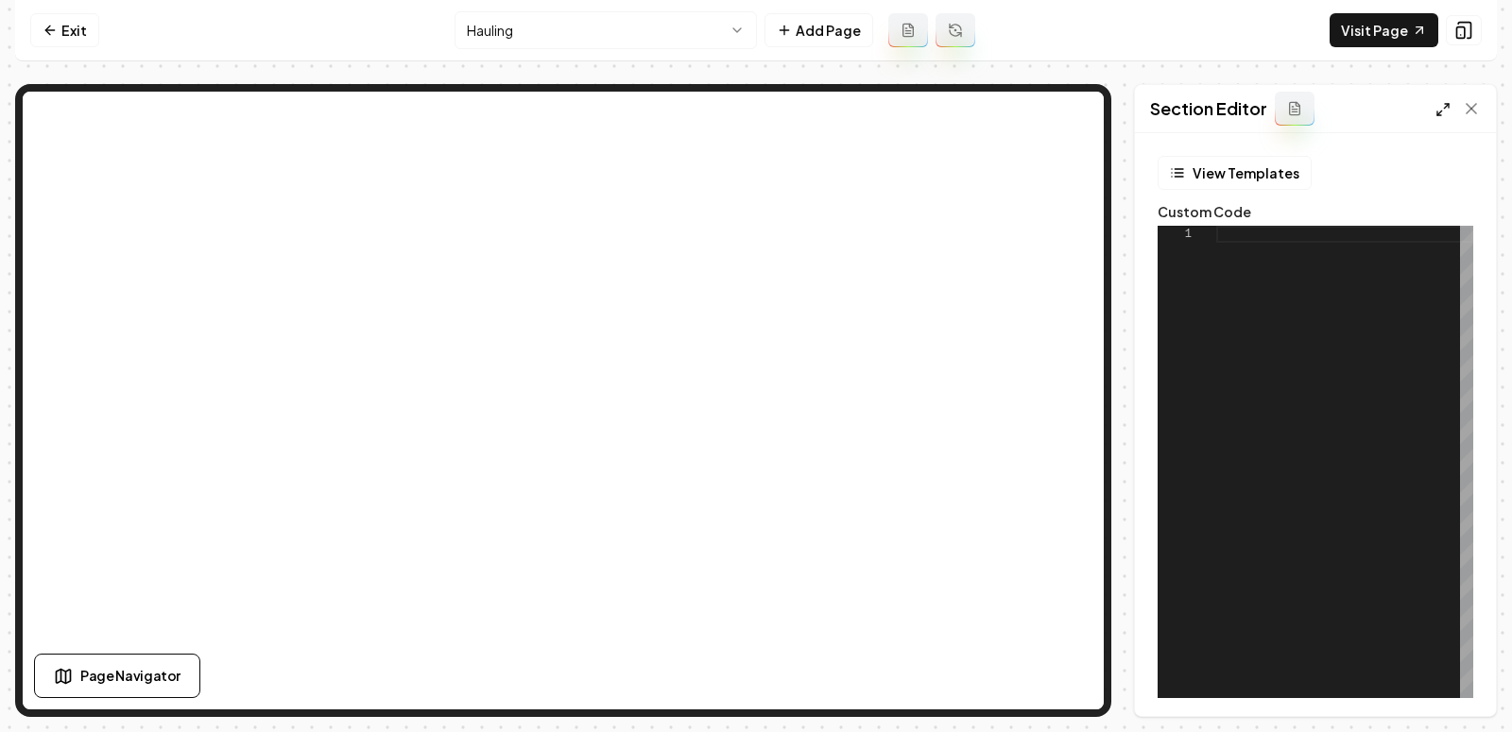
click at [1445, 104] on icon at bounding box center [1442, 109] width 15 height 15
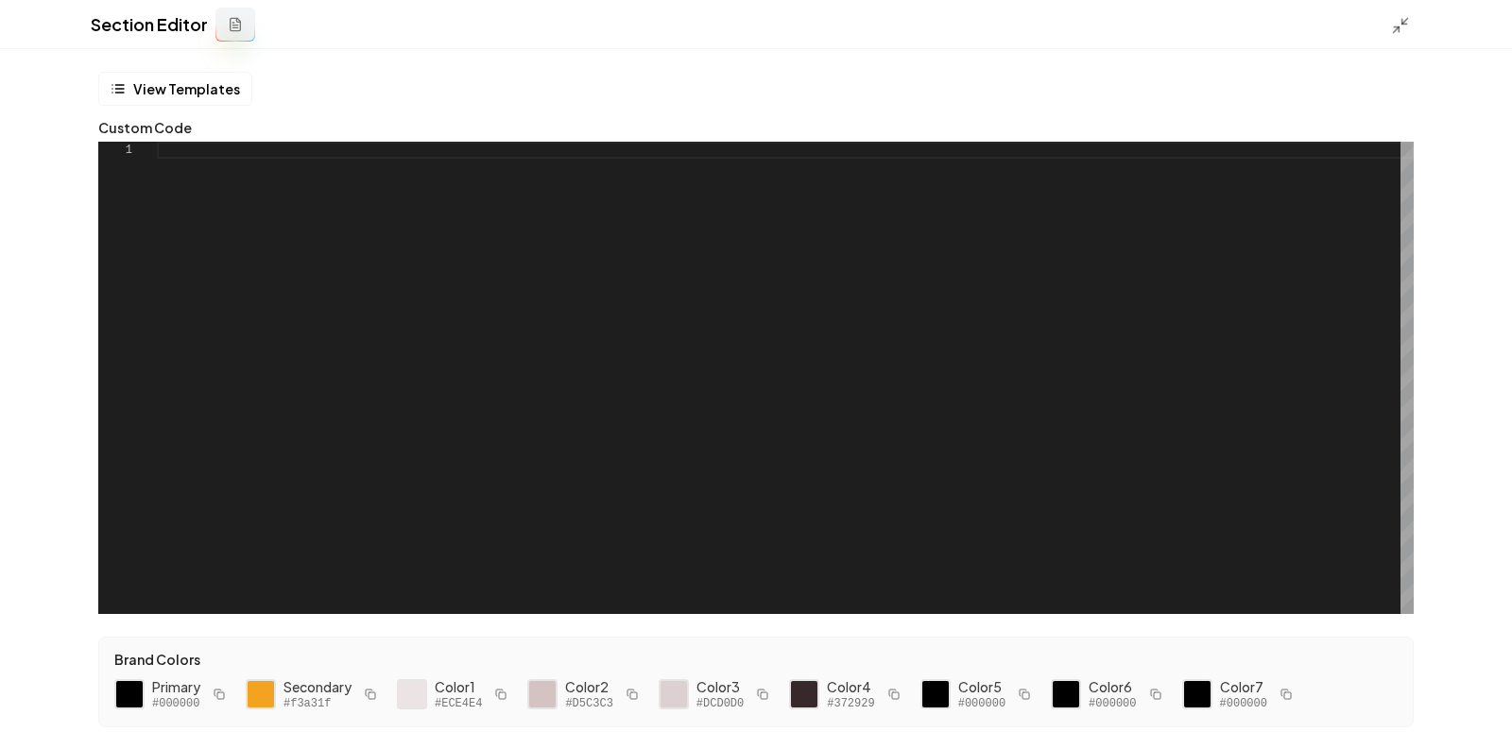
click at [996, 286] on div at bounding box center [785, 378] width 1257 height 472
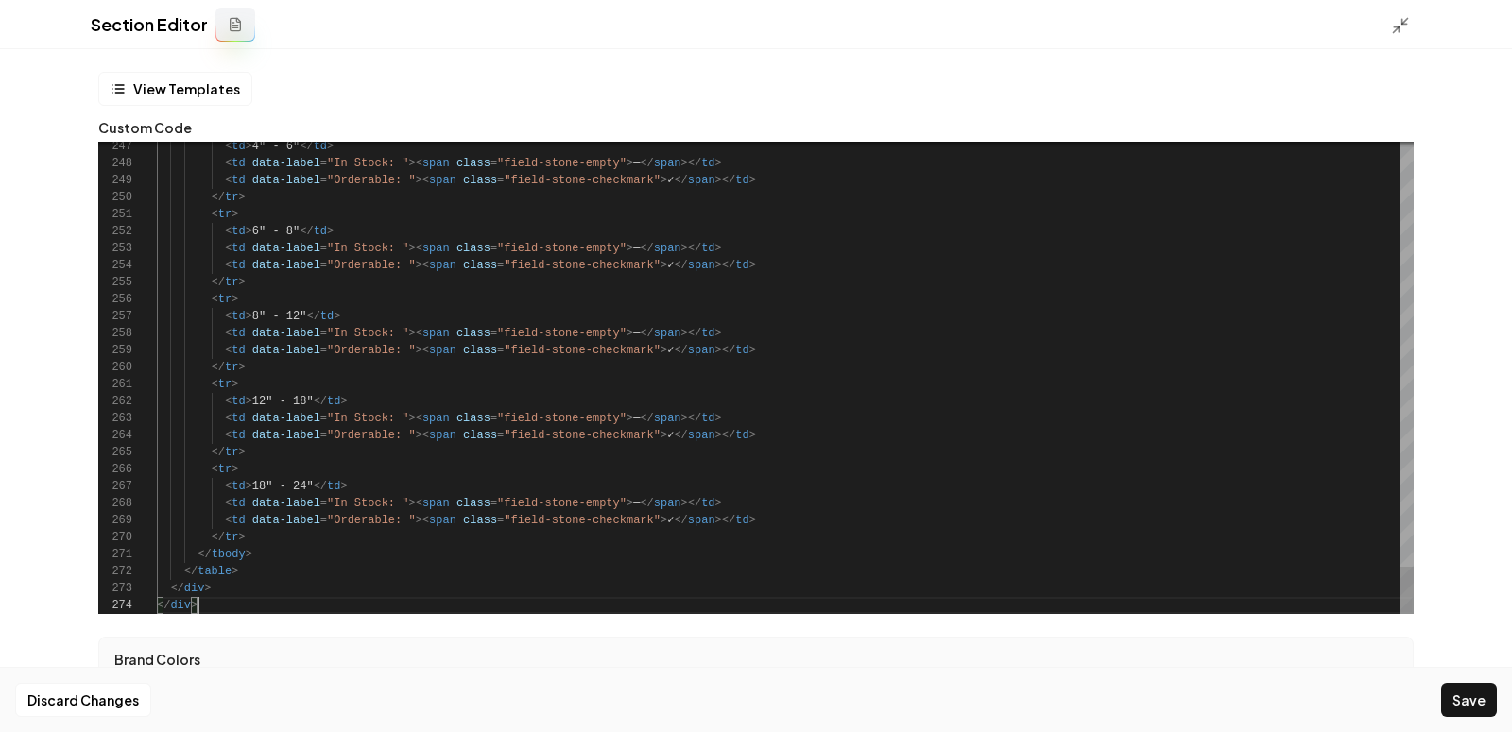
scroll to position [50, 40]
click at [1462, 688] on button "Save" at bounding box center [1469, 700] width 56 height 34
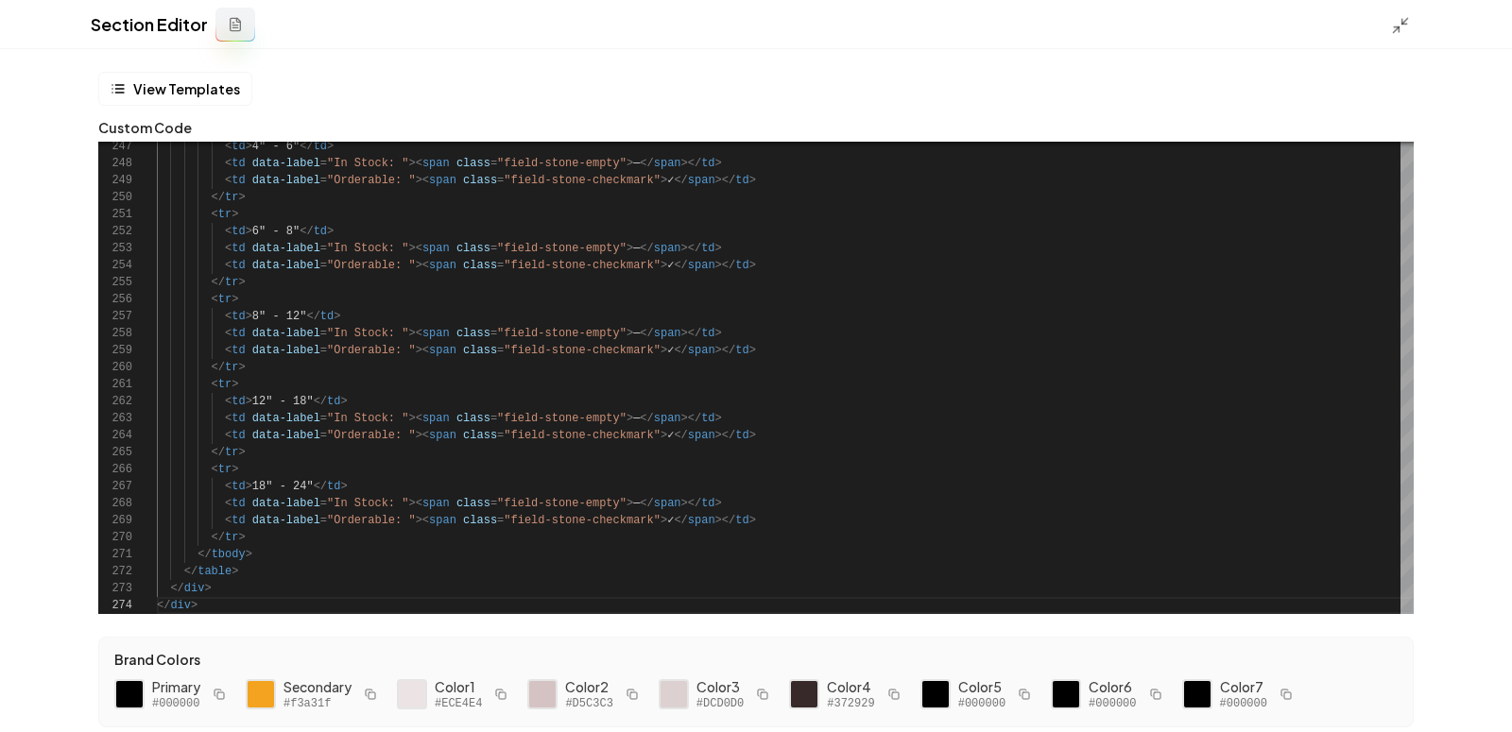
click at [1387, 26] on div "Section Editor" at bounding box center [756, 24] width 1512 height 49
click at [1398, 26] on line at bounding box center [1397, 29] width 6 height 6
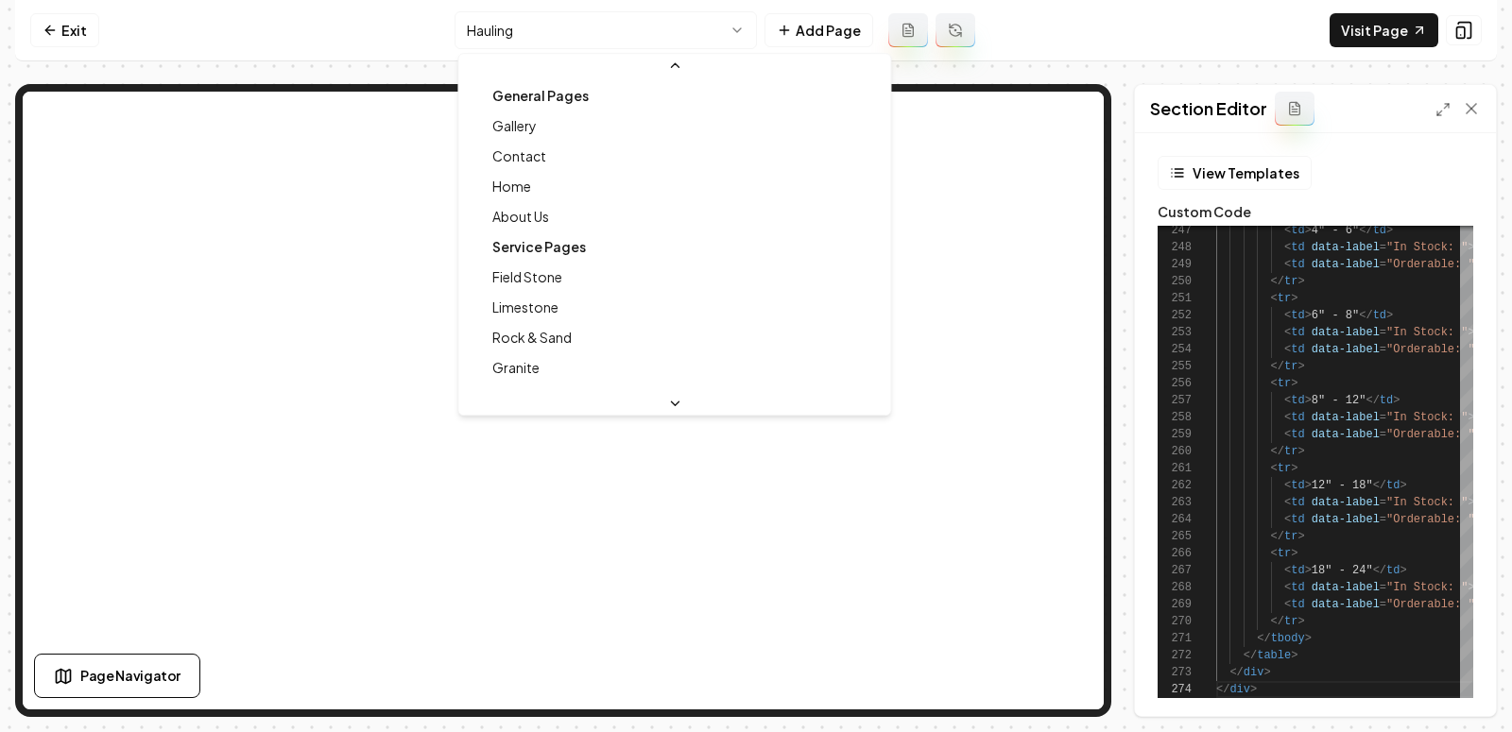
click at [666, 37] on html "Computer Required This feature is only available on a computer. Please switch t…" at bounding box center [756, 366] width 1512 height 732
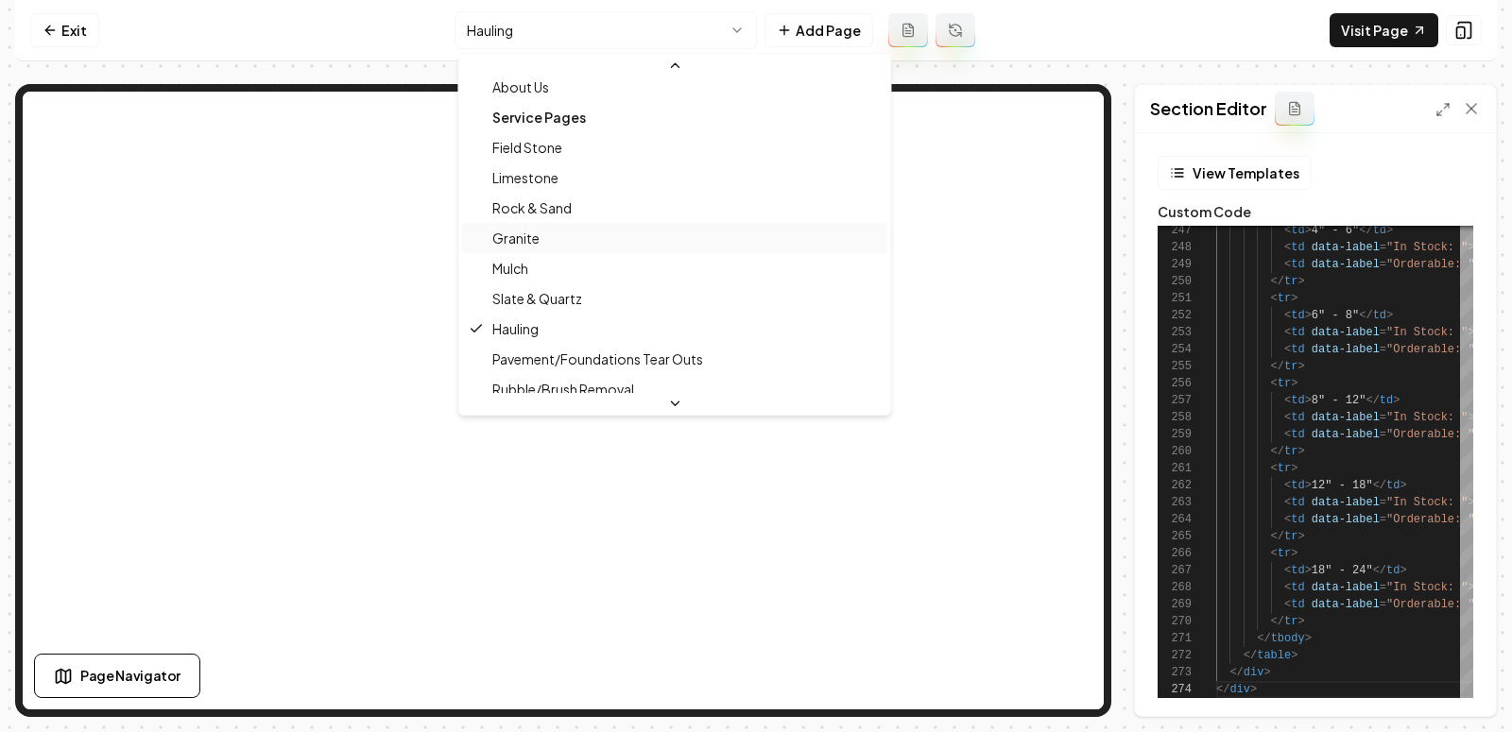
scroll to position [78, 0]
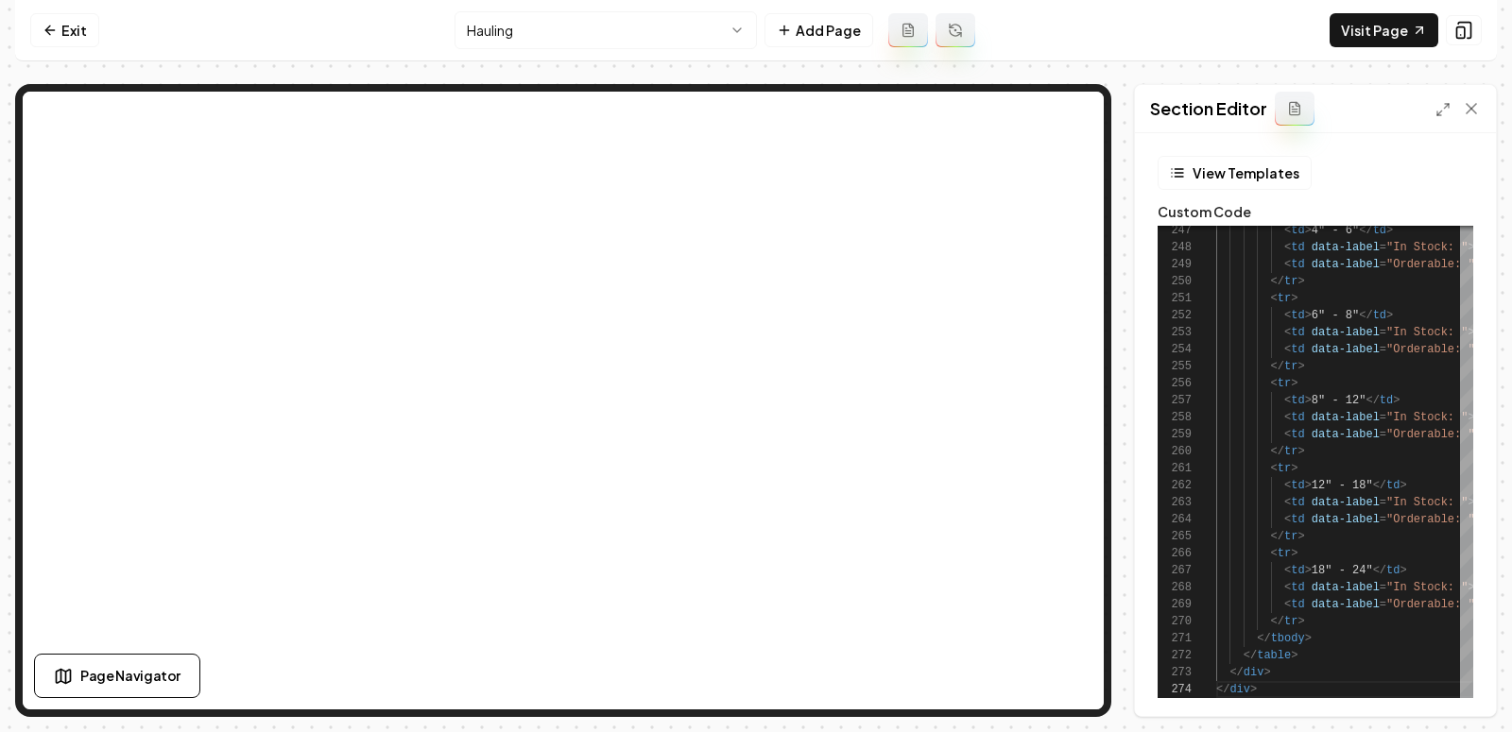
click at [1434, 123] on div "Section Editor" at bounding box center [1315, 109] width 361 height 48
click at [1434, 104] on div "Section Editor" at bounding box center [1315, 109] width 361 height 48
click at [1439, 108] on icon at bounding box center [1442, 109] width 15 height 15
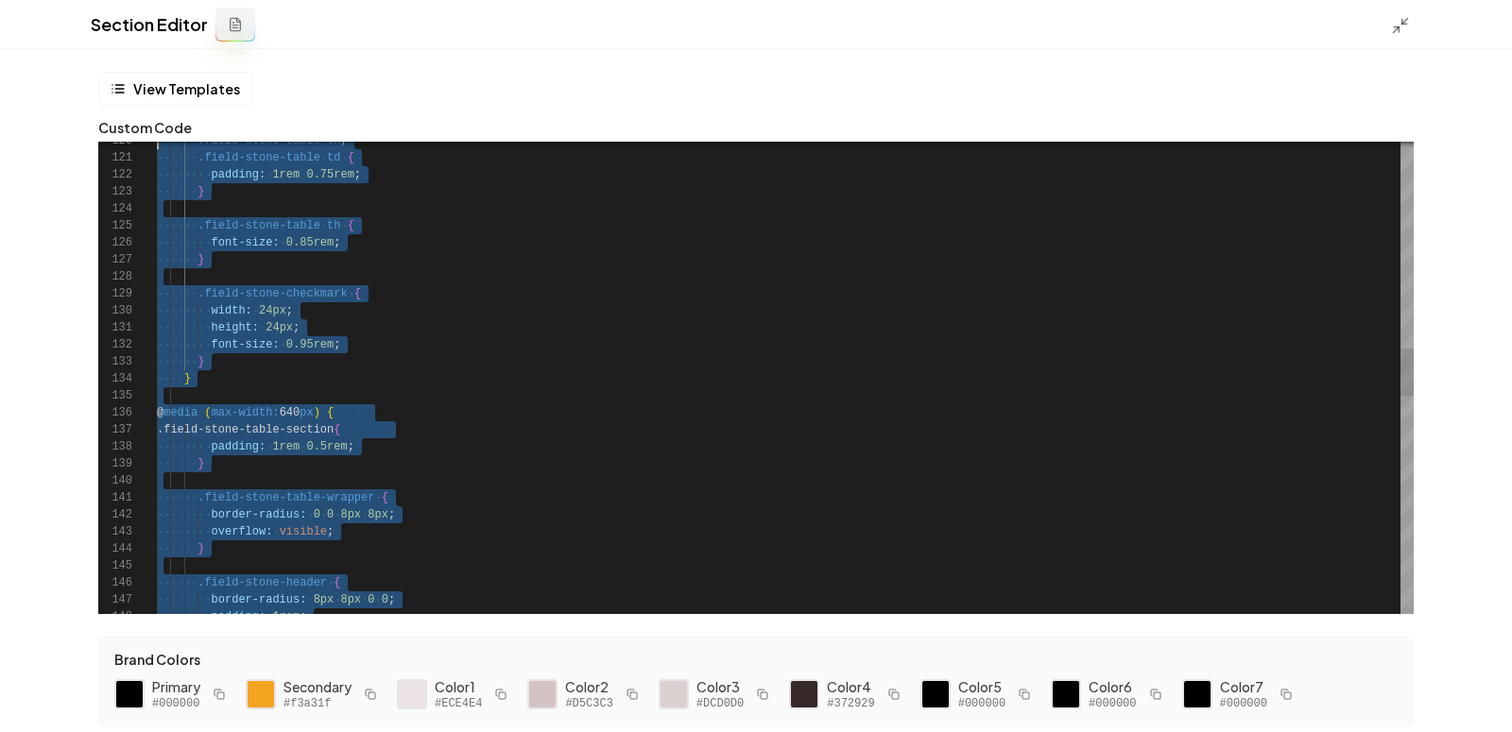
scroll to position [50, 0]
type textarea "**********"
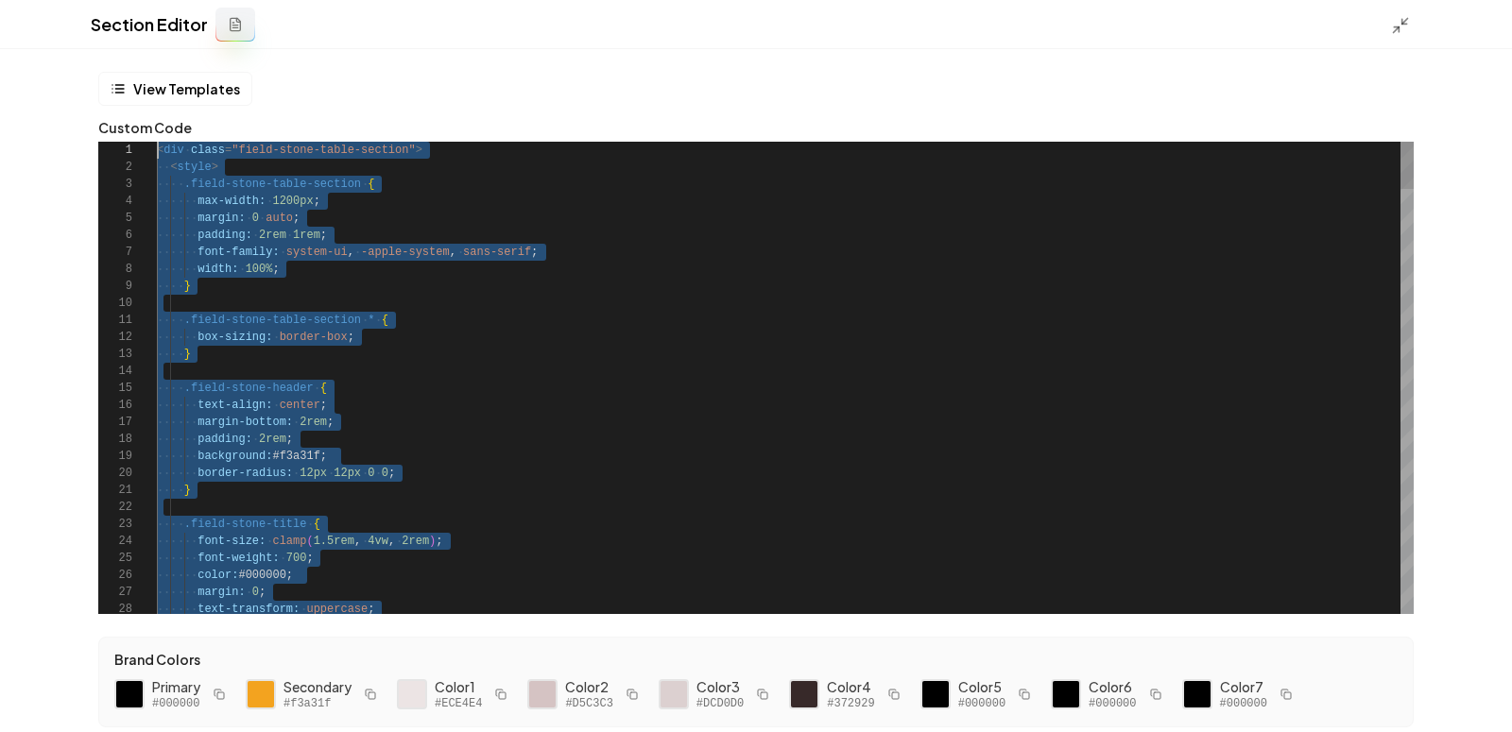
scroll to position [0, 0]
drag, startPoint x: 207, startPoint y: 605, endPoint x: 147, endPoint y: -41, distance: 648.1
